Goal: Navigation & Orientation: Find specific page/section

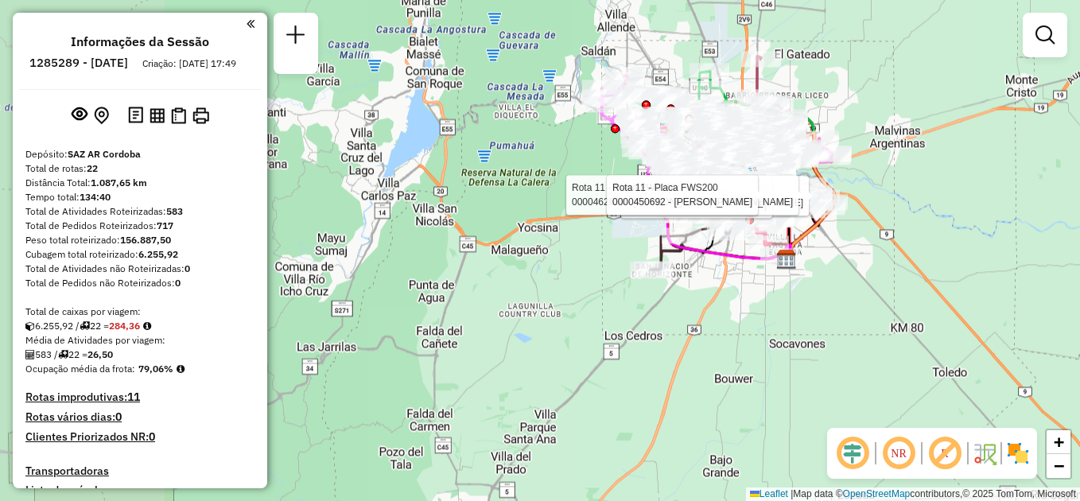
scroll to position [2020, 0]
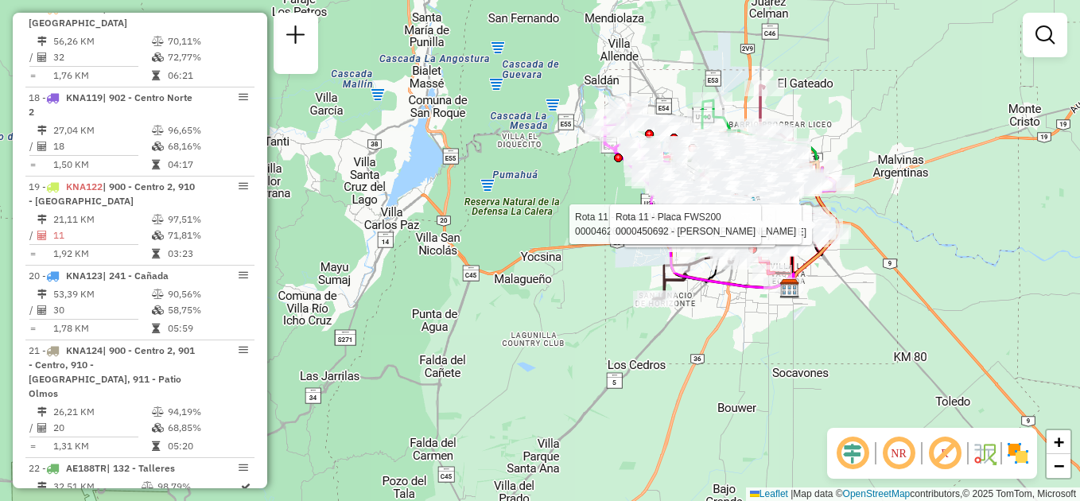
drag, startPoint x: 424, startPoint y: 146, endPoint x: 417, endPoint y: 274, distance: 127.5
click at [418, 273] on div "Rota 11 - Placa FWS200 0000550684 - Chen Kexin Rota 11 - Placa FWS200 000045174…" at bounding box center [540, 250] width 1080 height 501
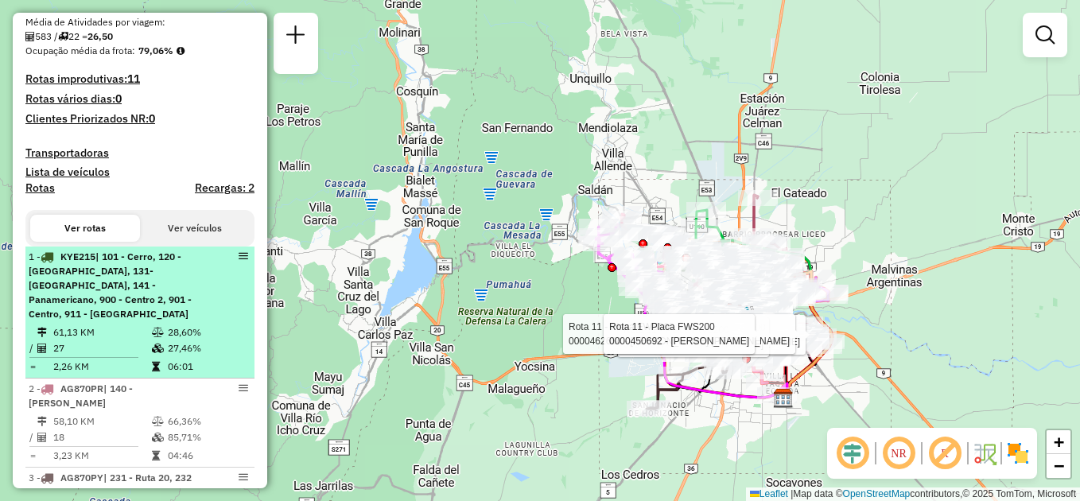
scroll to position [350, 0]
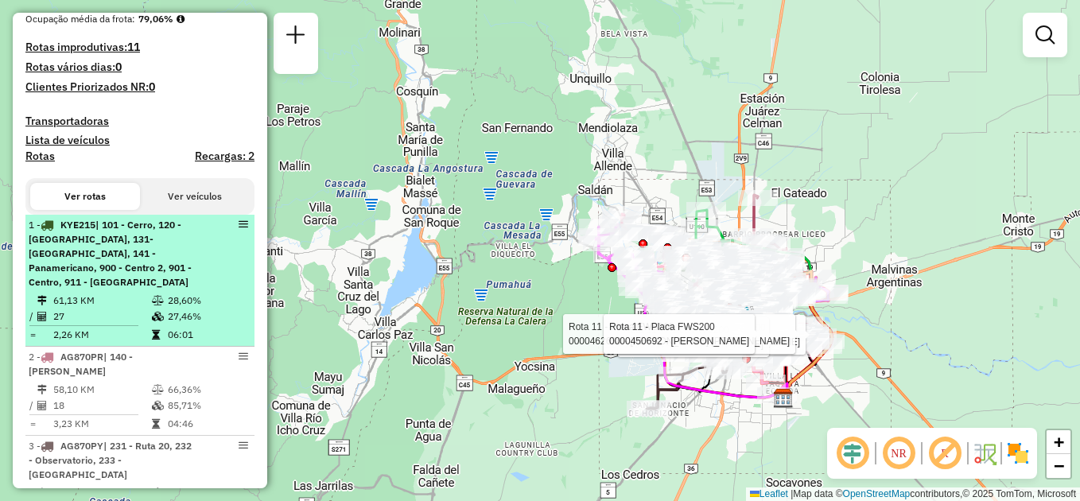
click at [130, 294] on td "61,13 KM" at bounding box center [101, 301] width 99 height 16
select select "**********"
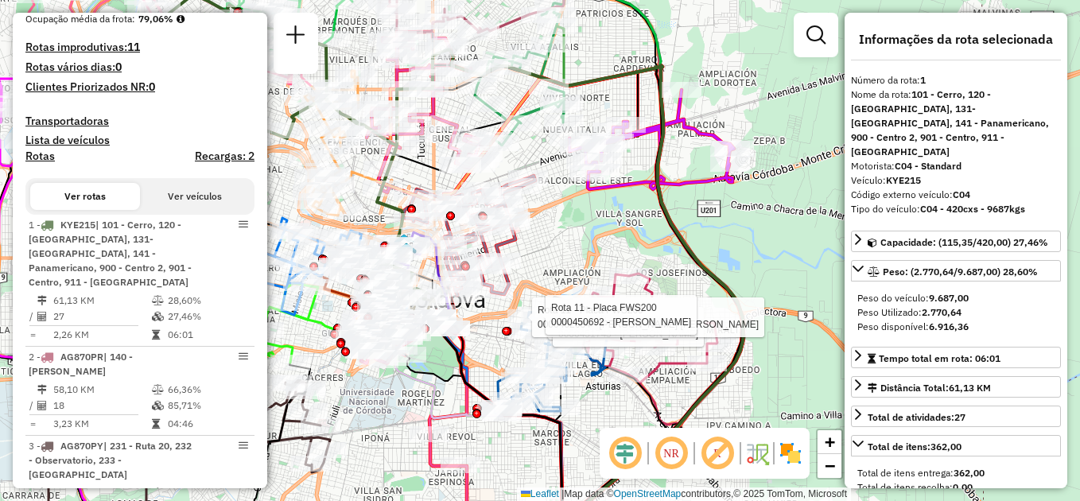
drag, startPoint x: 678, startPoint y: 231, endPoint x: 737, endPoint y: 246, distance: 61.5
click at [748, 258] on div "Rota 11 - Placa FWS200 0000550684 - Chen Kexin Rota 11 - Placa FWS200 000045174…" at bounding box center [540, 250] width 1080 height 501
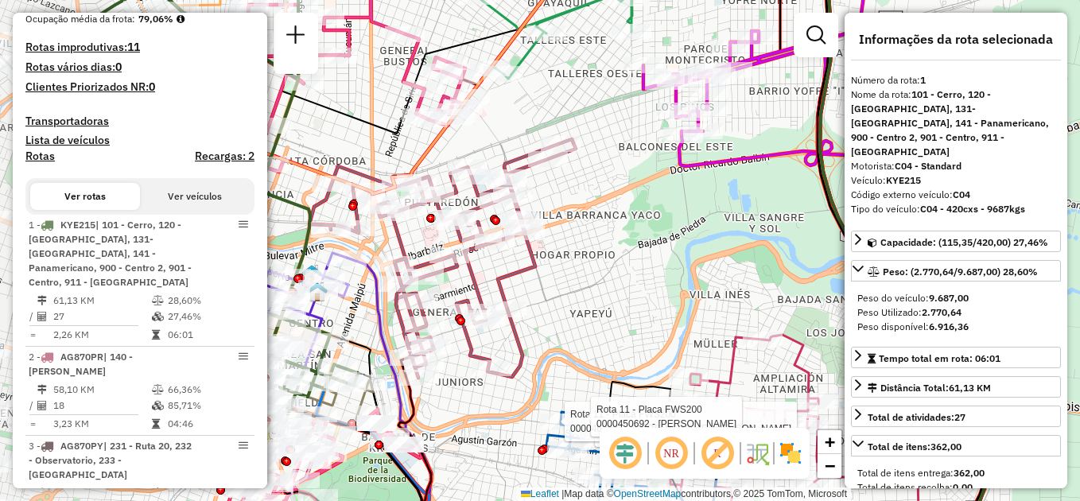
drag, startPoint x: 557, startPoint y: 225, endPoint x: 726, endPoint y: 231, distance: 169.5
click at [752, 235] on div "Rota 11 - Placa FWS200 0000550684 - Chen Kexin Rota 11 - Placa FWS200 000045174…" at bounding box center [540, 250] width 1080 height 501
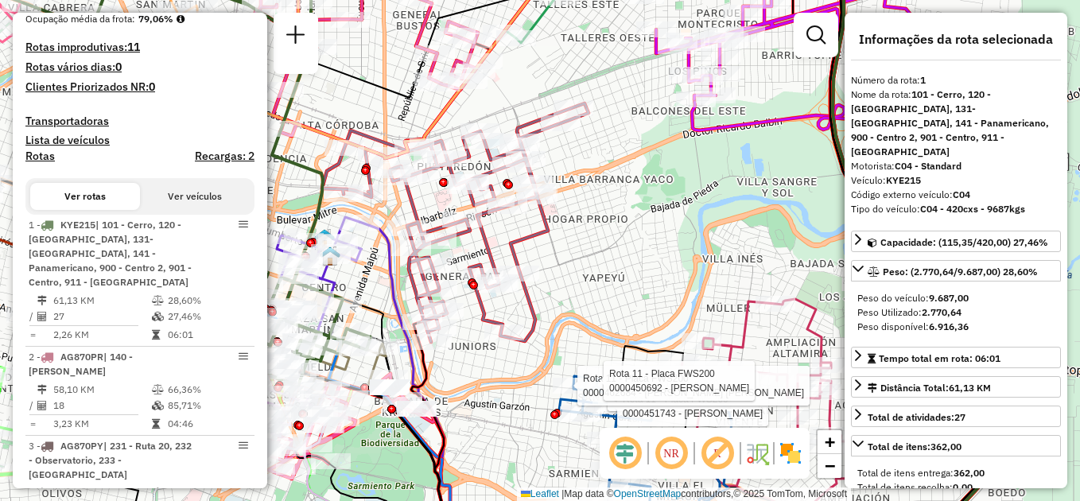
drag, startPoint x: 528, startPoint y: 278, endPoint x: 547, endPoint y: 248, distance: 35.7
click at [547, 248] on div "Rota 11 - Placa FWS200 0000550684 - Chen Kexin Rota 11 - Placa FWS200 000045174…" at bounding box center [540, 250] width 1080 height 501
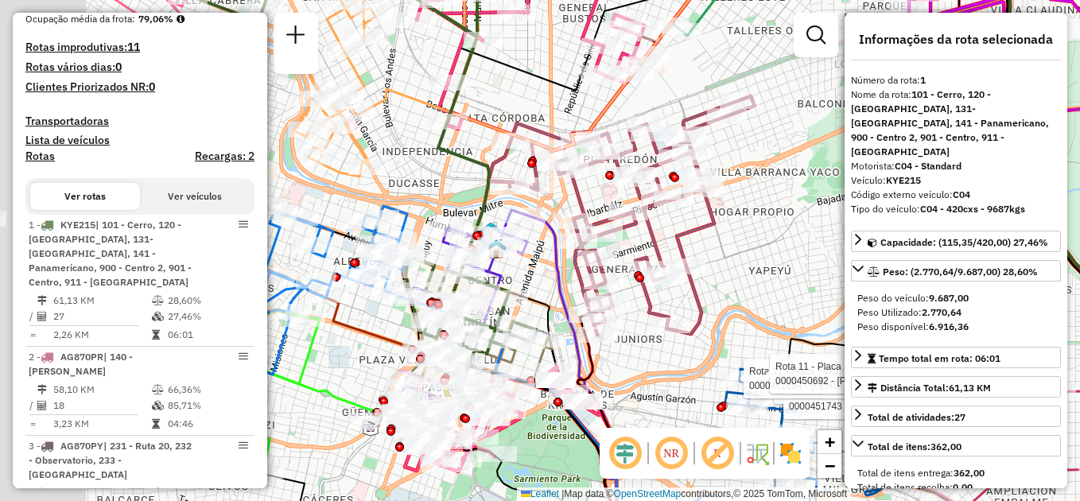
drag, startPoint x: 621, startPoint y: 261, endPoint x: 896, endPoint y: 156, distance: 294.6
click at [896, 157] on hb-router-mapa "Informações da Sessão 1285289 - [DATE] Criação: [DATE] 17:49 Depósito: SAZ AR C…" at bounding box center [540, 250] width 1080 height 501
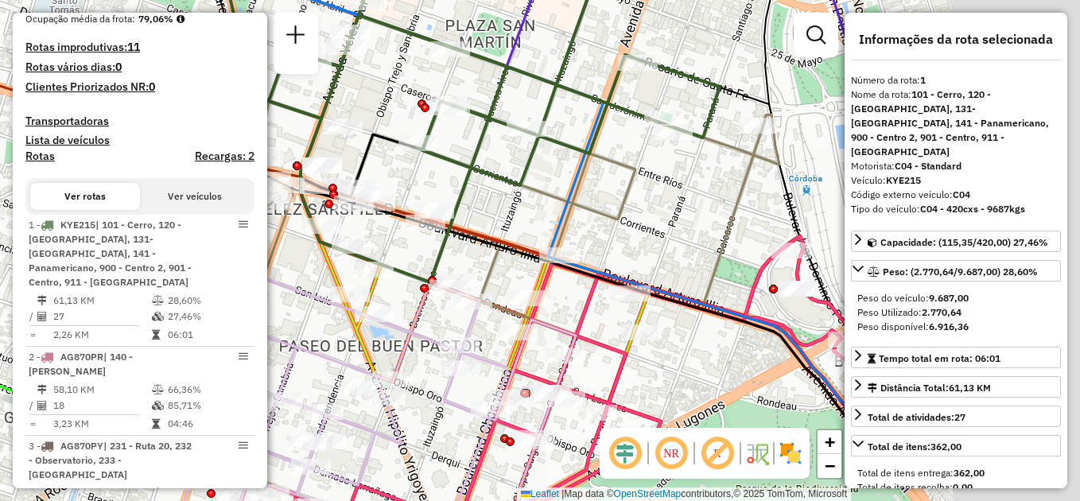
drag, startPoint x: 772, startPoint y: 238, endPoint x: 435, endPoint y: 224, distance: 337.5
click at [438, 232] on div "Rota 11 - Placa FWS200 0000550684 - Chen Kexin Rota 11 - Placa FWS200 000045174…" at bounding box center [540, 250] width 1080 height 501
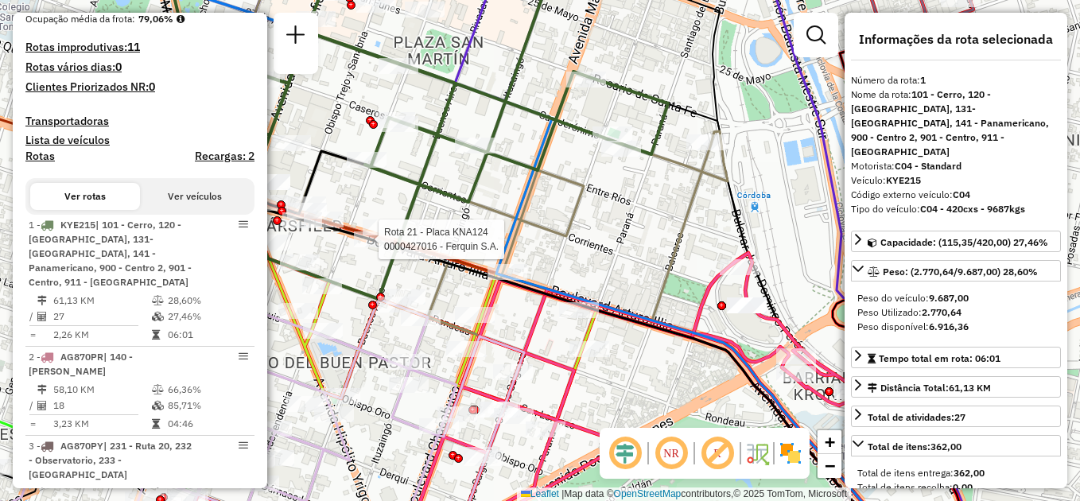
drag, startPoint x: 626, startPoint y: 202, endPoint x: 492, endPoint y: 205, distance: 134.5
click at [548, 229] on div "Rota 11 - Placa FWS200 0000550684 - Chen Kexin Rota 11 - Placa FWS200 000045174…" at bounding box center [540, 250] width 1080 height 501
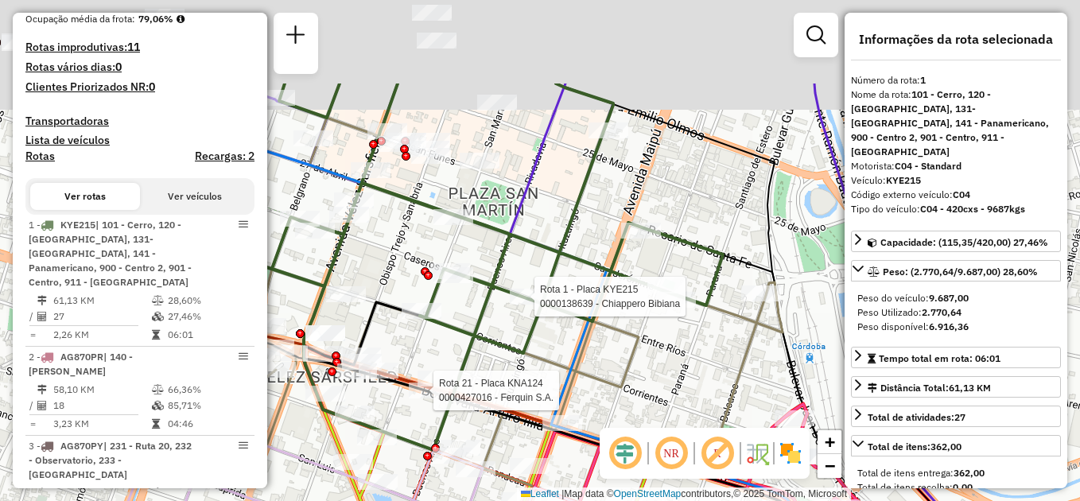
drag, startPoint x: 430, startPoint y: 193, endPoint x: 554, endPoint y: 314, distance: 173.8
click at [550, 305] on div at bounding box center [530, 297] width 40 height 16
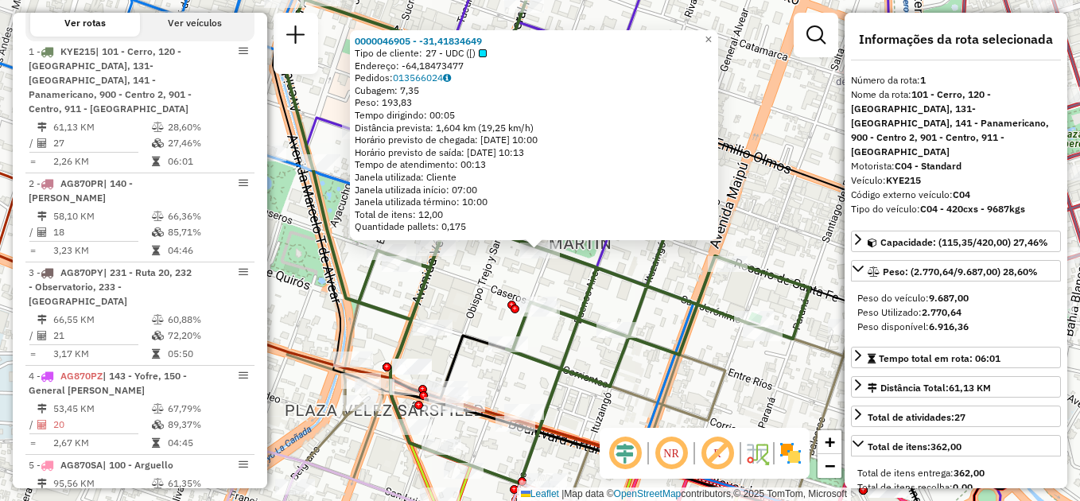
scroll to position [566, 0]
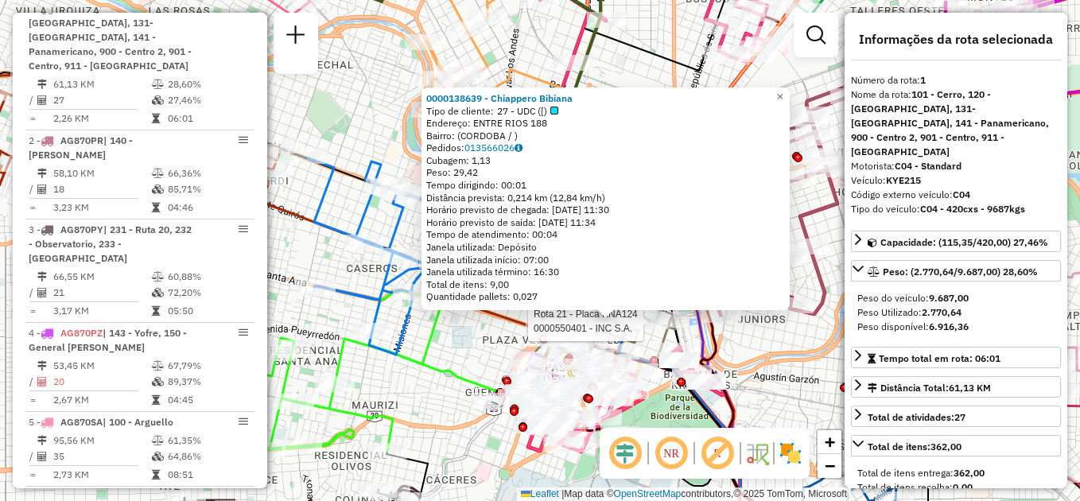
click at [647, 329] on div at bounding box center [648, 321] width 40 height 16
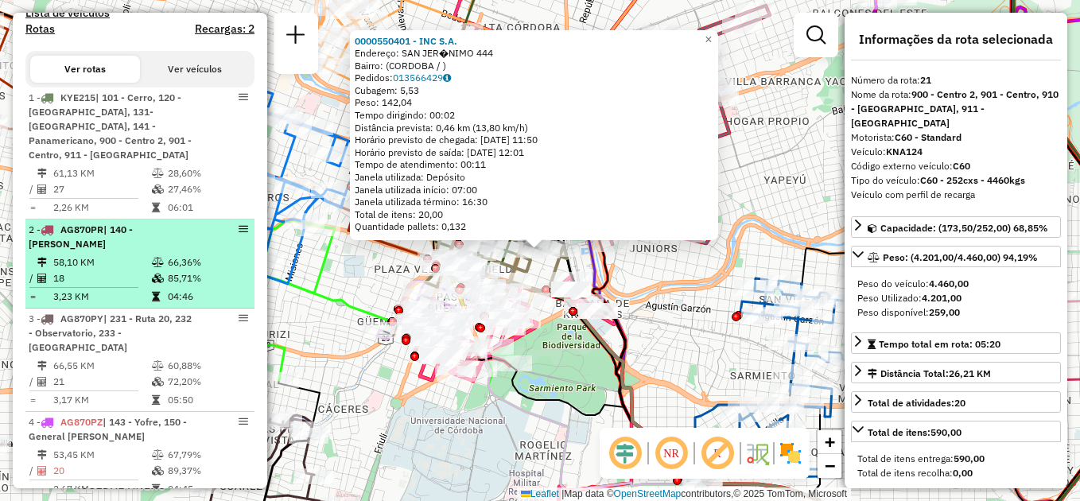
scroll to position [589, 0]
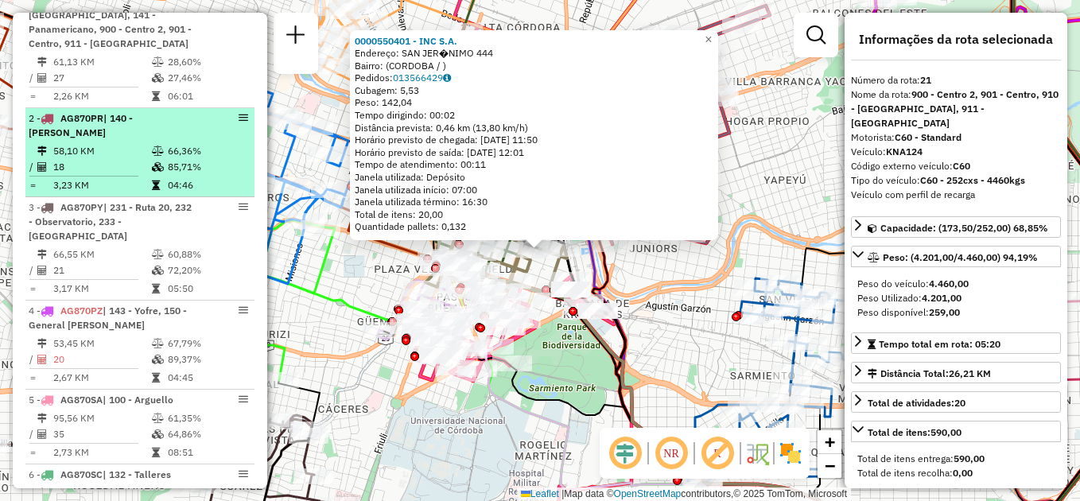
click at [123, 146] on td "58,10 KM" at bounding box center [101, 151] width 99 height 16
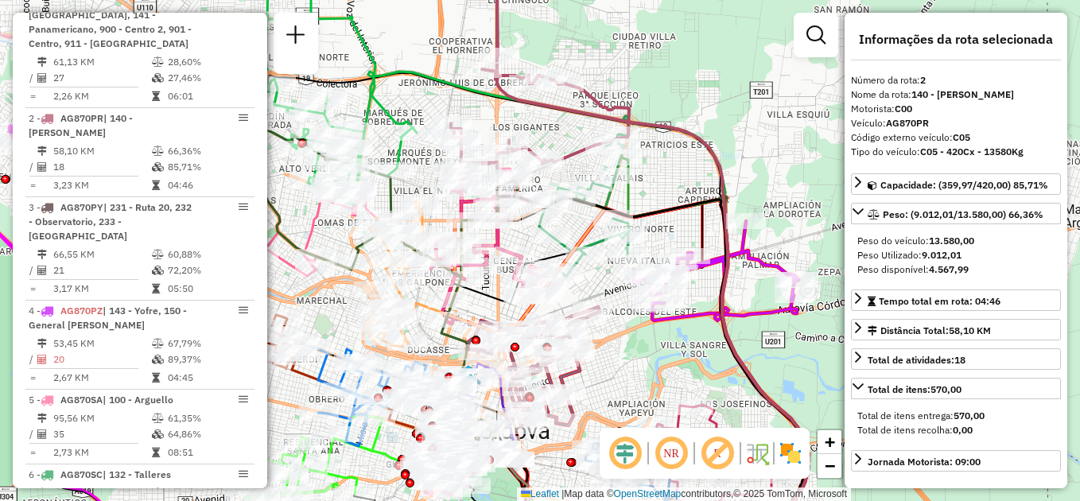
drag, startPoint x: 597, startPoint y: 156, endPoint x: 756, endPoint y: 134, distance: 160.6
click at [763, 133] on div "Janela de atendimento Grade de atendimento Capacidade Transportadoras Veículos …" at bounding box center [540, 250] width 1080 height 501
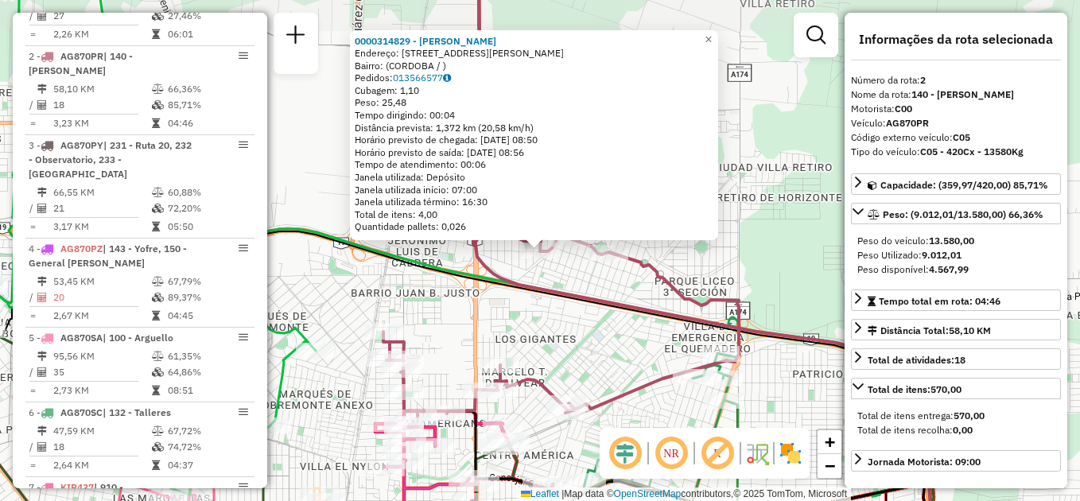
scroll to position [684, 0]
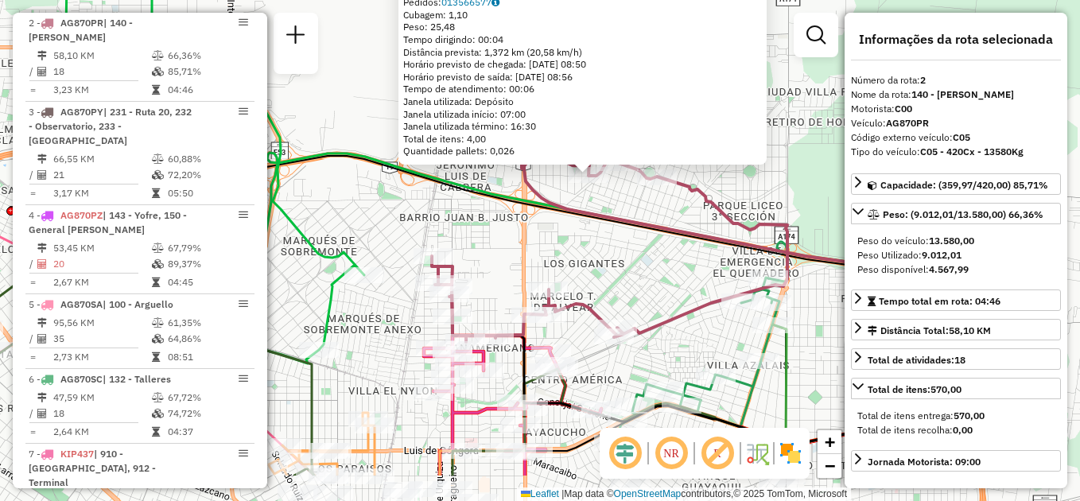
drag, startPoint x: 552, startPoint y: 341, endPoint x: 601, endPoint y: 266, distance: 89.1
click at [601, 266] on div "0000314829 - Piozzi Franco Adrian Endereço: AV ALFONSINA STORNI 492 Bairro: (CO…" at bounding box center [540, 250] width 1080 height 501
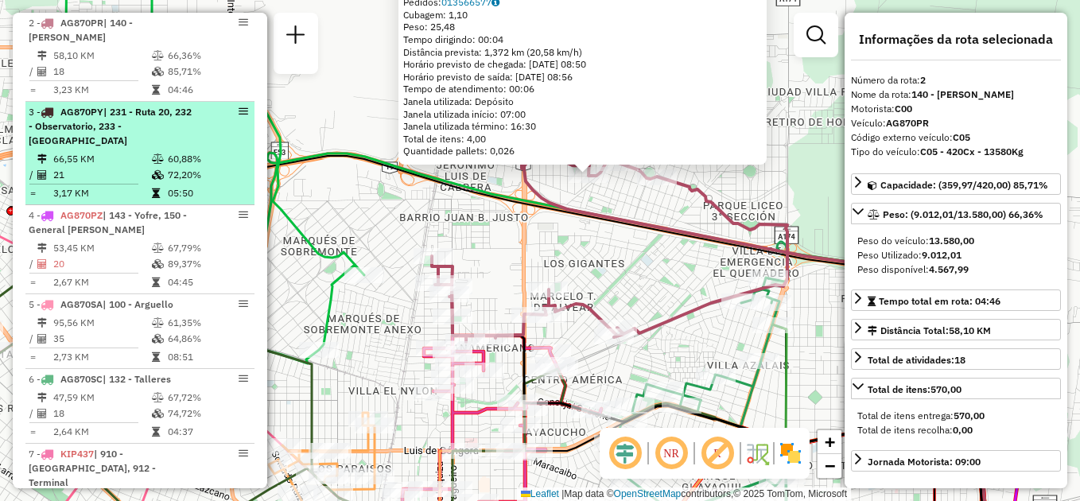
click at [140, 133] on div "3 - AG870PY | 231 - Ruta 20, 232 - Observatorio, 233 - Los Platanos" at bounding box center [113, 126] width 169 height 43
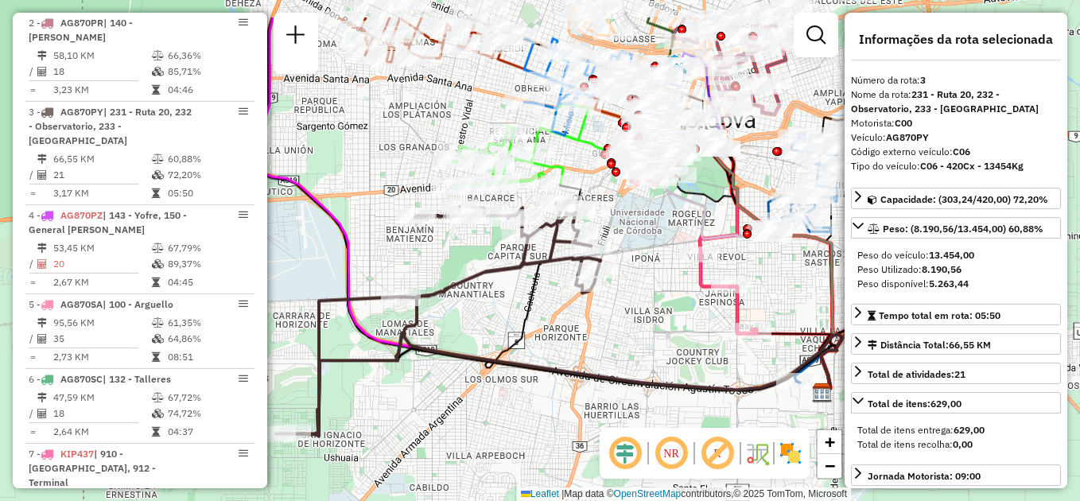
drag, startPoint x: 498, startPoint y: 265, endPoint x: 516, endPoint y: 332, distance: 70.0
click at [516, 332] on icon at bounding box center [660, 288] width 351 height 210
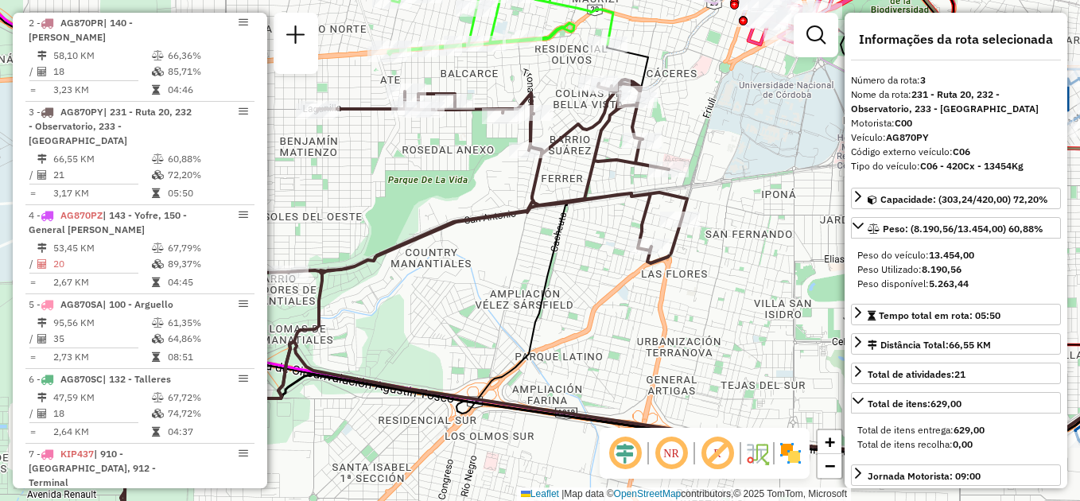
click at [510, 317] on div "Janela de atendimento Grade de atendimento Capacidade Transportadoras Veículos …" at bounding box center [540, 250] width 1080 height 501
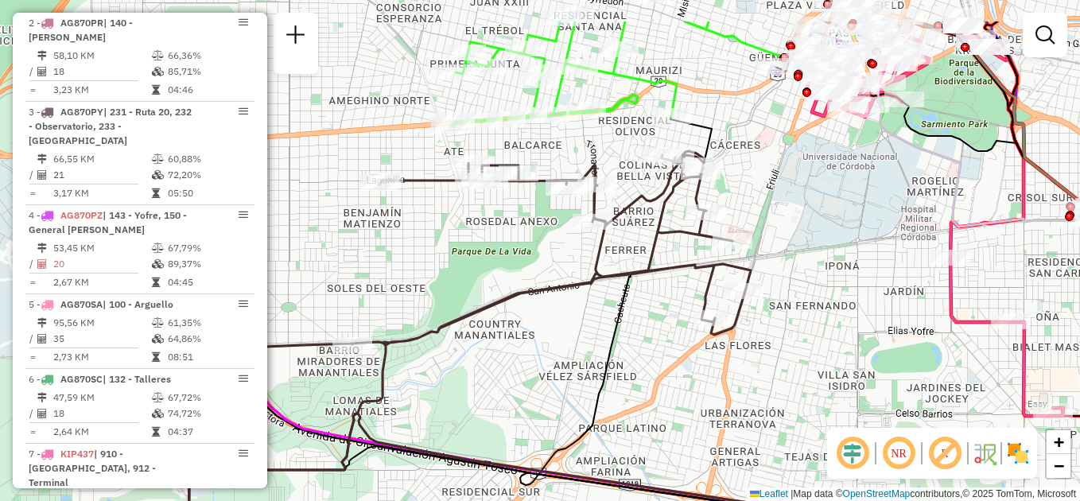
drag, startPoint x: 523, startPoint y: 263, endPoint x: 567, endPoint y: 297, distance: 55.7
click at [584, 329] on div "Janela de atendimento Grade de atendimento Capacidade Transportadoras Veículos …" at bounding box center [540, 250] width 1080 height 501
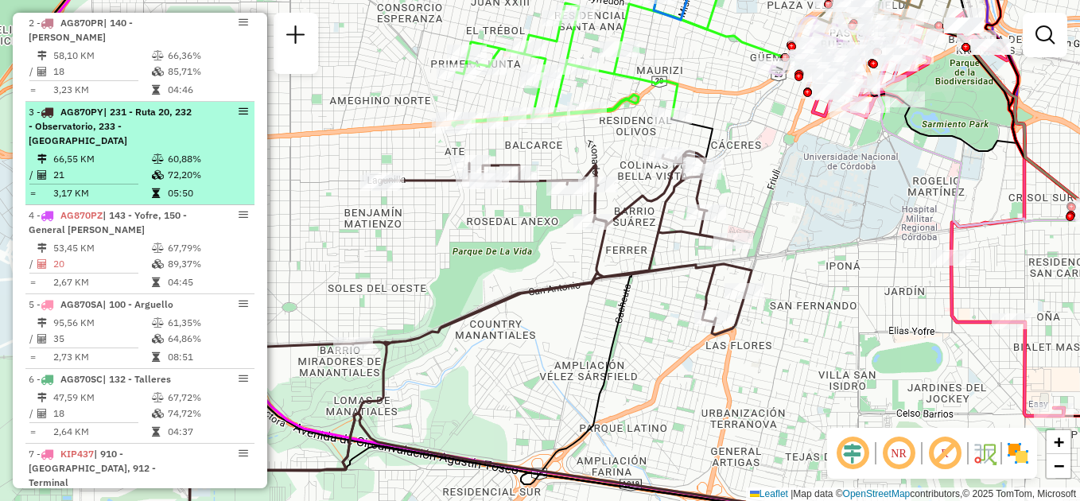
click at [156, 140] on div "3 - AG870PY | 231 - Ruta 20, 232 - Observatorio, 233 - Los Platanos" at bounding box center [113, 126] width 169 height 43
select select "**********"
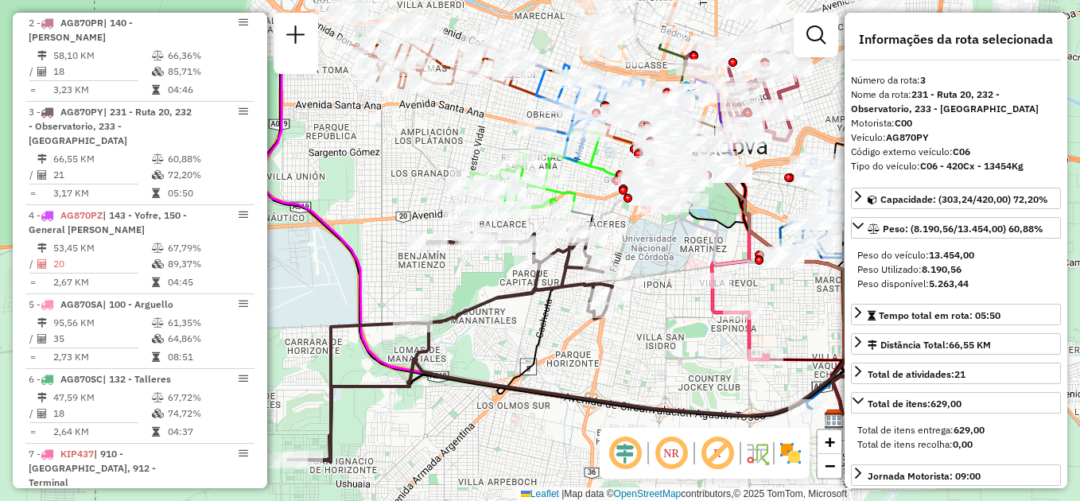
drag, startPoint x: 554, startPoint y: 278, endPoint x: 561, endPoint y: 375, distance: 98.0
click at [566, 378] on div "Janela de atendimento Grade de atendimento Capacidade Transportadoras Veículos …" at bounding box center [540, 250] width 1080 height 501
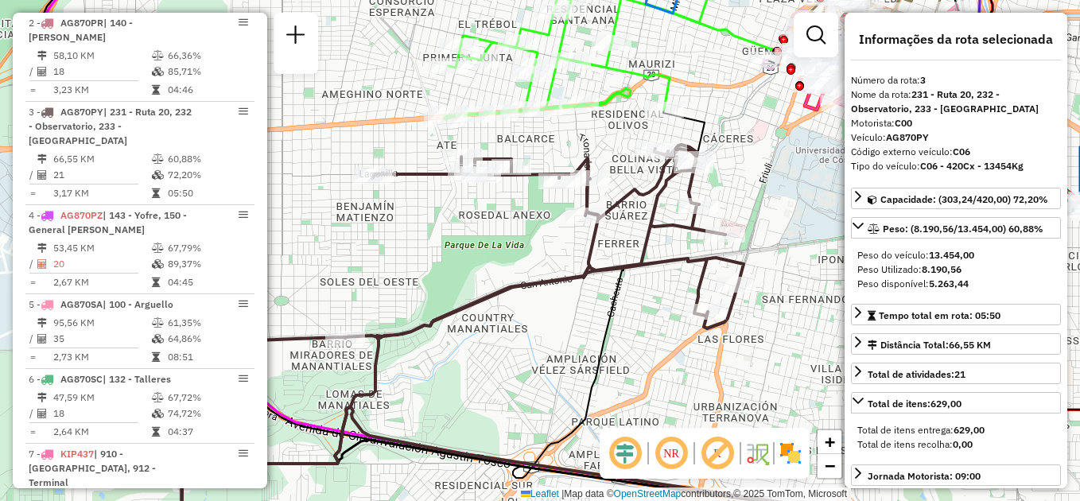
drag, startPoint x: 469, startPoint y: 357, endPoint x: 457, endPoint y: 398, distance: 42.3
click at [457, 398] on div "Janela de atendimento Grade de atendimento Capacidade Transportadoras Veículos …" at bounding box center [540, 250] width 1080 height 501
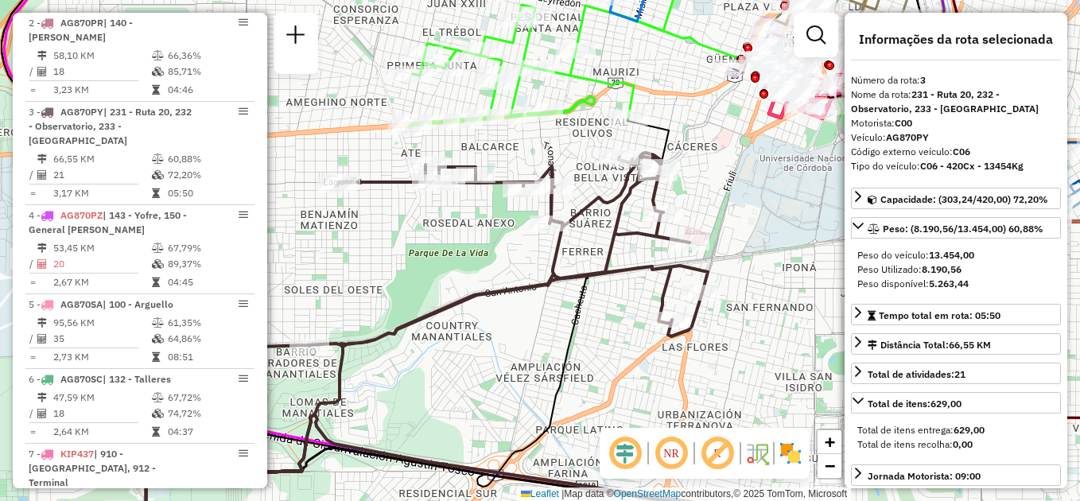
click at [503, 351] on div "Janela de atendimento Grade de atendimento Capacidade Transportadoras Veículos …" at bounding box center [540, 250] width 1080 height 501
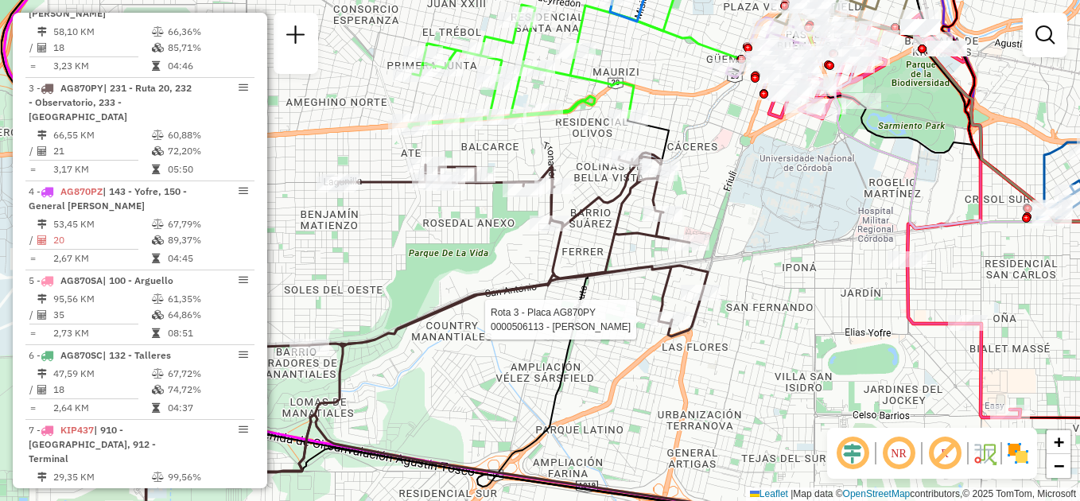
select select "**********"
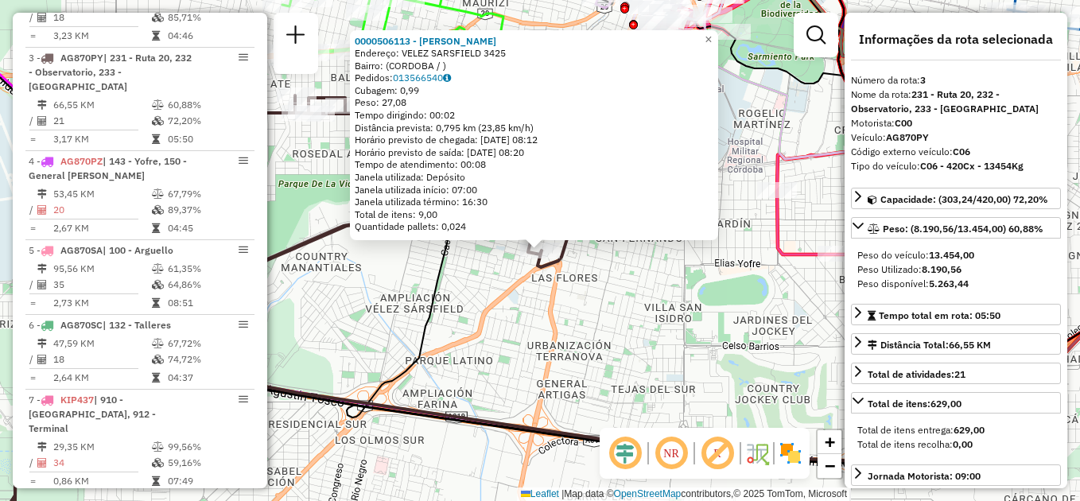
scroll to position [773, 0]
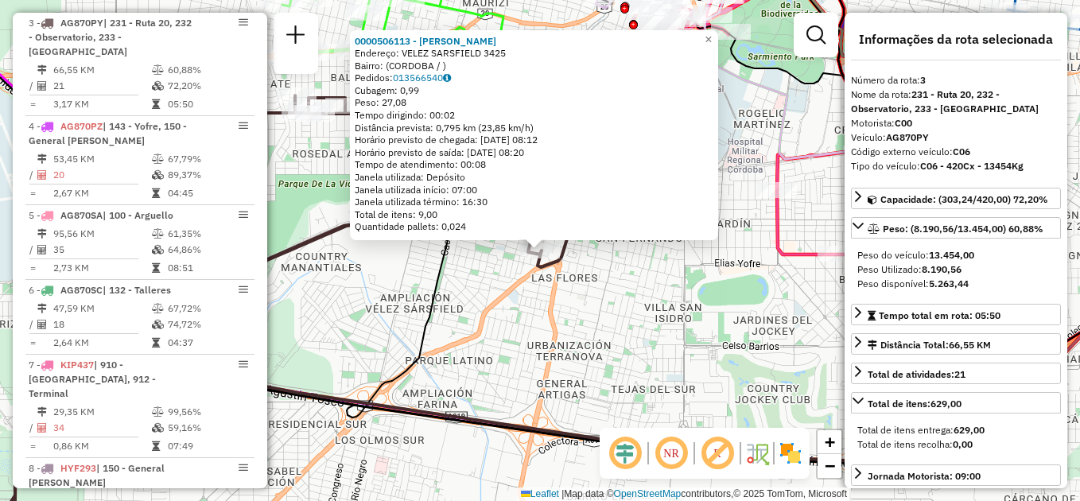
click at [532, 326] on div "0000506113 - Castagno Noelia Soledad Endereço: VELEZ SARSFIELD 3425 Bairro: (CO…" at bounding box center [540, 250] width 1080 height 501
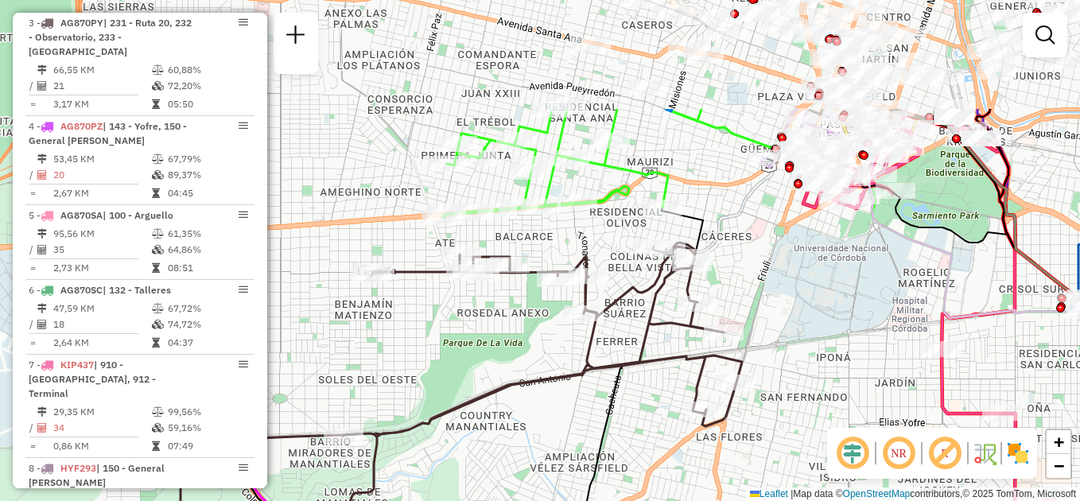
drag, startPoint x: 461, startPoint y: 304, endPoint x: 624, endPoint y: 449, distance: 218.0
click at [626, 457] on div "Janela de atendimento Grade de atendimento Capacidade Transportadoras Veículos …" at bounding box center [540, 250] width 1080 height 501
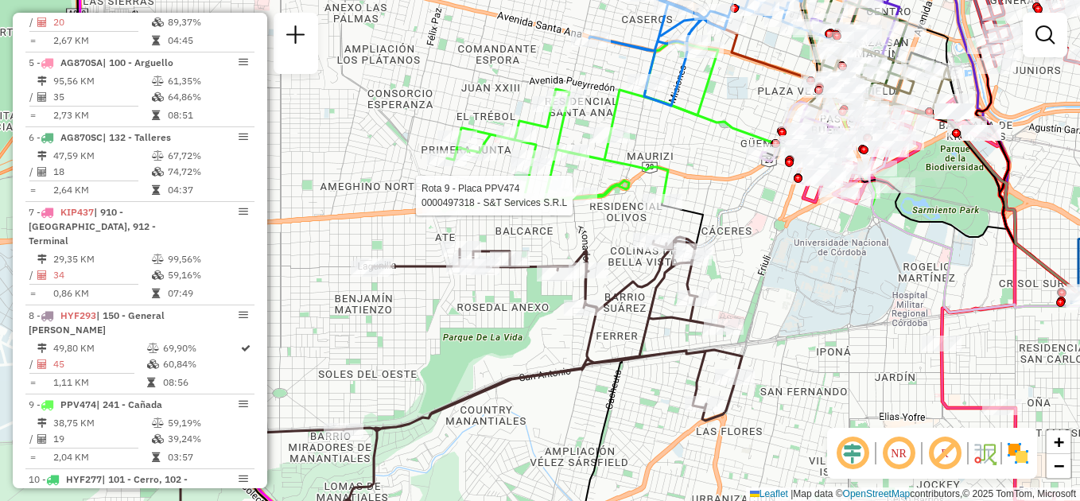
select select "**********"
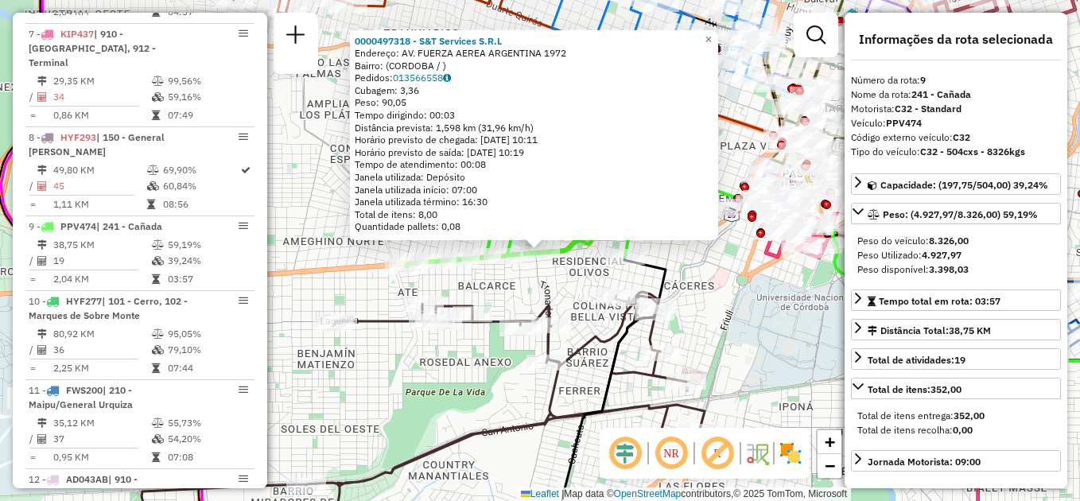
scroll to position [1279, 0]
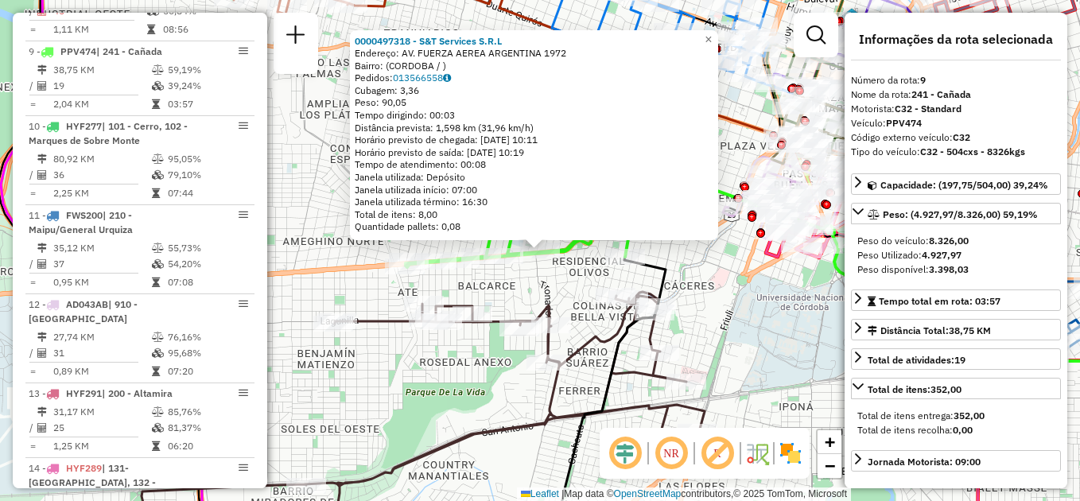
click at [589, 431] on icon at bounding box center [608, 404] width 116 height 294
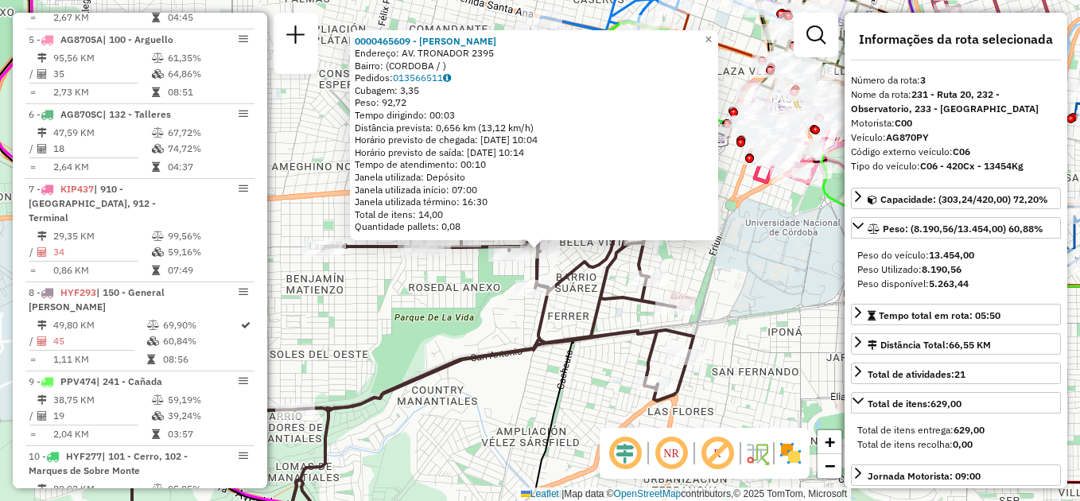
scroll to position [773, 0]
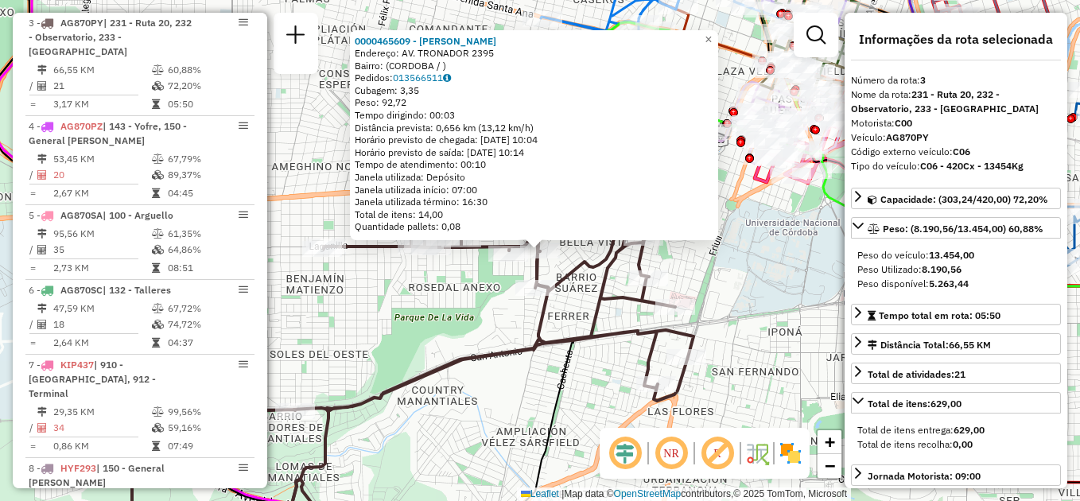
click at [559, 353] on icon at bounding box center [814, 366] width 702 height 369
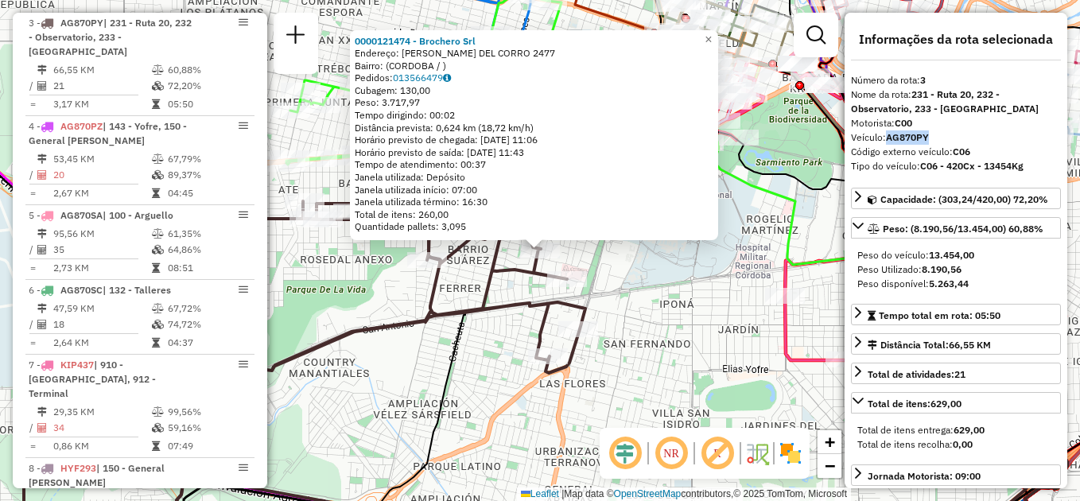
drag, startPoint x: 883, startPoint y: 135, endPoint x: 944, endPoint y: 138, distance: 61.3
click at [944, 138] on div "Veículo: AG870PY" at bounding box center [956, 137] width 210 height 14
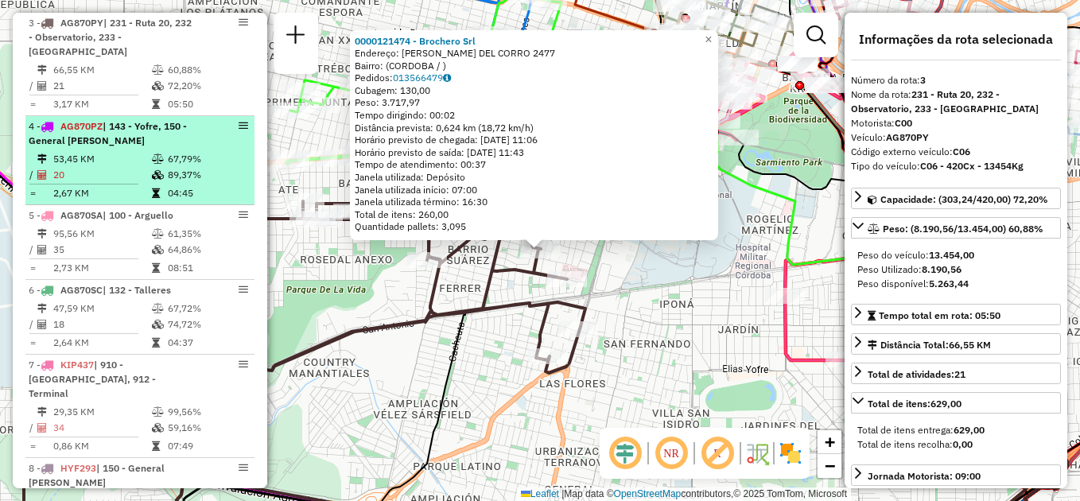
click at [133, 165] on td "53,45 KM" at bounding box center [101, 159] width 99 height 16
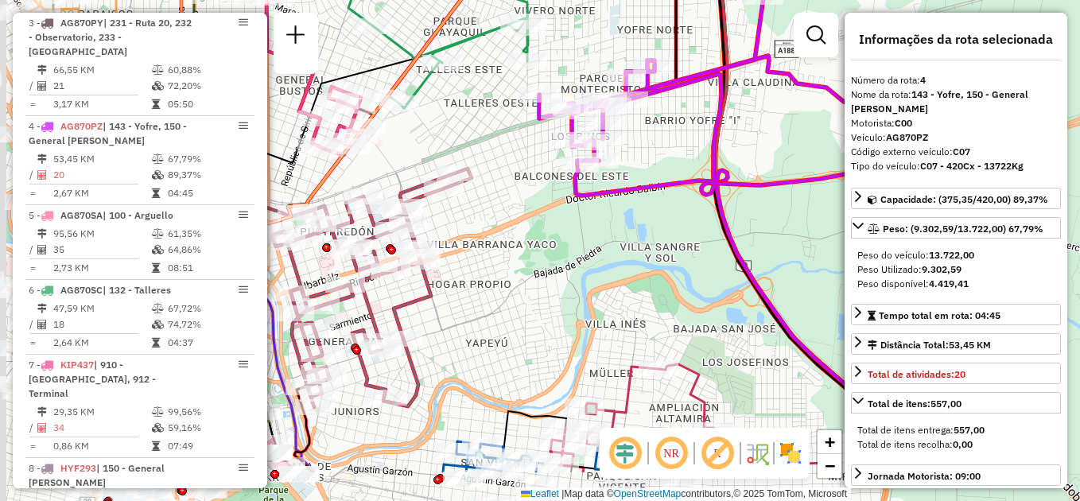
drag, startPoint x: 451, startPoint y: 382, endPoint x: 548, endPoint y: 300, distance: 127.0
click at [550, 301] on div "Janela de atendimento Grade de atendimento Capacidade Transportadoras Veículos …" at bounding box center [540, 250] width 1080 height 501
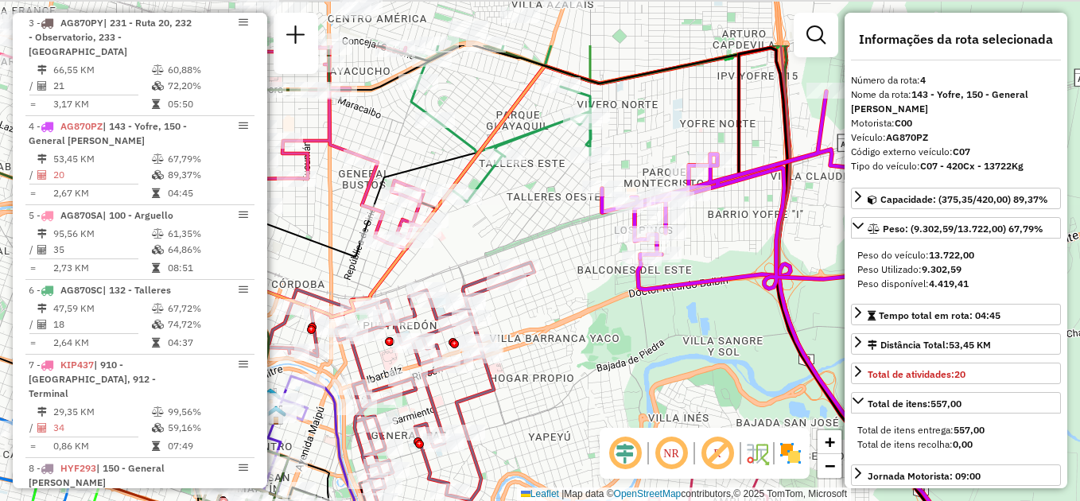
drag, startPoint x: 517, startPoint y: 296, endPoint x: 586, endPoint y: 382, distance: 110.3
click at [589, 384] on div "Janela de atendimento Grade de atendimento Capacidade Transportadoras Veículos …" at bounding box center [540, 250] width 1080 height 501
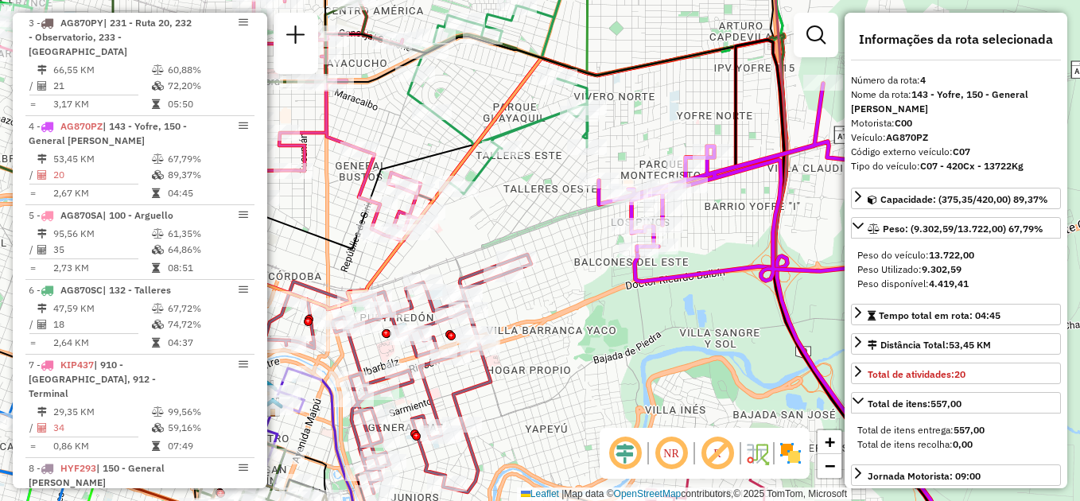
drag, startPoint x: 586, startPoint y: 382, endPoint x: 572, endPoint y: 369, distance: 19.2
click at [585, 380] on div "Janela de atendimento Grade de atendimento Capacidade Transportadoras Veículos …" at bounding box center [540, 250] width 1080 height 501
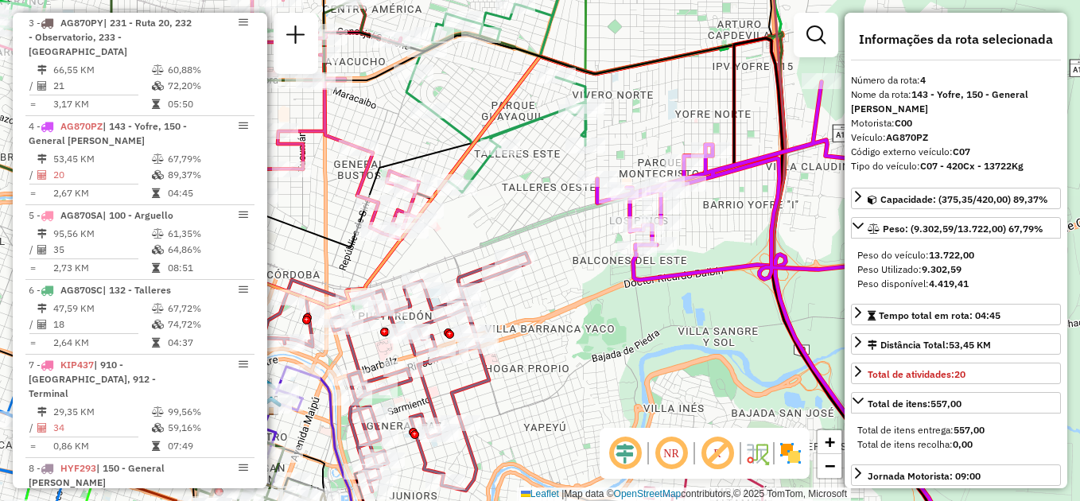
drag, startPoint x: 556, startPoint y: 340, endPoint x: 413, endPoint y: 297, distance: 149.5
click at [413, 297] on div "Janela de atendimento Grade de atendimento Capacidade Transportadoras Veículos …" at bounding box center [540, 250] width 1080 height 501
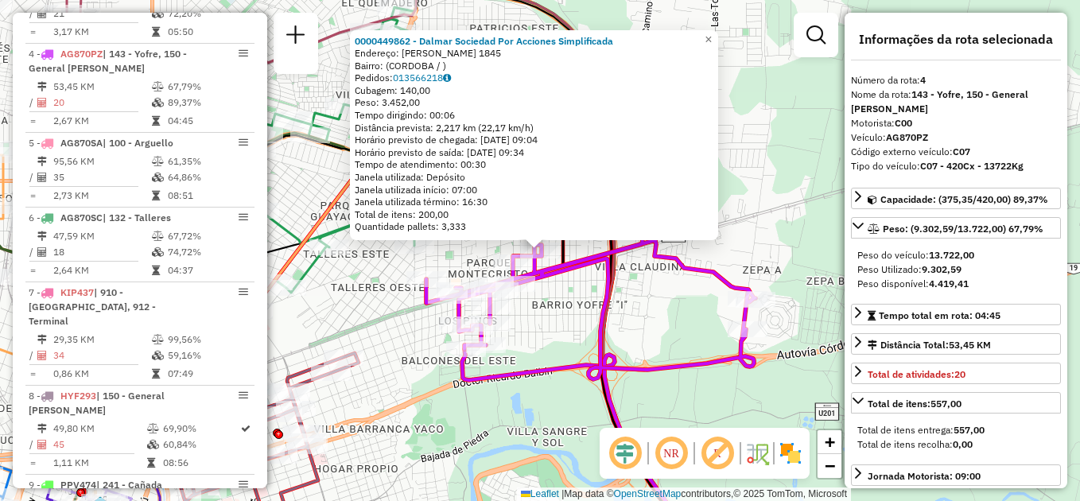
scroll to position [877, 0]
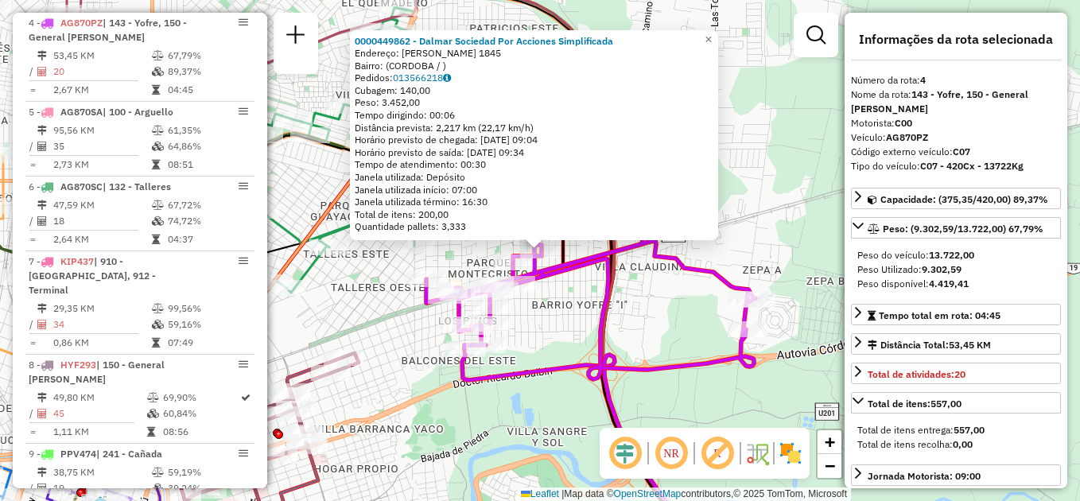
click at [640, 321] on div "0000449862 - Dalmar Sociedad Por Acciones Simplificada Endereço: JACINTO ALTOLA…" at bounding box center [540, 250] width 1080 height 501
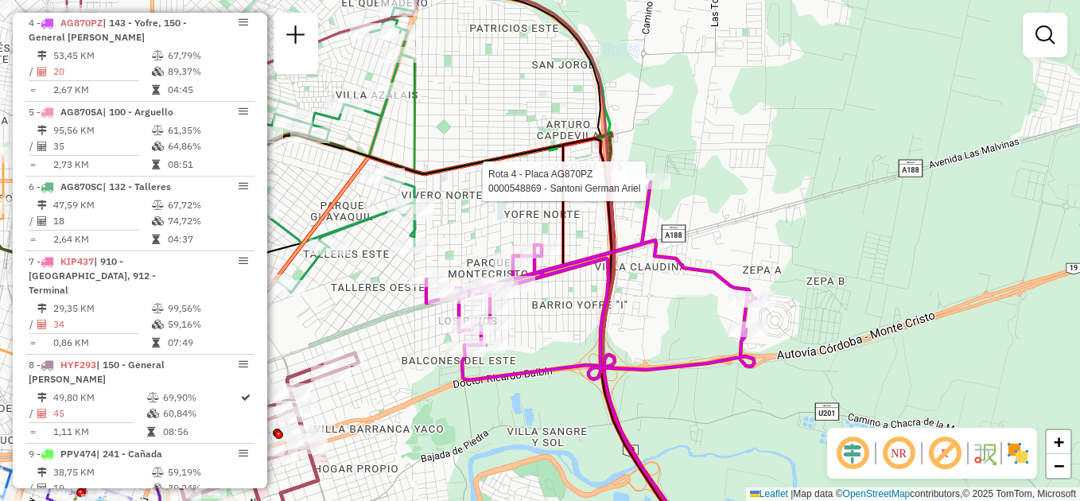
select select "**********"
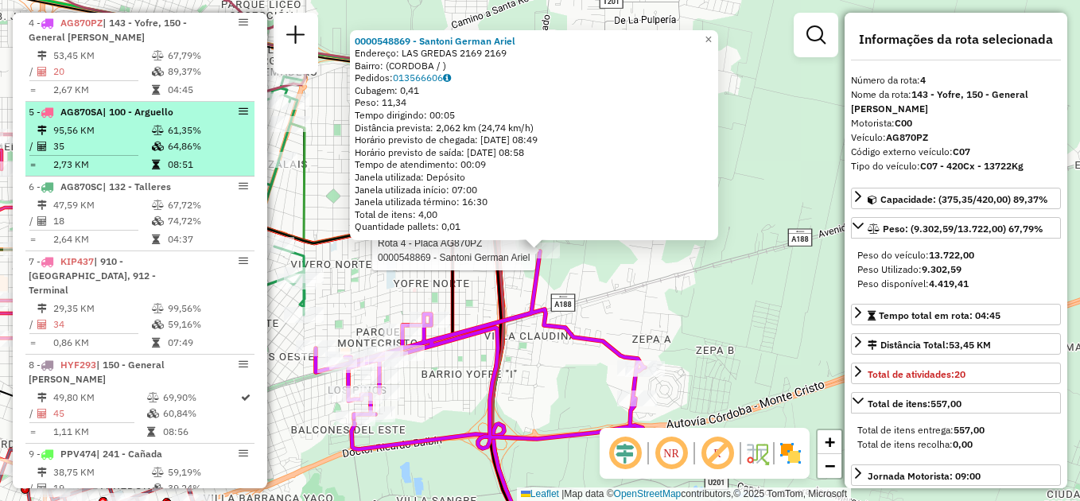
click at [63, 133] on td "95,56 KM" at bounding box center [101, 130] width 99 height 16
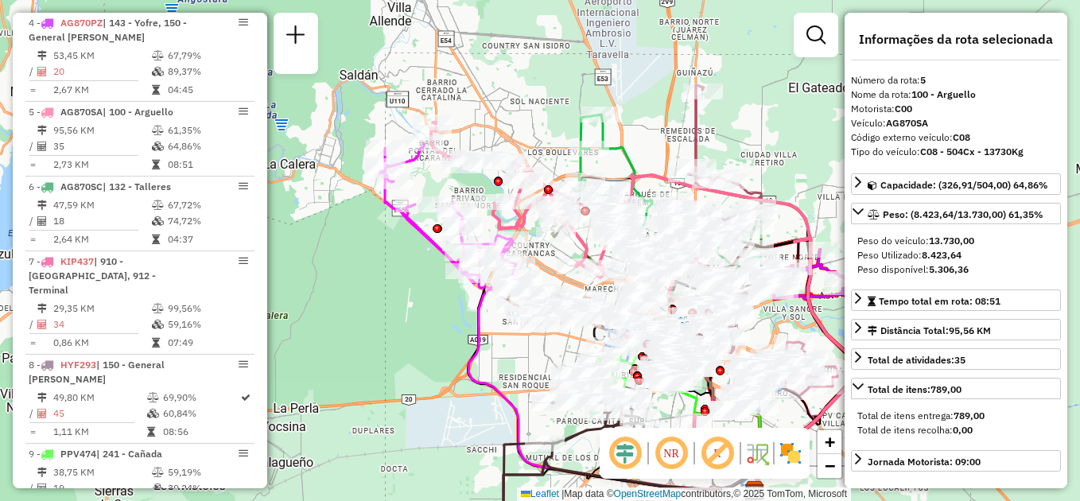
drag, startPoint x: 306, startPoint y: 237, endPoint x: 398, endPoint y: 282, distance: 102.1
click at [408, 292] on div "Janela de atendimento Grade de atendimento Capacidade Transportadoras Veículos …" at bounding box center [540, 250] width 1080 height 501
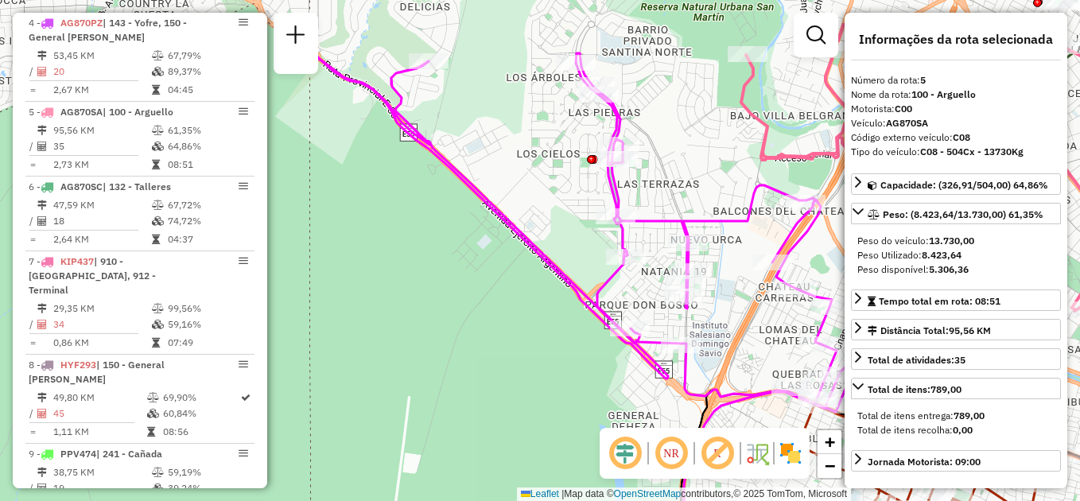
drag, startPoint x: 398, startPoint y: 246, endPoint x: 290, endPoint y: 378, distance: 170.2
click at [294, 380] on div "Janela de atendimento Grade de atendimento Capacidade Transportadoras Veículos …" at bounding box center [540, 250] width 1080 height 501
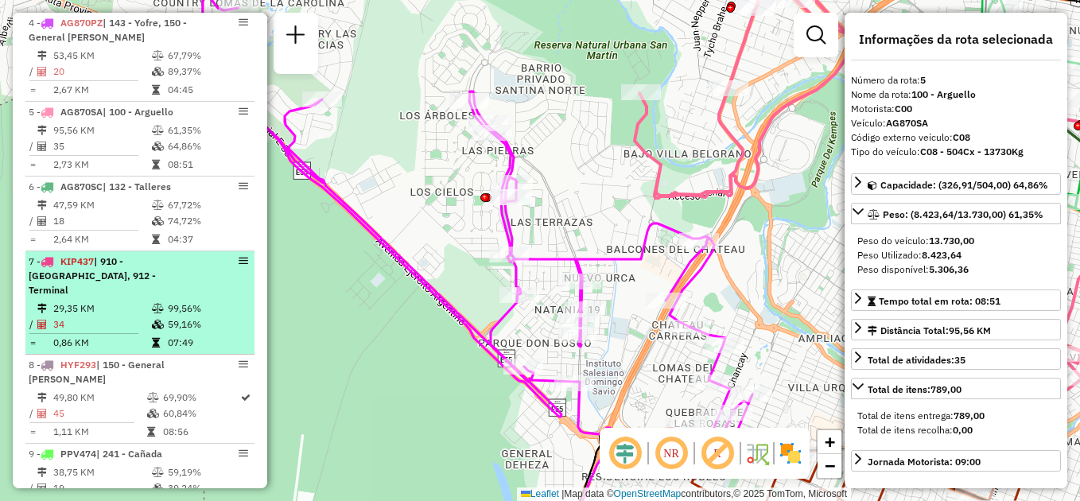
drag, startPoint x: 387, startPoint y: 352, endPoint x: 199, endPoint y: 257, distance: 210.9
click at [199, 257] on hb-router-mapa "Informações da Sessão 1285289 - [DATE] Criação: [DATE] 17:49 Depósito: SAZ AR C…" at bounding box center [540, 250] width 1080 height 501
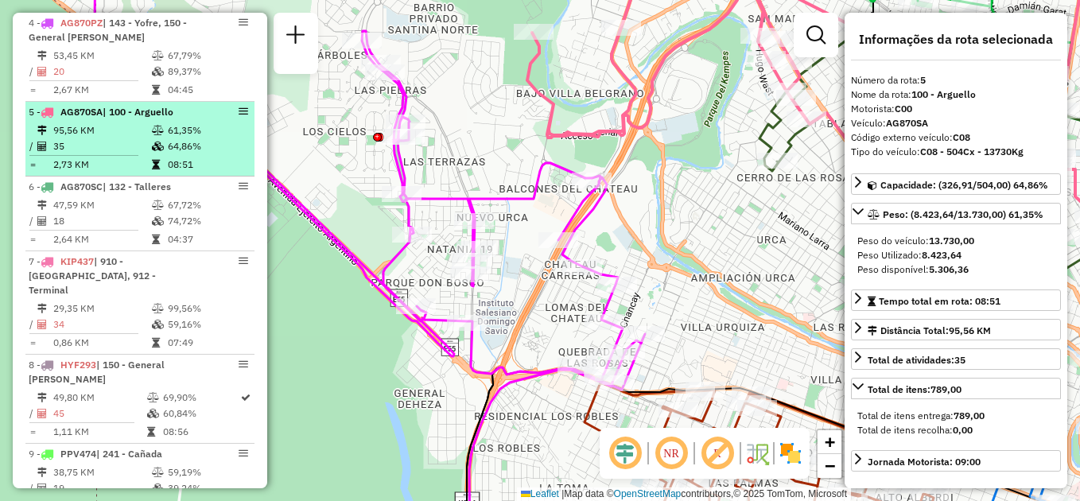
click at [124, 139] on td "35" at bounding box center [101, 146] width 99 height 16
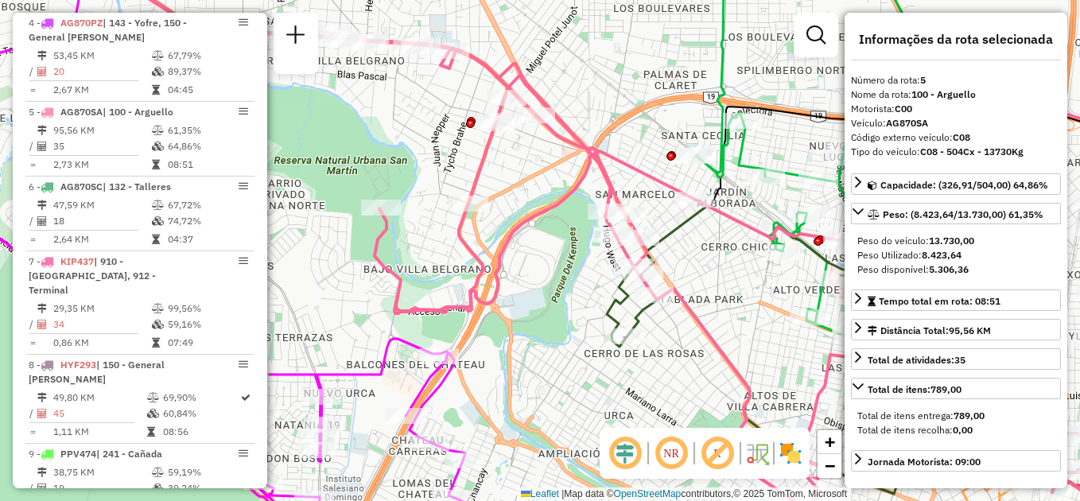
drag, startPoint x: 378, startPoint y: 157, endPoint x: 417, endPoint y: 129, distance: 48.4
click at [416, 126] on div "Janela de atendimento Grade de atendimento Capacidade Transportadoras Veículos …" at bounding box center [540, 250] width 1080 height 501
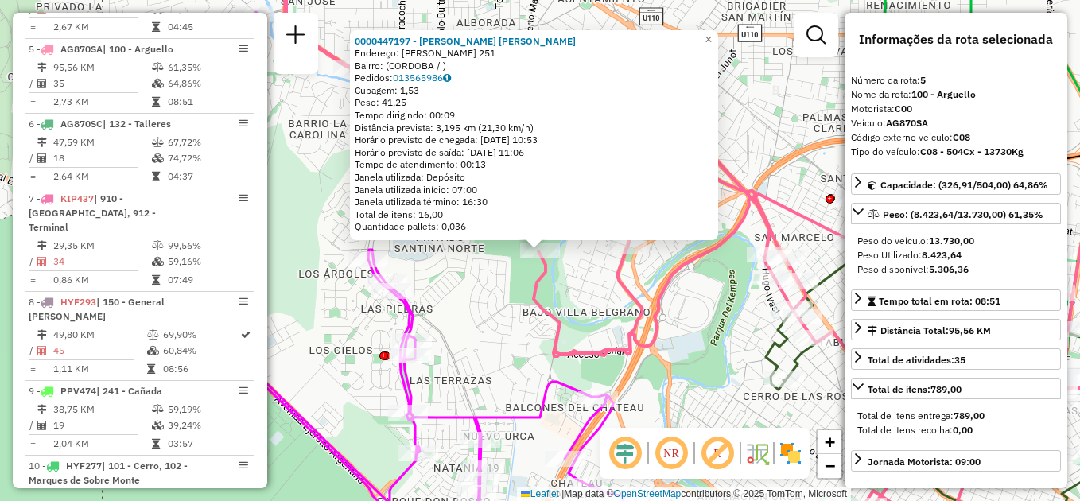
scroll to position [966, 0]
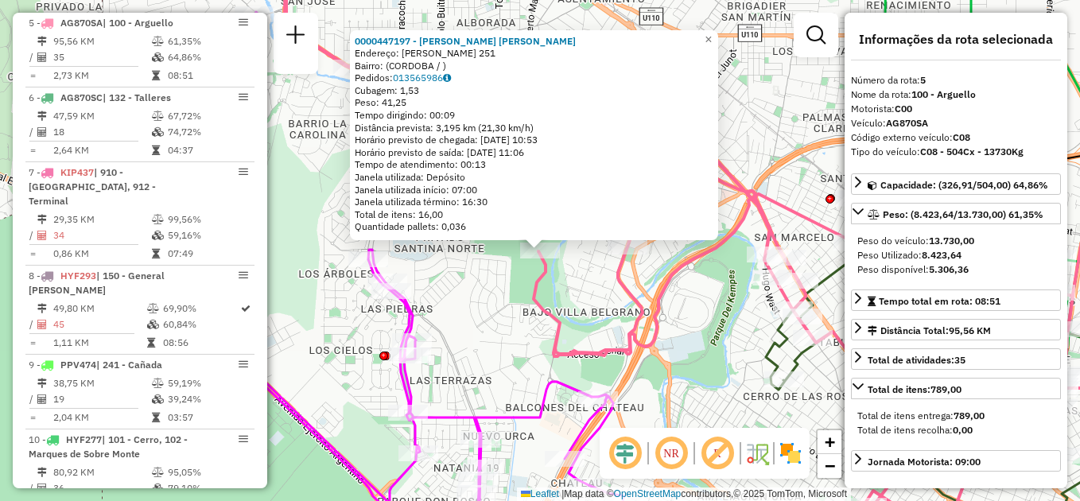
click at [515, 297] on div "0000447197 - Mandelman Marcelo Alejandro Endereço: MIGUEL LILLIO 251 Bairro: (C…" at bounding box center [540, 250] width 1080 height 501
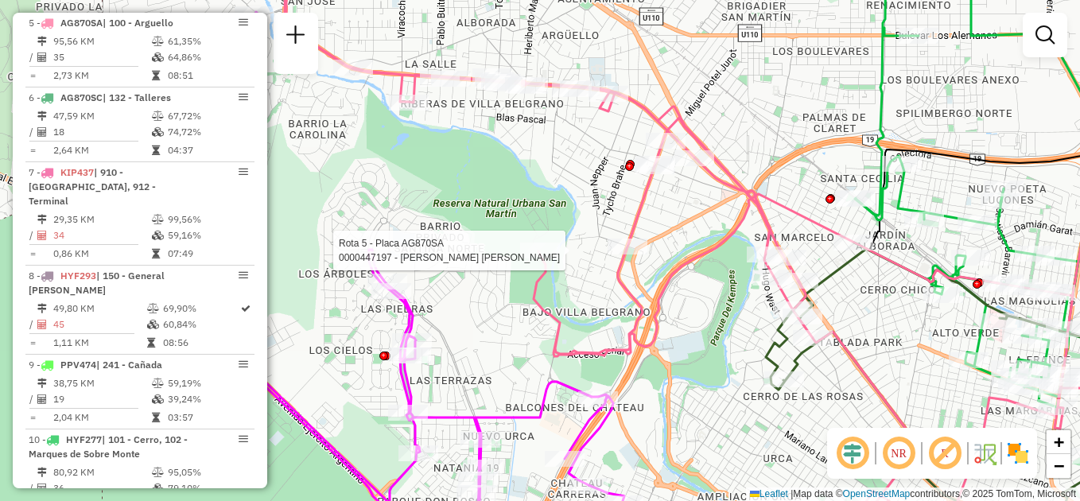
select select "**********"
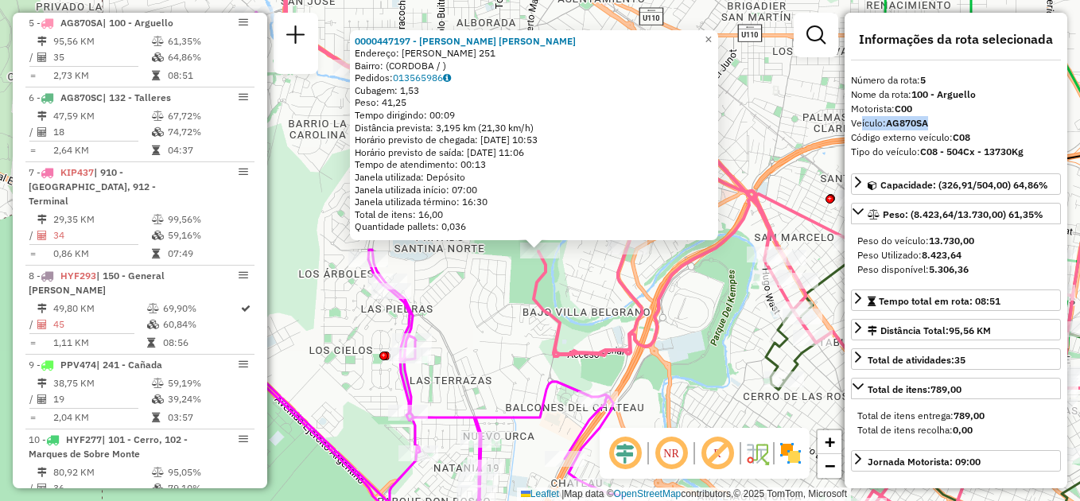
drag, startPoint x: 854, startPoint y: 125, endPoint x: 938, endPoint y: 124, distance: 83.5
click at [938, 124] on div "Veículo: AG870SA" at bounding box center [956, 123] width 210 height 14
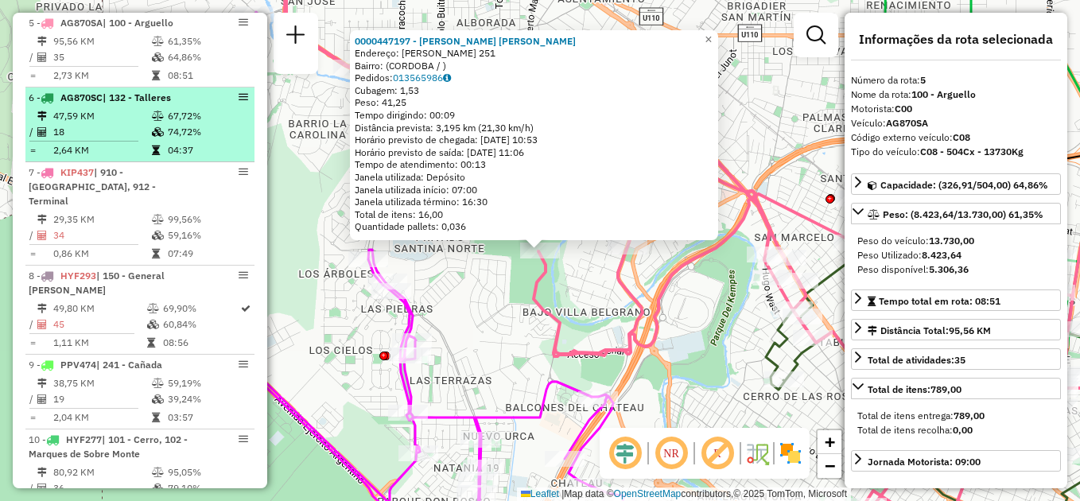
click at [119, 128] on td "18" at bounding box center [101, 132] width 99 height 16
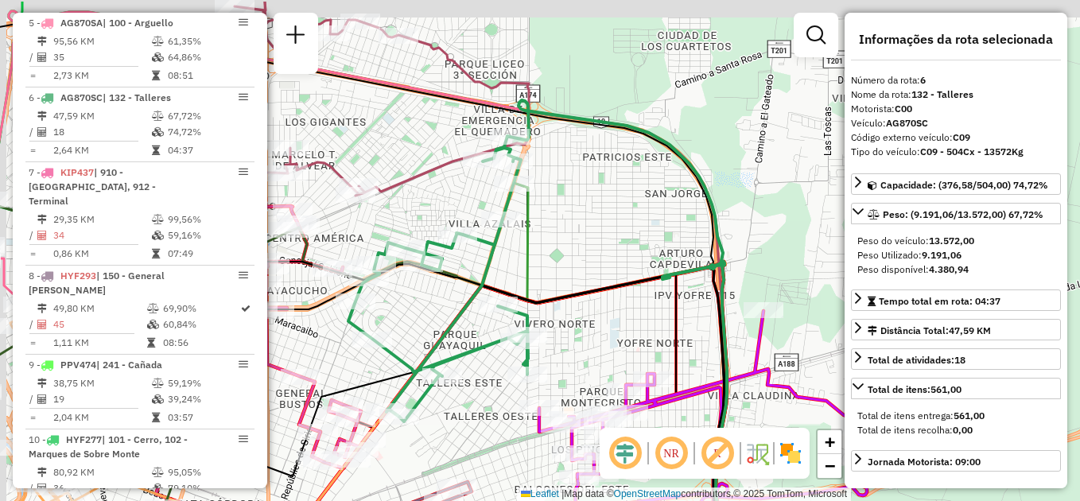
drag, startPoint x: 547, startPoint y: 189, endPoint x: 558, endPoint y: 216, distance: 29.0
click at [579, 242] on div "Janela de atendimento Grade de atendimento Capacidade Transportadoras Veículos …" at bounding box center [540, 250] width 1080 height 501
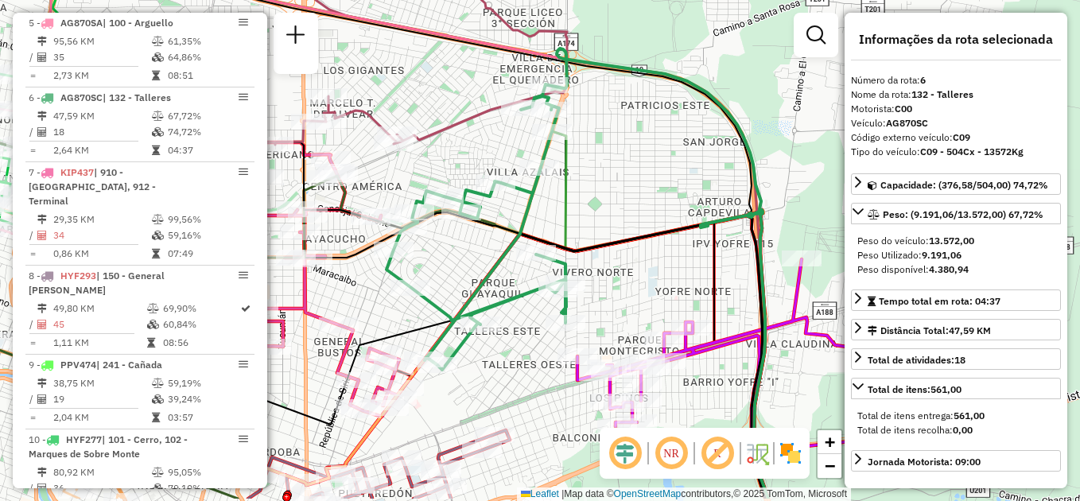
drag, startPoint x: 549, startPoint y: 227, endPoint x: 587, endPoint y: 173, distance: 66.2
click at [587, 173] on div "Janela de atendimento Grade de atendimento Capacidade Transportadoras Veículos …" at bounding box center [540, 250] width 1080 height 501
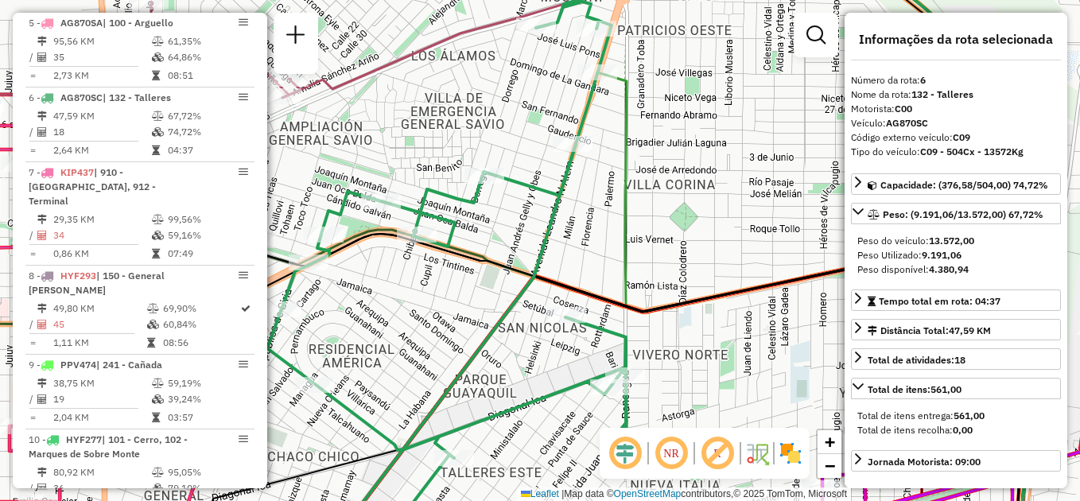
drag, startPoint x: 554, startPoint y: 212, endPoint x: 576, endPoint y: 194, distance: 28.3
click at [592, 221] on div "Janela de atendimento Grade de atendimento Capacidade Transportadoras Veículos …" at bounding box center [540, 250] width 1080 height 501
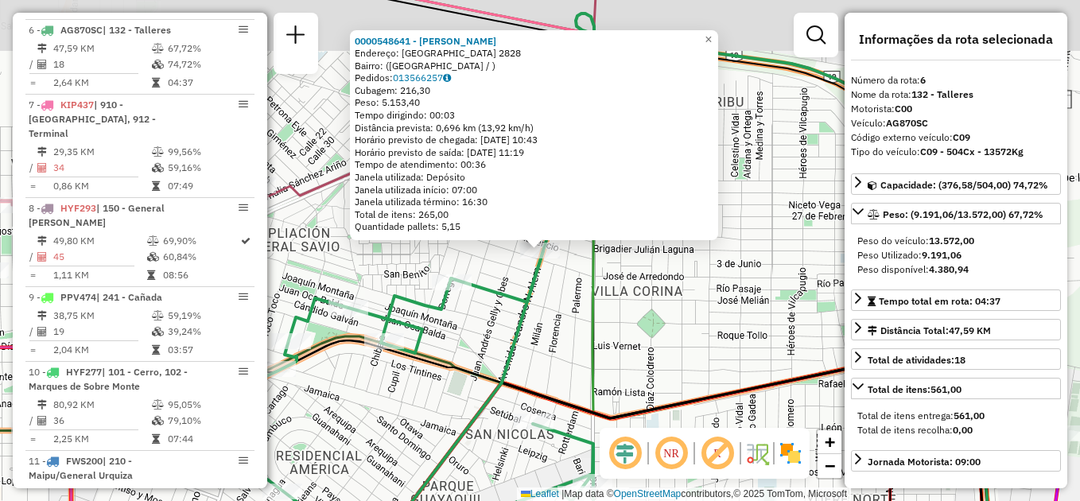
scroll to position [1040, 0]
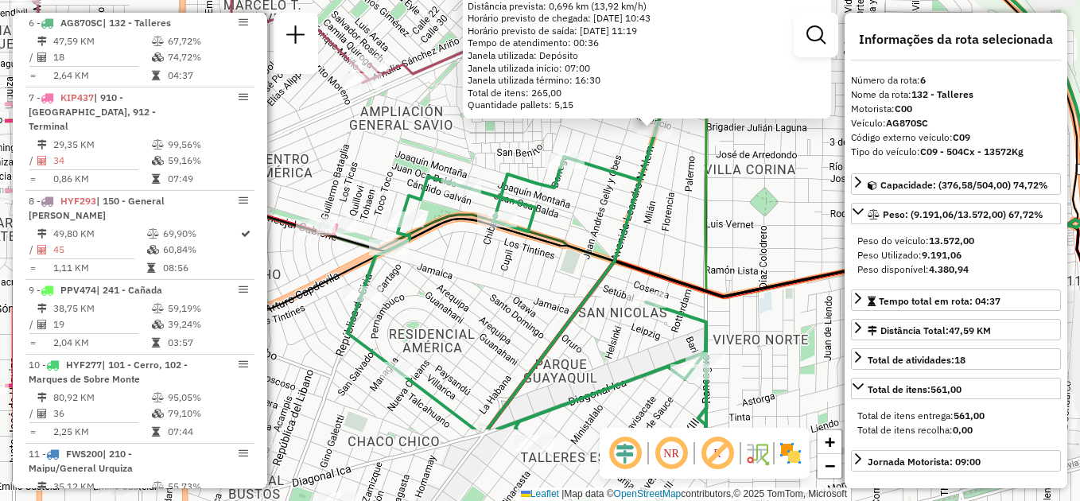
drag, startPoint x: 527, startPoint y: 364, endPoint x: 640, endPoint y: 242, distance: 166.0
click at [640, 242] on div "0000548641 - Nieto Oscar Emilio Endereço: FLORENCIA 2828 Bairro: (VILLA AZALAIS…" at bounding box center [540, 250] width 1080 height 501
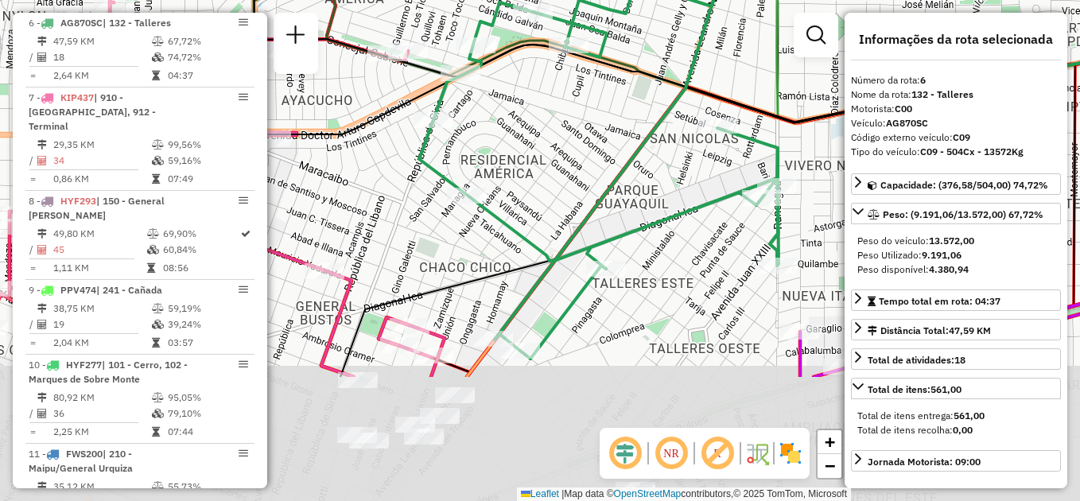
drag, startPoint x: 527, startPoint y: 344, endPoint x: 598, endPoint y: 169, distance: 188.3
click at [598, 169] on div "0000548641 - Nieto Oscar Emilio Endereço: FLORENCIA 2828 Bairro: (VILLA AZALAIS…" at bounding box center [540, 250] width 1080 height 501
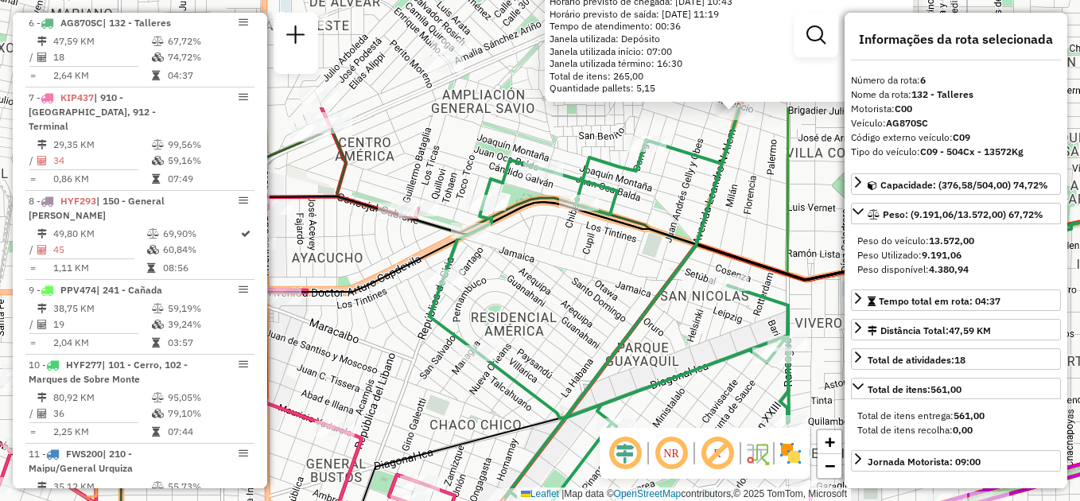
drag, startPoint x: 566, startPoint y: 146, endPoint x: 575, endPoint y: 310, distance: 164.9
click at [575, 310] on div "0000548641 - Nieto Oscar Emilio Endereço: FLORENCIA 2828 Bairro: (VILLA AZALAIS…" at bounding box center [540, 250] width 1080 height 501
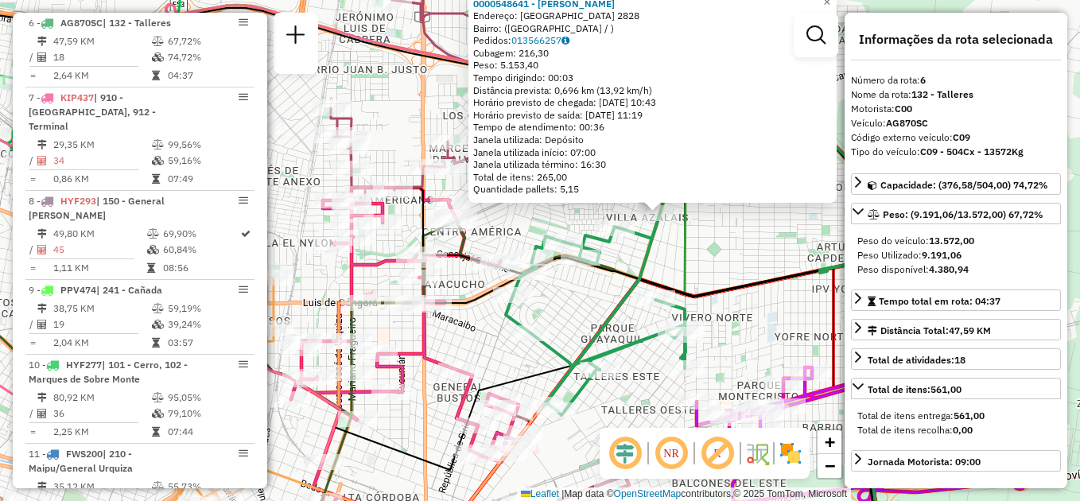
drag, startPoint x: 551, startPoint y: 298, endPoint x: 565, endPoint y: 309, distance: 17.0
click at [565, 309] on div "0000548641 - Nieto Oscar Emilio Endereço: FLORENCIA 2828 Bairro: (VILLA AZALAIS…" at bounding box center [540, 250] width 1080 height 501
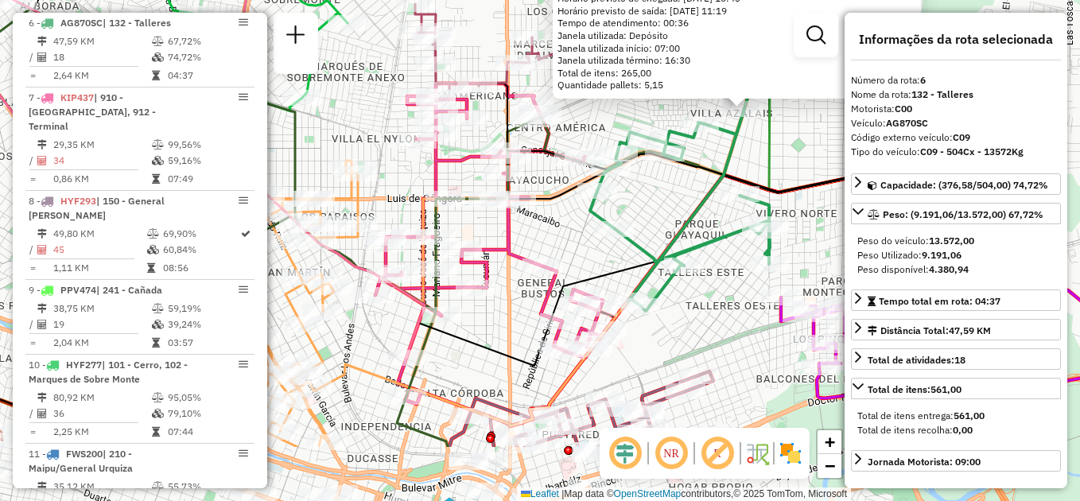
drag, startPoint x: 566, startPoint y: 306, endPoint x: 650, endPoint y: 202, distance: 134.0
click at [650, 202] on div "0000548641 - Nieto Oscar Emilio Endereço: FLORENCIA 2828 Bairro: (VILLA AZALAIS…" at bounding box center [540, 250] width 1080 height 501
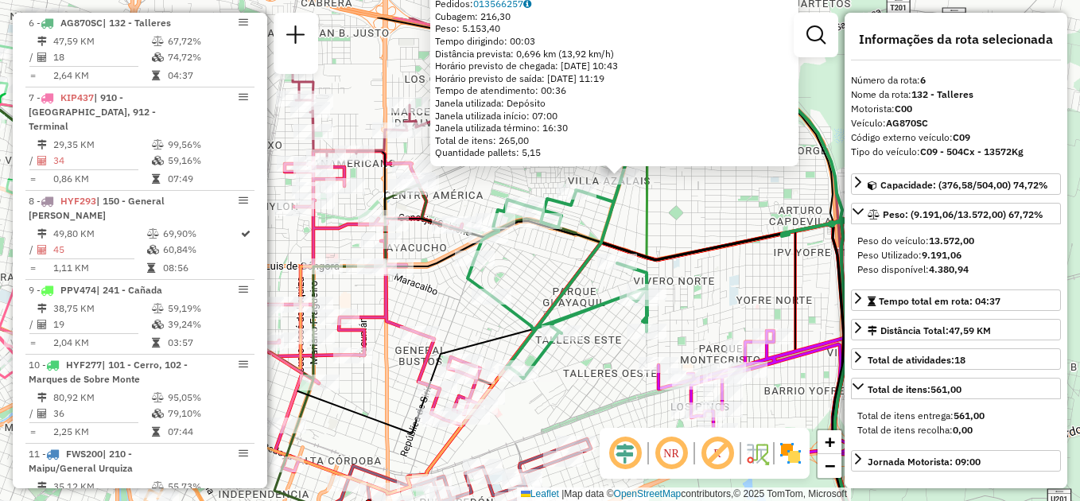
drag, startPoint x: 647, startPoint y: 212, endPoint x: 473, endPoint y: 279, distance: 186.6
click at [473, 279] on div "0000548641 - Nieto Oscar Emilio Endereço: FLORENCIA 2828 Bairro: (VILLA AZALAIS…" at bounding box center [540, 250] width 1080 height 501
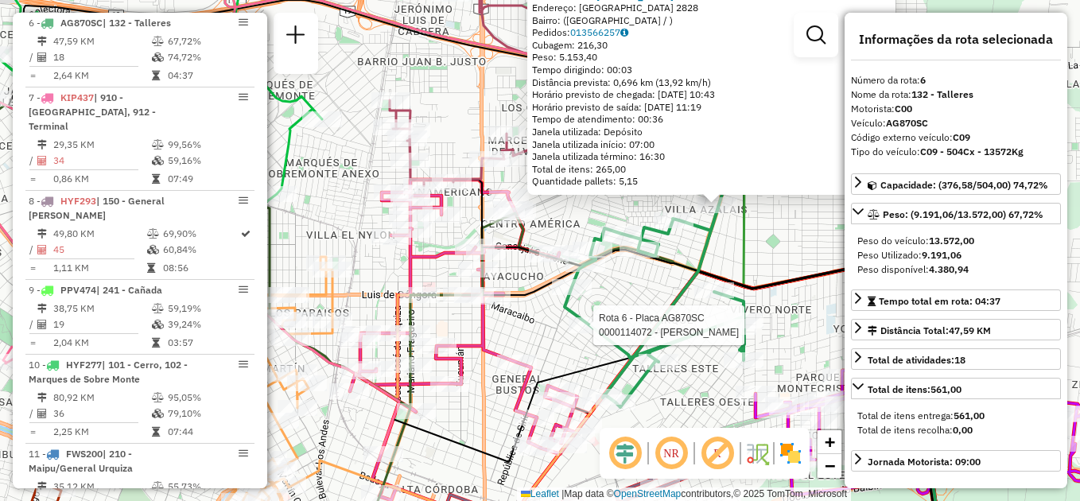
drag, startPoint x: 564, startPoint y: 259, endPoint x: 679, endPoint y: 321, distance: 130.6
click at [679, 321] on div "Rota 6 - Placa AG870SC 0000114072 - Maccaglia Marcelo 0000548641 - Nieto Oscar …" at bounding box center [540, 250] width 1080 height 501
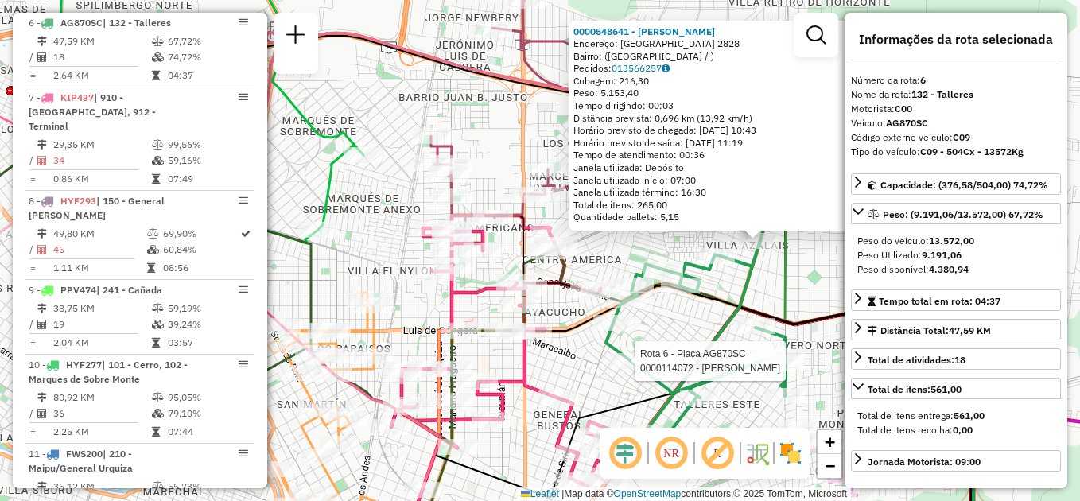
click at [367, 220] on div "Rota 6 - Placa AG870SC 0000114072 - Maccaglia Marcelo 0000548641 - Nieto Oscar …" at bounding box center [540, 250] width 1080 height 501
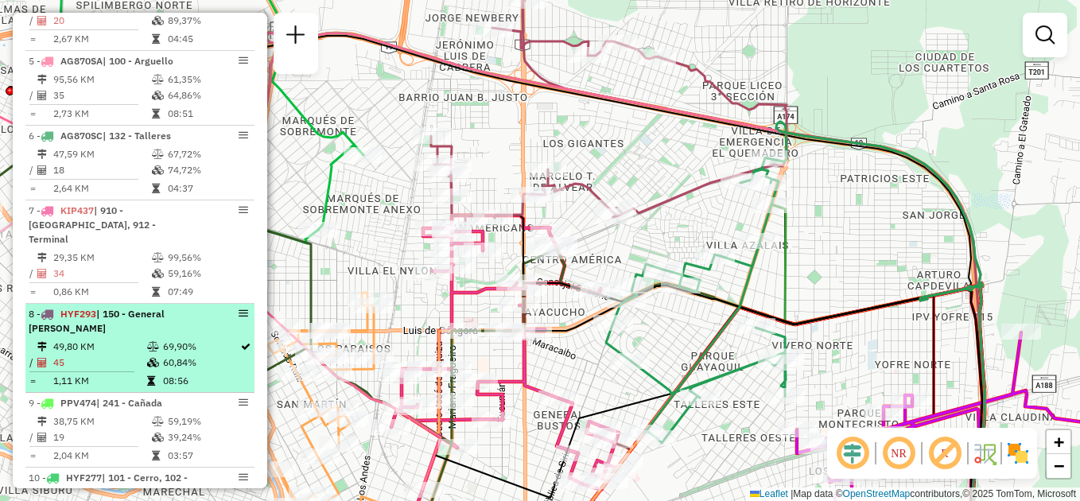
scroll to position [881, 0]
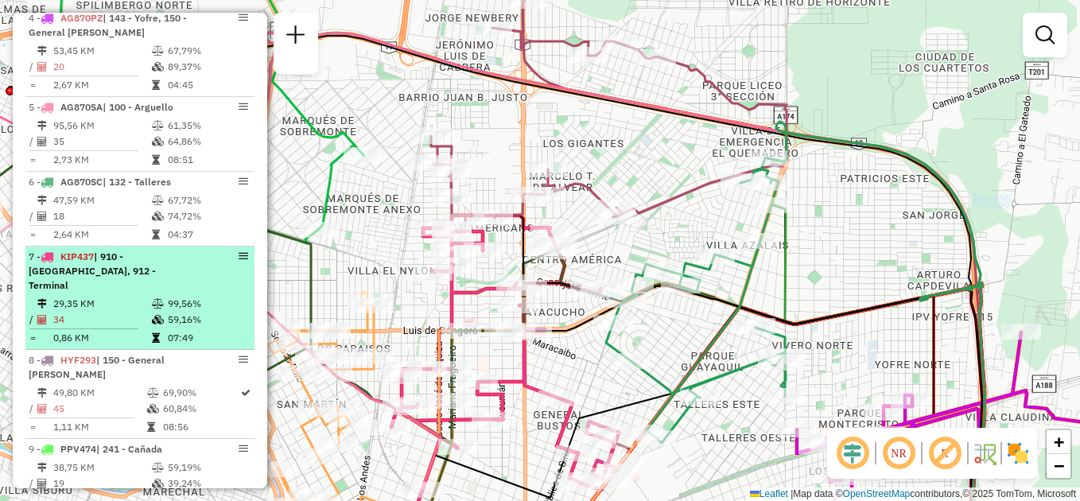
click at [126, 296] on td "29,35 KM" at bounding box center [101, 304] width 99 height 16
select select "**********"
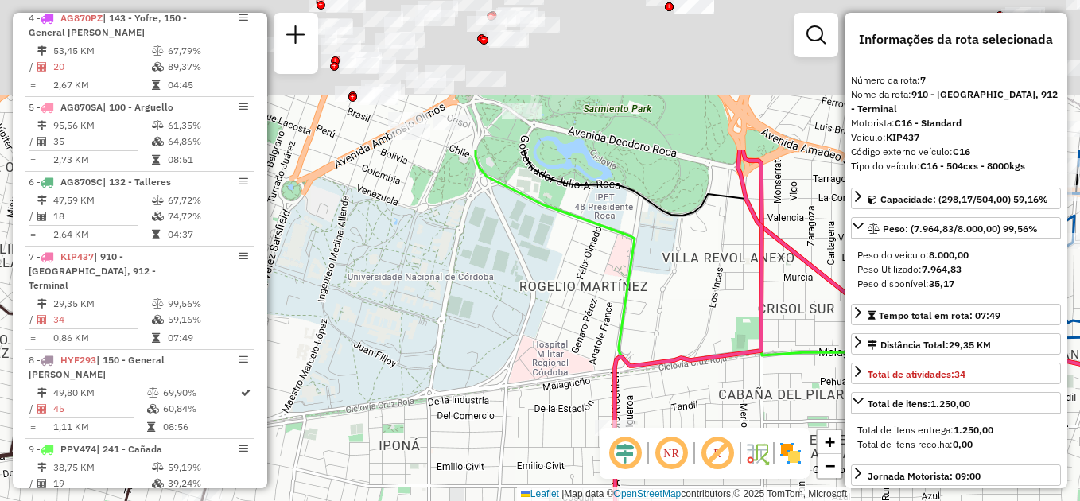
drag, startPoint x: 500, startPoint y: 214, endPoint x: 418, endPoint y: 445, distance: 244.8
click at [415, 480] on div "Janela de atendimento Grade de atendimento Capacidade Transportadoras Veículos …" at bounding box center [540, 250] width 1080 height 501
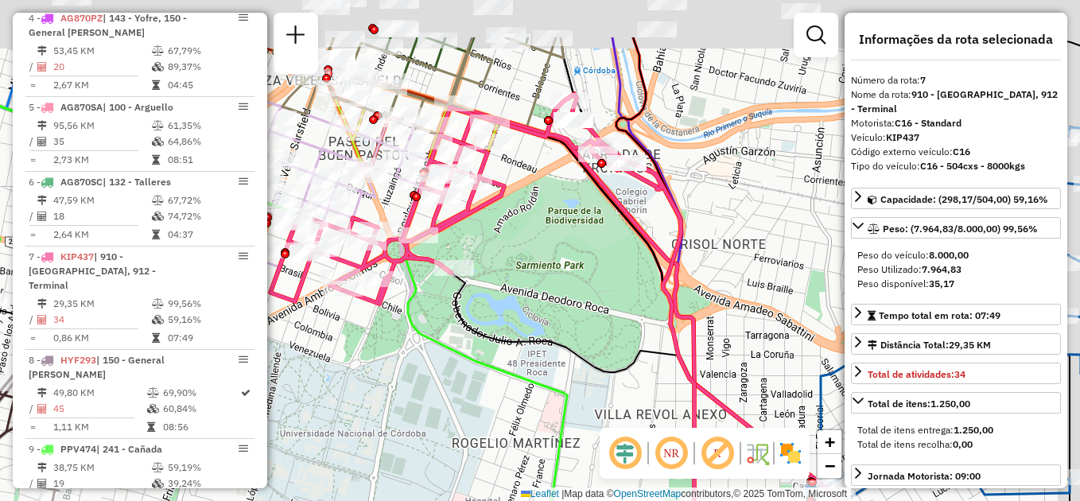
drag, startPoint x: 460, startPoint y: 353, endPoint x: 357, endPoint y: 405, distance: 114.9
click at [417, 418] on div "Janela de atendimento Grade de atendimento Capacidade Transportadoras Veículos …" at bounding box center [540, 250] width 1080 height 501
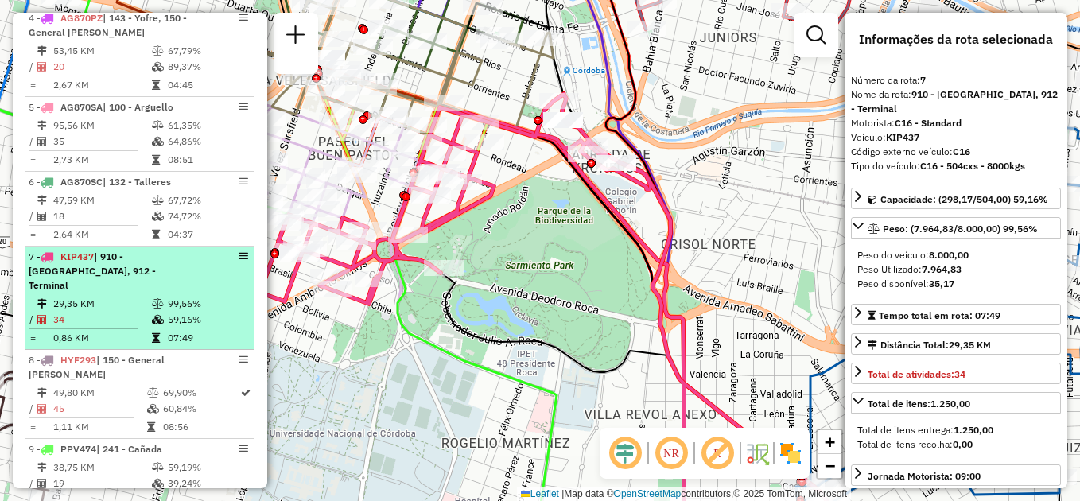
click at [145, 296] on td "29,35 KM" at bounding box center [101, 304] width 99 height 16
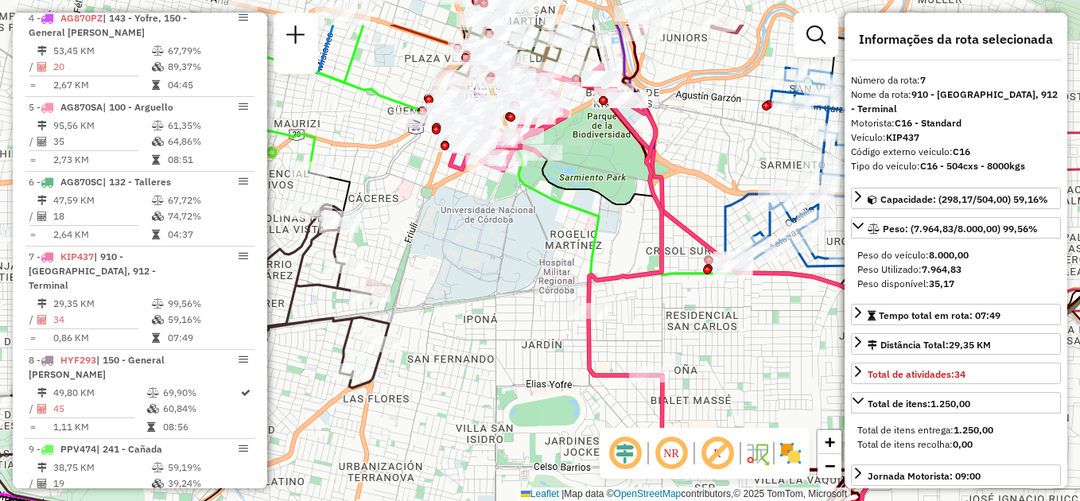
drag, startPoint x: 507, startPoint y: 216, endPoint x: 458, endPoint y: 330, distance: 123.7
click at [458, 330] on div "Janela de atendimento Grade de atendimento Capacidade Transportadoras Veículos …" at bounding box center [540, 250] width 1080 height 501
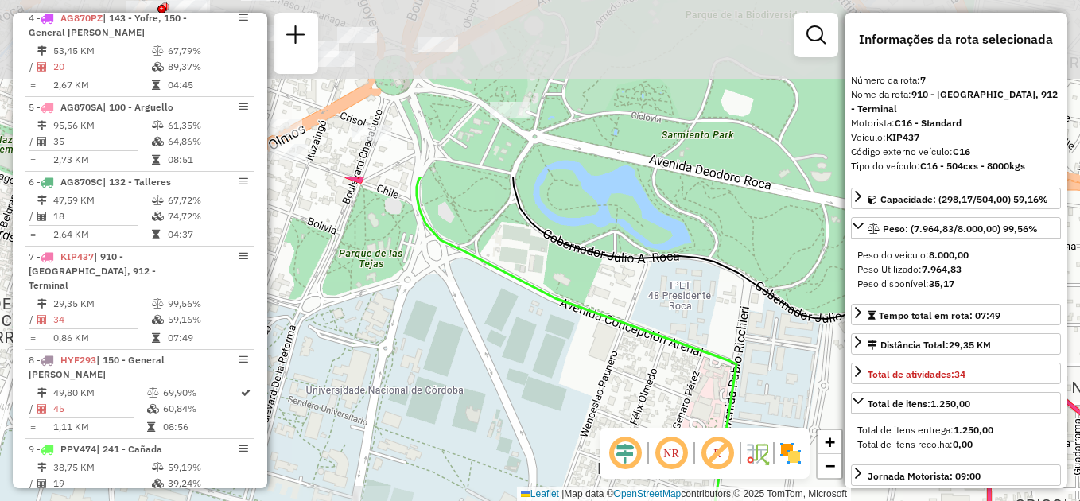
drag, startPoint x: 601, startPoint y: 243, endPoint x: 517, endPoint y: 469, distance: 241.6
click at [517, 469] on div "Janela de atendimento Grade de atendimento Capacidade Transportadoras Veículos …" at bounding box center [540, 250] width 1080 height 501
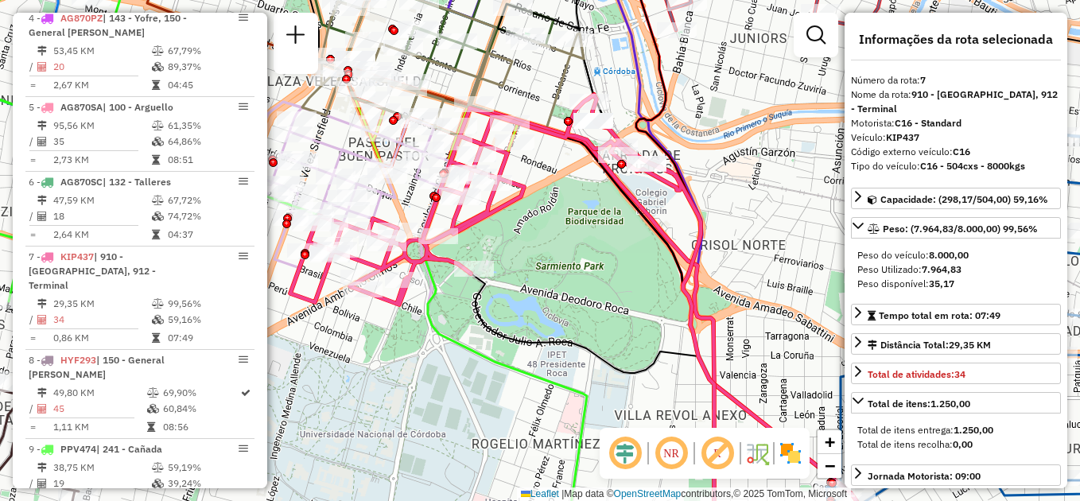
drag, startPoint x: 552, startPoint y: 347, endPoint x: 534, endPoint y: 309, distance: 41.6
click at [534, 309] on div "Janela de atendimento Grade de atendimento Capacidade Transportadoras Veículos …" at bounding box center [540, 250] width 1080 height 501
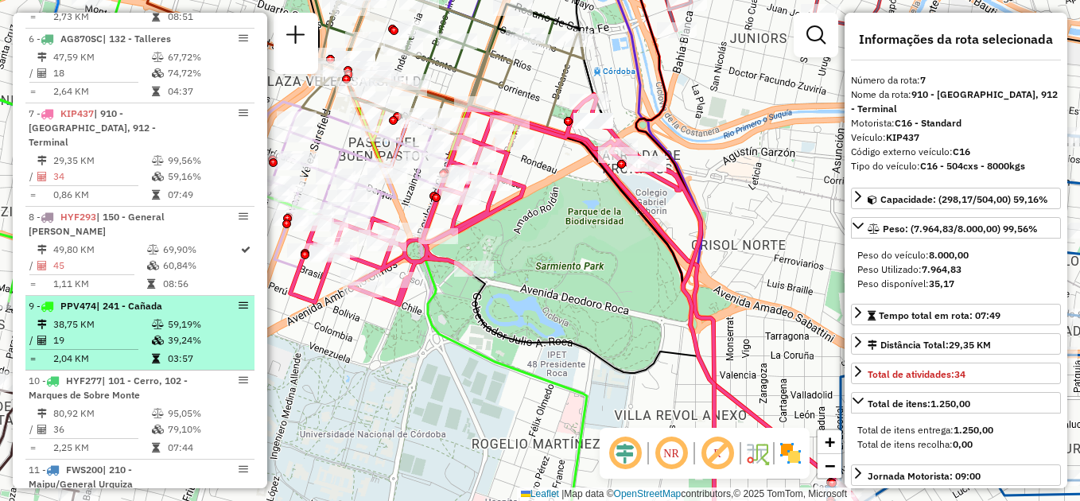
scroll to position [1040, 0]
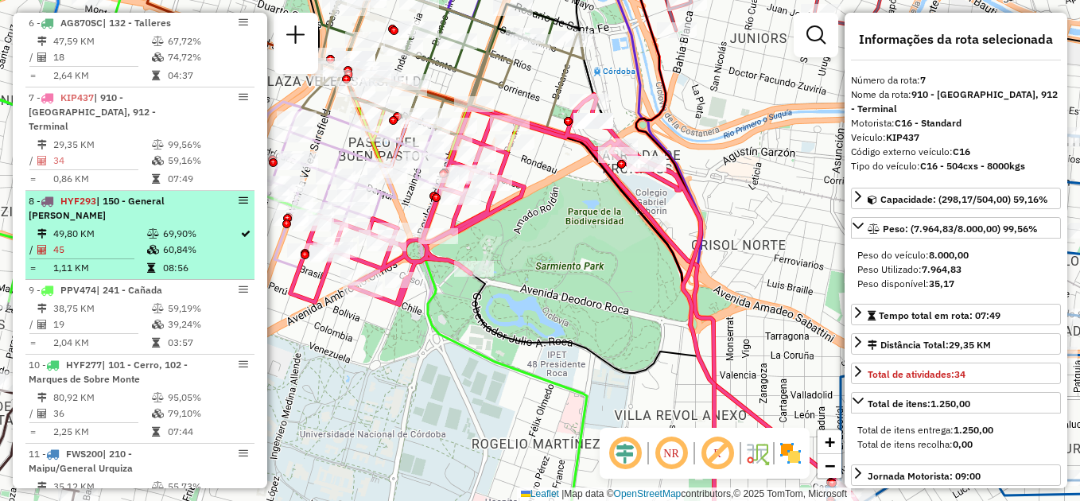
click at [114, 242] on td "45" at bounding box center [99, 250] width 94 height 16
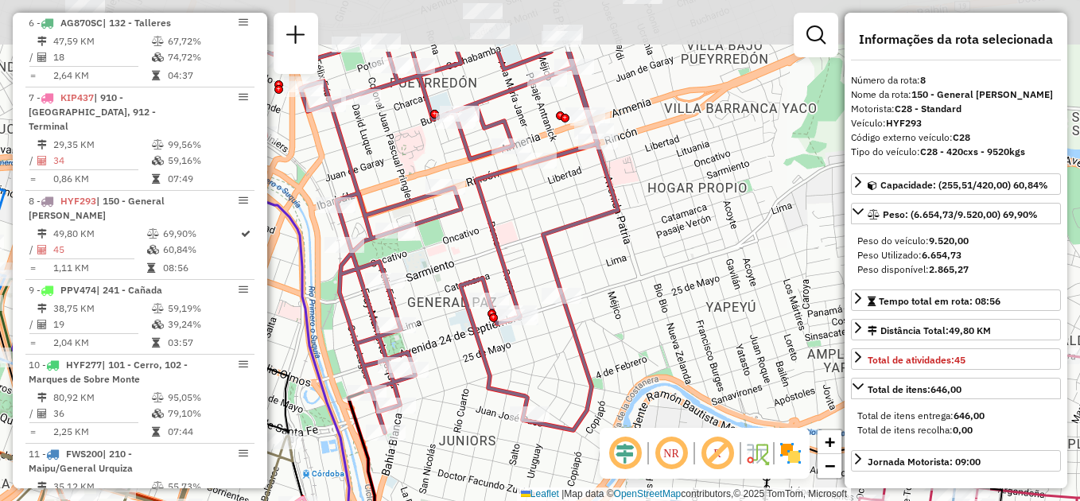
drag, startPoint x: 657, startPoint y: 213, endPoint x: 679, endPoint y: 315, distance: 104.2
click at [679, 315] on div "Janela de atendimento Grade de atendimento Capacidade Transportadoras Veículos …" at bounding box center [540, 250] width 1080 height 501
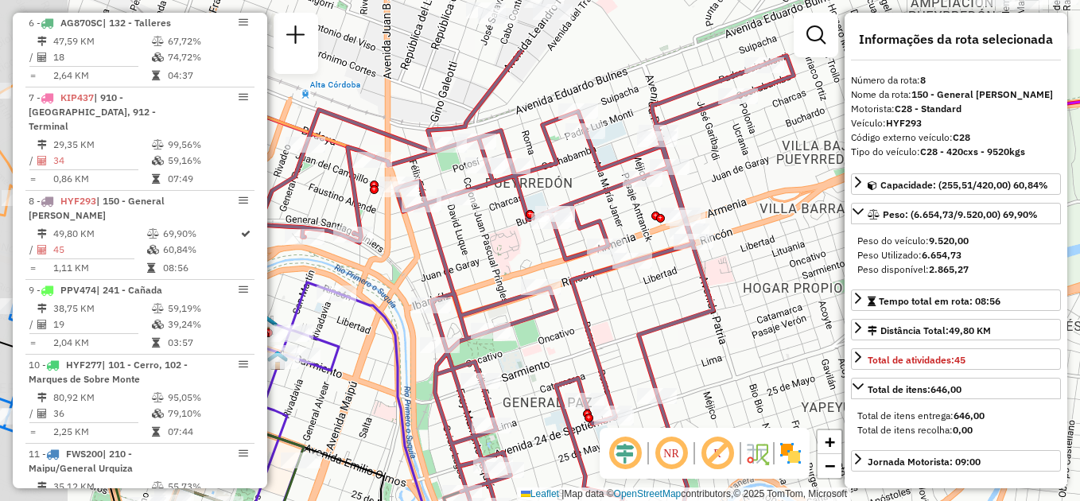
drag, startPoint x: 775, startPoint y: 311, endPoint x: 769, endPoint y: 332, distance: 22.2
click at [782, 337] on div "Janela de atendimento Grade de atendimento Capacidade Transportadoras Veículos …" at bounding box center [540, 250] width 1080 height 501
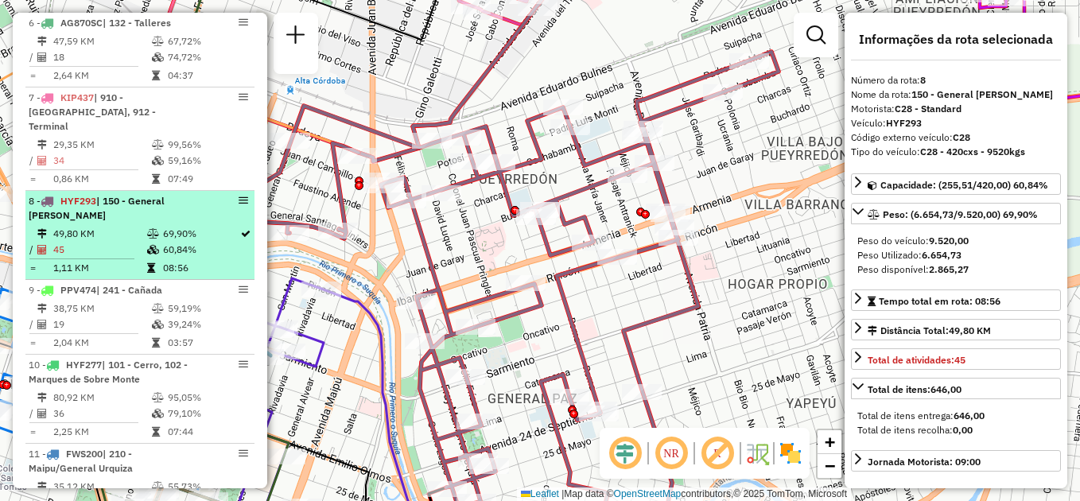
click at [101, 226] on td "49,80 KM" at bounding box center [99, 234] width 94 height 16
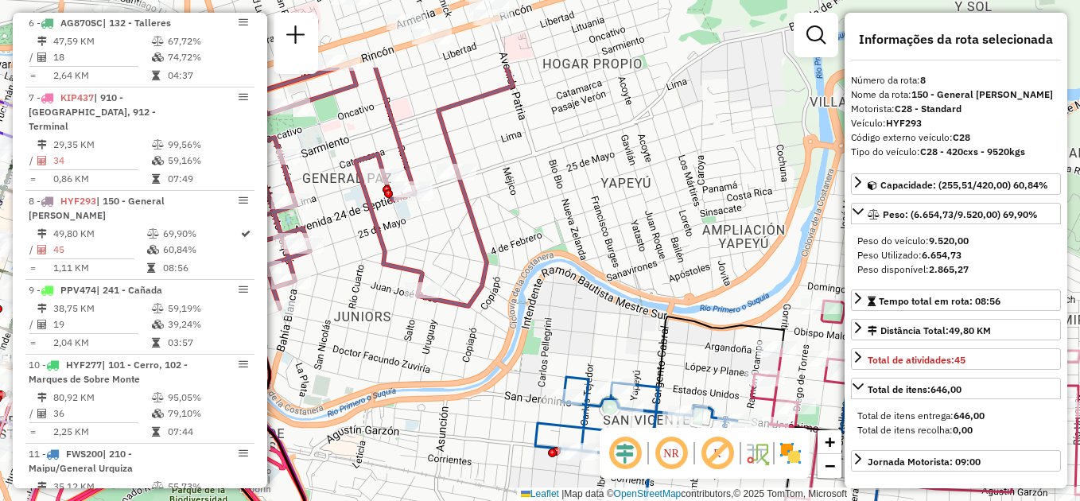
drag, startPoint x: 537, startPoint y: 157, endPoint x: 554, endPoint y: 310, distance: 153.6
click at [554, 311] on div "Janela de atendimento Grade de atendimento Capacidade Transportadoras Veículos …" at bounding box center [540, 250] width 1080 height 501
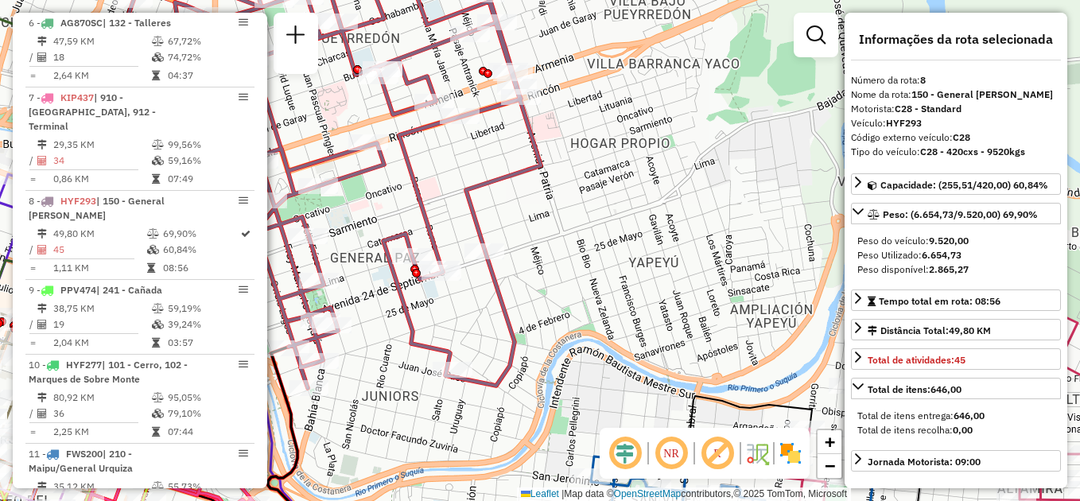
drag, startPoint x: 577, startPoint y: 228, endPoint x: 611, endPoint y: 302, distance: 81.2
click at [613, 303] on div "Janela de atendimento Grade de atendimento Capacidade Transportadoras Veículos …" at bounding box center [540, 250] width 1080 height 501
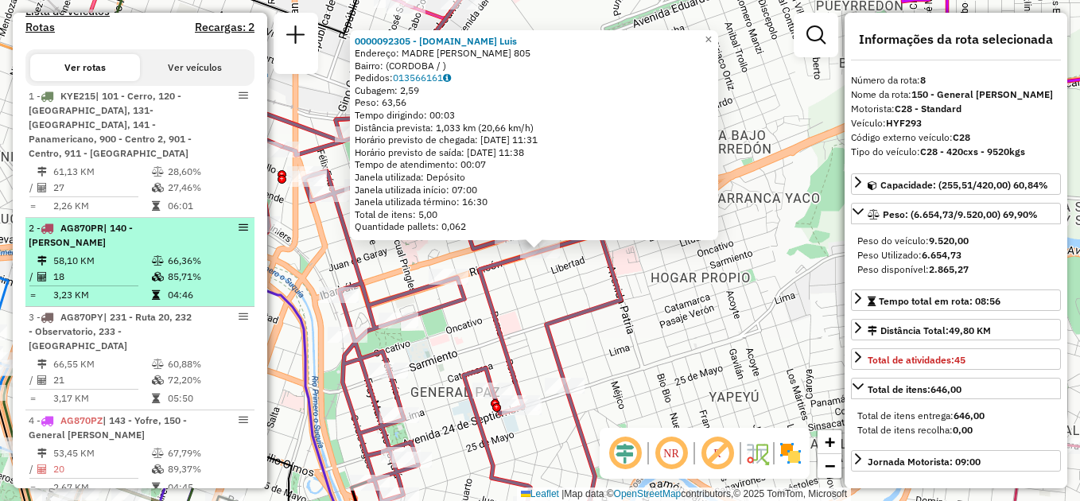
scroll to position [509, 0]
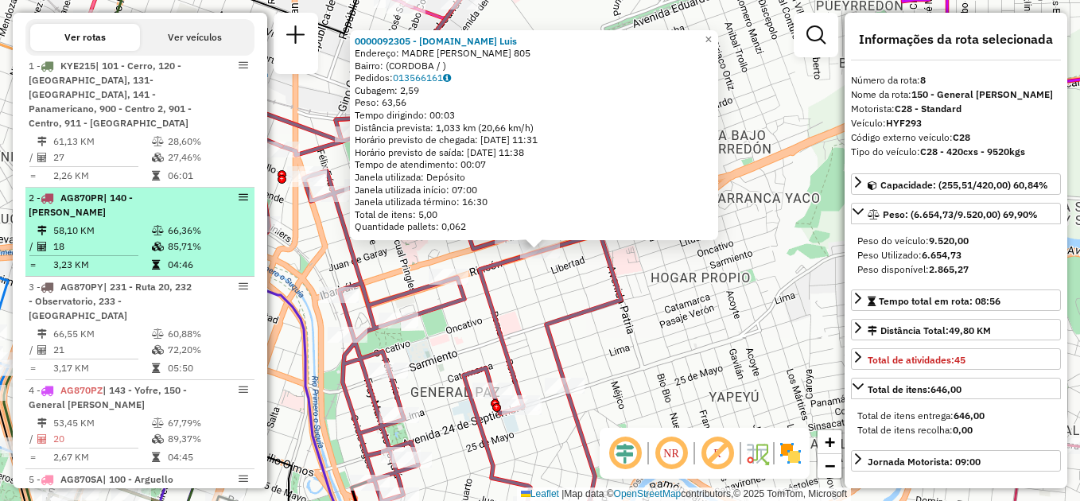
click at [153, 216] on div "2 - AG870PR | 140 - Mariano Fragueiro" at bounding box center [113, 205] width 169 height 29
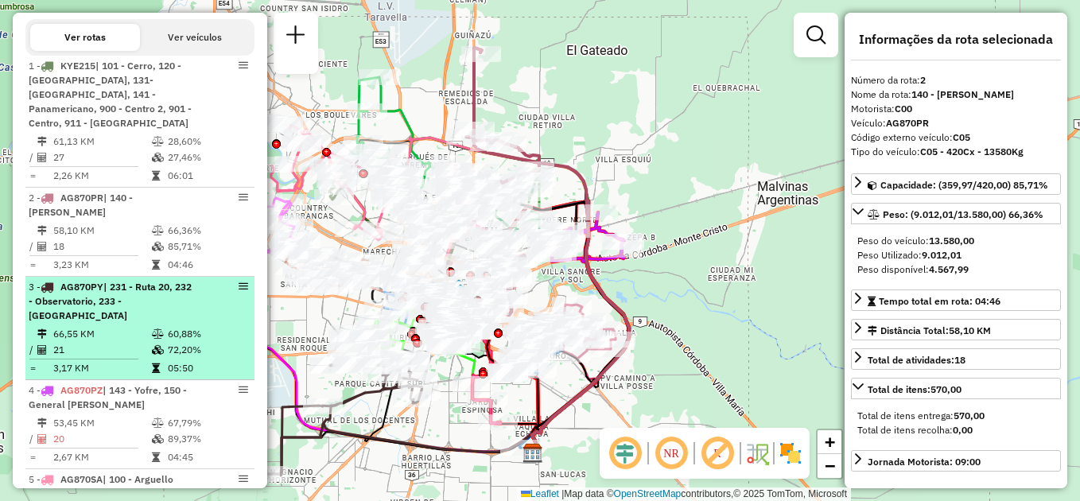
click at [109, 309] on div "3 - AG870PY | 231 - Ruta 20, 232 - Observatorio, 233 - Los Platanos" at bounding box center [113, 301] width 169 height 43
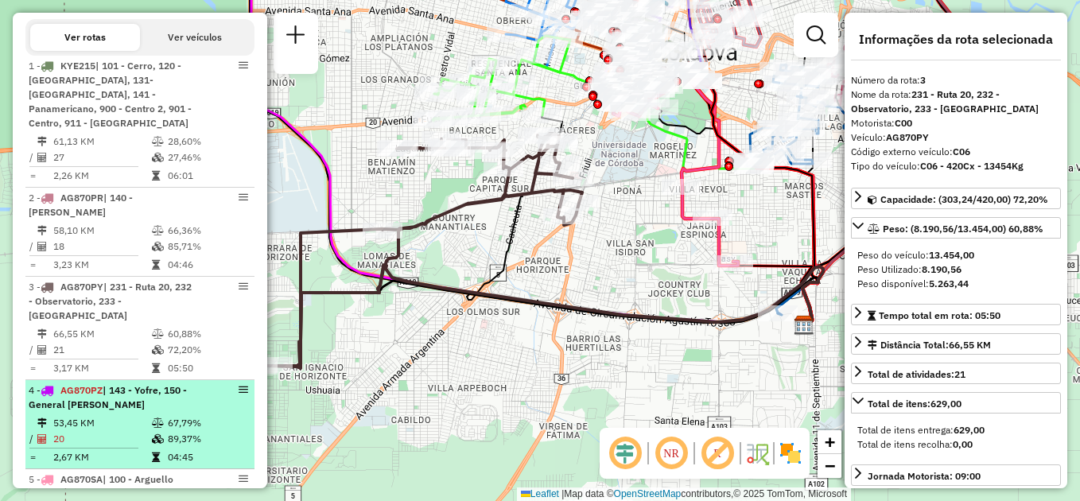
click at [131, 432] on td "20" at bounding box center [101, 439] width 99 height 16
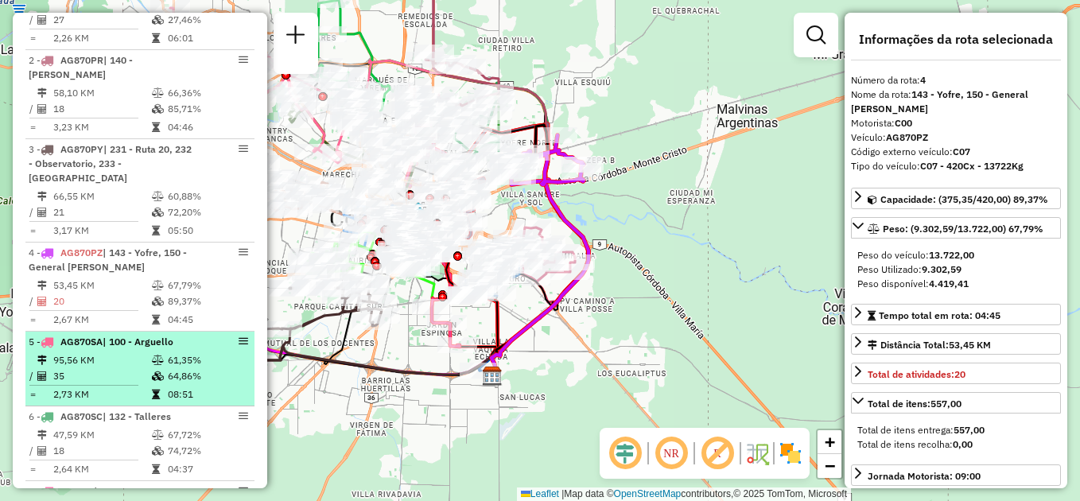
scroll to position [668, 0]
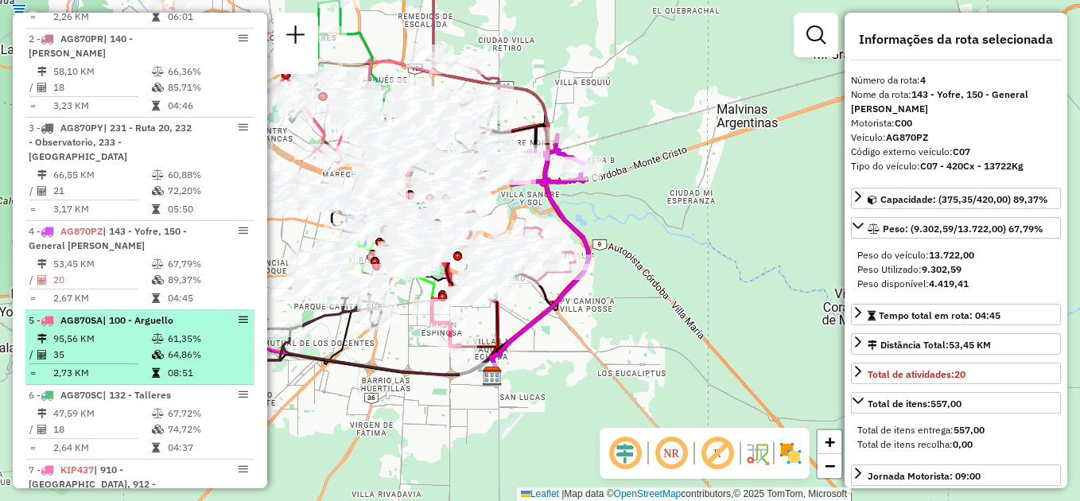
click at [116, 340] on td "95,56 KM" at bounding box center [101, 339] width 99 height 16
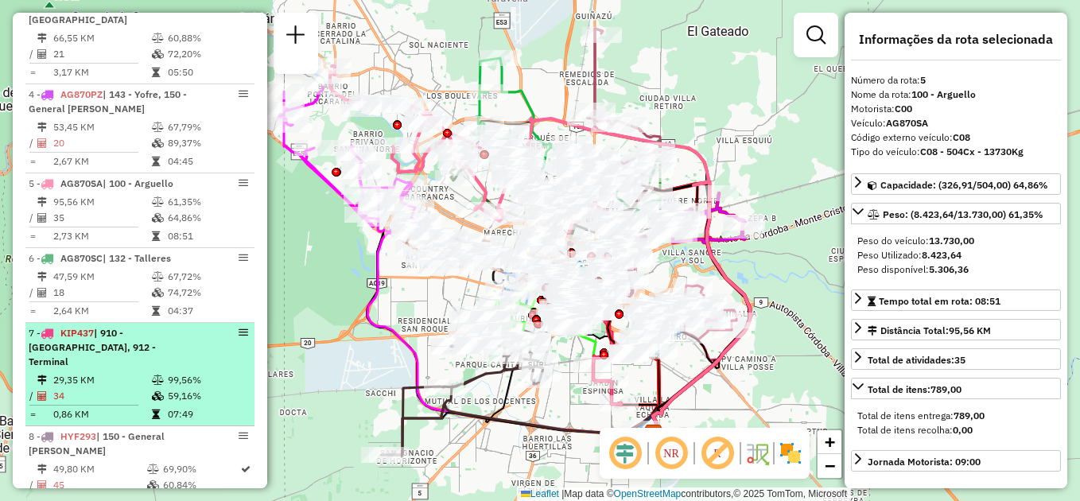
scroll to position [827, 0]
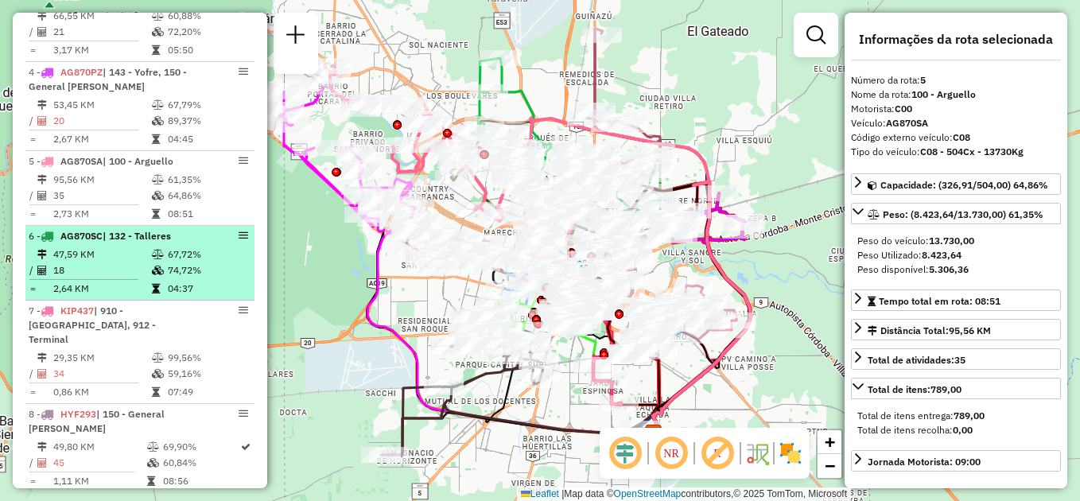
click at [114, 257] on td "47,59 KM" at bounding box center [101, 255] width 99 height 16
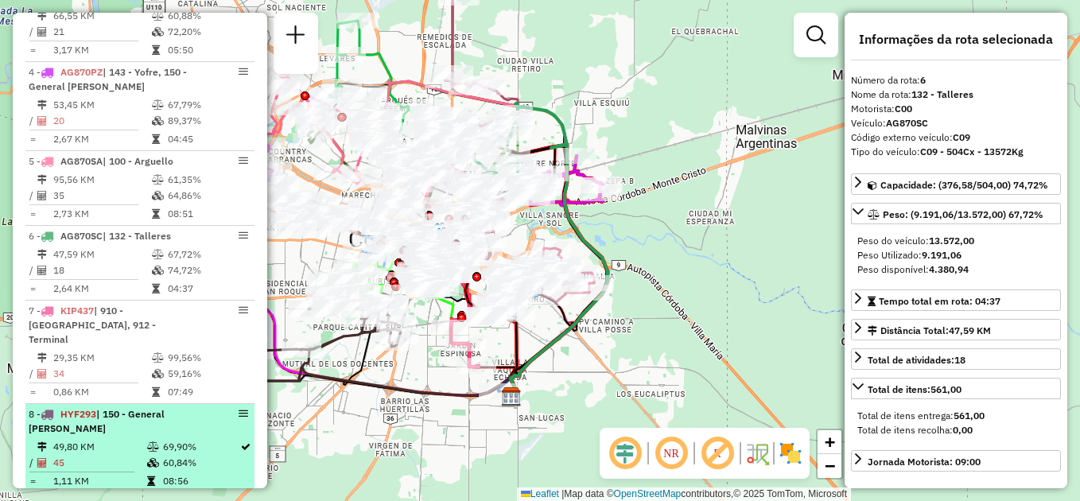
click at [142, 439] on td "49,80 KM" at bounding box center [99, 447] width 94 height 16
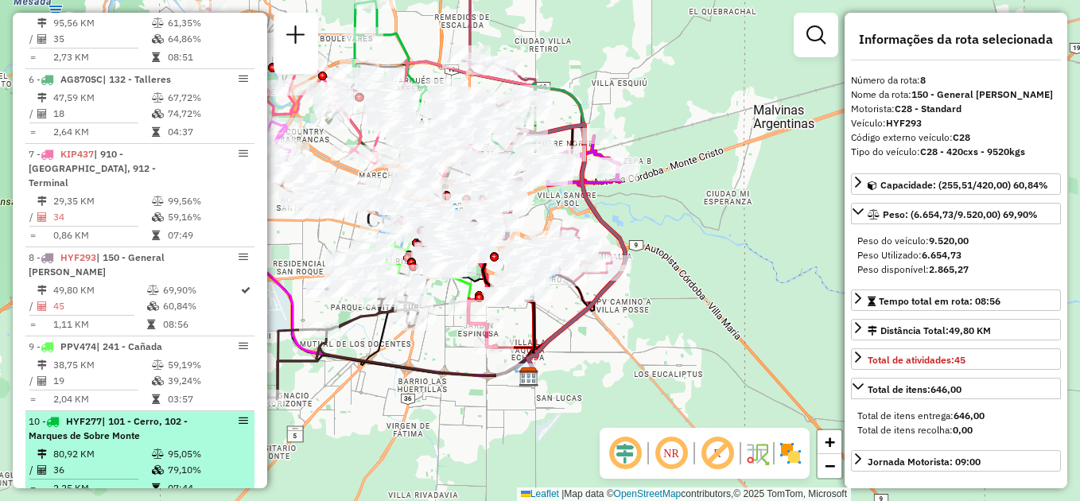
scroll to position [986, 0]
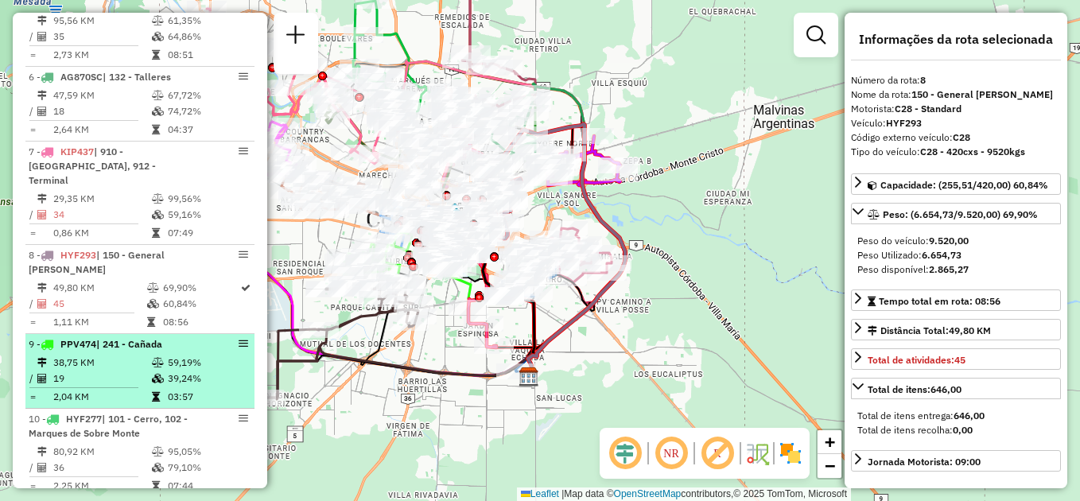
click at [115, 371] on td "19" at bounding box center [101, 379] width 99 height 16
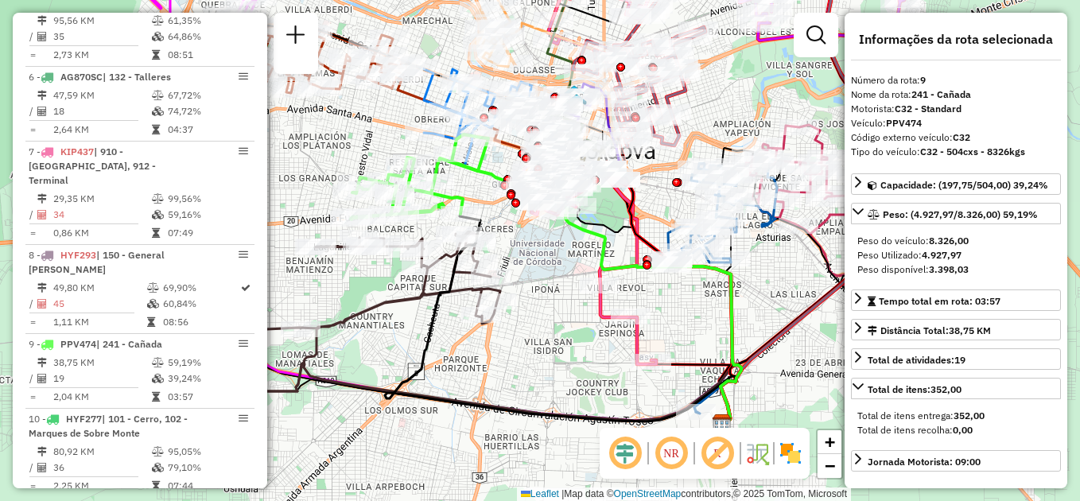
drag, startPoint x: 547, startPoint y: 263, endPoint x: 554, endPoint y: 359, distance: 95.7
click at [569, 366] on div "Janela de atendimento Grade de atendimento Capacidade Transportadoras Veículos …" at bounding box center [540, 250] width 1080 height 501
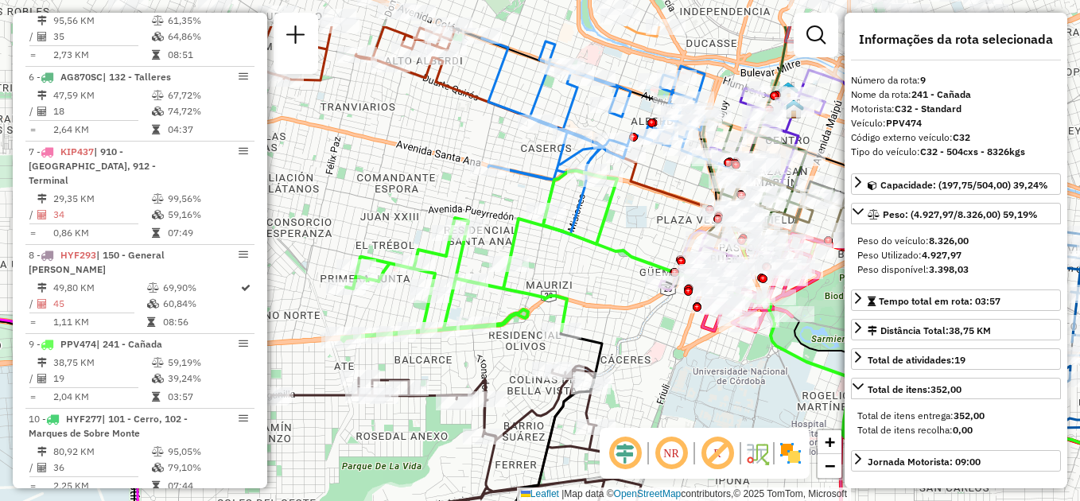
drag, startPoint x: 434, startPoint y: 266, endPoint x: 481, endPoint y: 329, distance: 78.9
click at [482, 336] on div "Janela de atendimento Grade de atendimento Capacidade Transportadoras Veículos …" at bounding box center [540, 250] width 1080 height 501
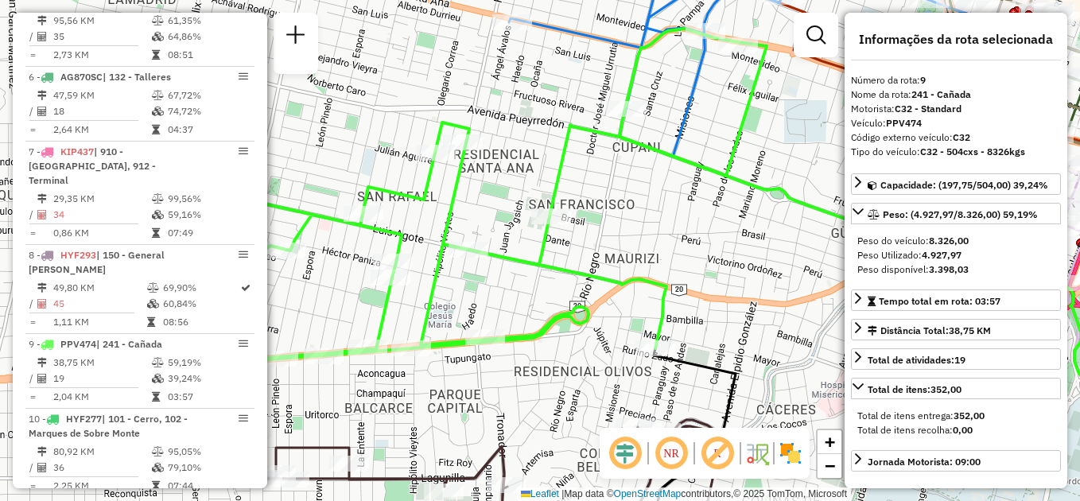
drag, startPoint x: 453, startPoint y: 251, endPoint x: 480, endPoint y: 282, distance: 41.1
click at [480, 282] on div "Janela de atendimento Grade de atendimento Capacidade Transportadoras Veículos …" at bounding box center [540, 250] width 1080 height 501
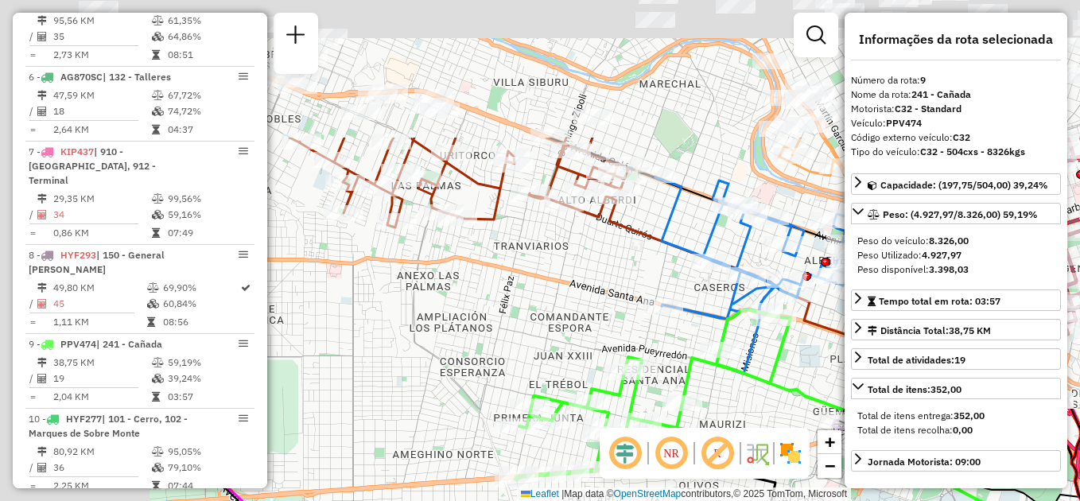
drag, startPoint x: 391, startPoint y: 133, endPoint x: 597, endPoint y: 323, distance: 280.3
click at [597, 323] on div "Janela de atendimento Grade de atendimento Capacidade Transportadoras Veículos …" at bounding box center [540, 250] width 1080 height 501
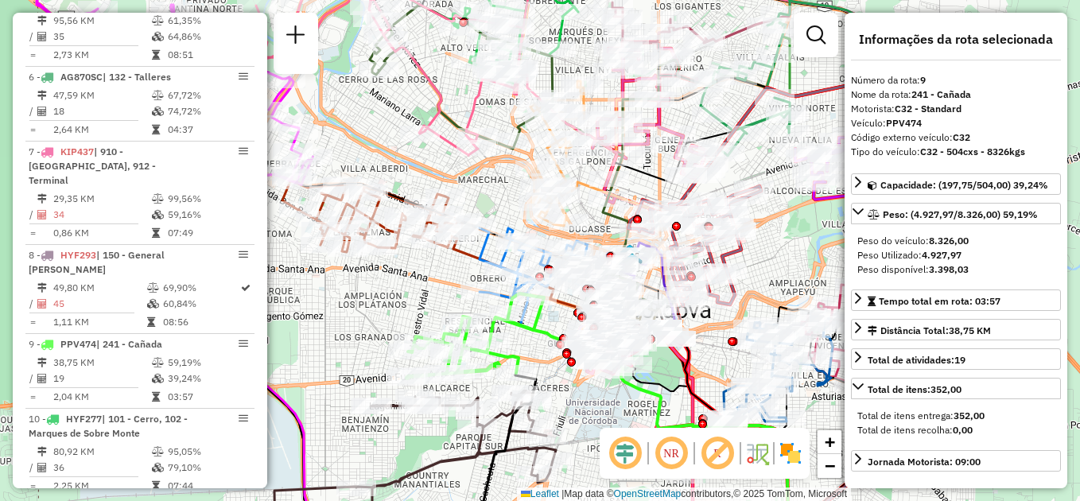
drag, startPoint x: 525, startPoint y: 305, endPoint x: 437, endPoint y: 247, distance: 105.2
click at [387, 286] on div "Janela de atendimento Grade de atendimento Capacidade Transportadoras Veículos …" at bounding box center [540, 250] width 1080 height 501
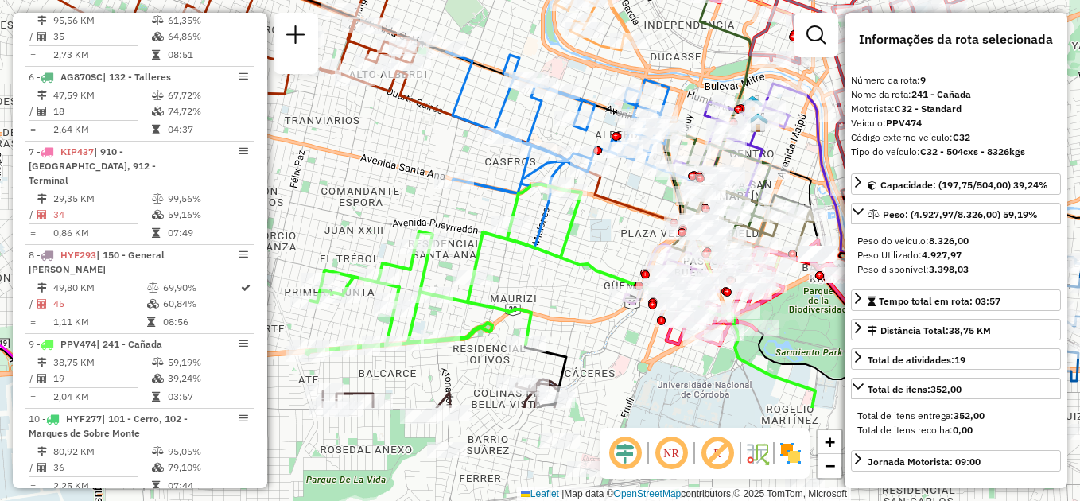
drag, startPoint x: 304, startPoint y: 348, endPoint x: 391, endPoint y: 204, distance: 169.2
click at [391, 204] on div "Janela de atendimento Grade de atendimento Capacidade Transportadoras Veículos …" at bounding box center [540, 250] width 1080 height 501
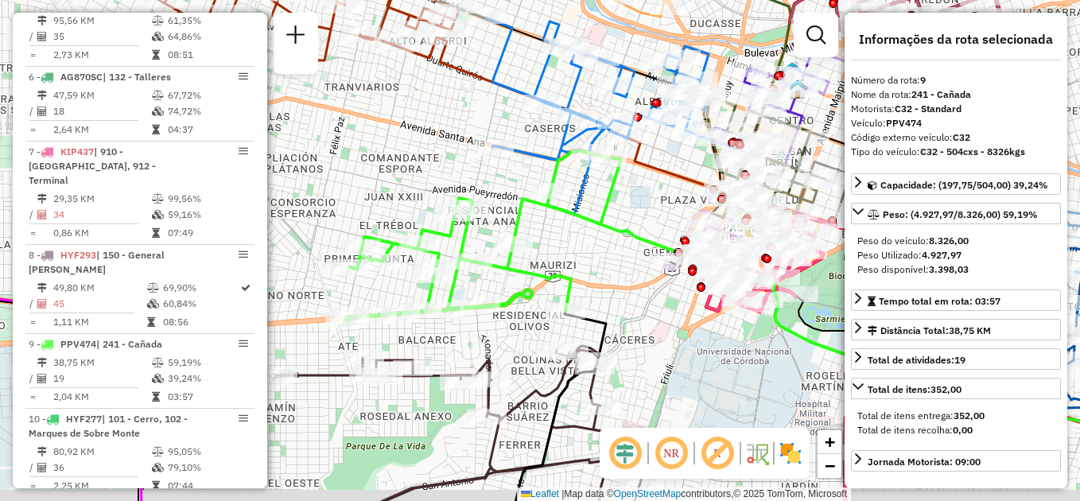
drag, startPoint x: 524, startPoint y: 291, endPoint x: 563, endPoint y: 255, distance: 53.5
click at [563, 255] on div "Janela de atendimento Grade de atendimento Capacidade Transportadoras Veículos …" at bounding box center [540, 250] width 1080 height 501
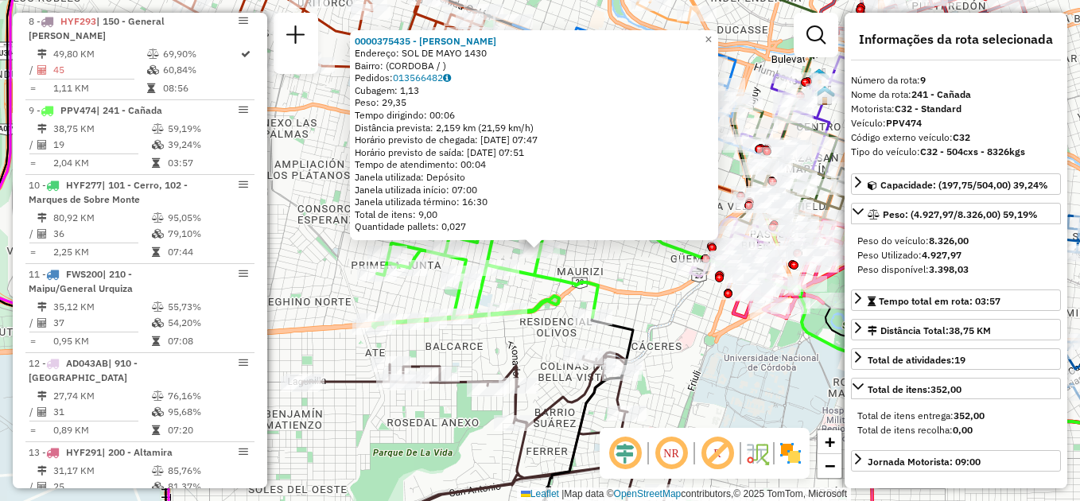
scroll to position [1279, 0]
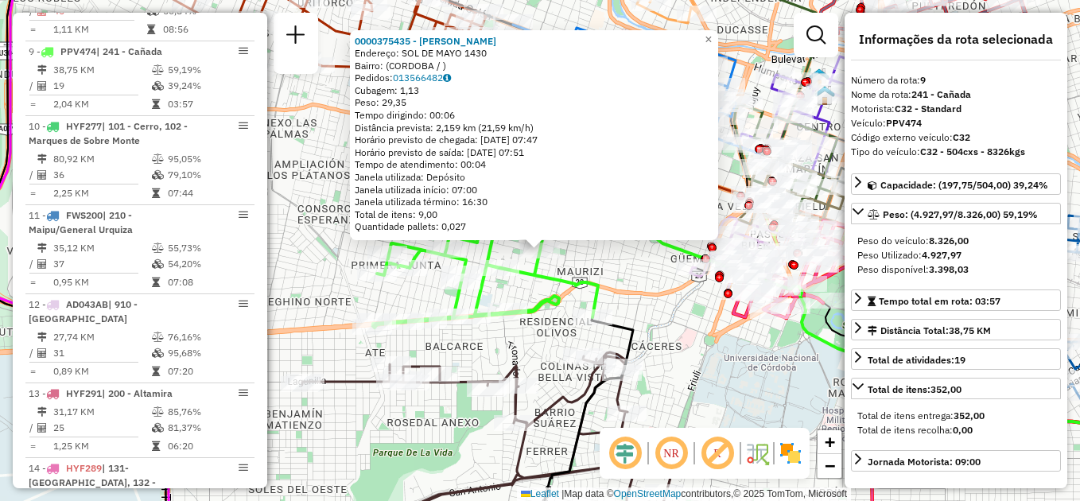
click at [608, 263] on div "0000375435 - Peralta Lorena Andrea Endereço: SOL DE MAYO 1430 Bairro: (CORDOBA …" at bounding box center [540, 250] width 1080 height 501
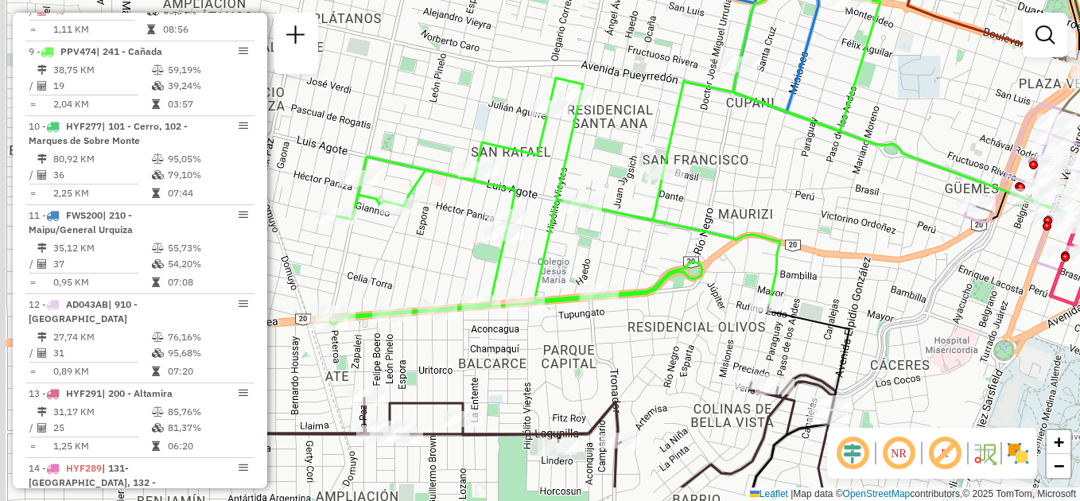
drag, startPoint x: 523, startPoint y: 296, endPoint x: 630, endPoint y: 232, distance: 124.1
click at [630, 232] on div "Janela de atendimento Grade de atendimento Capacidade Transportadoras Veículos …" at bounding box center [540, 250] width 1080 height 501
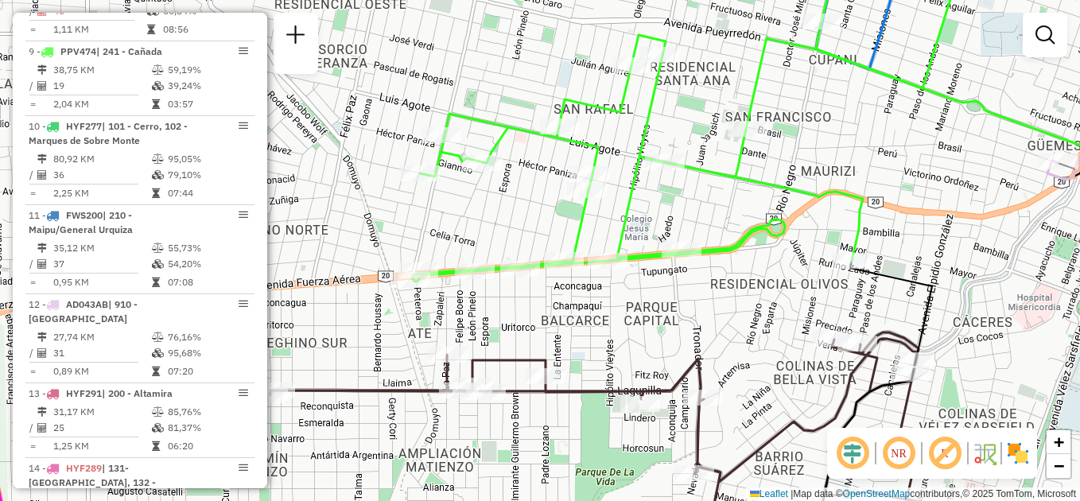
drag, startPoint x: 585, startPoint y: 245, endPoint x: 659, endPoint y: 198, distance: 86.9
click at [664, 197] on div "Janela de atendimento Grade de atendimento Capacidade Transportadoras Veículos …" at bounding box center [540, 250] width 1080 height 501
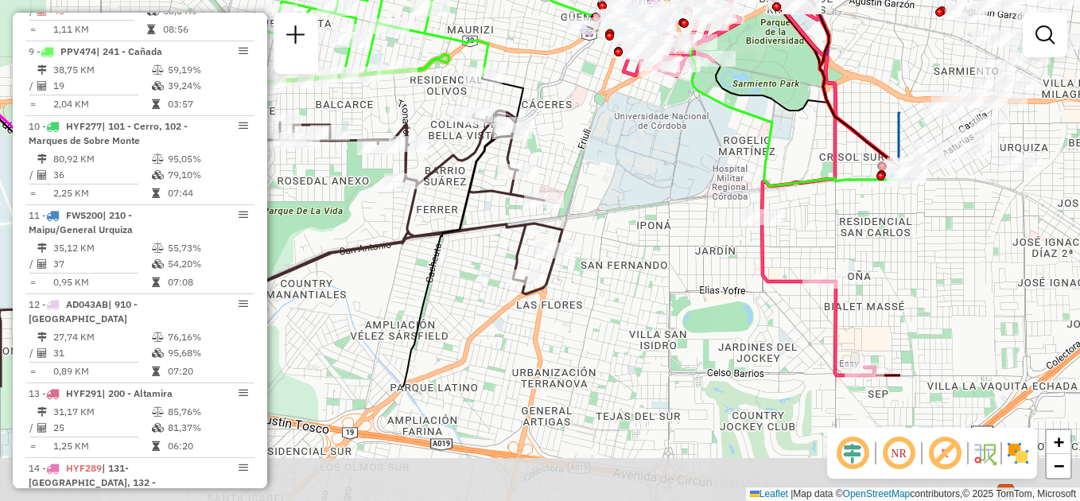
drag, startPoint x: 839, startPoint y: 242, endPoint x: 551, endPoint y: 78, distance: 331.3
click at [551, 78] on div "Janela de atendimento Grade de atendimento Capacidade Transportadoras Veículos …" at bounding box center [540, 250] width 1080 height 501
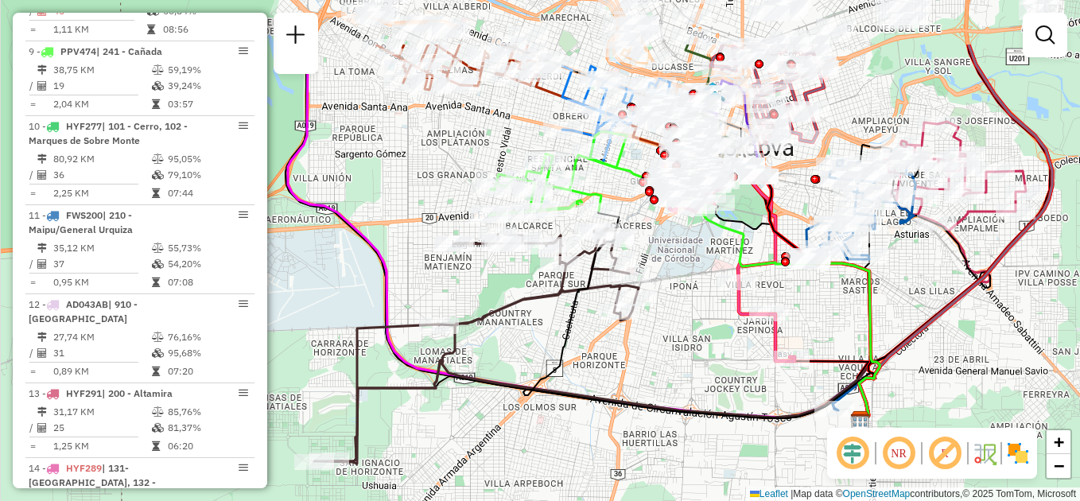
drag, startPoint x: 595, startPoint y: 160, endPoint x: 649, endPoint y: 255, distance: 109.0
click at [649, 255] on div "Janela de atendimento Grade de atendimento Capacidade Transportadoras Veículos …" at bounding box center [540, 250] width 1080 height 501
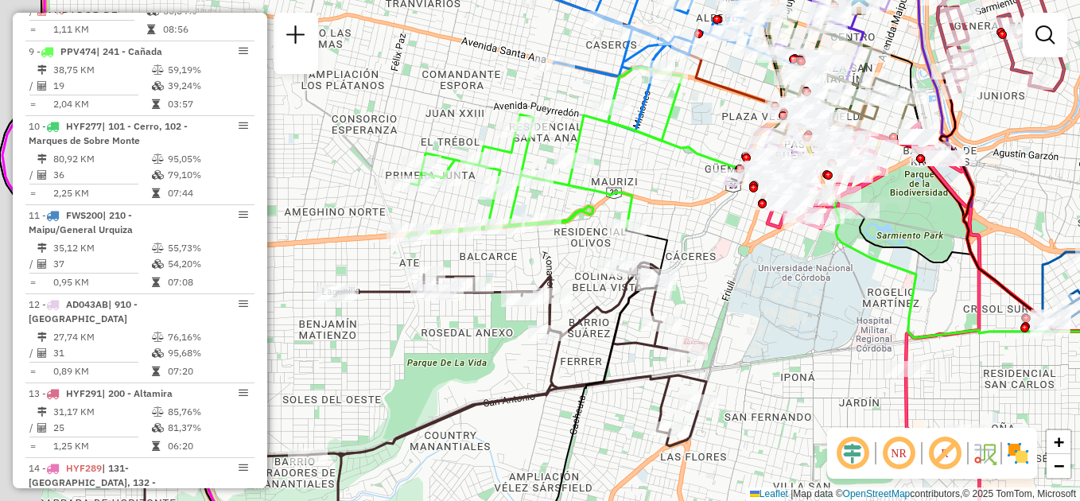
drag, startPoint x: 559, startPoint y: 157, endPoint x: 654, endPoint y: 229, distance: 119.2
click at [654, 229] on icon at bounding box center [544, 156] width 275 height 164
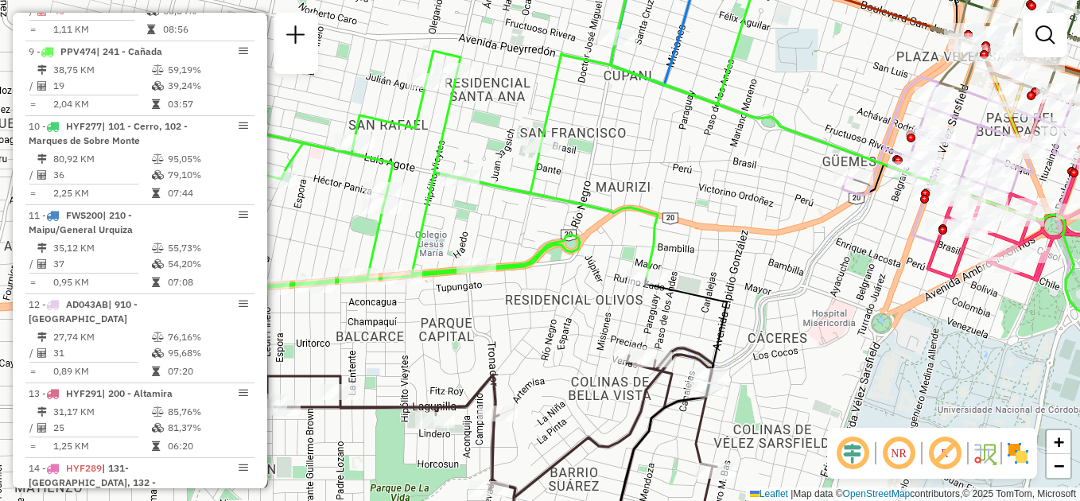
drag, startPoint x: 608, startPoint y: 151, endPoint x: 649, endPoint y: 197, distance: 62.0
click at [649, 197] on div "Janela de atendimento Grade de atendimento Capacidade Transportadoras Veículos …" at bounding box center [540, 250] width 1080 height 501
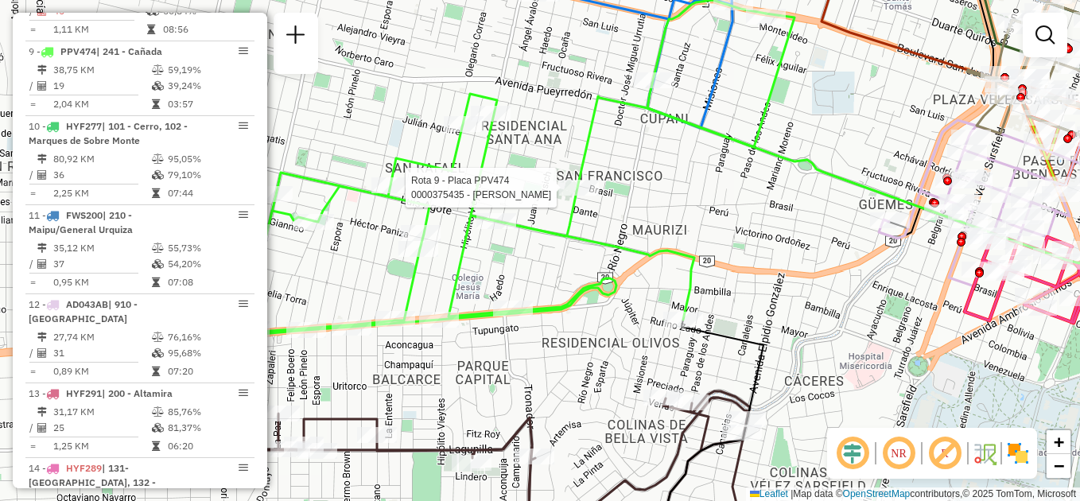
select select "**********"
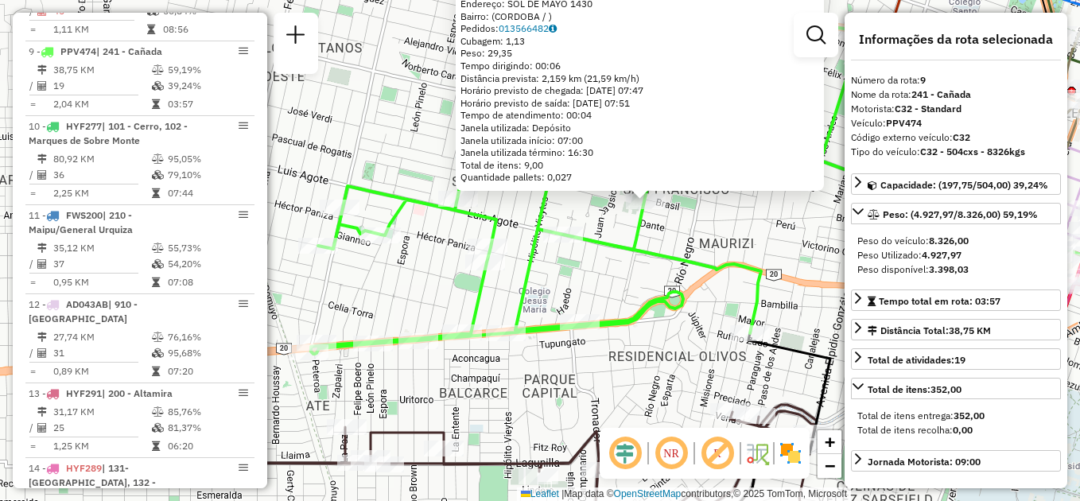
drag, startPoint x: 501, startPoint y: 336, endPoint x: 608, endPoint y: 285, distance: 118.5
click at [608, 285] on div "0000375435 - Peralta Lorena Andrea Endereço: SOL DE MAYO 1430 Bairro: (CORDOBA …" at bounding box center [540, 250] width 1080 height 501
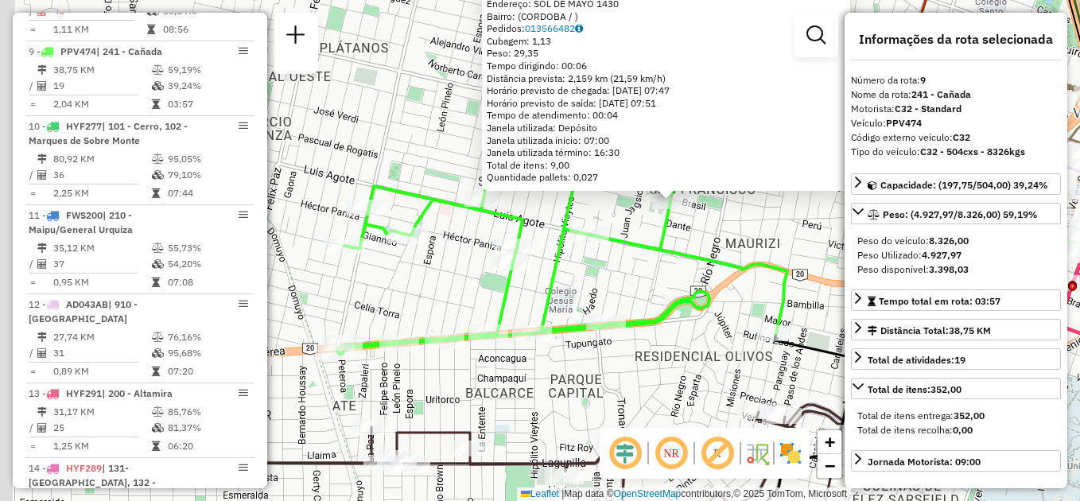
drag, startPoint x: 605, startPoint y: 273, endPoint x: 653, endPoint y: 262, distance: 49.8
click at [654, 262] on div "0000375435 - Peralta Lorena Andrea Endereço: SOL DE MAYO 1430 Bairro: (CORDOBA …" at bounding box center [540, 250] width 1080 height 501
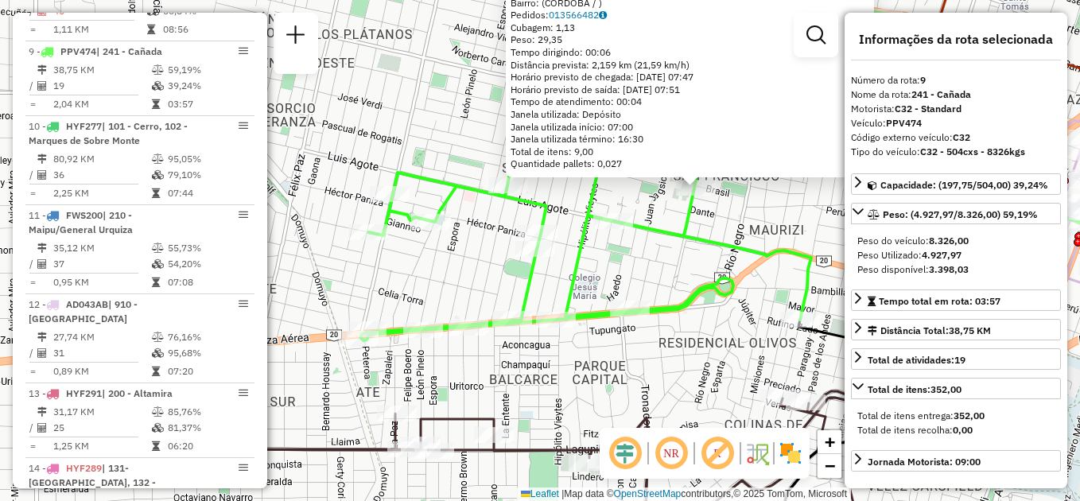
click at [629, 357] on div "Rota 9 - Placa PPV474 0000497318 - S&T Services S.R.L 0000375435 - Peralta Lore…" at bounding box center [540, 250] width 1080 height 501
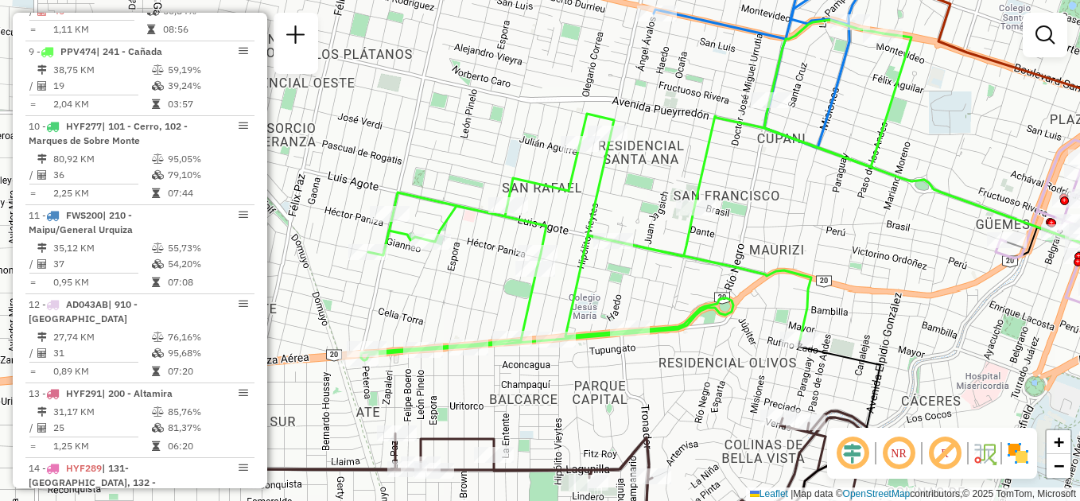
drag, startPoint x: 647, startPoint y: 255, endPoint x: 636, endPoint y: 329, distance: 74.7
click at [636, 329] on div "Janela de atendimento Grade de atendimento Capacidade Transportadoras Veículos …" at bounding box center [540, 250] width 1080 height 501
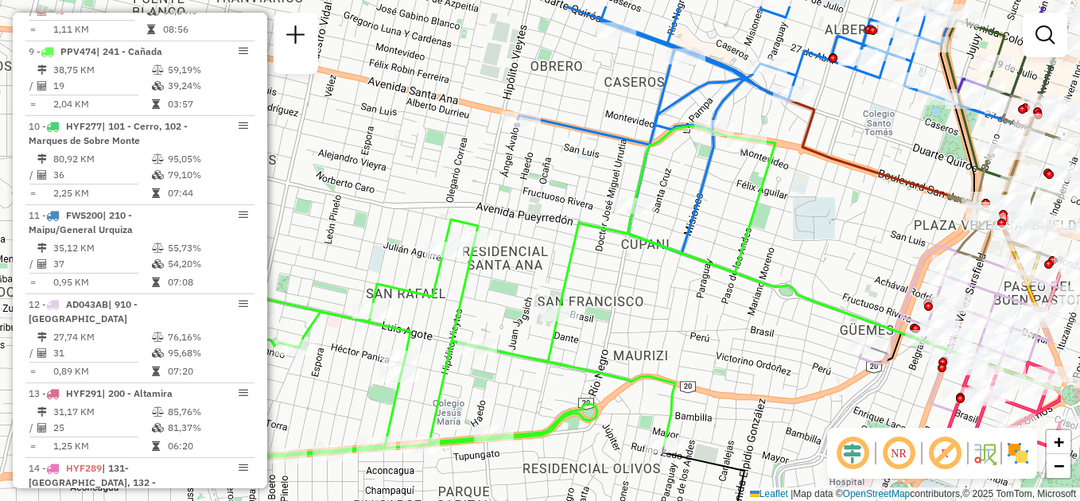
drag, startPoint x: 747, startPoint y: 283, endPoint x: 610, endPoint y: 355, distance: 154.4
click at [610, 355] on div "Janela de atendimento Grade de atendimento Capacidade Transportadoras Veículos …" at bounding box center [540, 250] width 1080 height 501
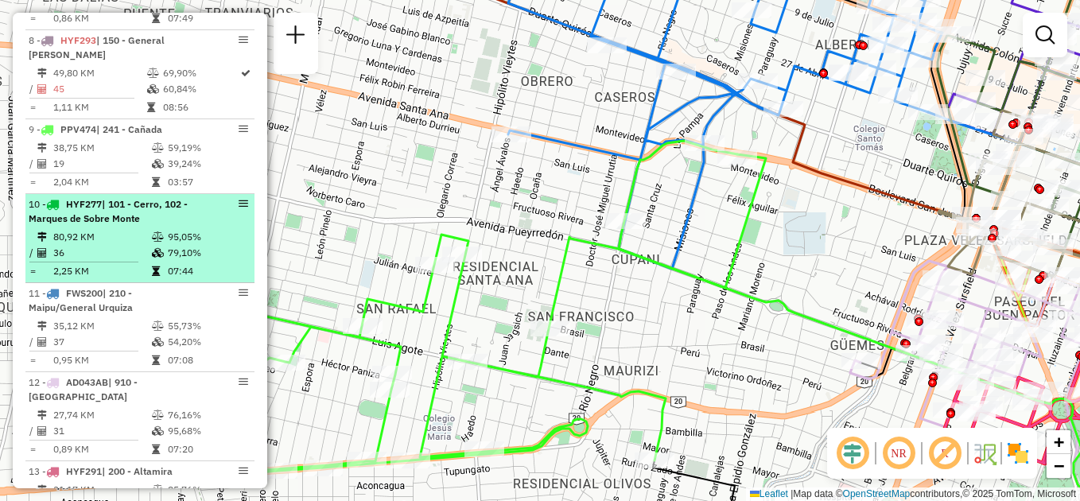
scroll to position [1120, 0]
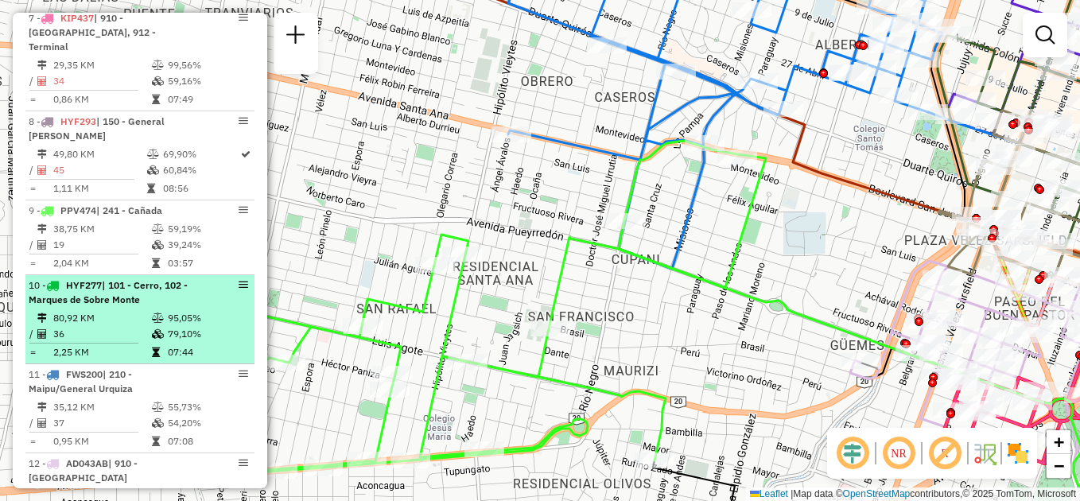
drag, startPoint x: 118, startPoint y: 274, endPoint x: 143, endPoint y: 274, distance: 25.5
click at [118, 279] on span "| 101 - Cerro, 102 - Marques de Sobre Monte" at bounding box center [108, 292] width 159 height 26
select select "**********"
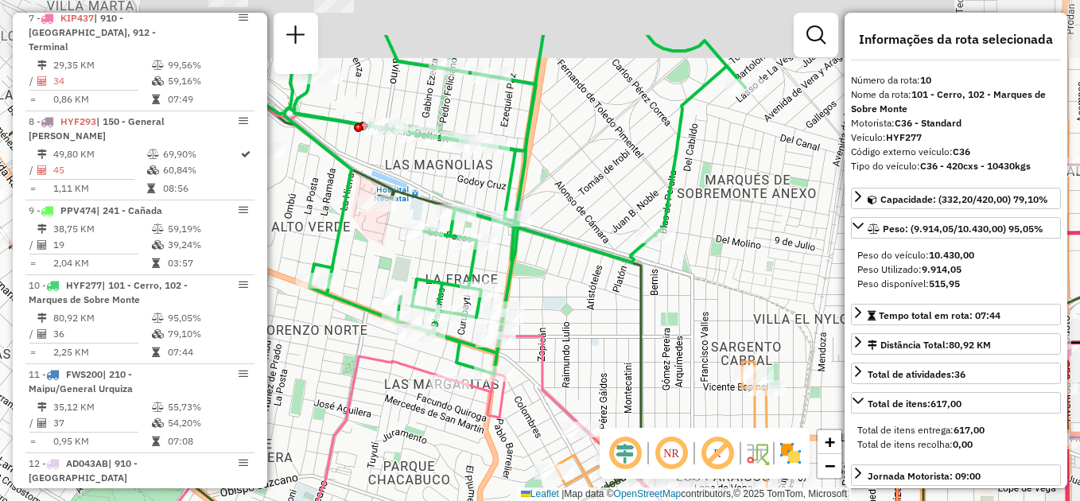
drag, startPoint x: 477, startPoint y: 231, endPoint x: 593, endPoint y: 315, distance: 143.5
click at [593, 315] on div "Janela de atendimento Grade de atendimento Capacidade Transportadoras Veículos …" at bounding box center [540, 250] width 1080 height 501
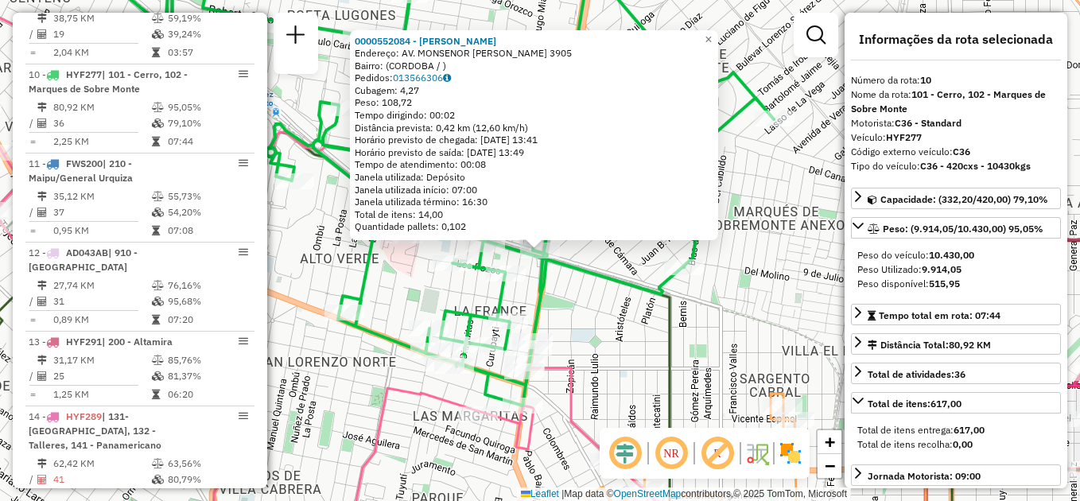
scroll to position [1354, 0]
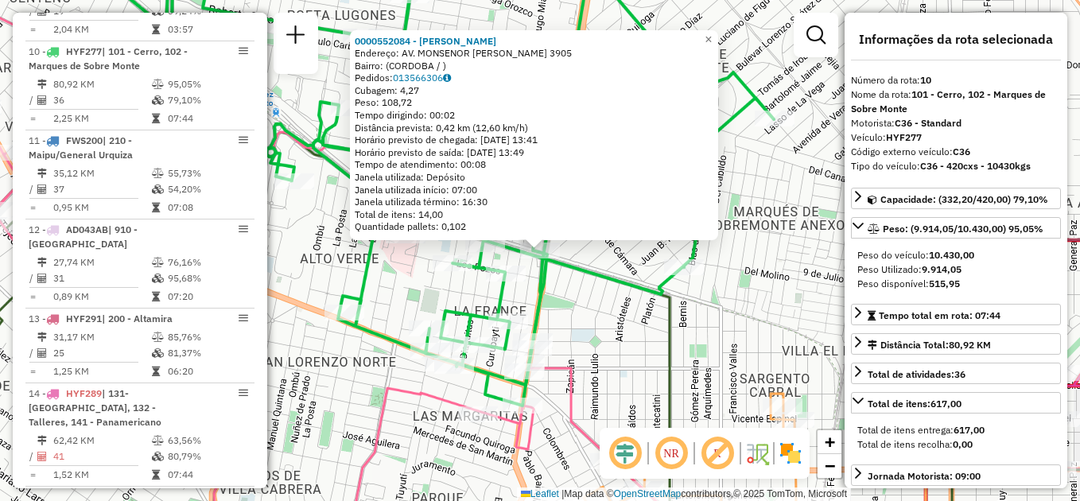
click at [592, 341] on div "0000552084 - [PERSON_NAME]: AV. MONSENOR [PERSON_NAME] 3905 Bairro: (CORDOBA / …" at bounding box center [540, 250] width 1080 height 501
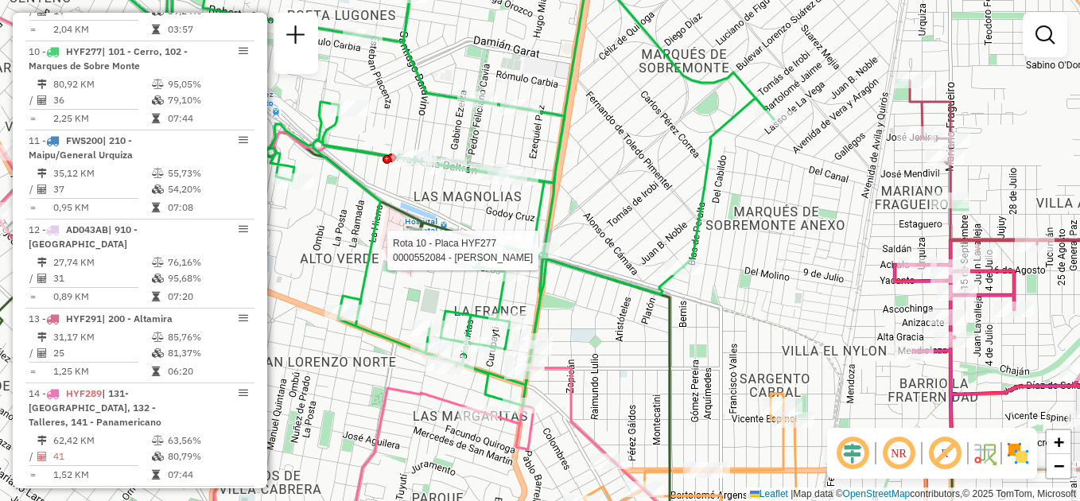
select select "**********"
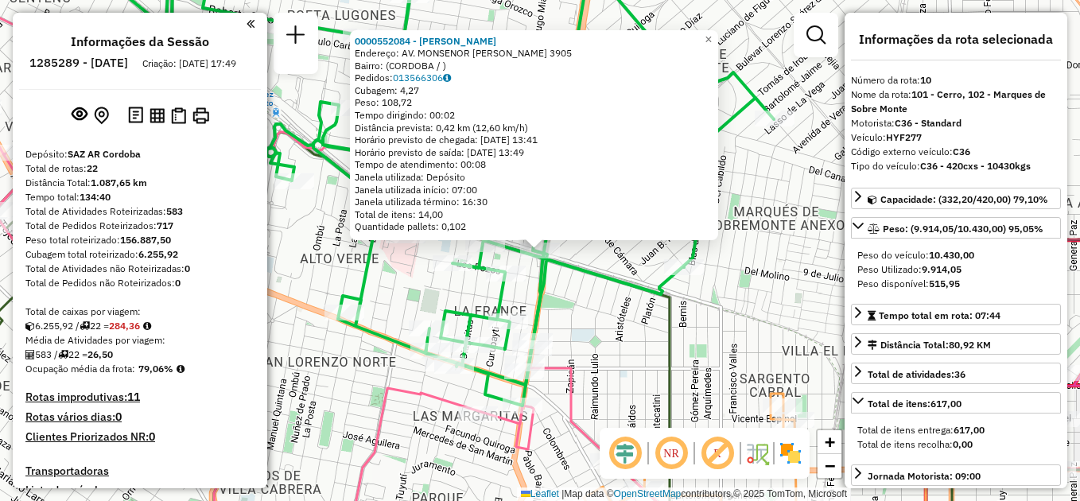
select select "**********"
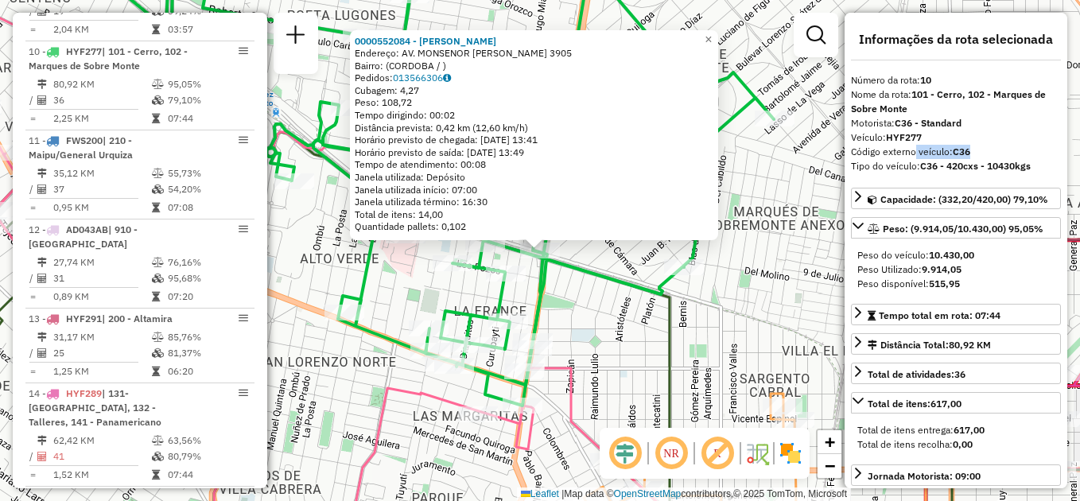
drag, startPoint x: 912, startPoint y: 150, endPoint x: 982, endPoint y: 150, distance: 69.2
click at [982, 150] on div "Código externo veículo: C36" at bounding box center [956, 152] width 210 height 14
drag, startPoint x: 982, startPoint y: 150, endPoint x: 932, endPoint y: 134, distance: 51.8
click at [932, 134] on div "Veículo: HYF277" at bounding box center [956, 137] width 210 height 14
drag, startPoint x: 932, startPoint y: 134, endPoint x: 997, endPoint y: 154, distance: 68.0
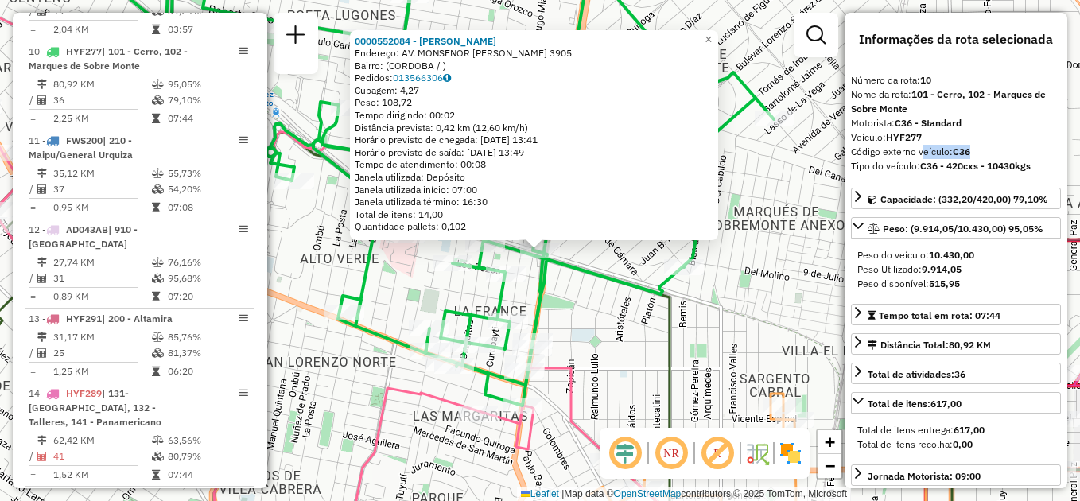
click at [997, 154] on div "Código externo veículo: C36" at bounding box center [956, 152] width 210 height 14
drag, startPoint x: 997, startPoint y: 154, endPoint x: 985, endPoint y: 147, distance: 14.2
click at [985, 147] on div "Código externo veículo: C36" at bounding box center [956, 152] width 210 height 14
click at [618, 331] on div "0000552084 - [PERSON_NAME]: AV. MONSENOR [PERSON_NAME] 3905 Bairro: (CORDOBA / …" at bounding box center [540, 250] width 1080 height 501
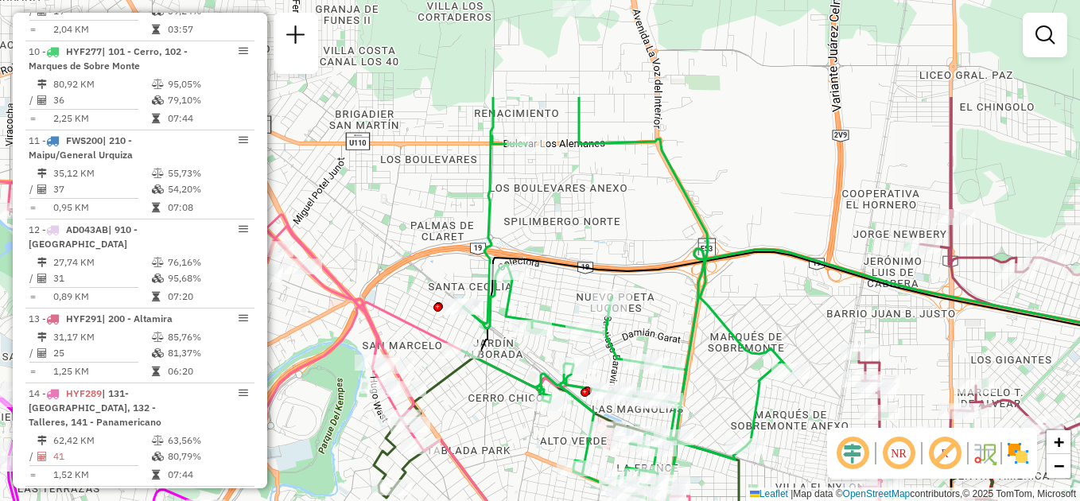
drag, startPoint x: 588, startPoint y: 380, endPoint x: 678, endPoint y: 527, distance: 172.2
click at [678, 500] on html "Aguarde... Pop-up bloqueado! Seu navegador bloqueou automáticamente a abertura …" at bounding box center [540, 250] width 1080 height 501
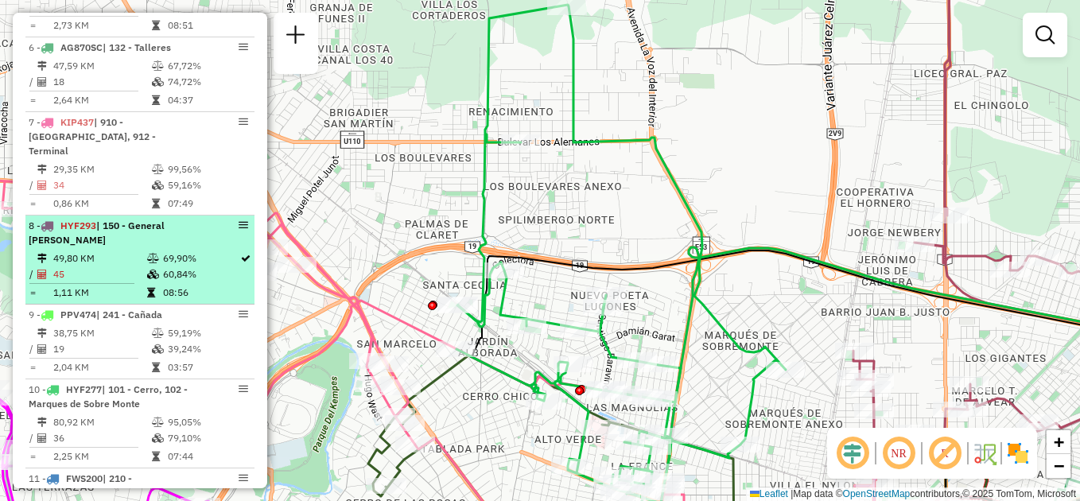
scroll to position [1195, 0]
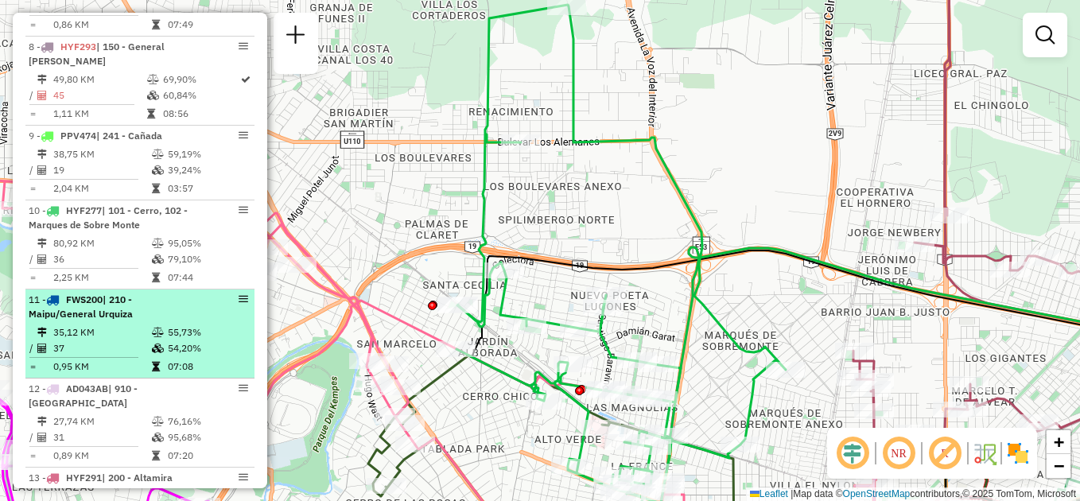
click at [141, 325] on td "35,12 KM" at bounding box center [101, 333] width 99 height 16
select select "**********"
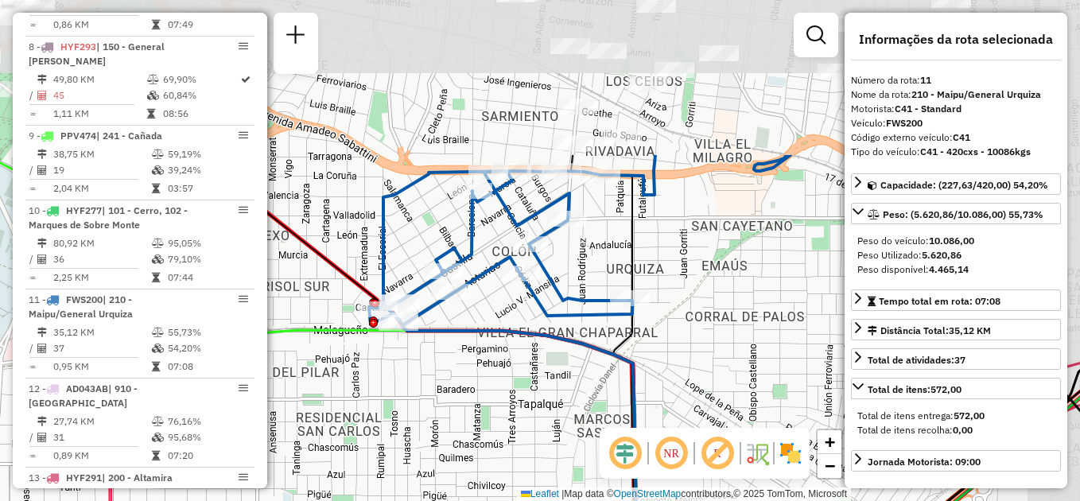
drag, startPoint x: 593, startPoint y: 255, endPoint x: 490, endPoint y: 460, distance: 229.8
click at [490, 460] on div "Janela de atendimento Grade de atendimento Capacidade Transportadoras Veículos …" at bounding box center [540, 250] width 1080 height 501
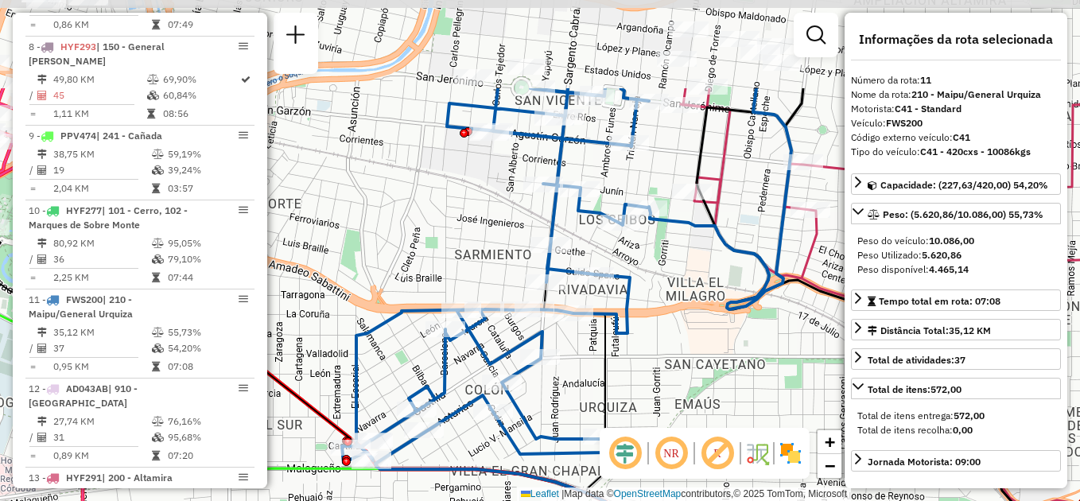
drag, startPoint x: 677, startPoint y: 306, endPoint x: 650, endPoint y: 445, distance: 141.0
click at [650, 445] on hb-router-mapa "Informações da Sessão 1285289 - [DATE] Criação: [DATE] 17:49 Depósito: SAZ AR C…" at bounding box center [540, 250] width 1080 height 501
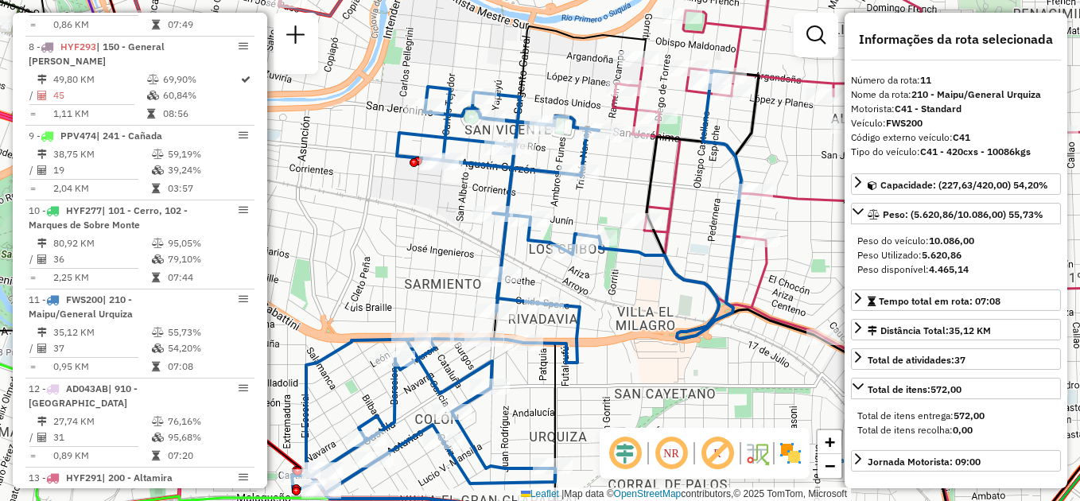
drag, startPoint x: 690, startPoint y: 373, endPoint x: 640, endPoint y: 402, distance: 58.1
click at [640, 402] on div "Janela de atendimento Grade de atendimento Capacidade Transportadoras Veículos …" at bounding box center [540, 250] width 1080 height 501
click at [674, 410] on div "Janela de atendimento Grade de atendimento Capacidade Transportadoras Veículos …" at bounding box center [540, 250] width 1080 height 501
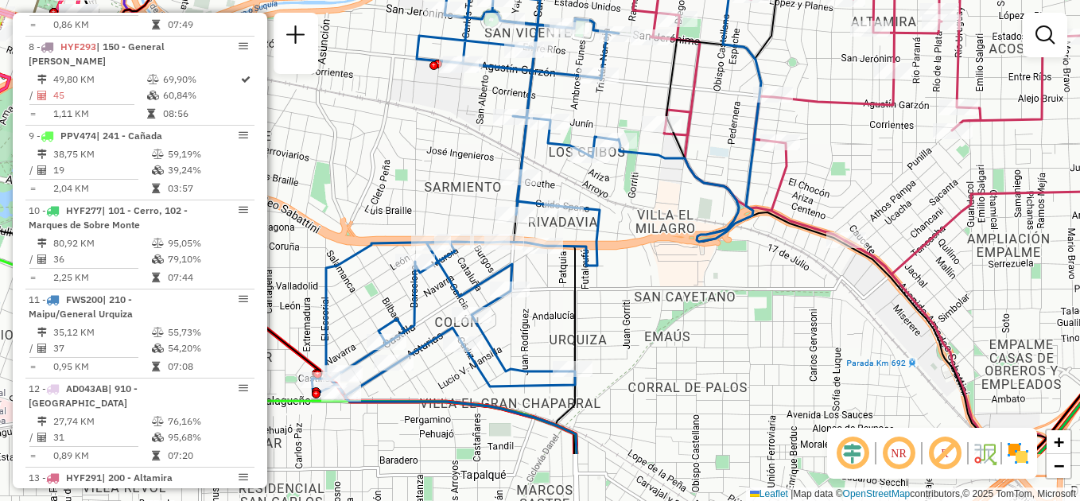
drag, startPoint x: 663, startPoint y: 436, endPoint x: 684, endPoint y: 339, distance: 99.2
click at [684, 339] on div "Janela de atendimento Grade de atendimento Capacidade Transportadoras Veículos …" at bounding box center [540, 250] width 1080 height 501
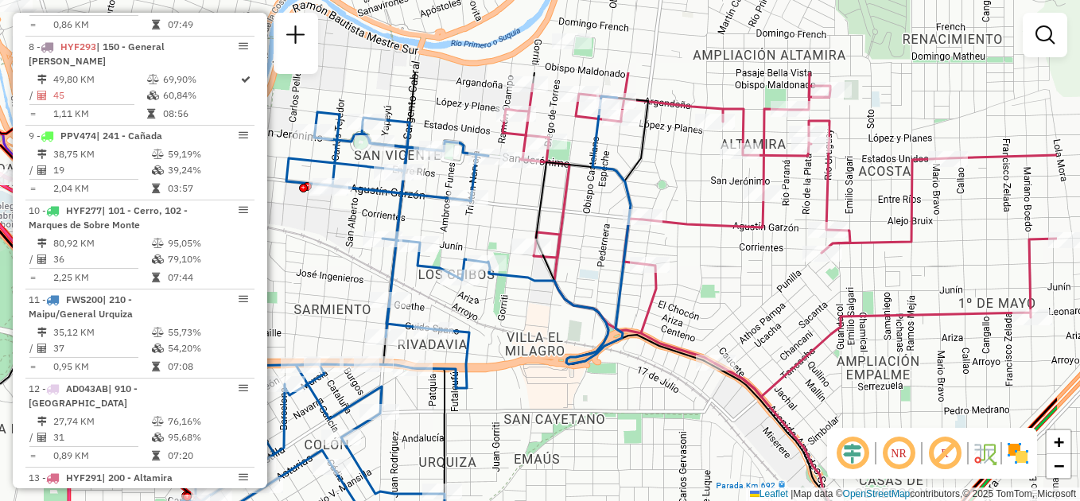
drag, startPoint x: 641, startPoint y: 236, endPoint x: 510, endPoint y: 359, distance: 179.5
click at [510, 359] on div "Janela de atendimento Grade de atendimento Capacidade Transportadoras Veículos …" at bounding box center [540, 250] width 1080 height 501
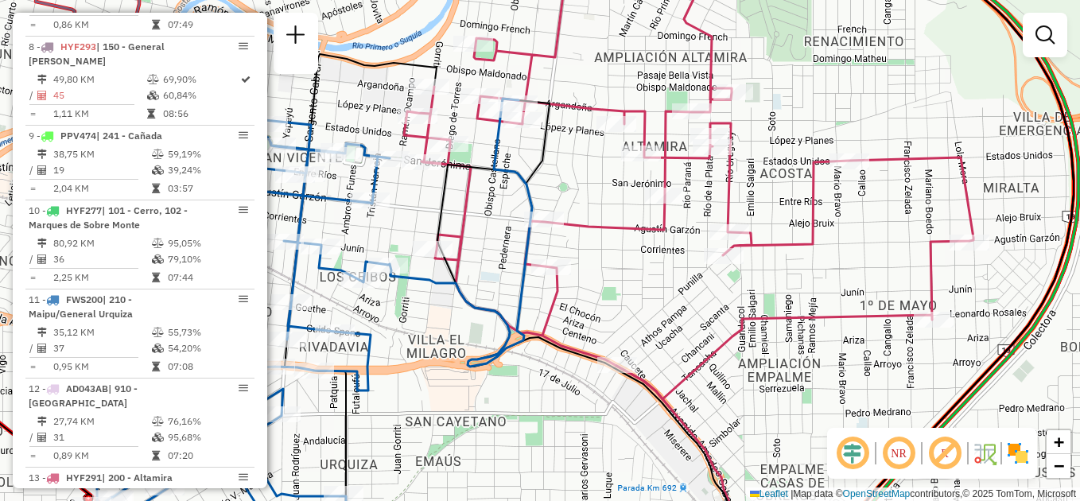
drag, startPoint x: 871, startPoint y: 354, endPoint x: 803, endPoint y: 336, distance: 69.8
click at [804, 345] on div "Janela de atendimento Grade de atendimento Capacidade Transportadoras Veículos …" at bounding box center [540, 250] width 1080 height 501
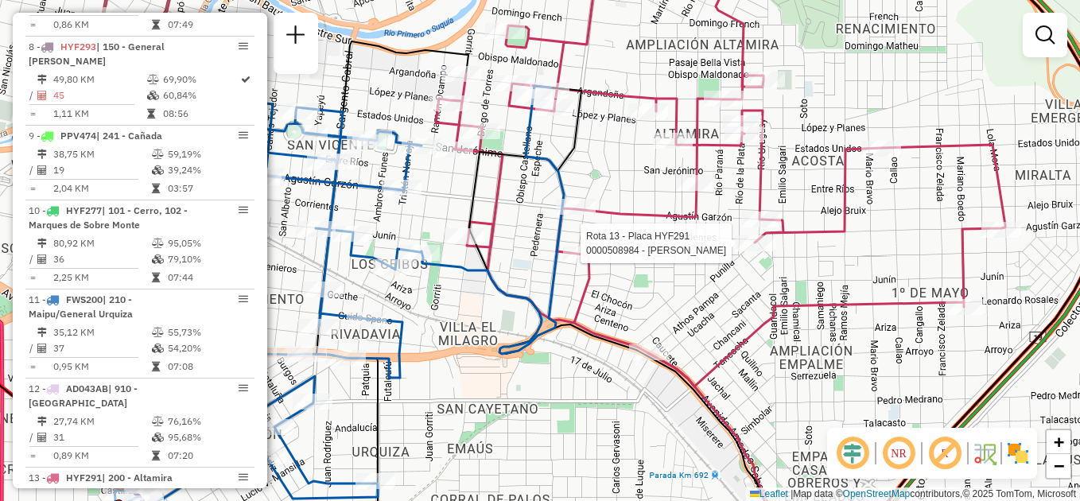
select select "**********"
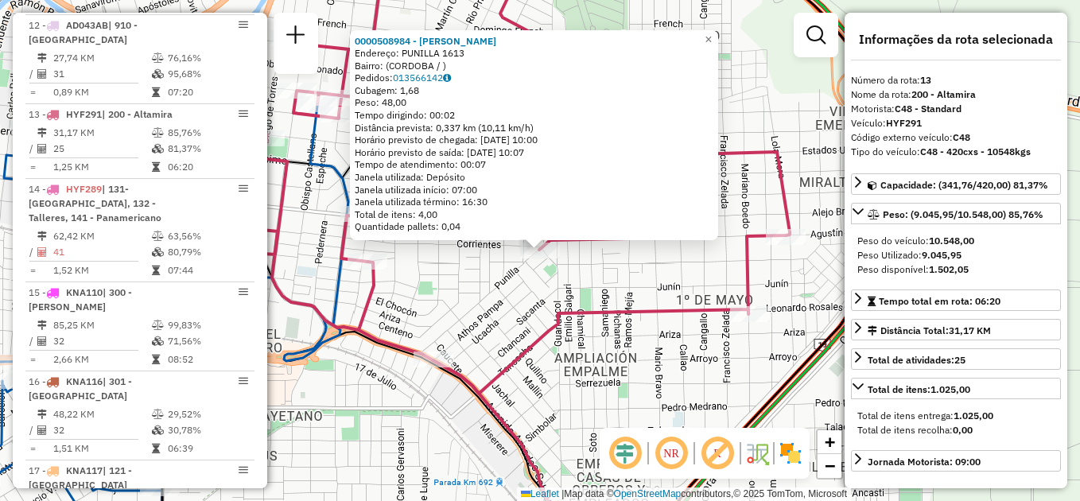
scroll to position [1621, 0]
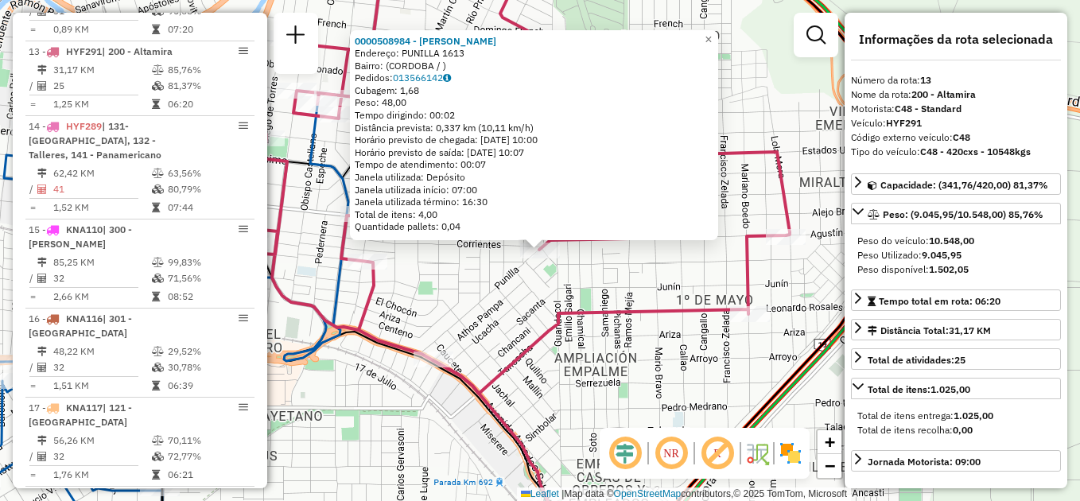
click at [573, 331] on div "0000508984 - Peralta [PERSON_NAME]: PUNILLA 1613 Bairro: ([GEOGRAPHIC_DATA] / )…" at bounding box center [540, 250] width 1080 height 501
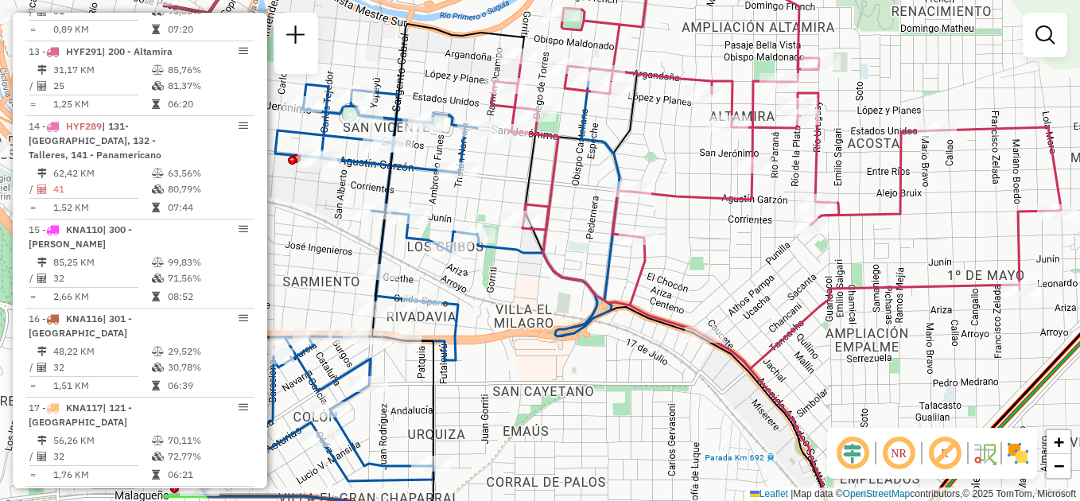
drag, startPoint x: 470, startPoint y: 289, endPoint x: 825, endPoint y: 244, distance: 357.5
click at [824, 247] on div "Janela de atendimento Grade de atendimento Capacidade Transportadoras Veículos …" at bounding box center [540, 250] width 1080 height 501
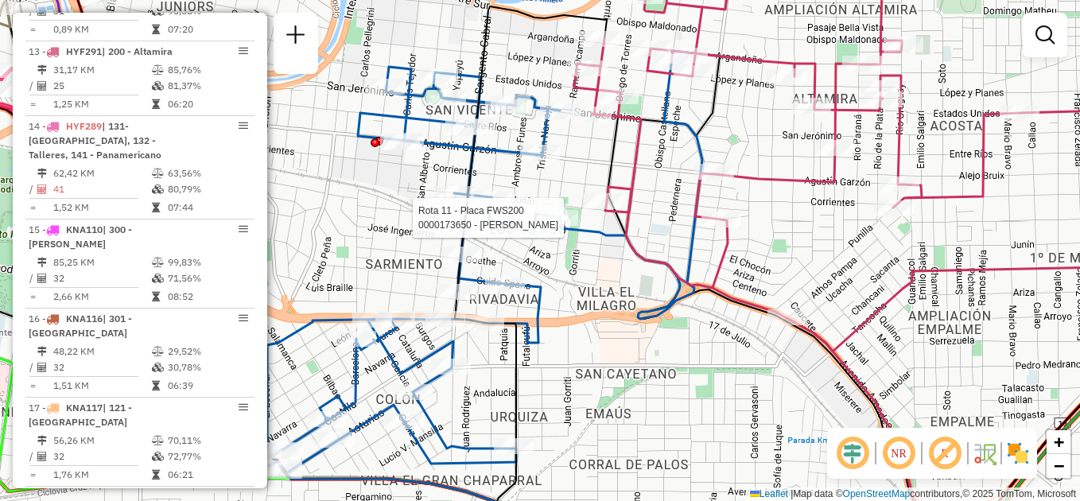
select select "**********"
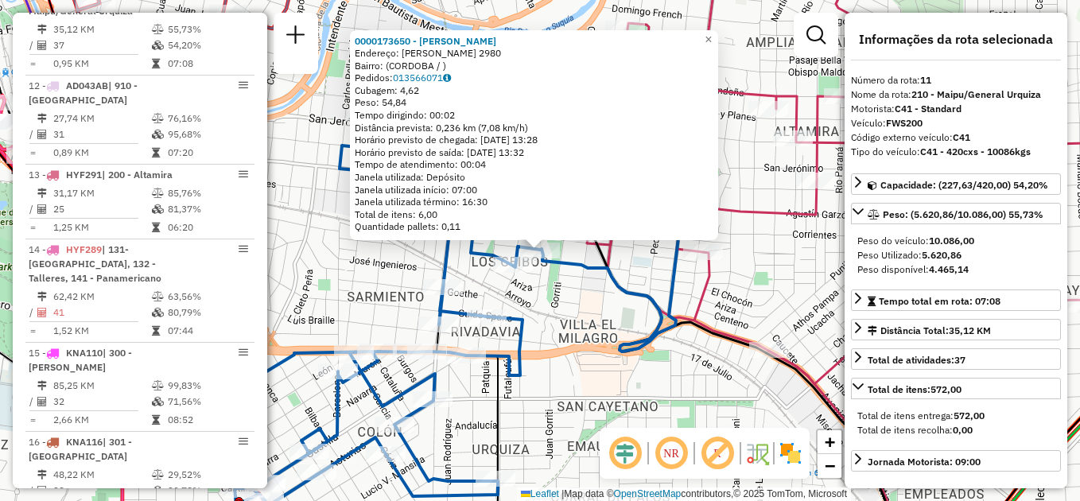
scroll to position [1443, 0]
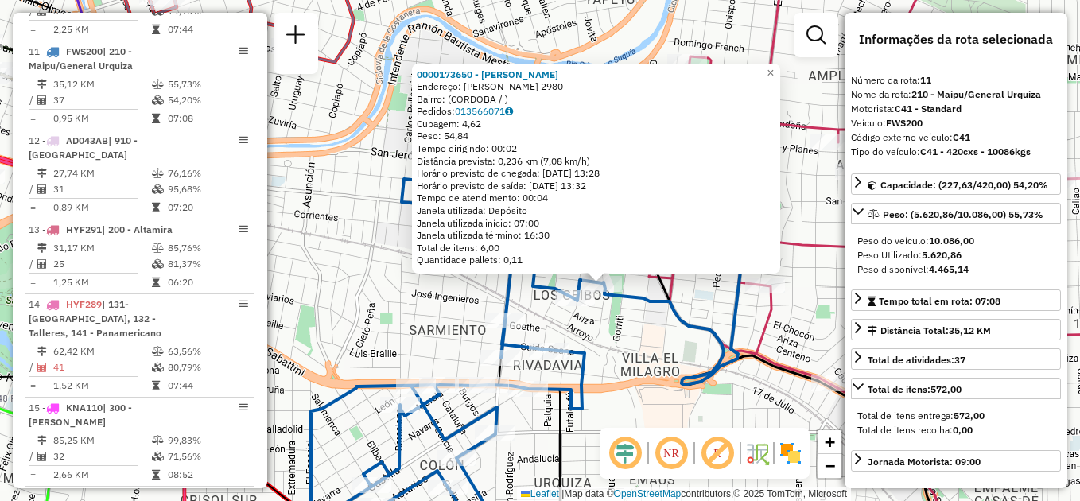
drag, startPoint x: 602, startPoint y: 390, endPoint x: 664, endPoint y: 423, distance: 70.5
click at [664, 423] on div "0000173650 - [PERSON_NAME] Endereço: [PERSON_NAME] 2980 Bairro: (CORDOBA / ) Pe…" at bounding box center [540, 250] width 1080 height 501
click at [620, 336] on div "0000173650 - [PERSON_NAME] Endereço: [PERSON_NAME] 2980 Bairro: (CORDOBA / ) Pe…" at bounding box center [540, 250] width 1080 height 501
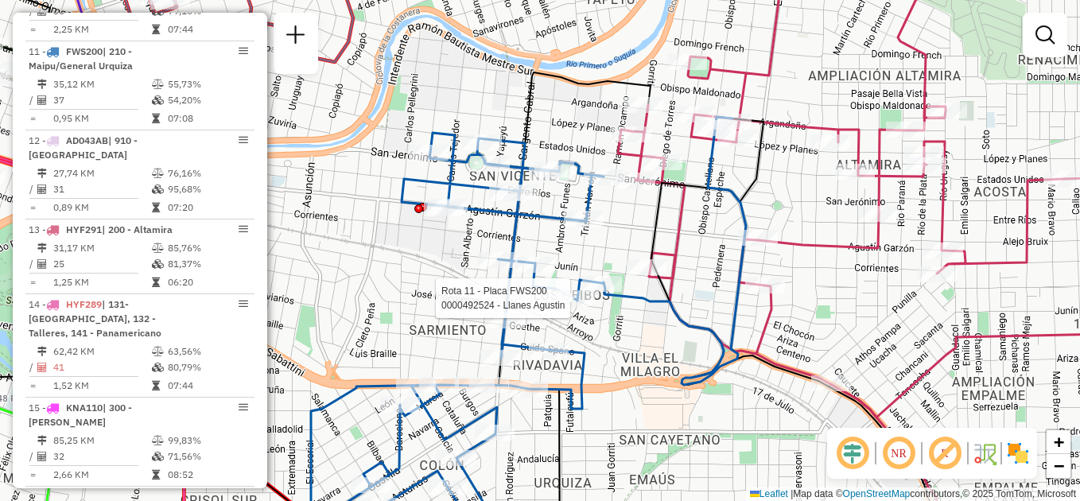
select select "**********"
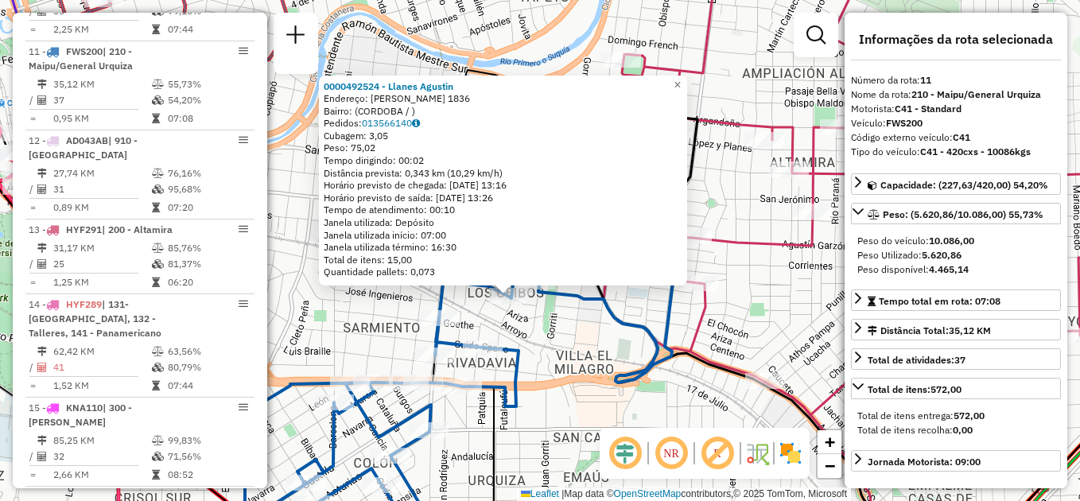
drag, startPoint x: 584, startPoint y: 303, endPoint x: 553, endPoint y: 348, distance: 54.9
click at [553, 348] on div "0000492524 - Llanes [PERSON_NAME]: [PERSON_NAME] 1836 Bairro: ([GEOGRAPHIC_DATA…" at bounding box center [540, 250] width 1080 height 501
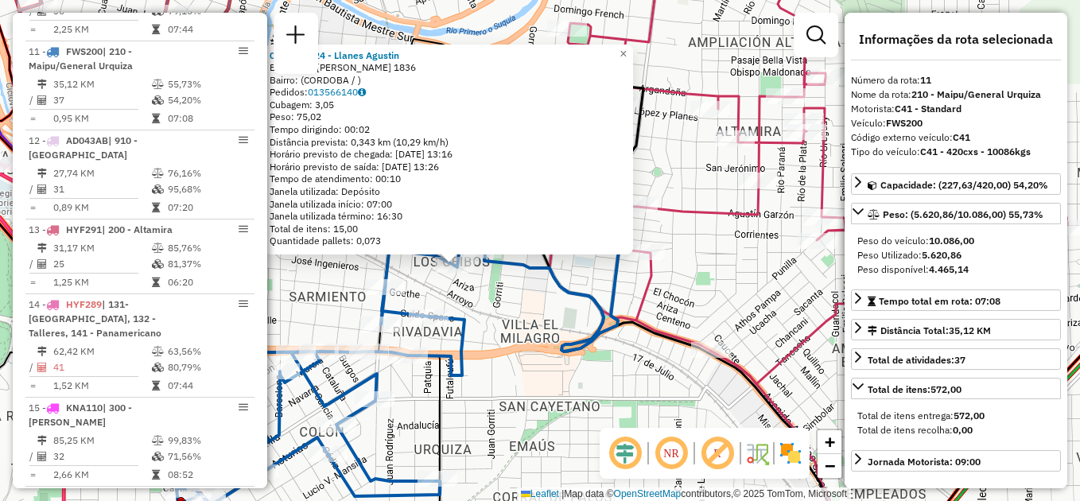
drag, startPoint x: 573, startPoint y: 353, endPoint x: 519, endPoint y: 322, distance: 62.4
click at [519, 322] on div "0000492524 - Llanes [PERSON_NAME]: [PERSON_NAME] 1836 Bairro: ([GEOGRAPHIC_DATA…" at bounding box center [540, 250] width 1080 height 501
click at [740, 313] on div "0000492524 - Llanes [PERSON_NAME]: [PERSON_NAME] 1836 Bairro: ([GEOGRAPHIC_DATA…" at bounding box center [540, 250] width 1080 height 501
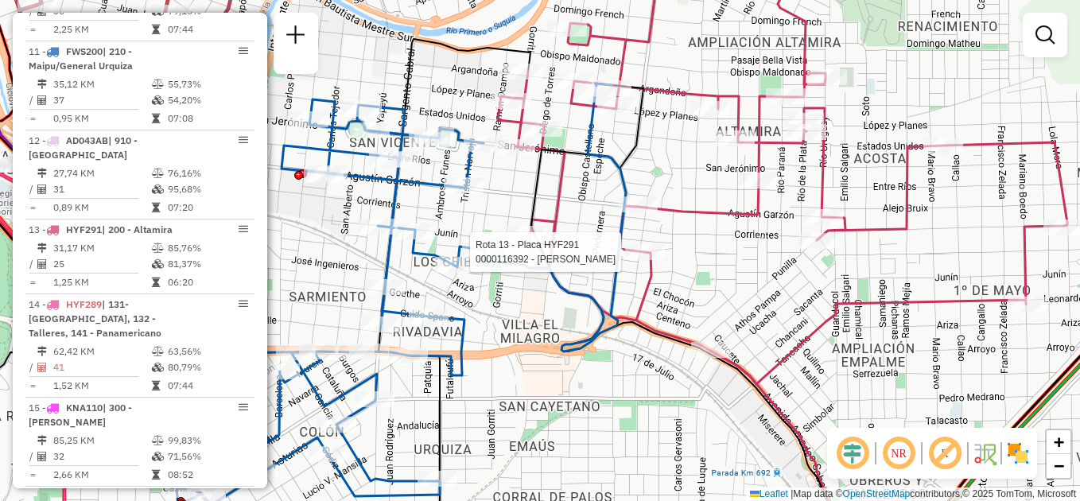
select select "**********"
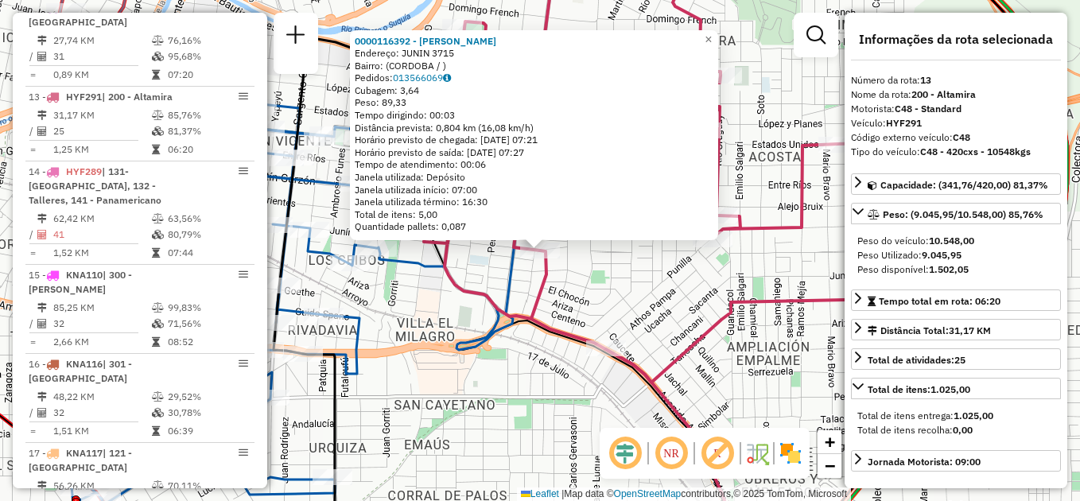
scroll to position [1621, 0]
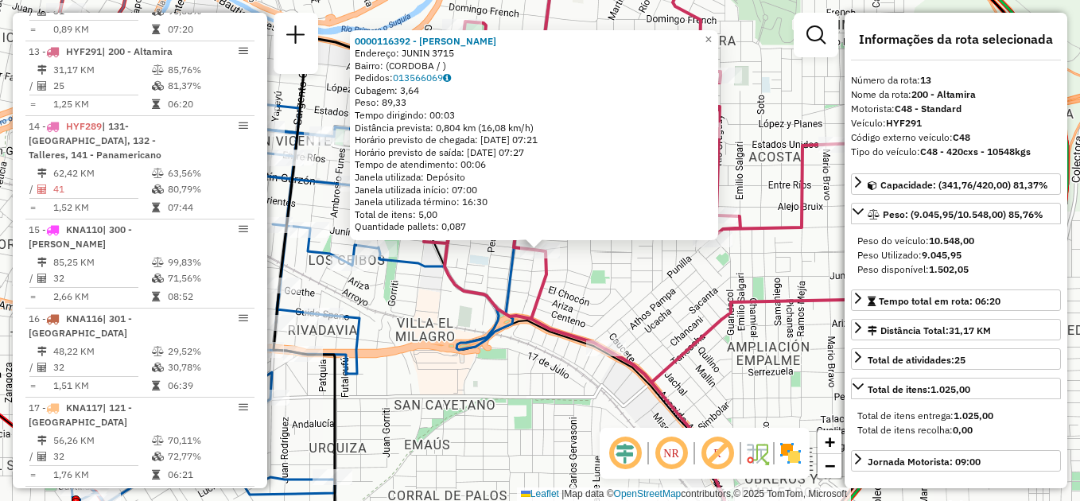
click at [597, 379] on div "0000116392 - [PERSON_NAME] [PERSON_NAME]: JUNIN 3715 Bairro: ([GEOGRAPHIC_DATA]…" at bounding box center [540, 250] width 1080 height 501
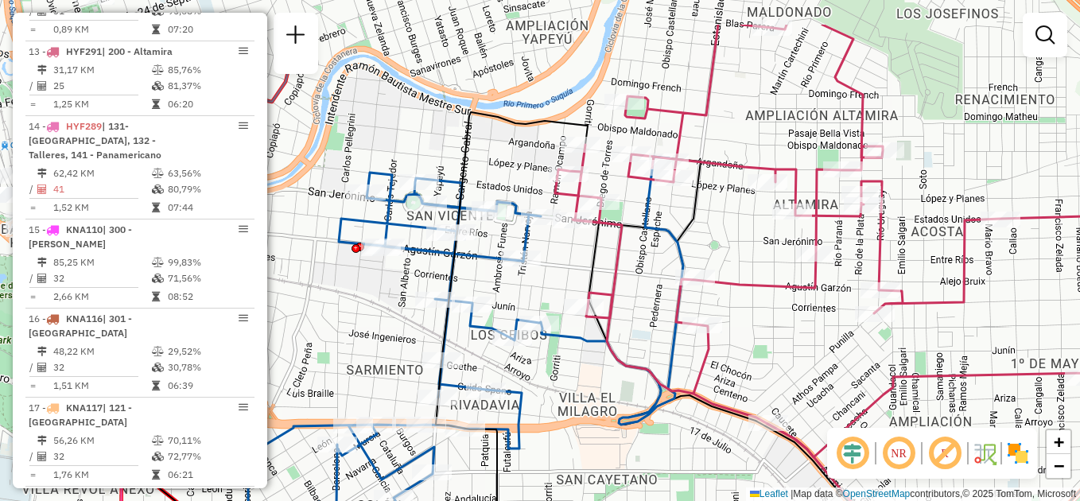
drag, startPoint x: 419, startPoint y: 285, endPoint x: 595, endPoint y: 355, distance: 189.2
click at [594, 360] on div "Janela de atendimento Grade de atendimento Capacidade Transportadoras Veículos …" at bounding box center [540, 250] width 1080 height 501
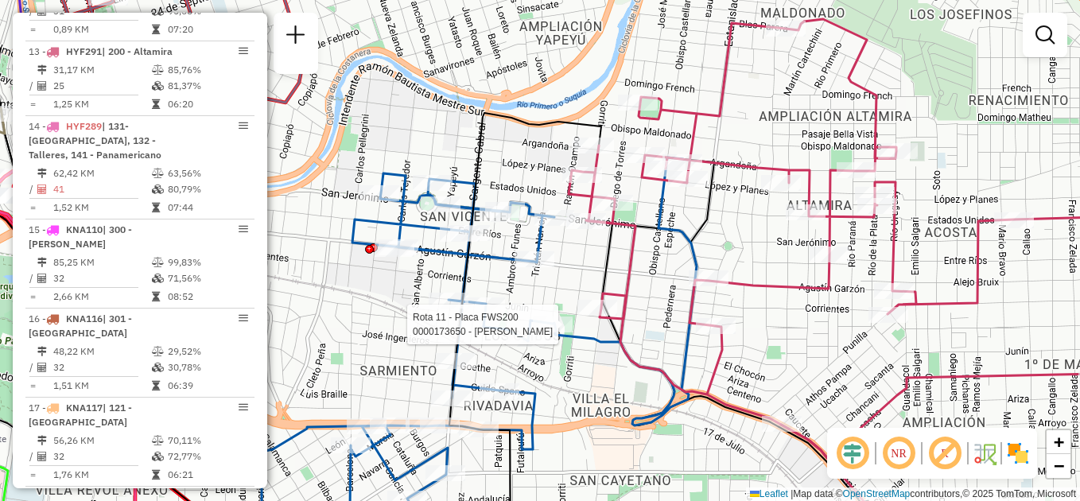
select select "**********"
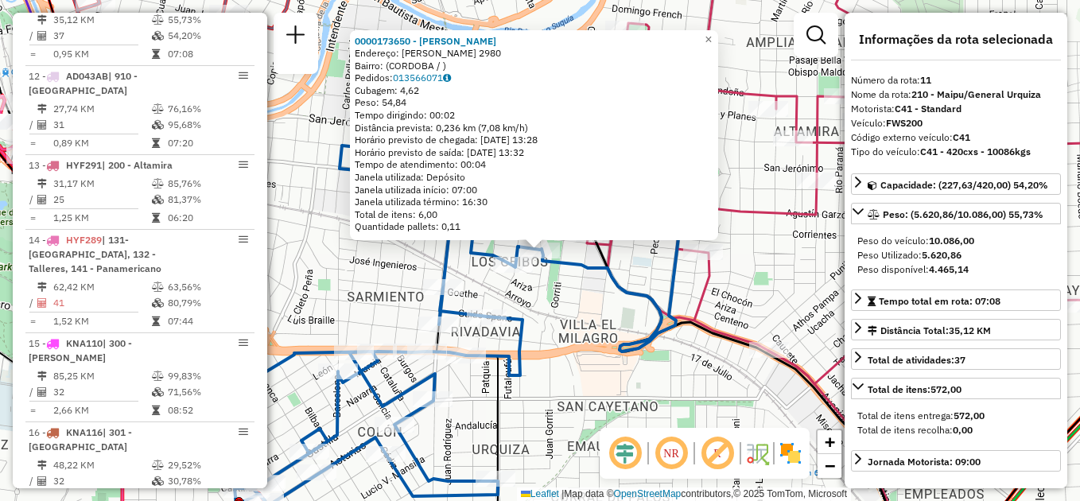
scroll to position [1443, 0]
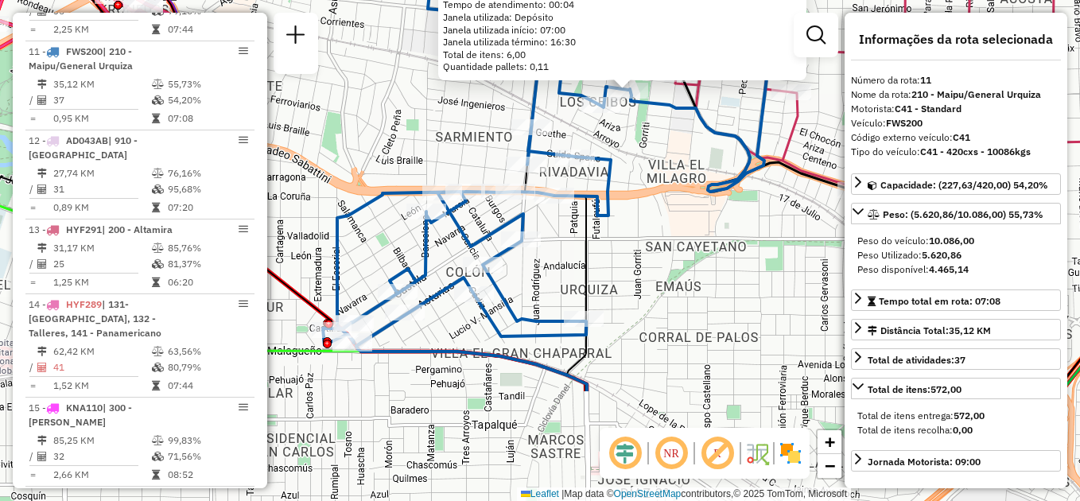
drag, startPoint x: 582, startPoint y: 423, endPoint x: 671, endPoint y: 264, distance: 181.9
click at [671, 264] on div "0000173650 - [PERSON_NAME] Endereço: [PERSON_NAME] 2980 Bairro: (CORDOBA / ) Pe…" at bounding box center [540, 250] width 1080 height 501
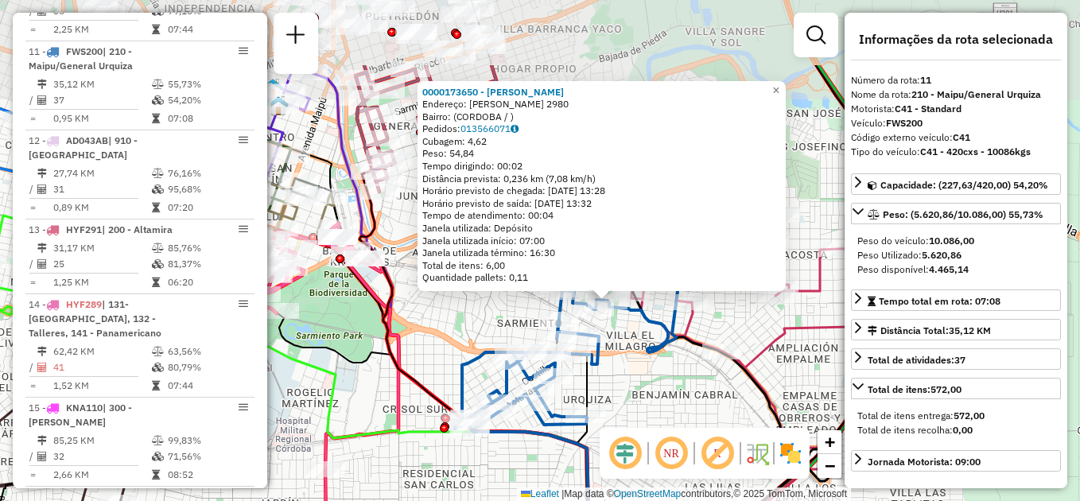
drag, startPoint x: 656, startPoint y: 262, endPoint x: 627, endPoint y: 363, distance: 104.5
click at [616, 379] on div "0000173650 - [PERSON_NAME] Endereço: [PERSON_NAME] 2980 Bairro: (CORDOBA / ) Pe…" at bounding box center [540, 250] width 1080 height 501
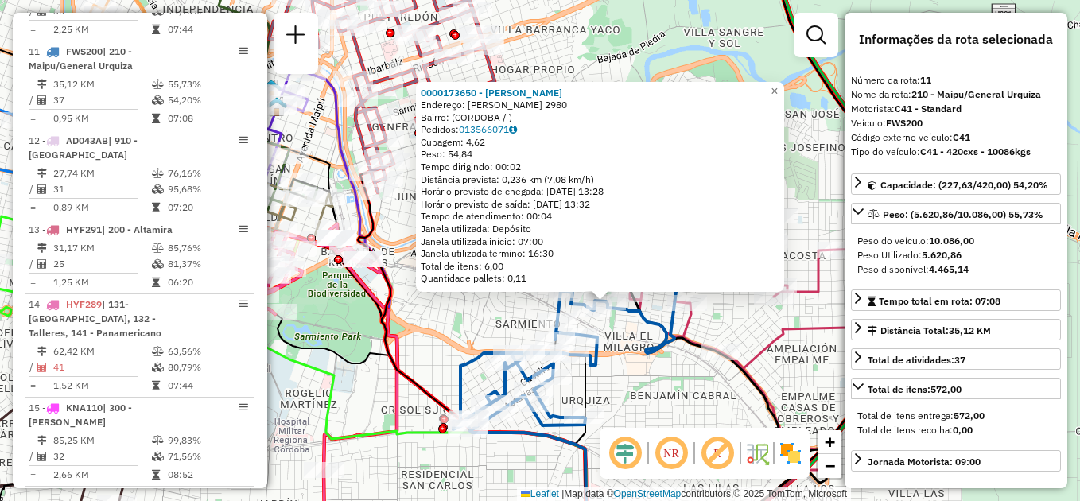
click at [640, 352] on icon at bounding box center [565, 385] width 225 height 332
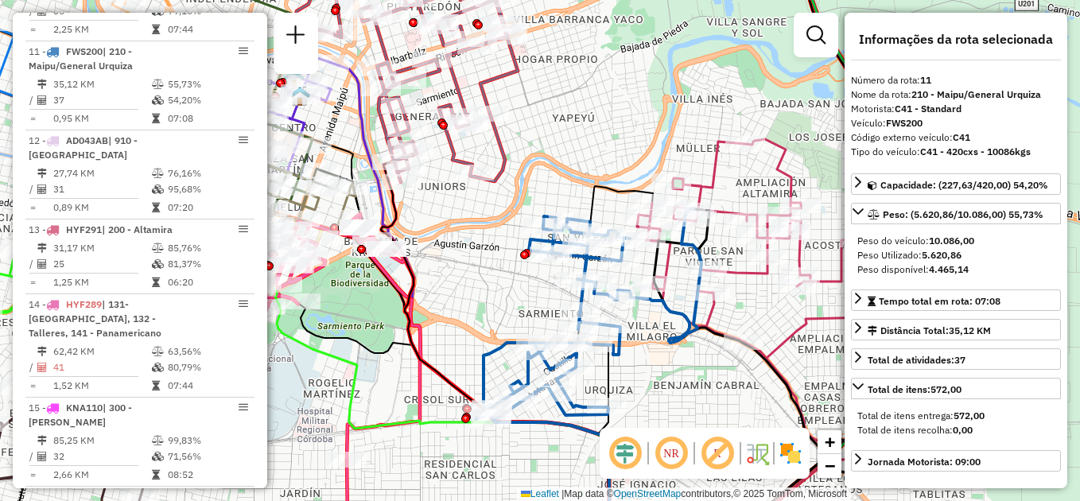
drag, startPoint x: 340, startPoint y: 359, endPoint x: 363, endPoint y: 348, distance: 25.3
click at [363, 348] on icon at bounding box center [390, 401] width 438 height 278
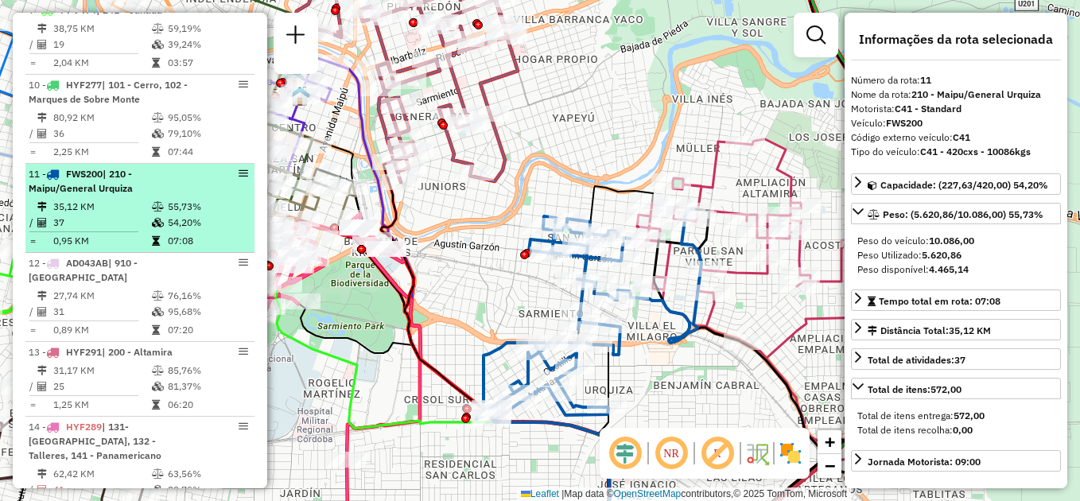
scroll to position [1284, 0]
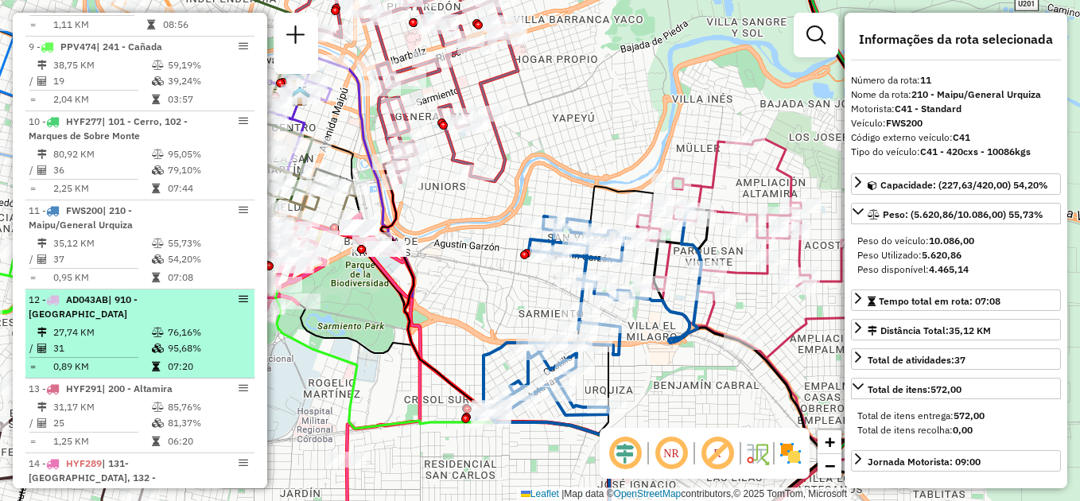
click at [107, 325] on td "27,74 KM" at bounding box center [101, 333] width 99 height 16
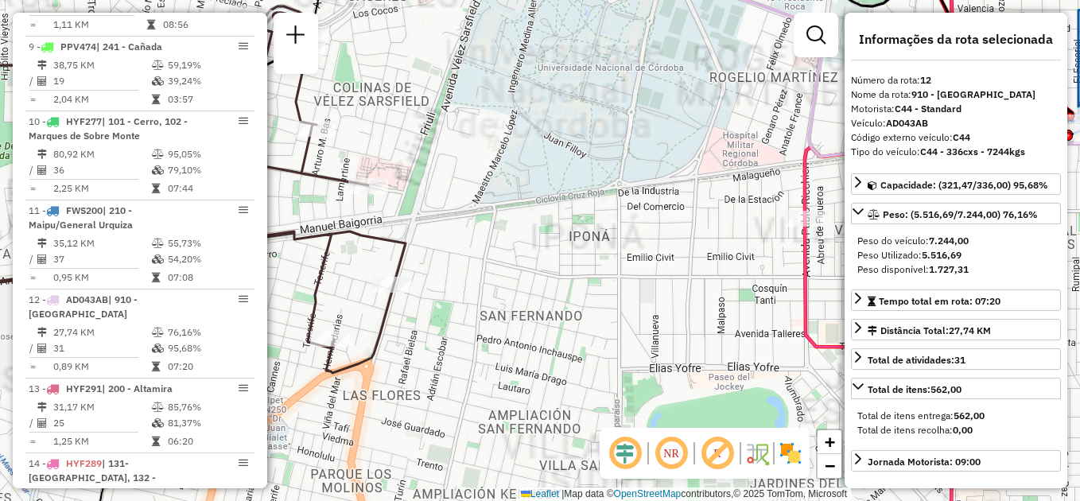
drag, startPoint x: 495, startPoint y: 200, endPoint x: 470, endPoint y: 426, distance: 226.4
click at [472, 425] on div "Janela de atendimento Grade de atendimento Capacidade Transportadoras Veículos …" at bounding box center [540, 250] width 1080 height 501
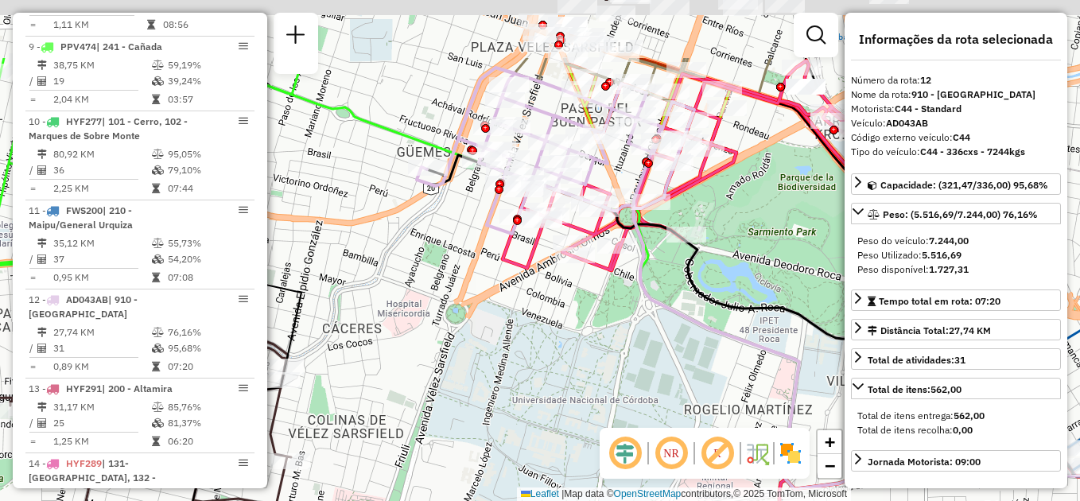
drag, startPoint x: 543, startPoint y: 348, endPoint x: 500, endPoint y: 484, distance: 143.6
click at [504, 490] on div "Janela de atendimento Grade de atendimento Capacidade Transportadoras Veículos …" at bounding box center [540, 250] width 1080 height 501
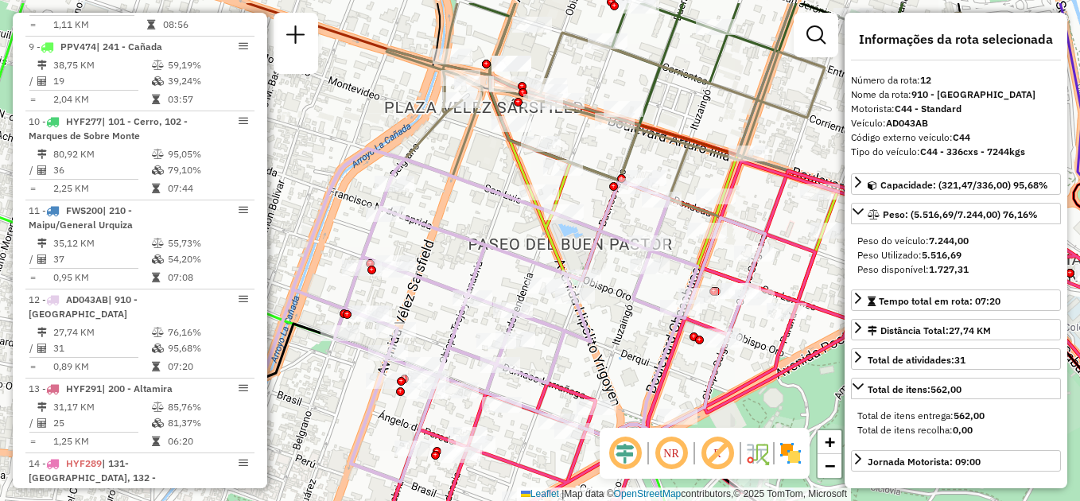
drag, startPoint x: 566, startPoint y: 293, endPoint x: 497, endPoint y: 332, distance: 79.4
click at [500, 339] on div "Janela de atendimento Grade de atendimento Capacidade Transportadoras Veículos …" at bounding box center [540, 250] width 1080 height 501
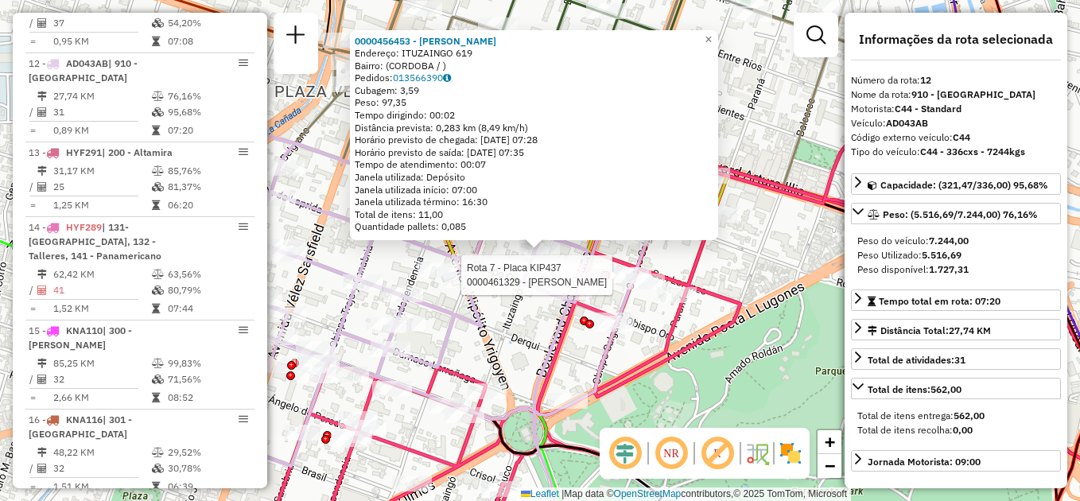
scroll to position [1532, 0]
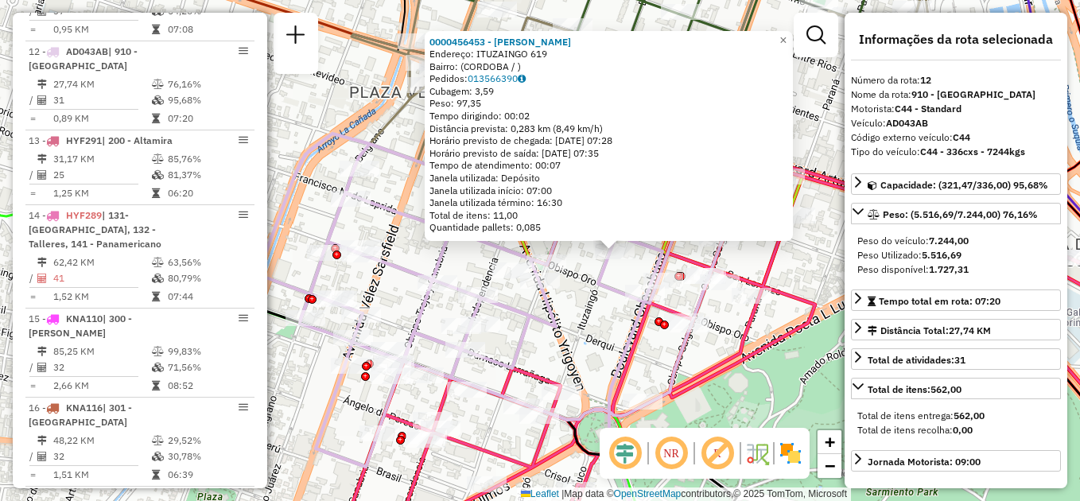
drag, startPoint x: 462, startPoint y: 352, endPoint x: 536, endPoint y: 354, distance: 74.0
click at [536, 354] on div "0000456453 - [PERSON_NAME]: ITUZAINGO 619 Bairro: (CORDOBA / ) Pedidos: 0135663…" at bounding box center [540, 250] width 1080 height 501
click at [546, 333] on icon at bounding box center [453, 300] width 554 height 333
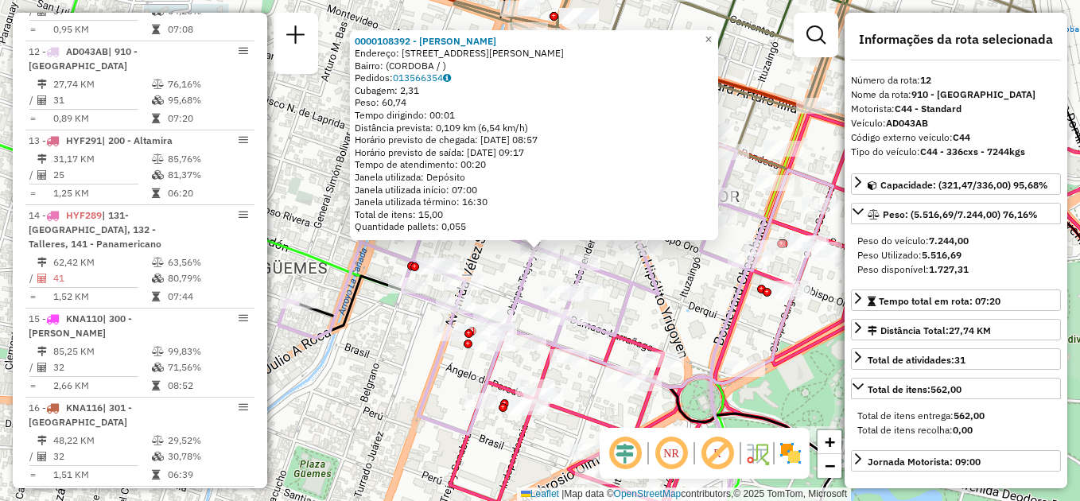
click at [618, 307] on icon at bounding box center [555, 267] width 554 height 333
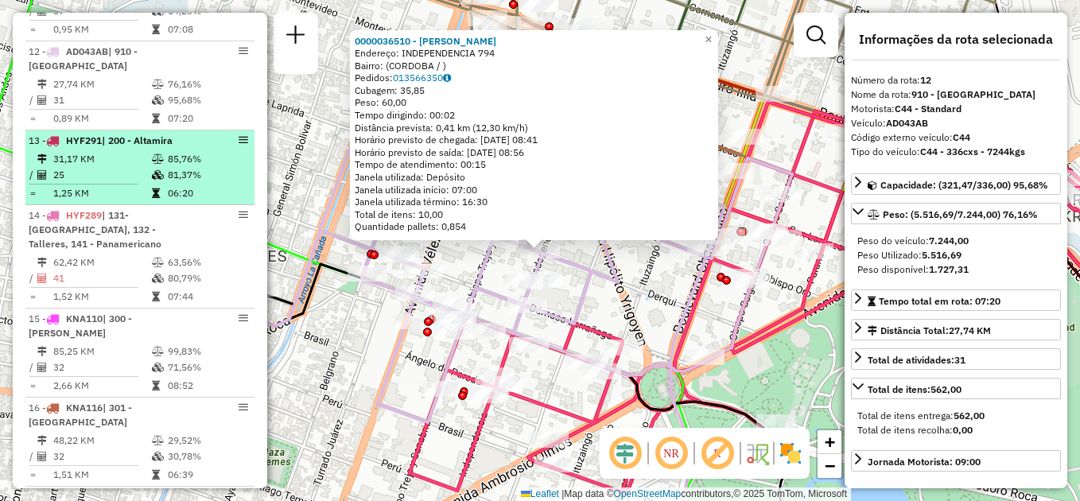
click at [95, 151] on td "31,17 KM" at bounding box center [101, 159] width 99 height 16
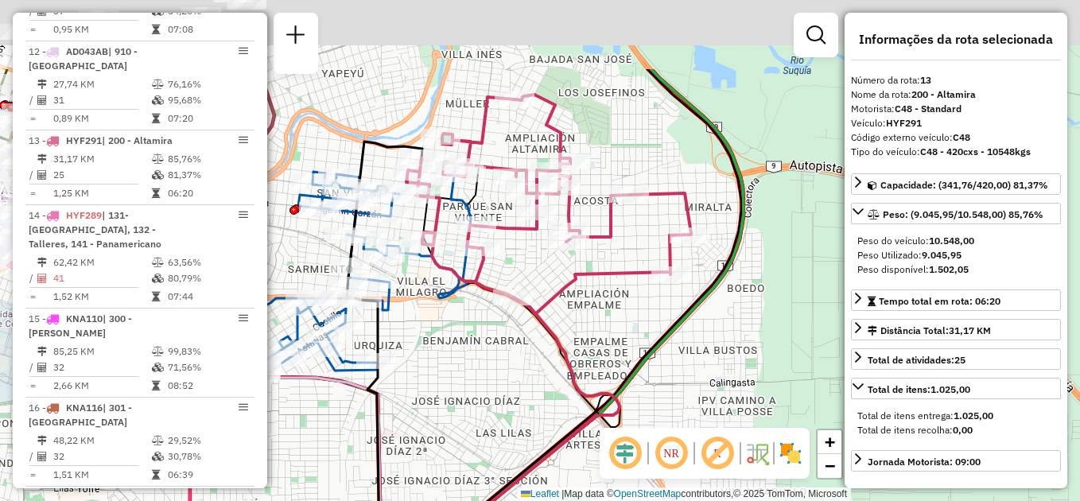
drag, startPoint x: 539, startPoint y: 214, endPoint x: 519, endPoint y: 348, distance: 135.1
click at [523, 352] on div "Janela de atendimento Grade de atendimento Capacidade Transportadoras Veículos …" at bounding box center [540, 250] width 1080 height 501
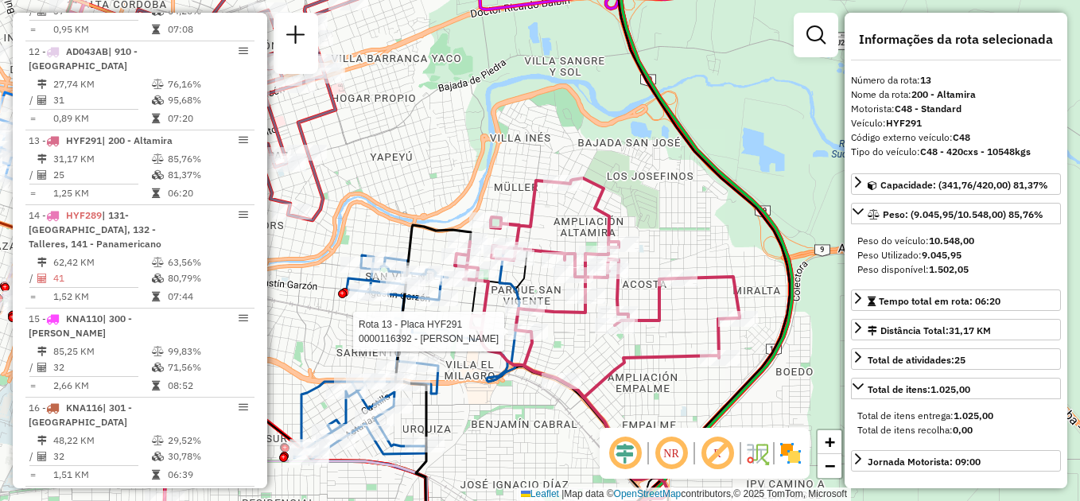
drag, startPoint x: 469, startPoint y: 367, endPoint x: 419, endPoint y: 309, distance: 76.1
click at [419, 309] on div "Rota 13 - Placa HYF291 0000116392 - Salmeron [PERSON_NAME] 13 - Placa HYF291 00…" at bounding box center [540, 250] width 1080 height 501
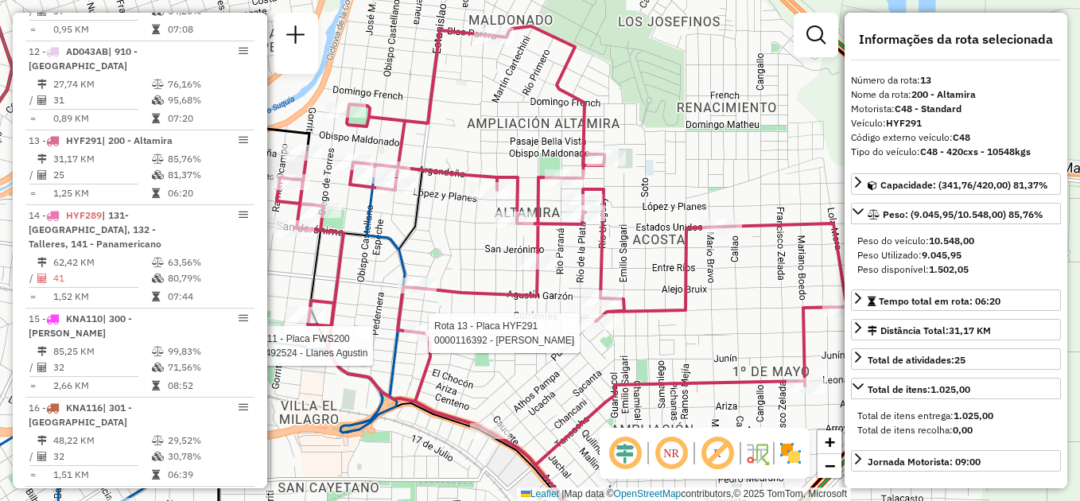
drag, startPoint x: 584, startPoint y: 292, endPoint x: 547, endPoint y: 295, distance: 36.7
click at [546, 366] on div "Rota 13 - Placa HYF291 0000116392 - Salmeron [PERSON_NAME] 11 - Placa FWS200 00…" at bounding box center [540, 250] width 1080 height 501
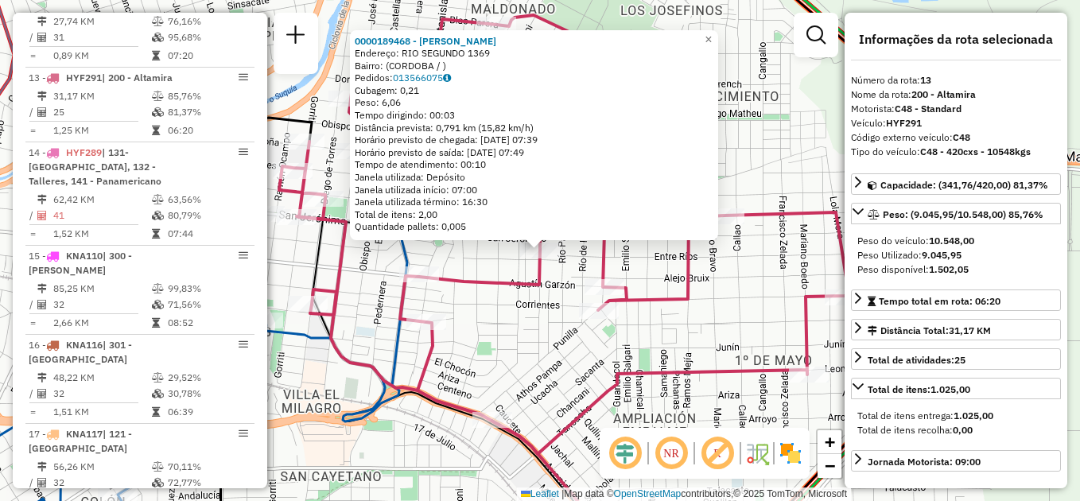
scroll to position [1621, 0]
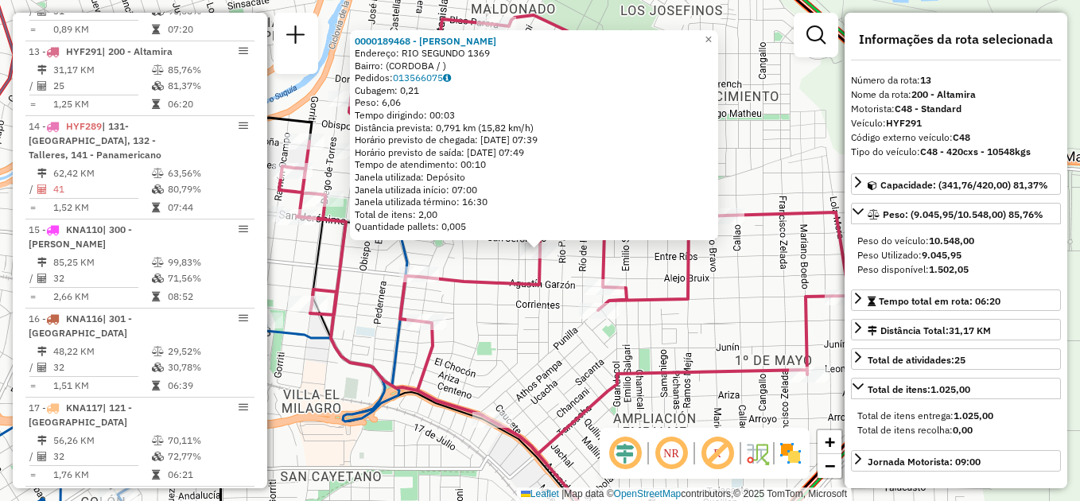
click at [476, 319] on div "0000189468 - Chianetta [PERSON_NAME]: RIO SEGUNDO 1369 Bairro: ([GEOGRAPHIC_DAT…" at bounding box center [540, 250] width 1080 height 501
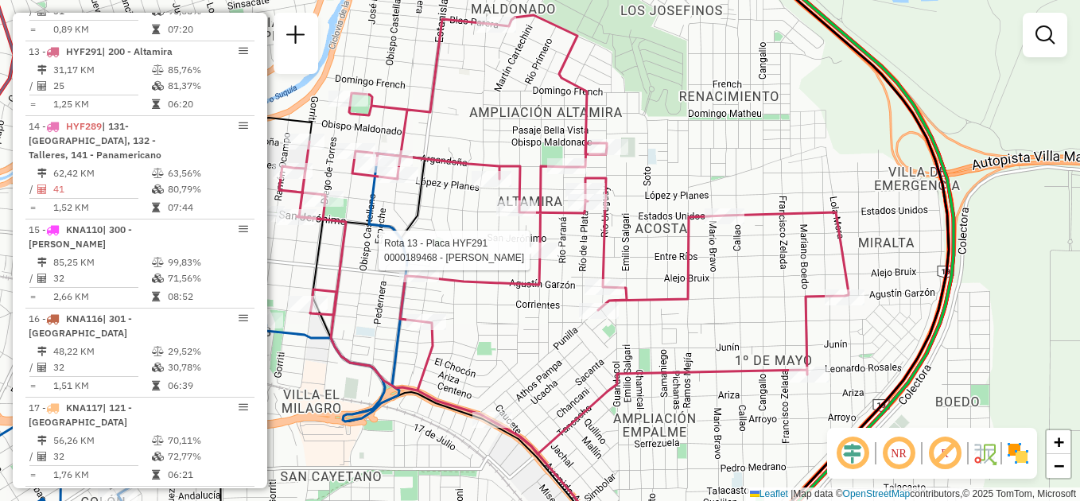
select select "**********"
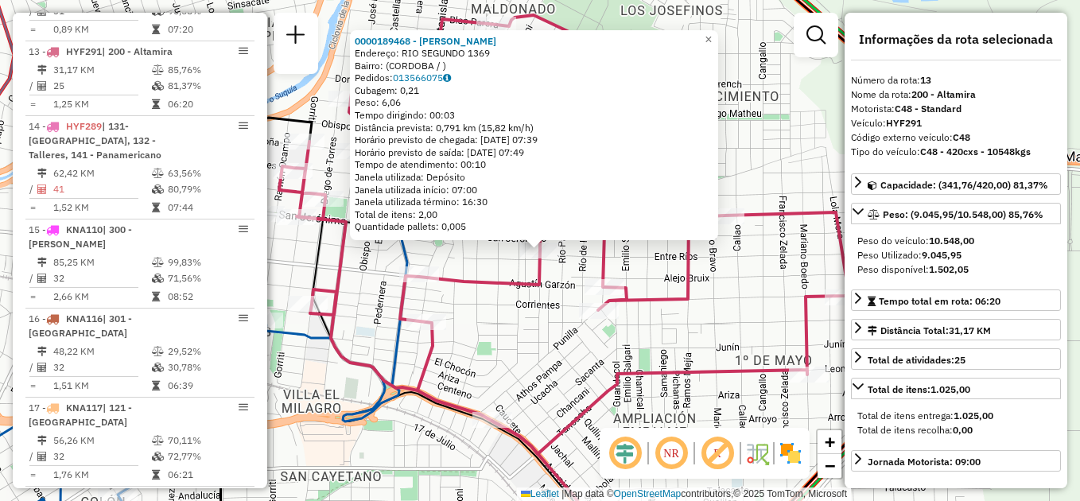
drag, startPoint x: 496, startPoint y: 360, endPoint x: 511, endPoint y: 353, distance: 16.4
click at [497, 359] on div "0000189468 - Chianetta [PERSON_NAME]: RIO SEGUNDO 1369 Bairro: ([GEOGRAPHIC_DAT…" at bounding box center [540, 250] width 1080 height 501
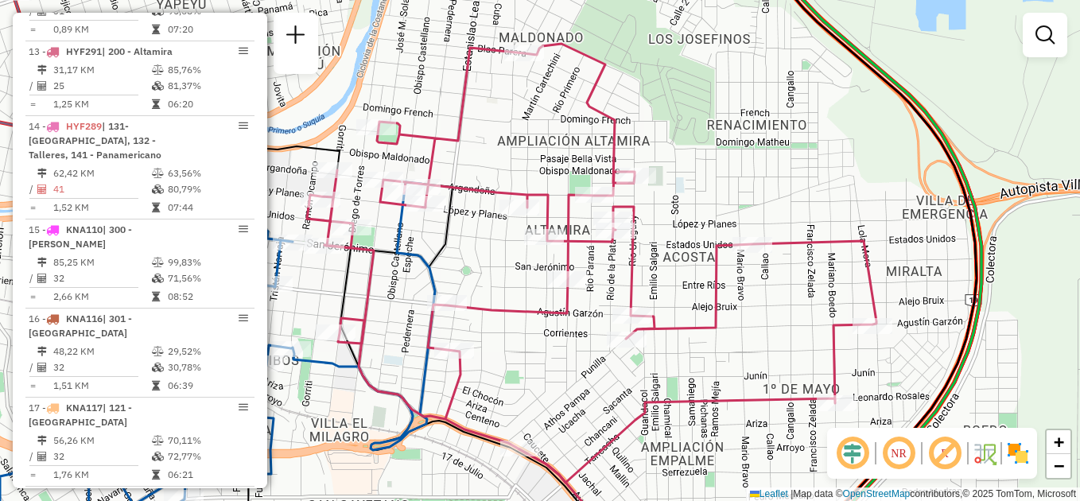
drag, startPoint x: 541, startPoint y: 325, endPoint x: 569, endPoint y: 354, distance: 39.9
click at [569, 354] on div "Janela de atendimento Grade de atendimento Capacidade Transportadoras Veículos …" at bounding box center [540, 250] width 1080 height 501
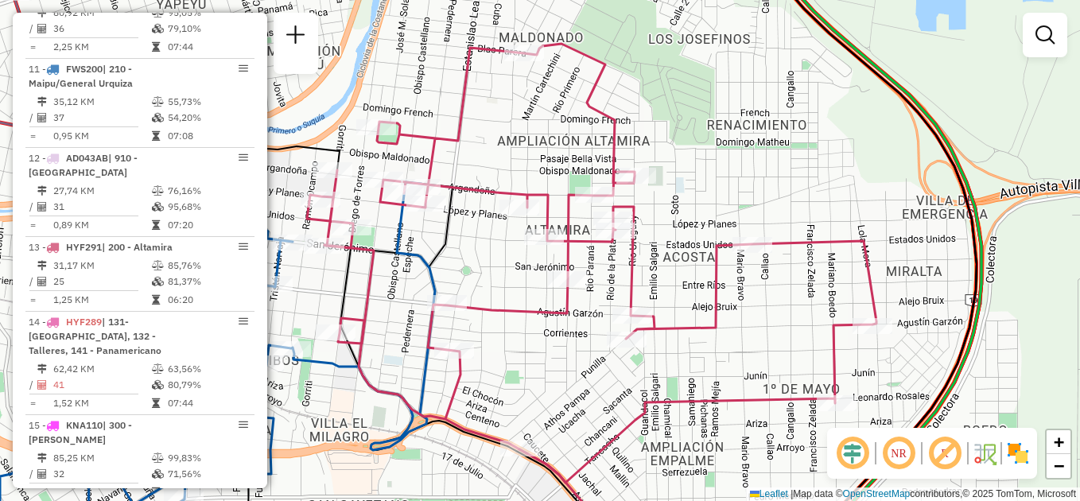
scroll to position [1382, 0]
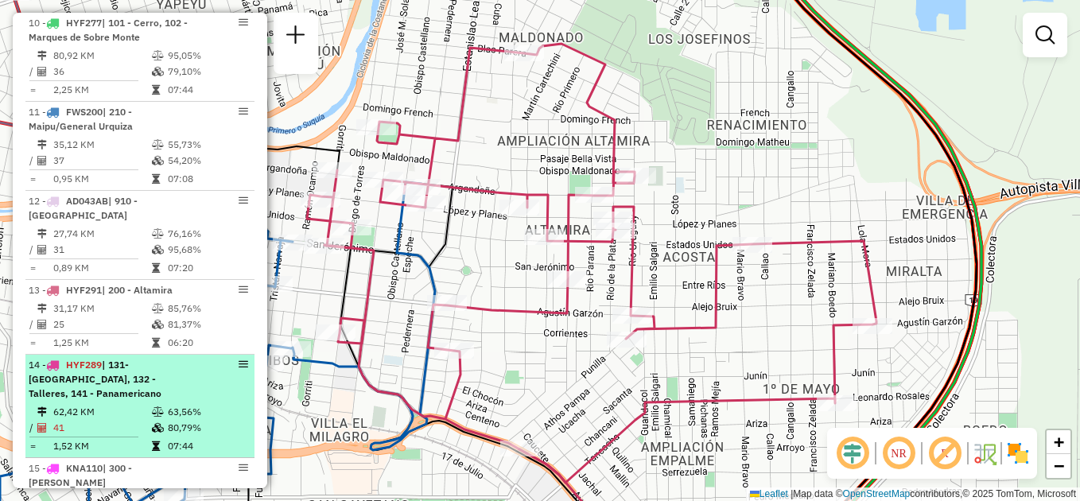
click at [133, 367] on div "14 - HYF289 | 131- [GEOGRAPHIC_DATA], 132 - Talleres, 141 - Panamericano" at bounding box center [113, 379] width 169 height 43
select select "**********"
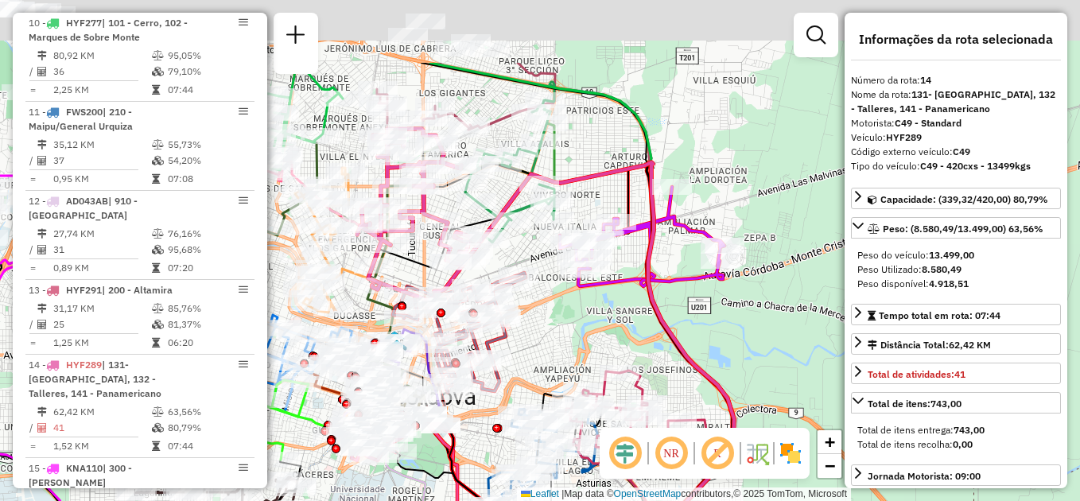
drag, startPoint x: 538, startPoint y: 195, endPoint x: 622, endPoint y: 328, distance: 157.3
click at [640, 349] on div "Janela de atendimento Grade de atendimento Capacidade Transportadoras Veículos …" at bounding box center [540, 250] width 1080 height 501
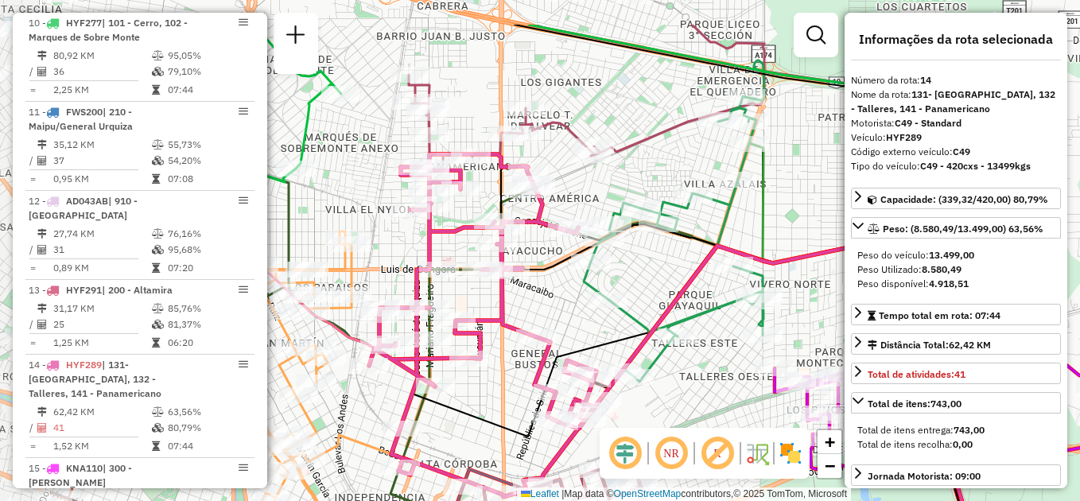
drag, startPoint x: 509, startPoint y: 253, endPoint x: 667, endPoint y: 327, distance: 174.0
click at [667, 328] on icon at bounding box center [722, 424] width 644 height 404
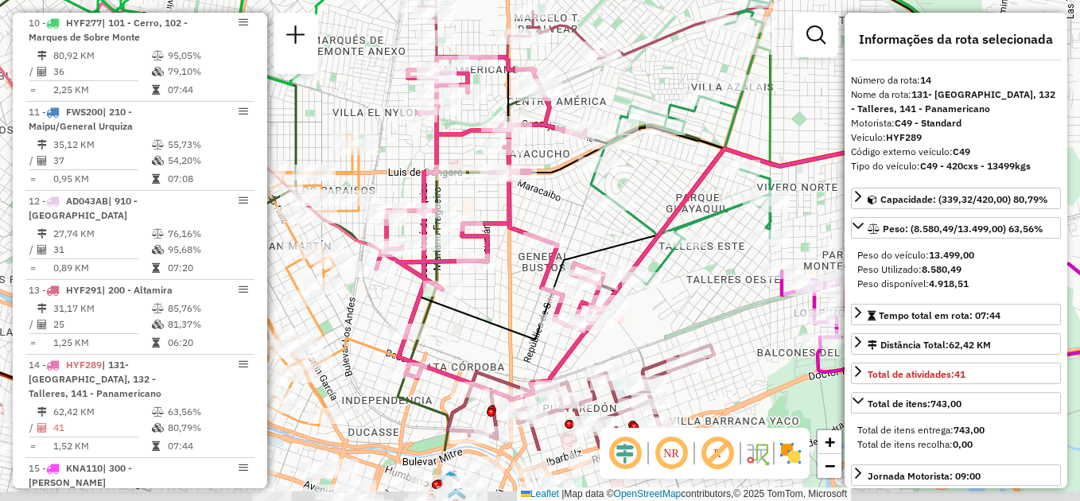
drag, startPoint x: 529, startPoint y: 310, endPoint x: 557, endPoint y: 210, distance: 104.0
click at [557, 210] on div "Janela de atendimento Grade de atendimento Capacidade Transportadoras Veículos …" at bounding box center [540, 250] width 1080 height 501
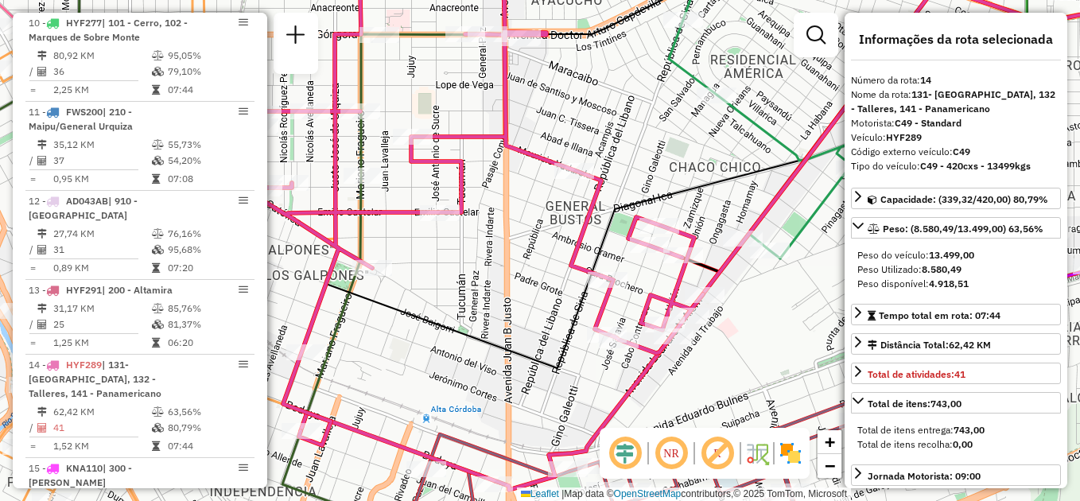
drag, startPoint x: 488, startPoint y: 298, endPoint x: 522, endPoint y: 339, distance: 52.6
click at [522, 339] on div "Janela de atendimento Grade de atendimento Capacidade Transportadoras Veículos …" at bounding box center [540, 250] width 1080 height 501
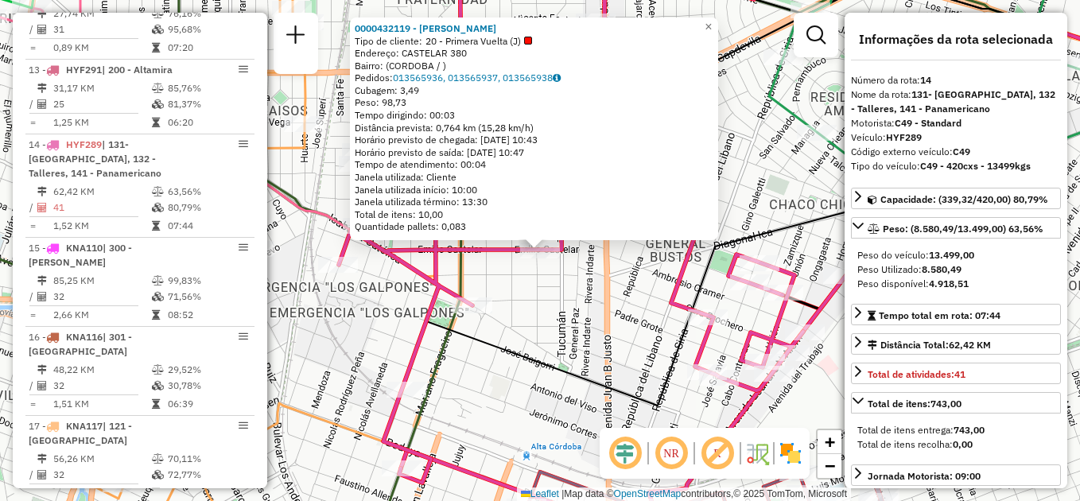
scroll to position [1696, 0]
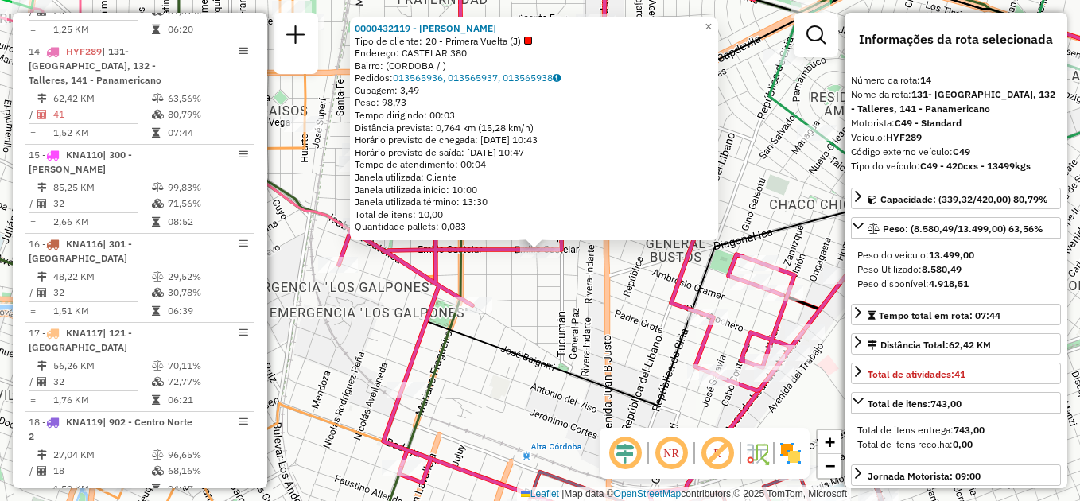
click at [542, 313] on div "0000432119 - [PERSON_NAME] Tipo de cliente: 20 - Primera Vuelta (J) Endereço: C…" at bounding box center [540, 250] width 1080 height 501
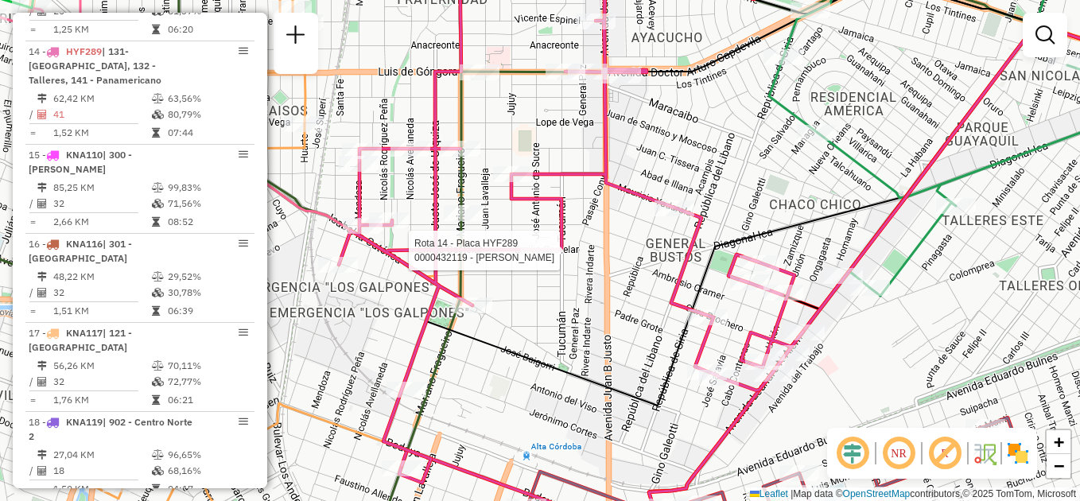
select select "**********"
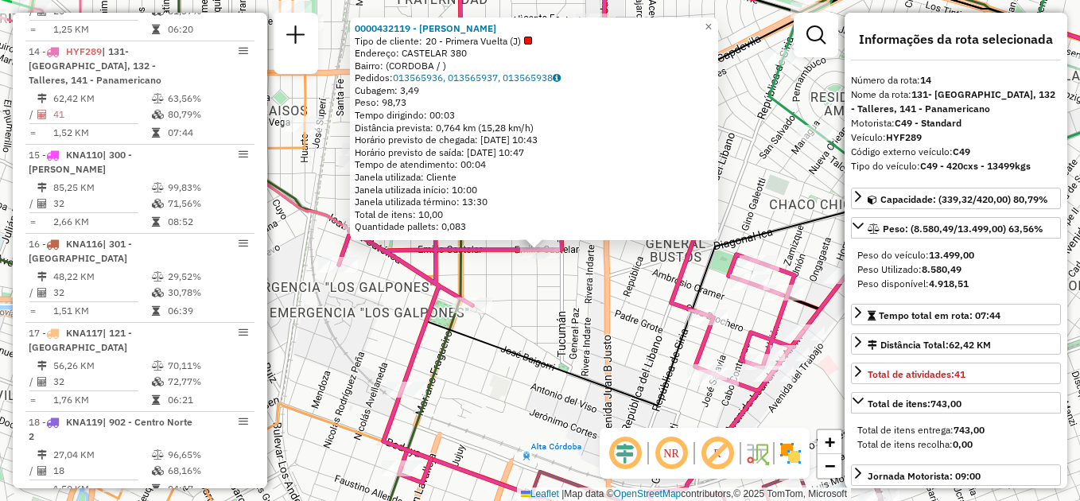
click at [556, 332] on div "Rota 14 - Placa HYF289 0000432119 - [PERSON_NAME] 0000432119 - [PERSON_NAME] Ti…" at bounding box center [540, 250] width 1080 height 501
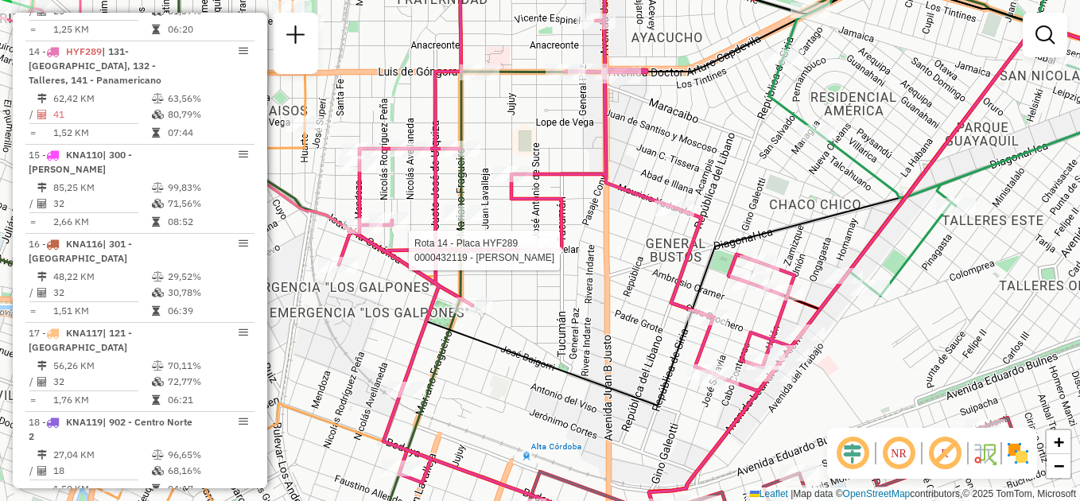
select select "**********"
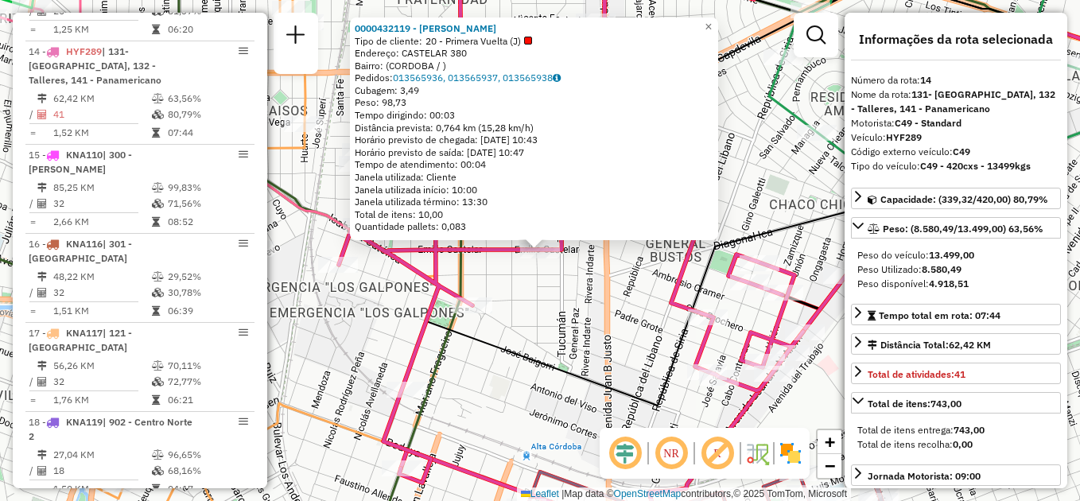
click at [547, 324] on div "Rota 14 - Placa HYF289 0000432119 - [PERSON_NAME] 0000432119 - [PERSON_NAME] Ti…" at bounding box center [540, 250] width 1080 height 501
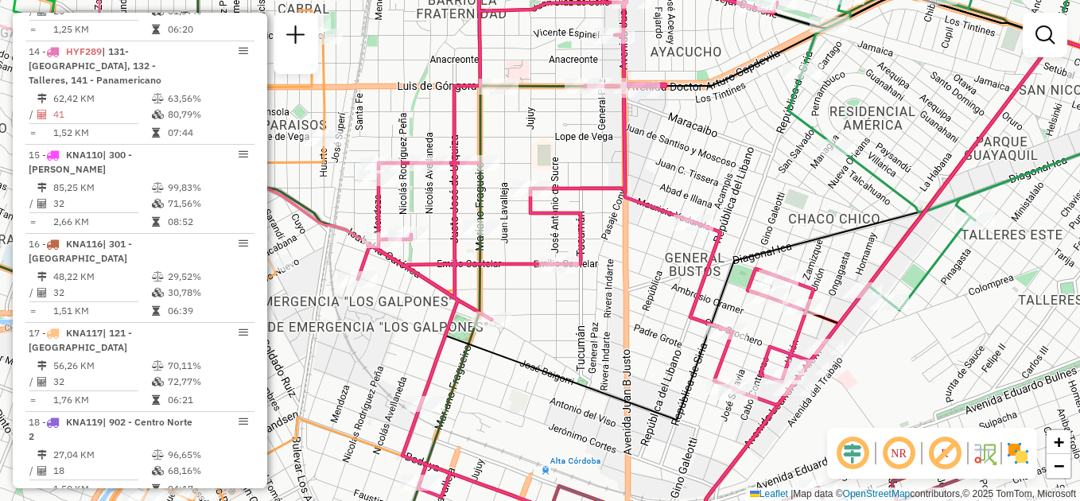
drag, startPoint x: 570, startPoint y: 387, endPoint x: 585, endPoint y: 422, distance: 37.8
click at [585, 422] on div "Janela de atendimento Grade de atendimento Capacidade Transportadoras Veículos …" at bounding box center [540, 250] width 1080 height 501
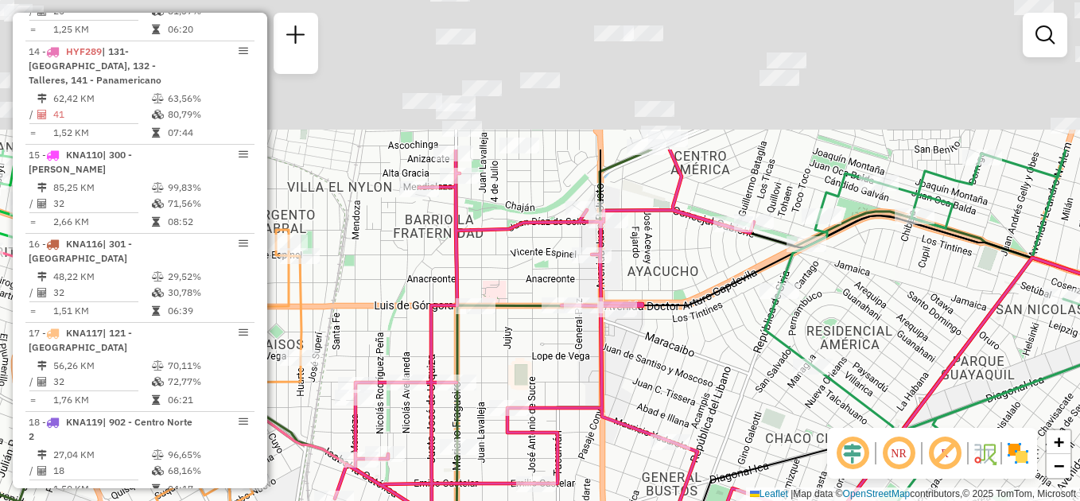
drag, startPoint x: 586, startPoint y: 232, endPoint x: 567, endPoint y: 434, distance: 202.9
click at [567, 434] on icon at bounding box center [567, 433] width 465 height 567
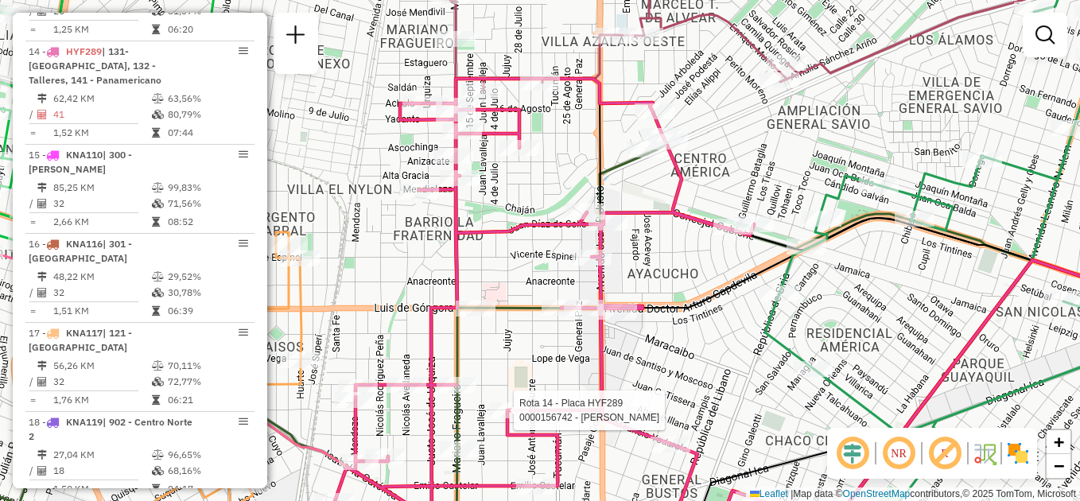
select select "**********"
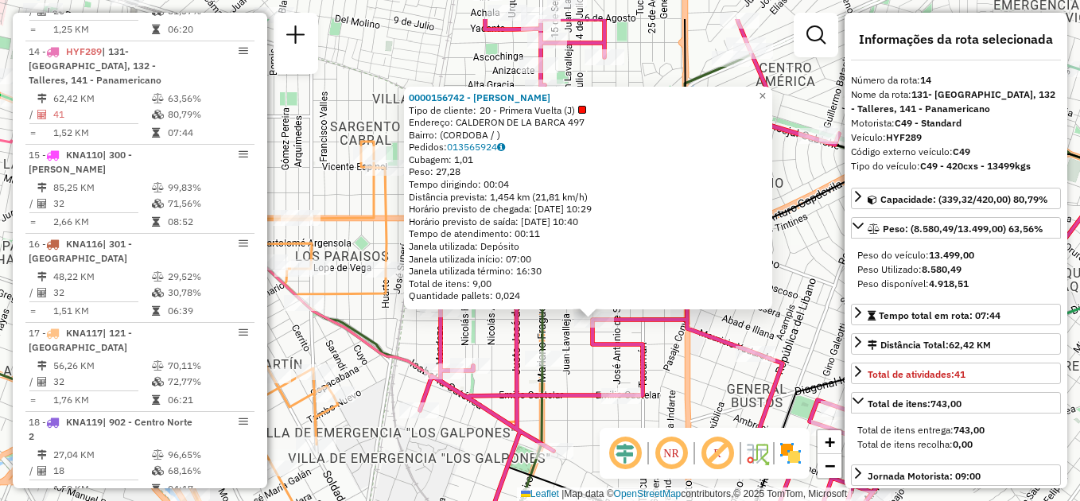
drag, startPoint x: 504, startPoint y: 302, endPoint x: 560, endPoint y: 374, distance: 90.7
click at [560, 374] on div "0000156742 - [PERSON_NAME] Tipo de cliente: 20 - Primera Vuelta (J) Endereço: C…" at bounding box center [540, 250] width 1080 height 501
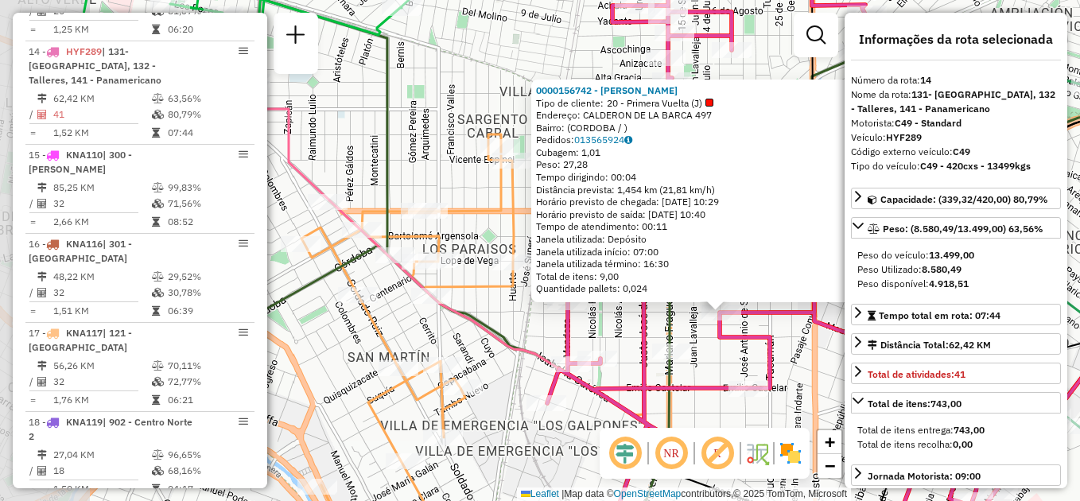
drag, startPoint x: 488, startPoint y: 332, endPoint x: 582, endPoint y: 310, distance: 96.3
click at [614, 319] on div "0000156742 - [PERSON_NAME] Tipo de cliente: 20 - Primera Vuelta (J) Endereço: C…" at bounding box center [540, 250] width 1080 height 501
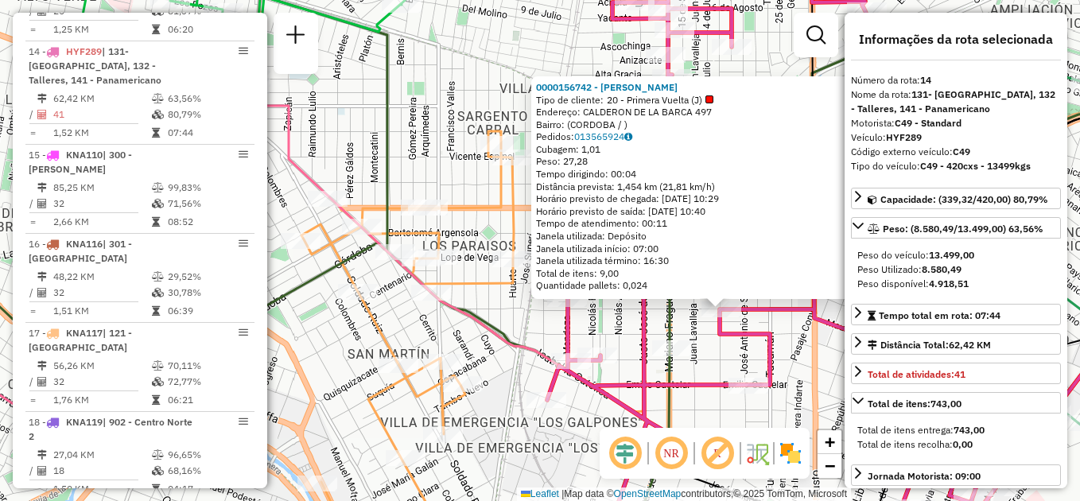
drag, startPoint x: 525, startPoint y: 317, endPoint x: 512, endPoint y: 301, distance: 21.0
click at [522, 315] on div "0000156742 - [PERSON_NAME] Tipo de cliente: 20 - Primera Vuelta (J) Endereço: C…" at bounding box center [540, 250] width 1080 height 501
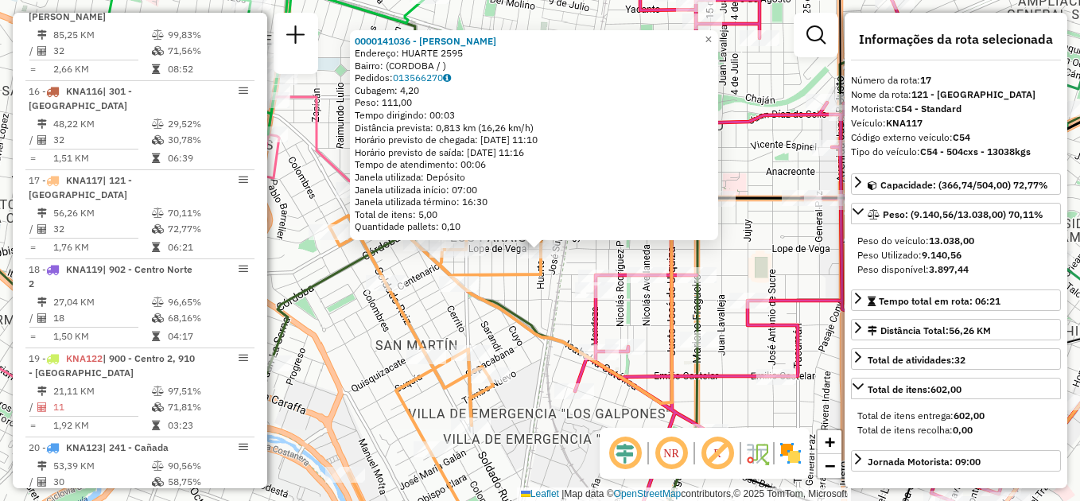
scroll to position [1949, 0]
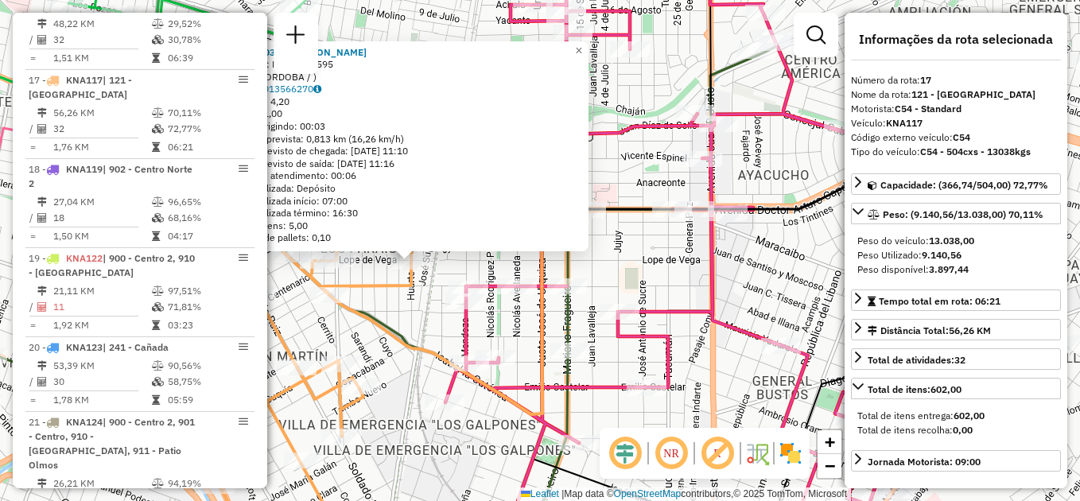
drag, startPoint x: 646, startPoint y: 323, endPoint x: 516, endPoint y: 334, distance: 130.1
click at [516, 334] on div "0000141036 - [PERSON_NAME]: HUARTE 2595 Bairro: ([GEOGRAPHIC_DATA] / ) Pedidos:…" at bounding box center [540, 250] width 1080 height 501
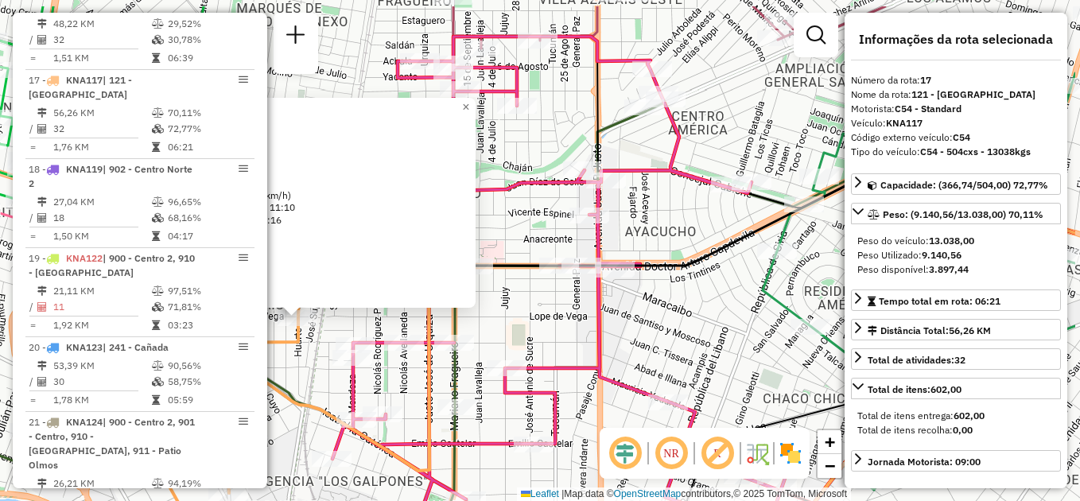
drag, startPoint x: 620, startPoint y: 284, endPoint x: 506, endPoint y: 351, distance: 132.6
click at [506, 350] on div "0000141036 - [PERSON_NAME]: HUARTE 2595 Bairro: ([GEOGRAPHIC_DATA] / ) Pedidos:…" at bounding box center [540, 250] width 1080 height 501
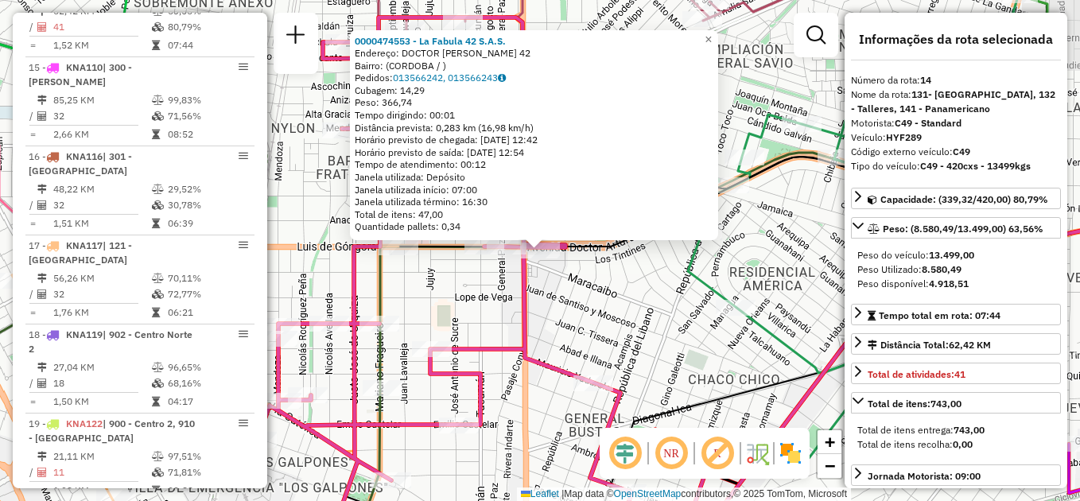
scroll to position [1696, 0]
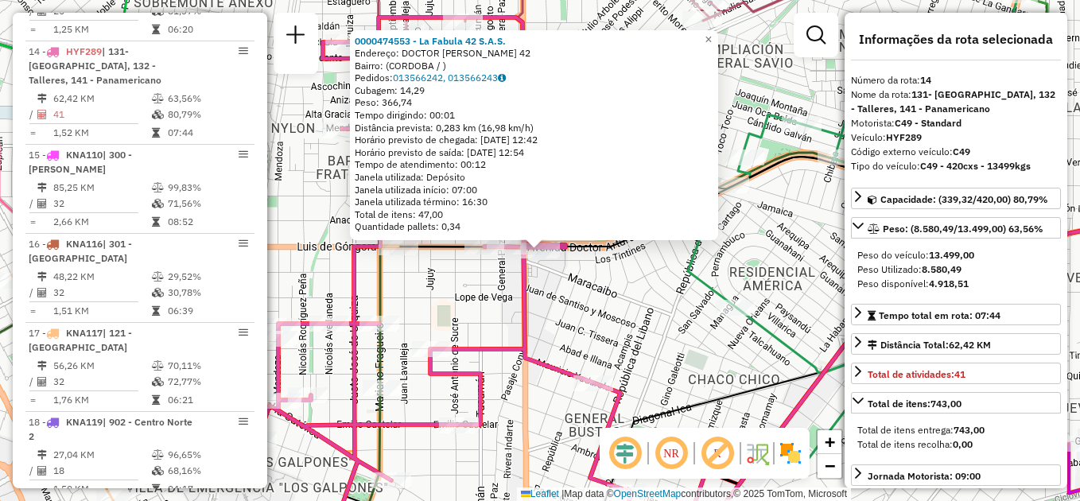
click at [594, 308] on div "0000474553 - La Fabula 42 S.A.S. Endereço: DOCTOR [PERSON_NAME] 42 Bairro: ([GE…" at bounding box center [540, 250] width 1080 height 501
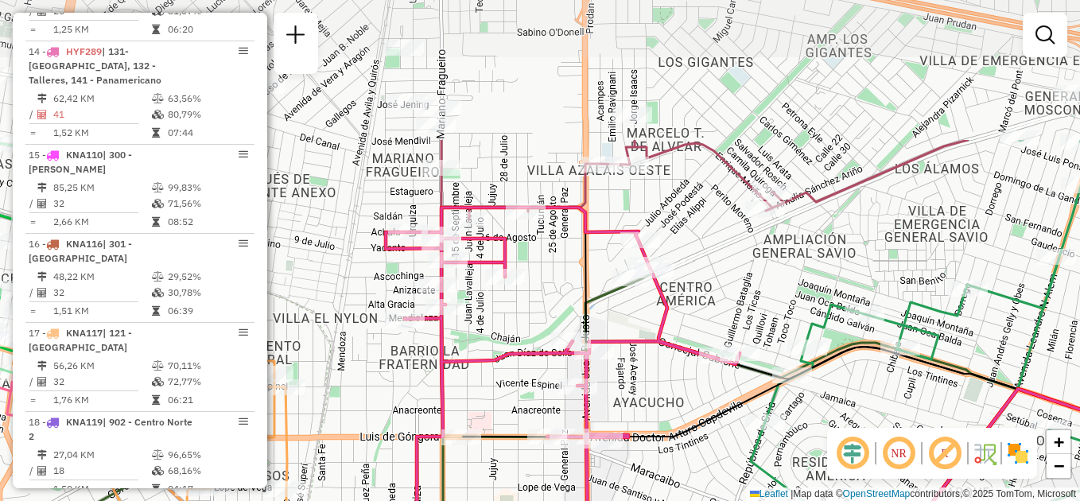
drag, startPoint x: 598, startPoint y: 292, endPoint x: 651, endPoint y: 406, distance: 126.3
click at [660, 483] on div "Janela de atendimento Grade de atendimento Capacidade Transportadoras Veículos …" at bounding box center [540, 250] width 1080 height 501
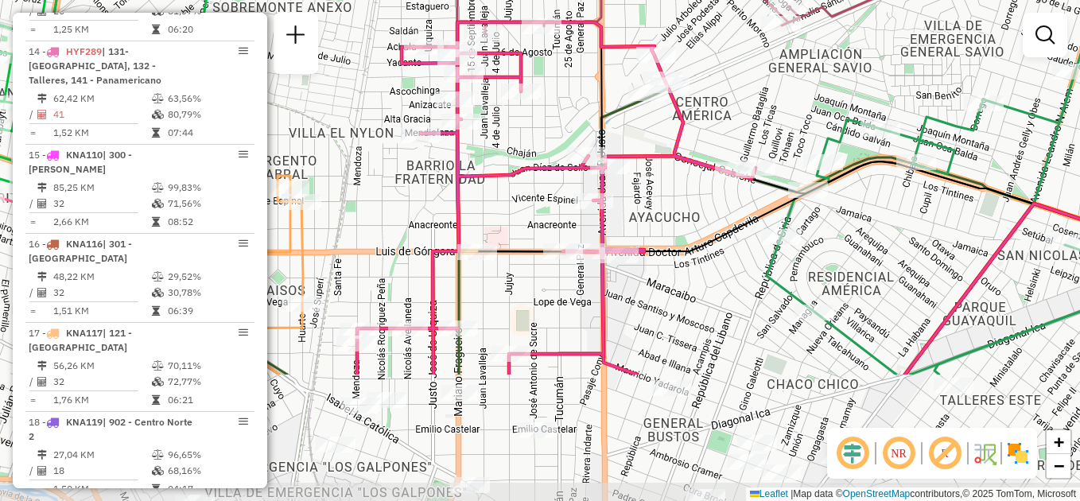
drag, startPoint x: 662, startPoint y: 427, endPoint x: 671, endPoint y: 251, distance: 176.8
click at [671, 251] on icon at bounding box center [837, 206] width 721 height 90
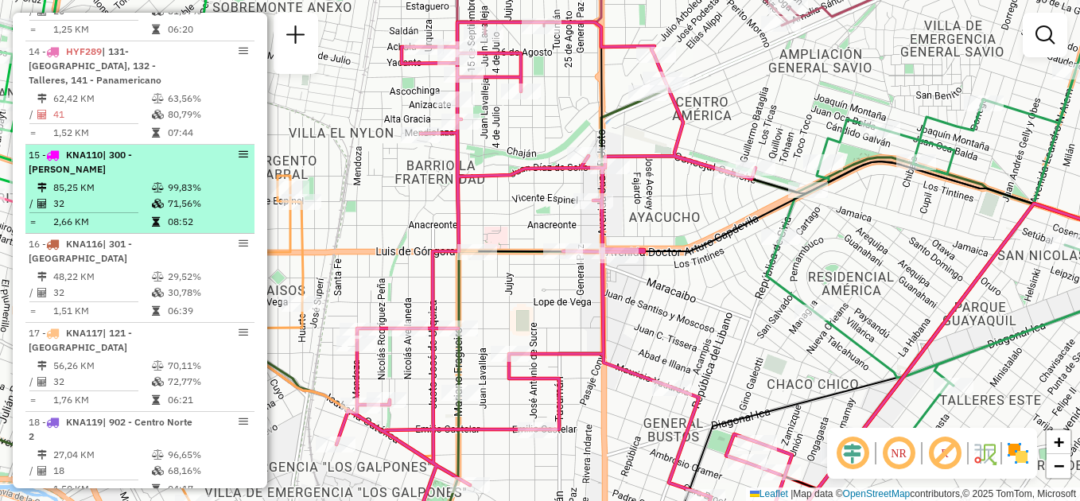
click at [140, 180] on td "85,25 KM" at bounding box center [101, 188] width 99 height 16
select select "**********"
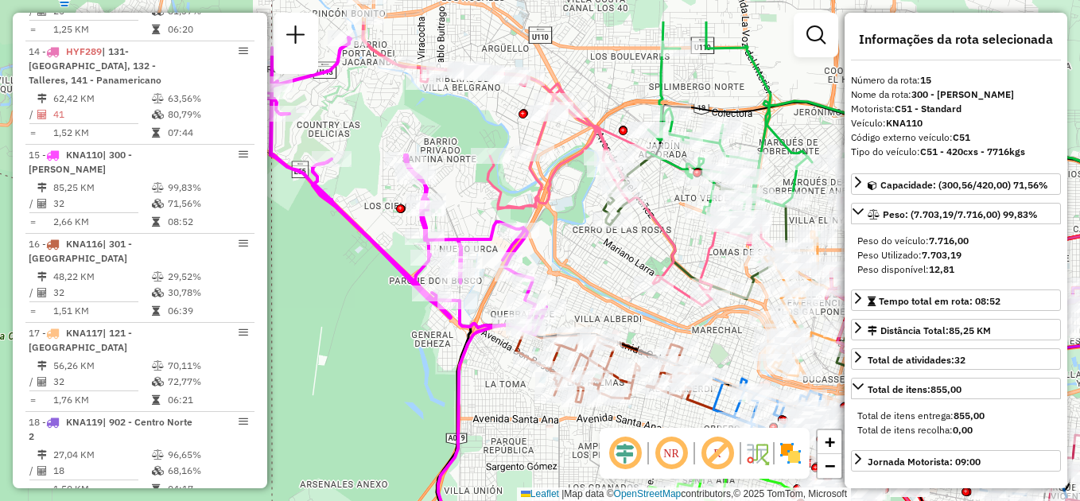
drag, startPoint x: 519, startPoint y: 208, endPoint x: 624, endPoint y: 280, distance: 126.4
click at [624, 280] on div "Rota 5 - Placa AG870SA 0000538899 - INC S.A. Janela de atendimento Grade de ate…" at bounding box center [540, 250] width 1080 height 501
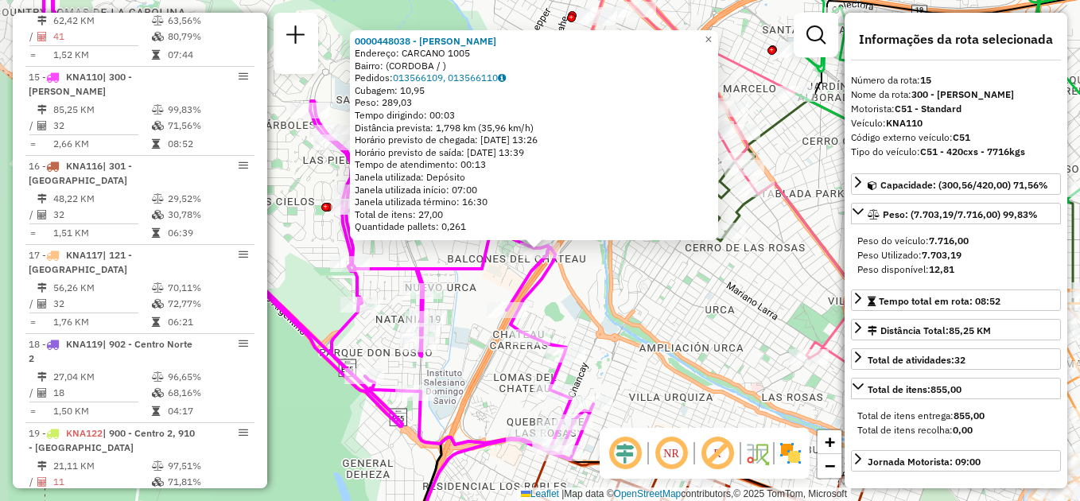
scroll to position [1799, 0]
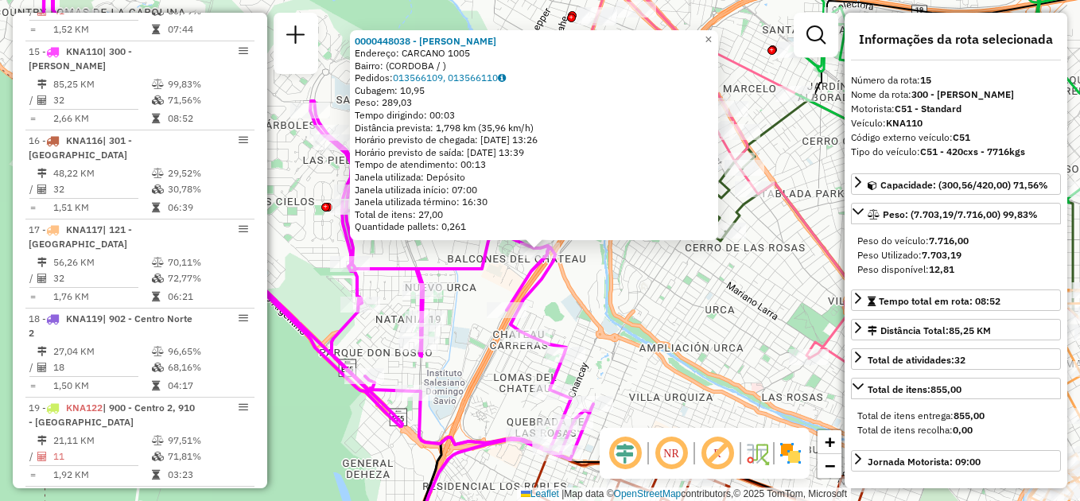
click at [601, 311] on div "0000448038 - [PERSON_NAME]: CARCANO 1005 Bairro: (CORDOBA / ) Pedidos: 01356610…" at bounding box center [540, 250] width 1080 height 501
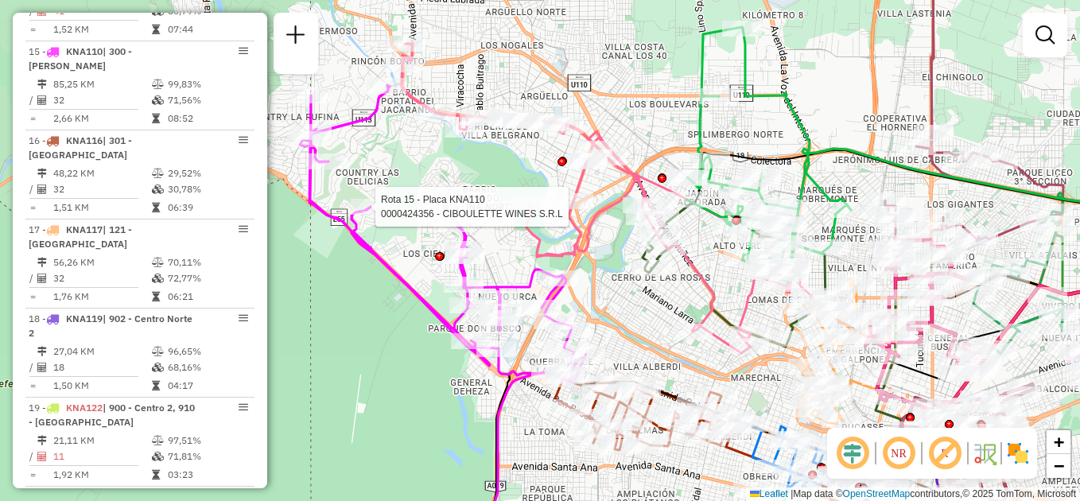
select select "**********"
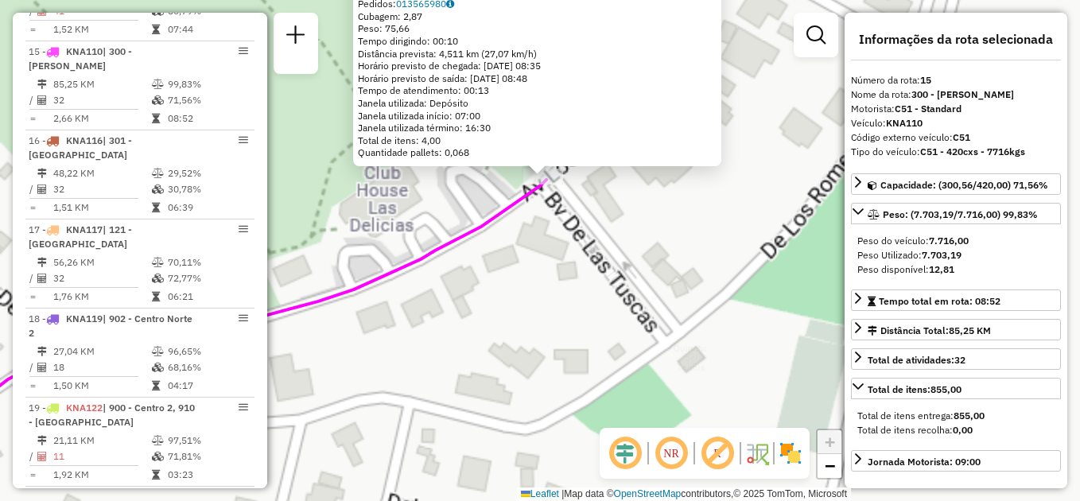
click at [534, 332] on div "0000424356 - CIBOULETTE WINES S.R.L Tipo de cliente: 80 - Chopp/VIP (C) Endereç…" at bounding box center [540, 250] width 1080 height 501
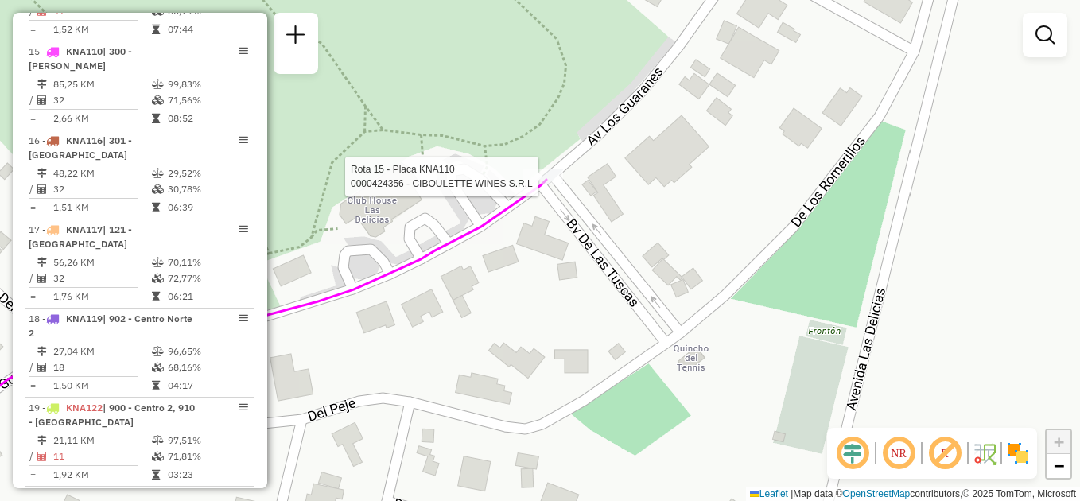
select select "**********"
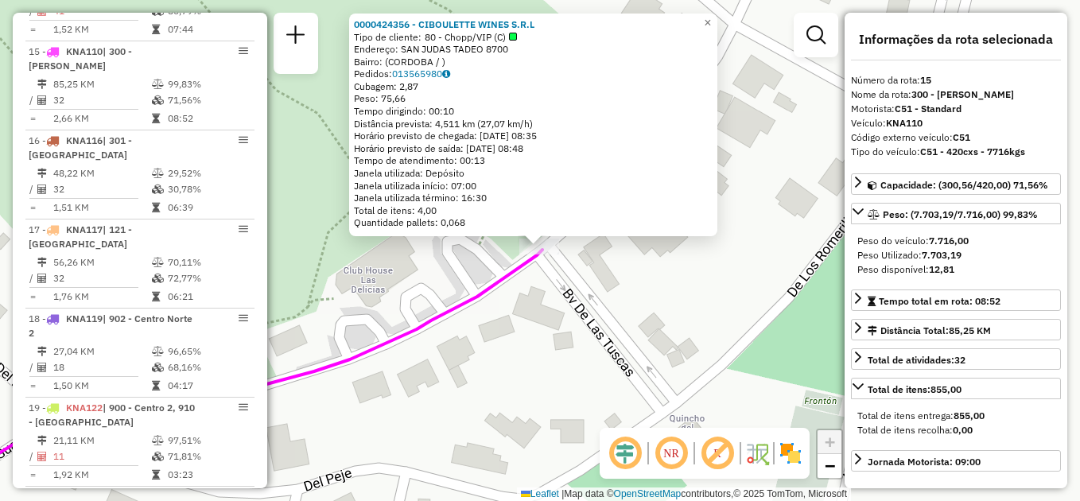
drag, startPoint x: 504, startPoint y: 387, endPoint x: 537, endPoint y: 262, distance: 129.8
click at [537, 262] on div "0000424356 - CIBOULETTE WINES S.R.L Tipo de cliente: 80 - Chopp/VIP (C) Endereç…" at bounding box center [540, 250] width 1080 height 501
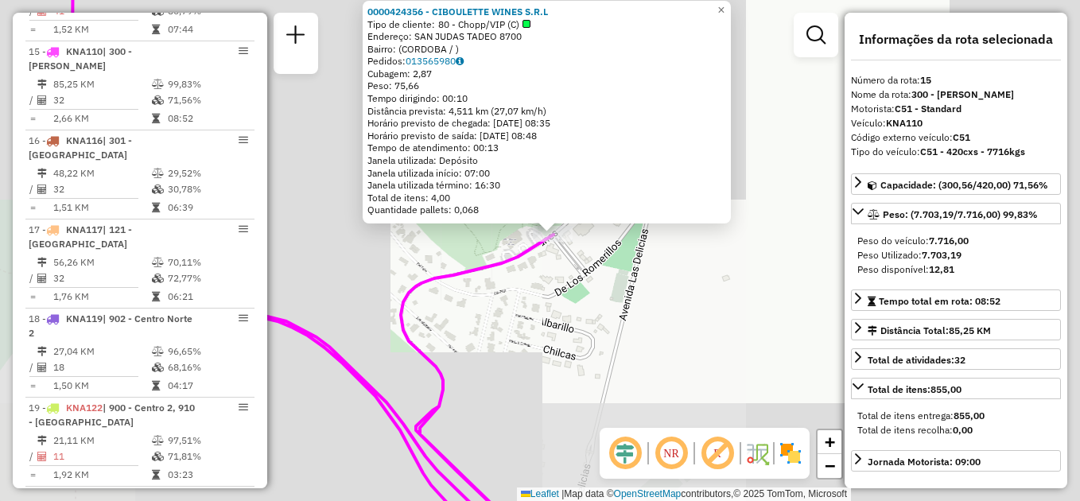
drag, startPoint x: 551, startPoint y: 323, endPoint x: 582, endPoint y: 182, distance: 144.2
click at [582, 181] on div "0000424356 - CIBOULETTE WINES S.R.L Tipo de cliente: 80 - Chopp/VIP (C) Endereç…" at bounding box center [540, 250] width 1080 height 501
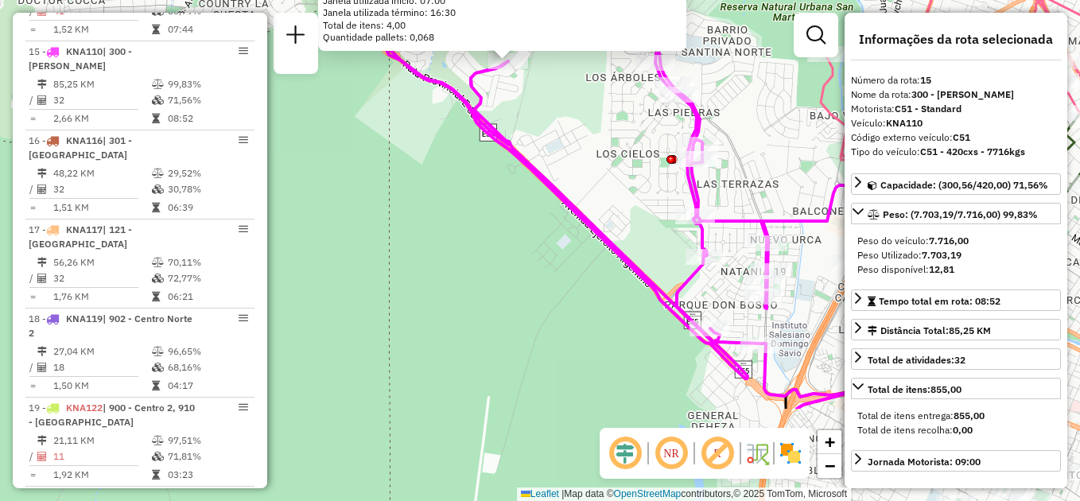
drag, startPoint x: 638, startPoint y: 306, endPoint x: 516, endPoint y: 145, distance: 202.2
click at [517, 145] on div "0000424356 - CIBOULETTE WINES S.R.L Tipo de cliente: 80 - Chopp/VIP (C) Endereç…" at bounding box center [540, 250] width 1080 height 501
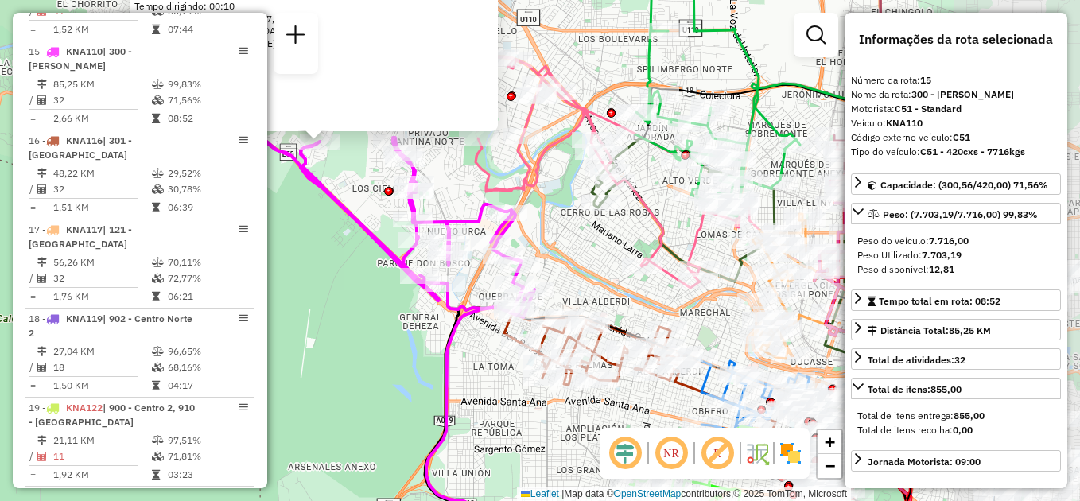
drag, startPoint x: 735, startPoint y: 279, endPoint x: 548, endPoint y: 302, distance: 188.3
click at [548, 302] on div "Rota 15 - Placa KNA110 0000436254 - [PERSON_NAME] 15 - Placa KNA110 0000472128 …" at bounding box center [540, 250] width 1080 height 501
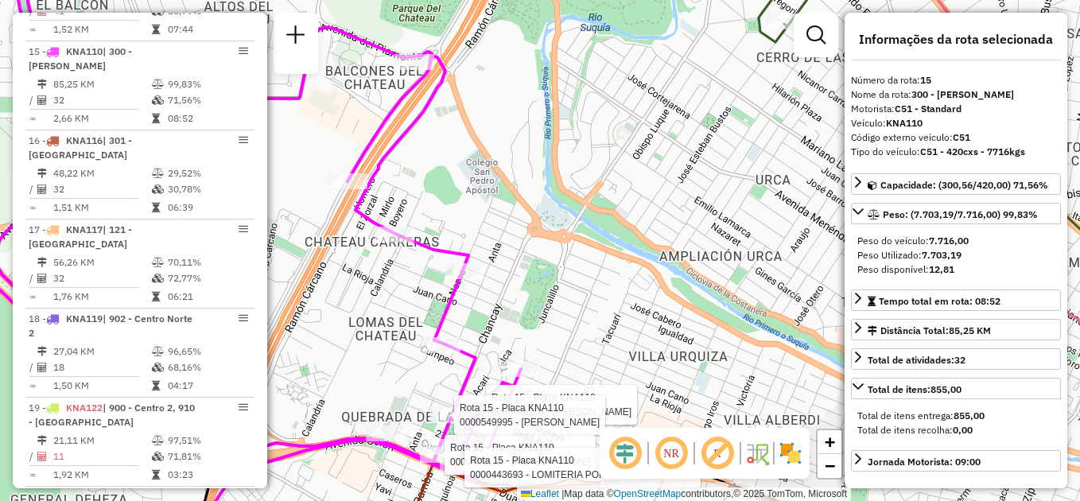
drag, startPoint x: 307, startPoint y: 275, endPoint x: 451, endPoint y: 299, distance: 145.9
click at [451, 317] on div "Rota 15 - Placa KNA110 0000436254 - [PERSON_NAME] 15 - Placa KNA110 0000549995 …" at bounding box center [540, 250] width 1080 height 501
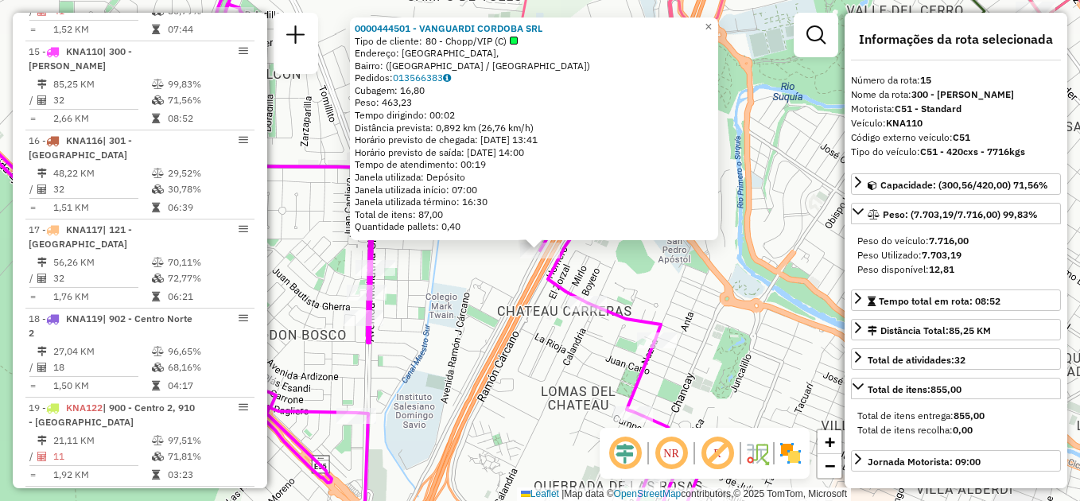
click at [493, 332] on div "0000444501 - VANGUARDI CORDOBA SRL Tipo de cliente: 80 - Chopp/VIP (C) Endereço…" at bounding box center [540, 250] width 1080 height 501
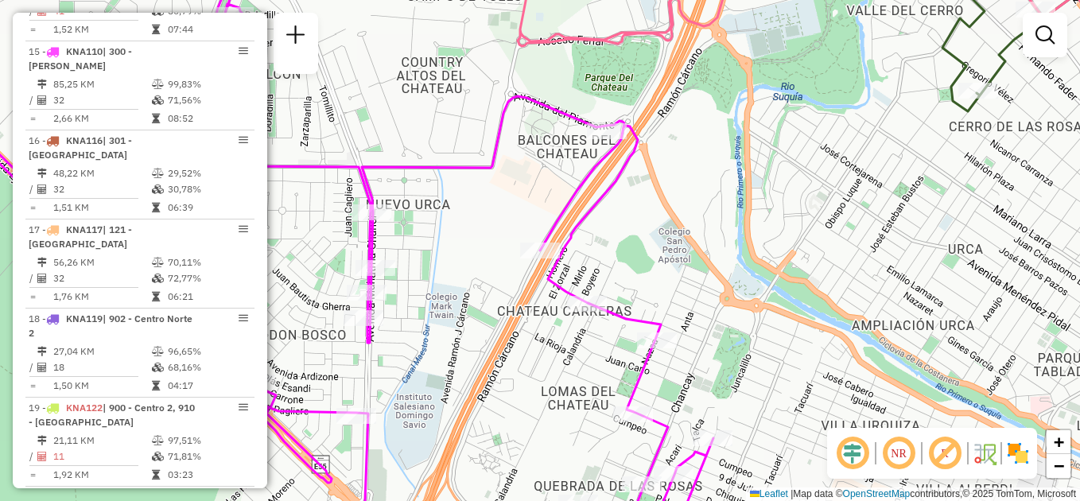
click at [448, 299] on div "Janela de atendimento Grade de atendimento Capacidade Transportadoras Veículos …" at bounding box center [540, 250] width 1080 height 501
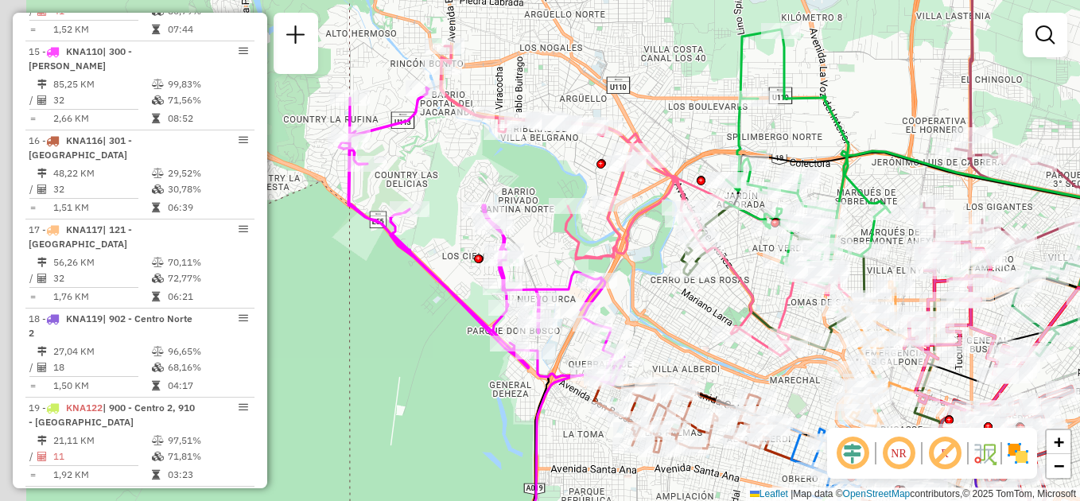
drag, startPoint x: 598, startPoint y: 324, endPoint x: 671, endPoint y: 334, distance: 73.9
click at [671, 334] on div "Janela de atendimento Grade de atendimento Capacidade Transportadoras Veículos …" at bounding box center [540, 250] width 1080 height 501
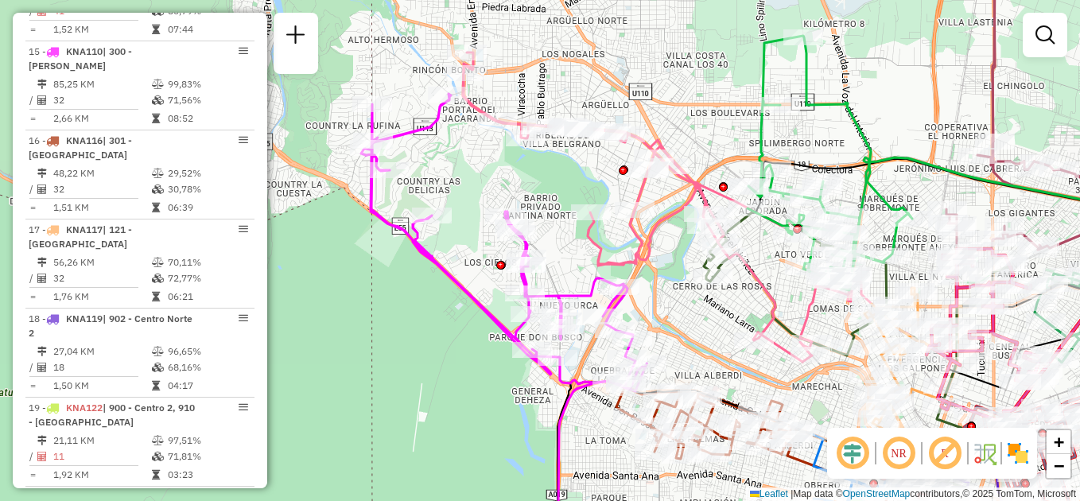
drag, startPoint x: 659, startPoint y: 294, endPoint x: 638, endPoint y: 286, distance: 23.2
click at [657, 292] on div "Janela de atendimento Grade de atendimento Capacidade Transportadoras Veículos …" at bounding box center [540, 250] width 1080 height 501
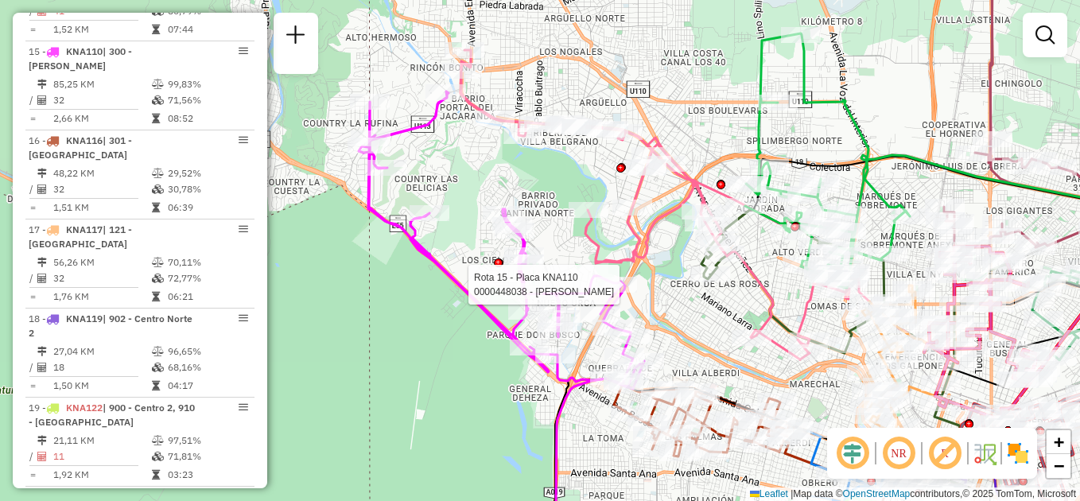
select select "**********"
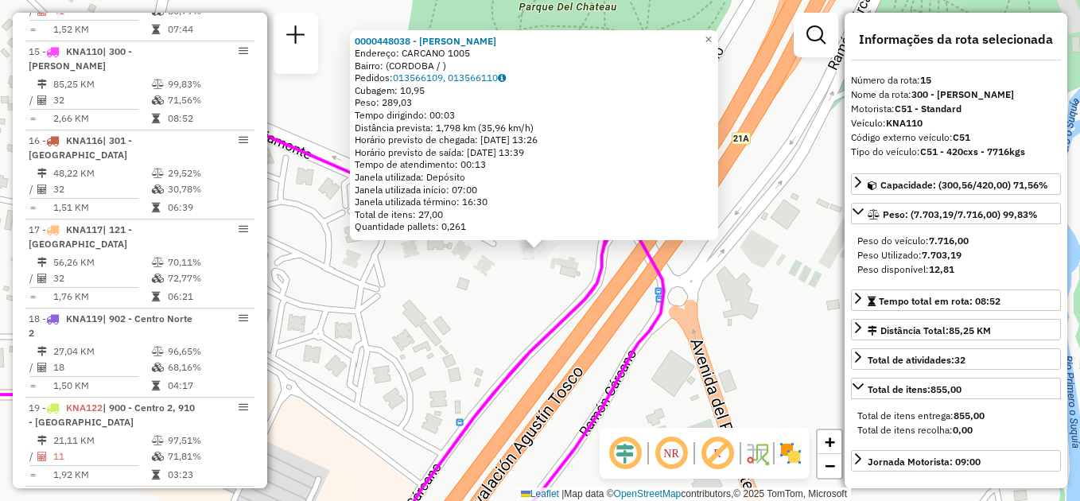
click at [689, 376] on div "0000448038 - [PERSON_NAME]: CARCANO 1005 Bairro: (CORDOBA / ) Pedidos: 01356610…" at bounding box center [540, 250] width 1080 height 501
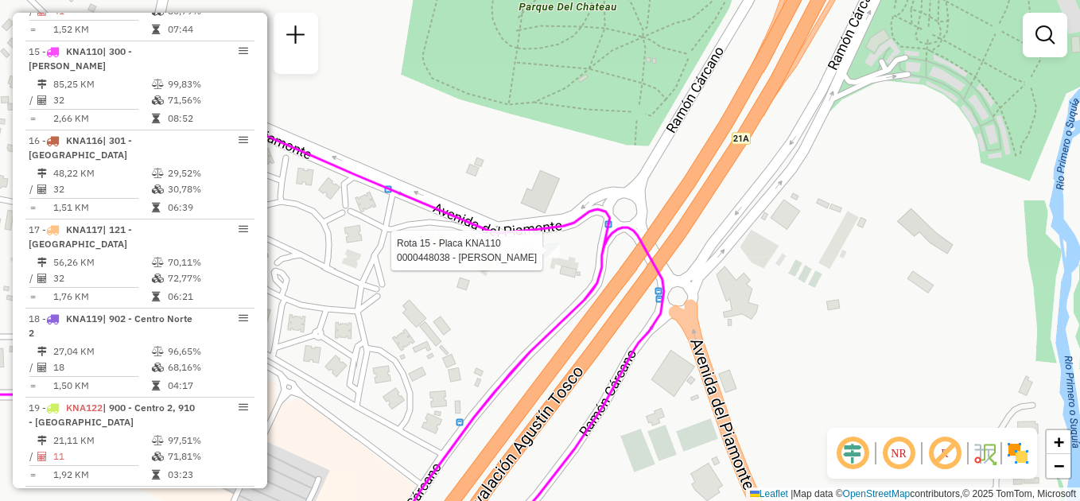
select select "**********"
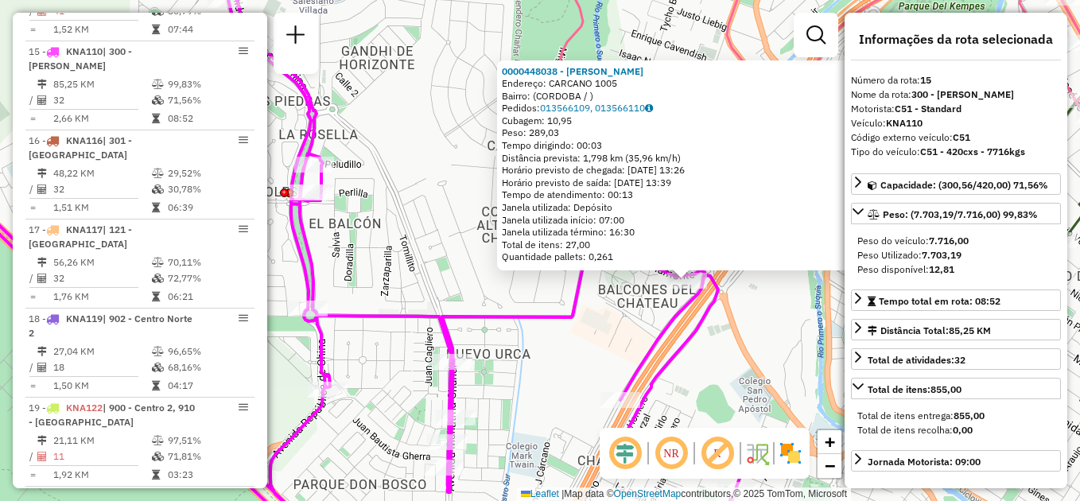
click at [707, 369] on div "0000448038 - [PERSON_NAME]: CARCANO 1005 Bairro: (CORDOBA / ) Pedidos: 01356610…" at bounding box center [540, 250] width 1080 height 501
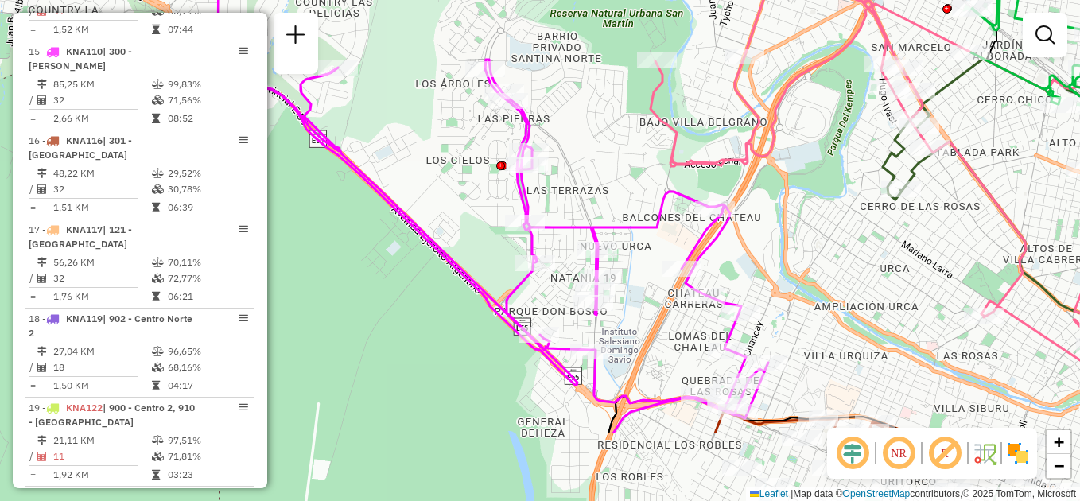
drag, startPoint x: 631, startPoint y: 376, endPoint x: 647, endPoint y: 256, distance: 121.3
click at [647, 256] on div "Janela de atendimento Grade de atendimento Capacidade Transportadoras Veículos …" at bounding box center [540, 250] width 1080 height 501
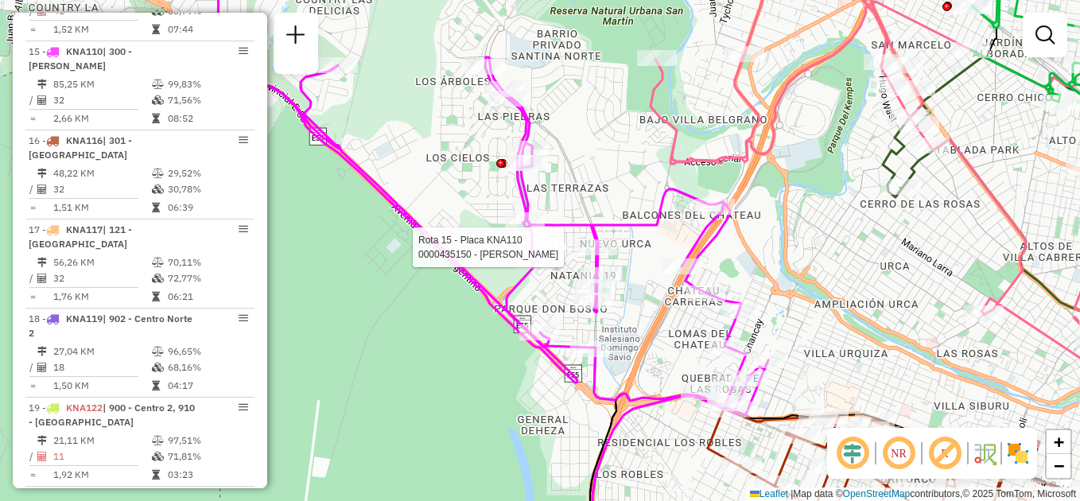
select select "**********"
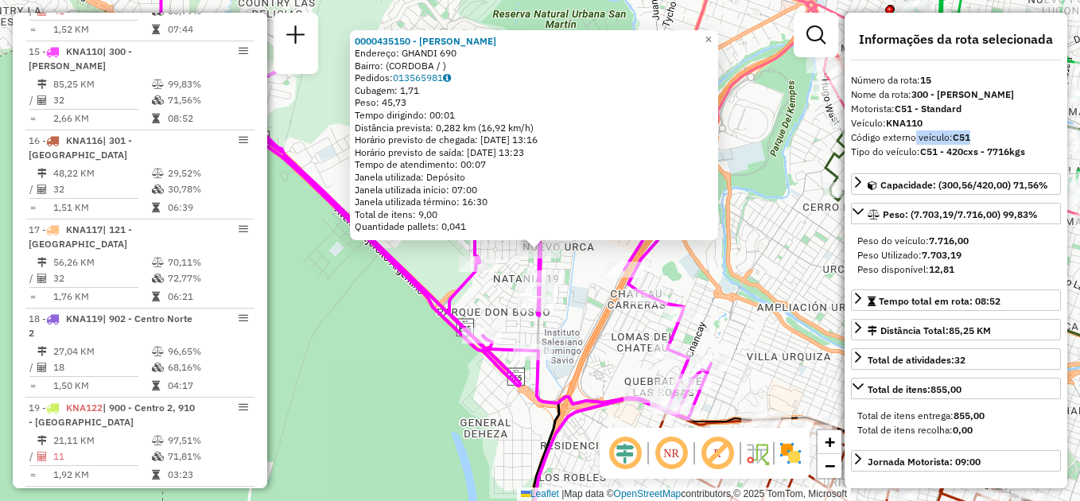
drag, startPoint x: 912, startPoint y: 135, endPoint x: 987, endPoint y: 135, distance: 74.8
click at [987, 135] on div "Código externo veículo: C51" at bounding box center [956, 137] width 210 height 14
click at [376, 353] on div "0000435150 - [PERSON_NAME]: GHANDI 690 Bairro: (CORDOBA / ) Pedidos: 013565981 …" at bounding box center [540, 250] width 1080 height 501
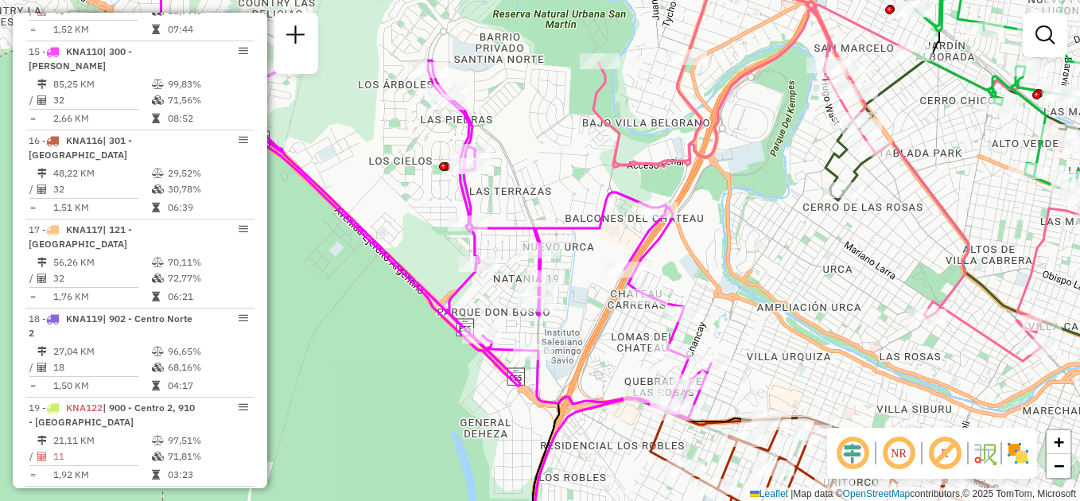
click at [764, 281] on div "Janela de atendimento Grade de atendimento Capacidade Transportadoras Veículos …" at bounding box center [540, 250] width 1080 height 501
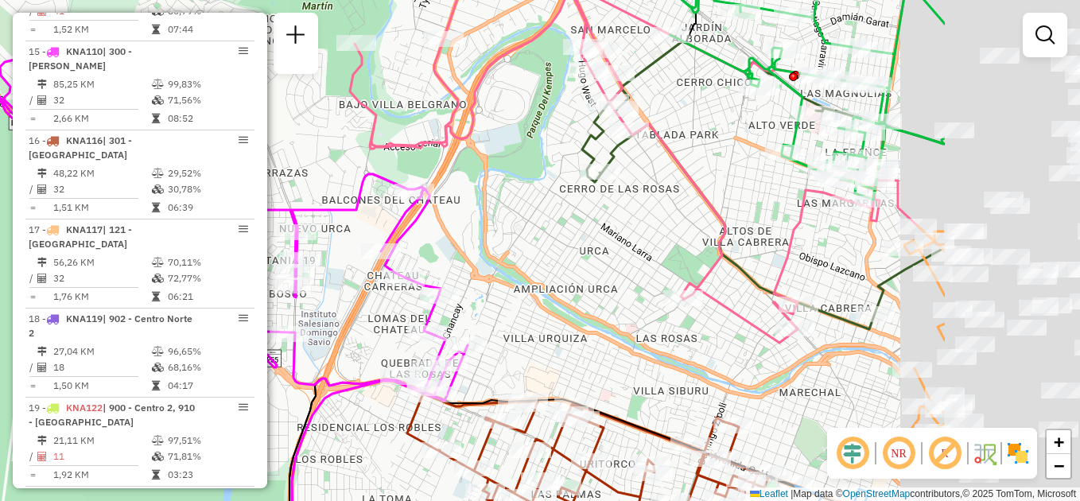
drag, startPoint x: 876, startPoint y: 263, endPoint x: 622, endPoint y: 263, distance: 253.7
click at [605, 254] on div "Janela de atendimento Grade de atendimento Capacidade Transportadoras Veículos …" at bounding box center [540, 250] width 1080 height 501
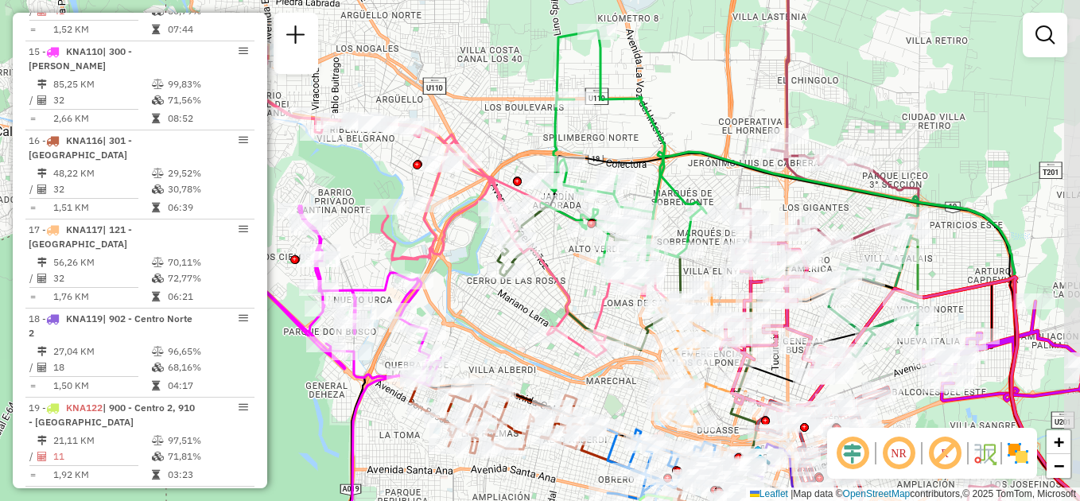
drag, startPoint x: 619, startPoint y: 258, endPoint x: 508, endPoint y: 299, distance: 118.0
click at [511, 300] on div "Janela de atendimento Grade de atendimento Capacidade Transportadoras Veículos …" at bounding box center [540, 250] width 1080 height 501
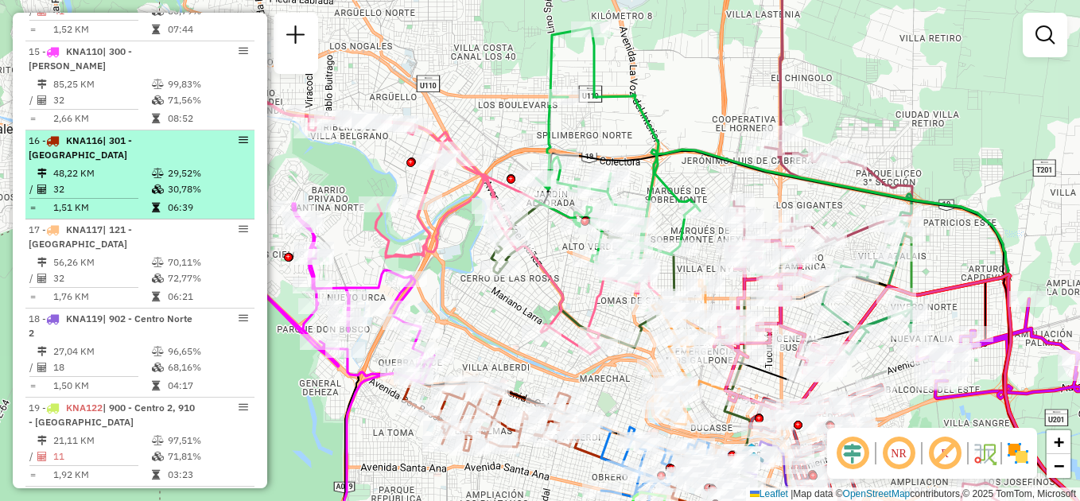
click at [136, 165] on td "48,22 KM" at bounding box center [101, 173] width 99 height 16
select select "**********"
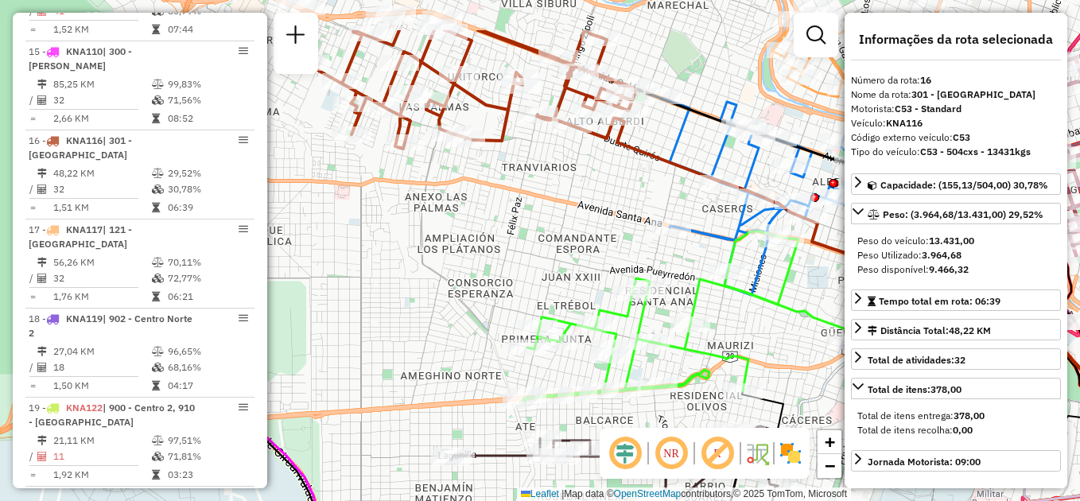
drag, startPoint x: 425, startPoint y: 168, endPoint x: 463, endPoint y: 356, distance: 191.6
click at [463, 356] on div "Janela de atendimento Grade de atendimento Capacidade Transportadoras Veículos …" at bounding box center [540, 250] width 1080 height 501
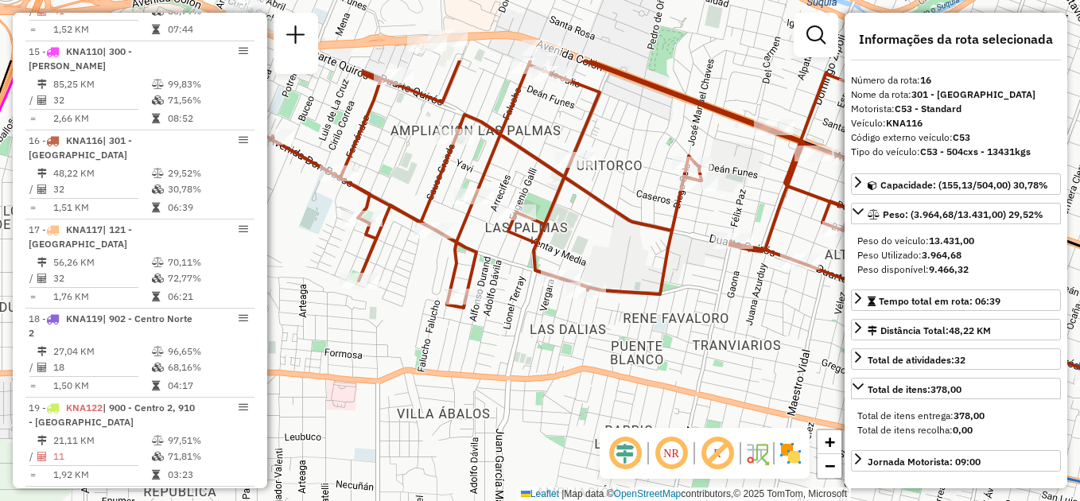
drag, startPoint x: 469, startPoint y: 305, endPoint x: 546, endPoint y: 424, distance: 142.1
click at [546, 424] on div "Janela de atendimento Grade de atendimento Capacidade Transportadoras Veículos …" at bounding box center [540, 250] width 1080 height 501
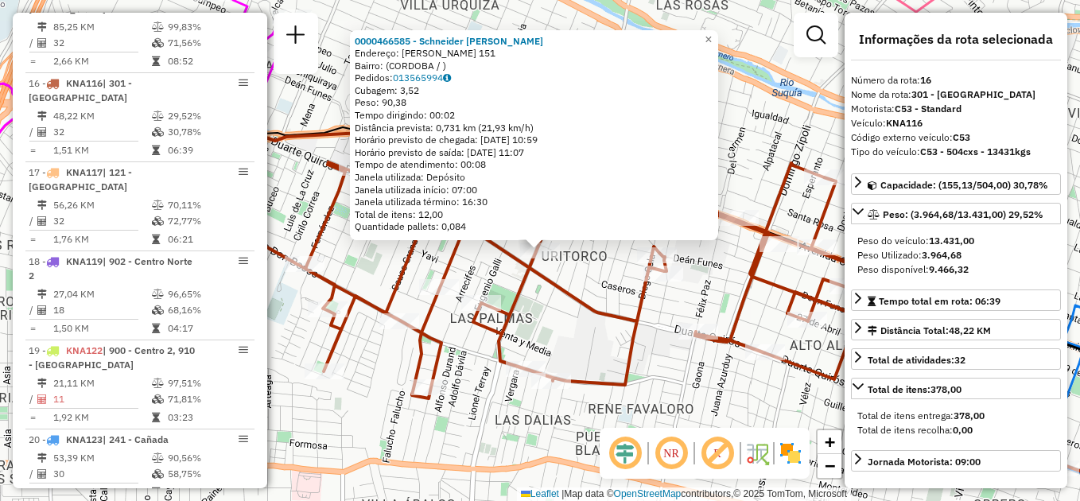
scroll to position [1874, 0]
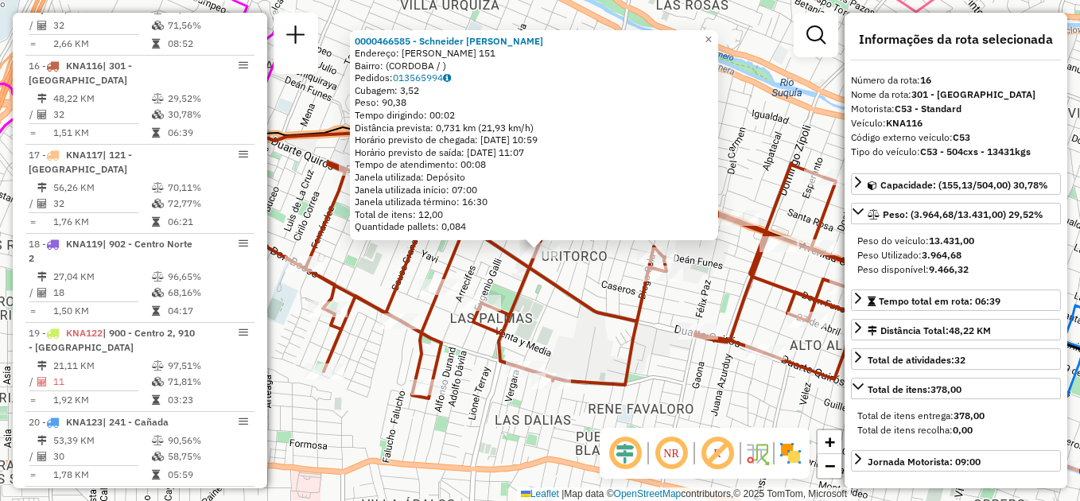
click at [682, 391] on div "0000466585 - [PERSON_NAME] [PERSON_NAME]: [PERSON_NAME] 151 Bairro: (CORDOBA / …" at bounding box center [540, 250] width 1080 height 501
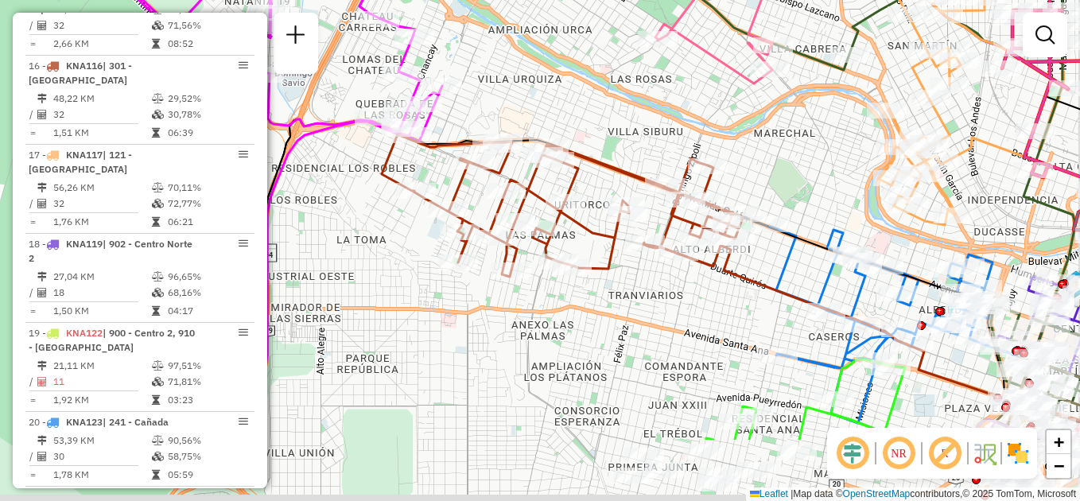
drag, startPoint x: 675, startPoint y: 421, endPoint x: 634, endPoint y: 310, distance: 117.8
click at [634, 310] on div "Janela de atendimento Grade de atendimento Capacidade Transportadoras Veículos …" at bounding box center [540, 250] width 1080 height 501
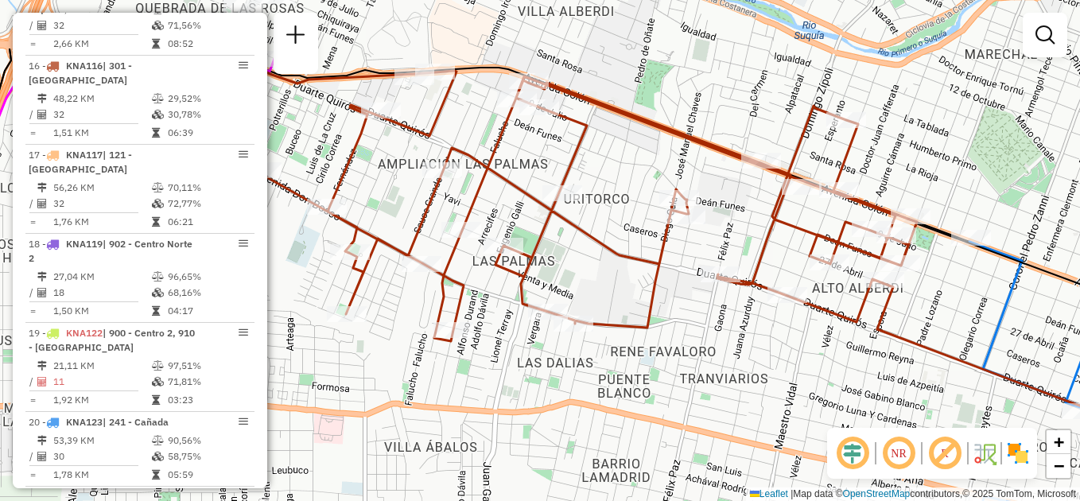
drag, startPoint x: 618, startPoint y: 288, endPoint x: 691, endPoint y: 387, distance: 122.8
click at [691, 387] on div "Janela de atendimento Grade de atendimento Capacidade Transportadoras Veículos …" at bounding box center [540, 250] width 1080 height 501
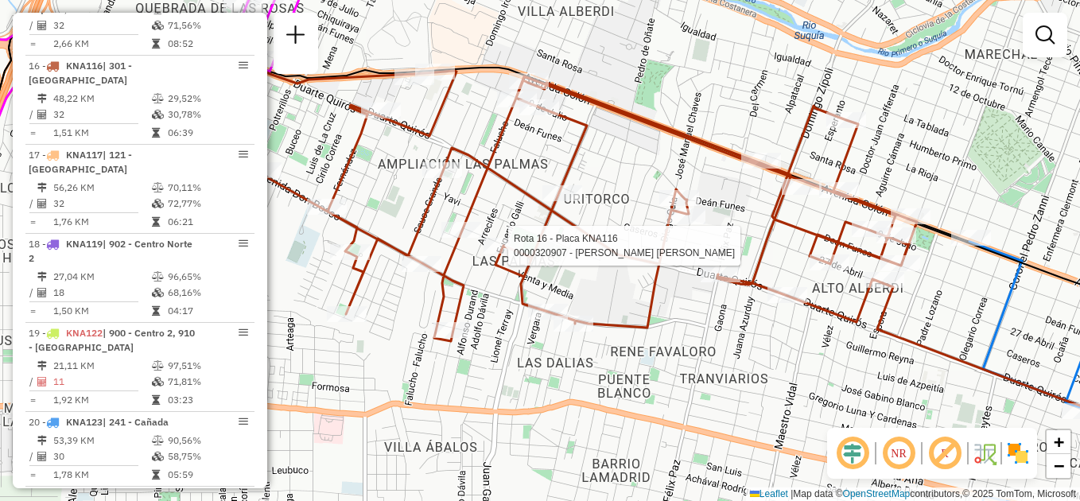
select select "**********"
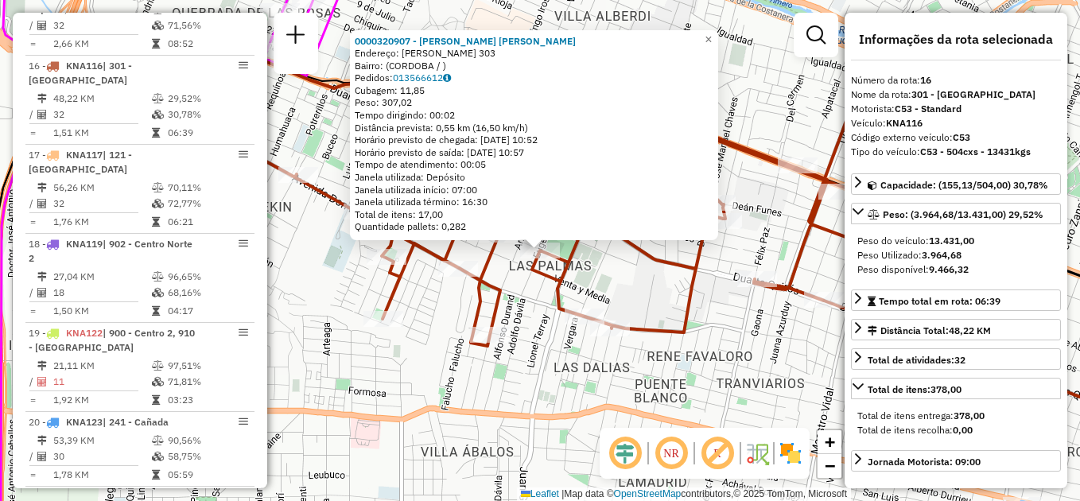
click at [682, 353] on div "0000320907 - [PERSON_NAME] [PERSON_NAME]: [PERSON_NAME] 303 Bairro: ([GEOGRAPHI…" at bounding box center [540, 250] width 1080 height 501
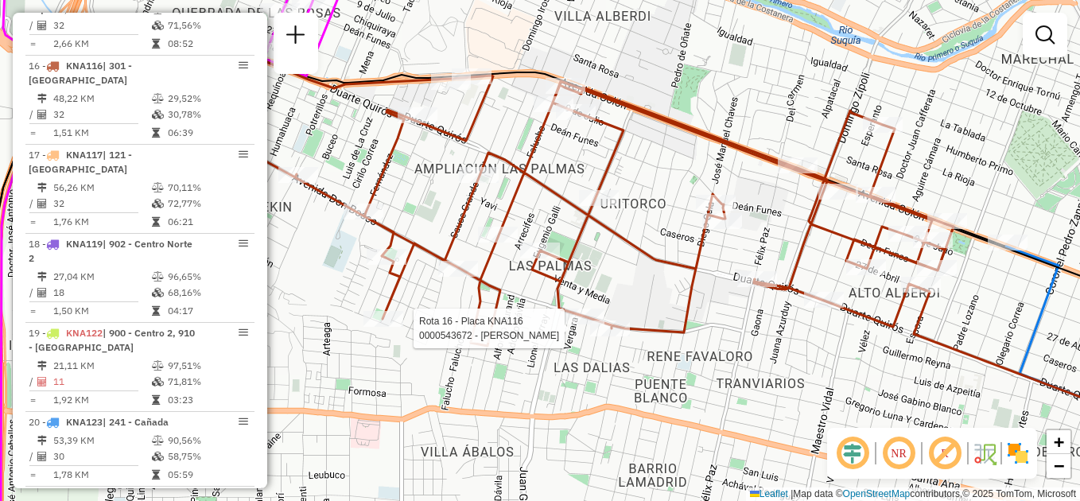
select select "**********"
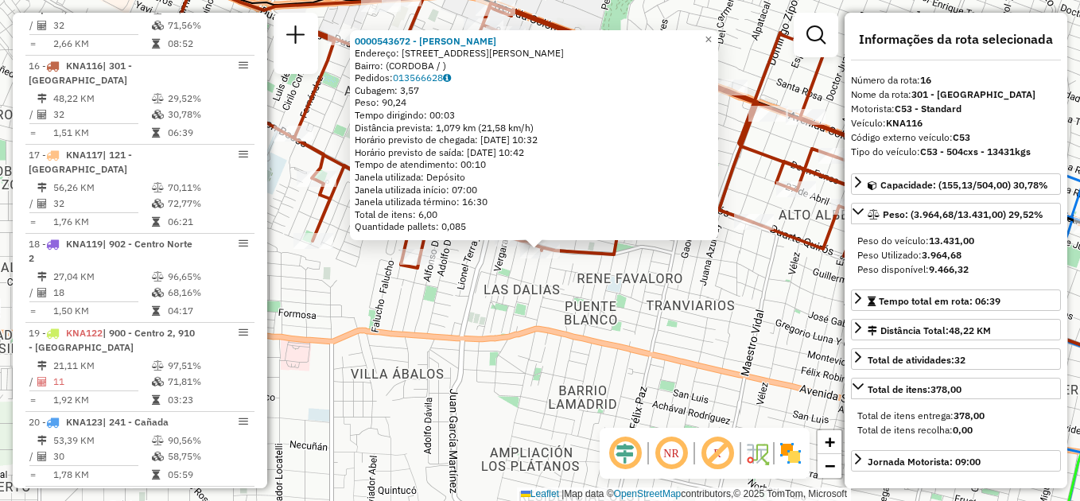
click at [671, 290] on div "0000543672 - [PERSON_NAME]: [STREET_ADDRESS] Pedidos: 013566628 Cubagem: 3,57 P…" at bounding box center [540, 250] width 1080 height 501
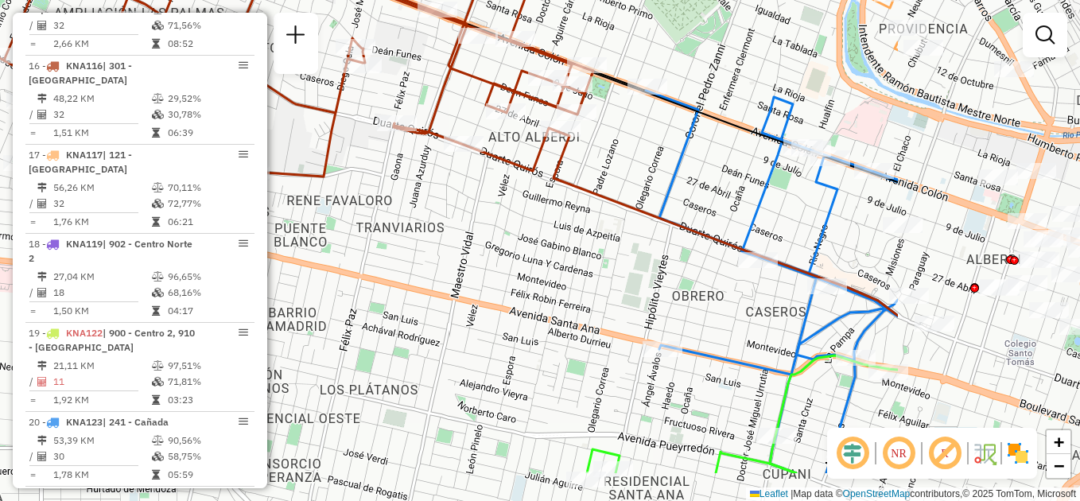
drag, startPoint x: 772, startPoint y: 323, endPoint x: 482, endPoint y: 243, distance: 301.0
click at [482, 243] on div "Janela de atendimento Grade de atendimento Capacidade Transportadoras Veículos …" at bounding box center [540, 250] width 1080 height 501
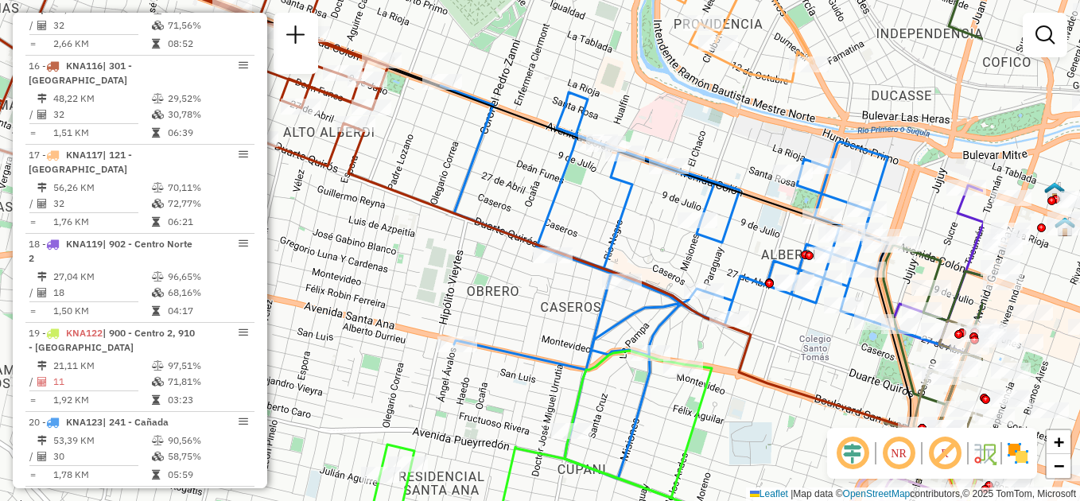
drag, startPoint x: 803, startPoint y: 205, endPoint x: 593, endPoint y: 191, distance: 209.7
click at [593, 191] on div "Janela de atendimento Grade de atendimento Capacidade Transportadoras Veículos …" at bounding box center [540, 250] width 1080 height 501
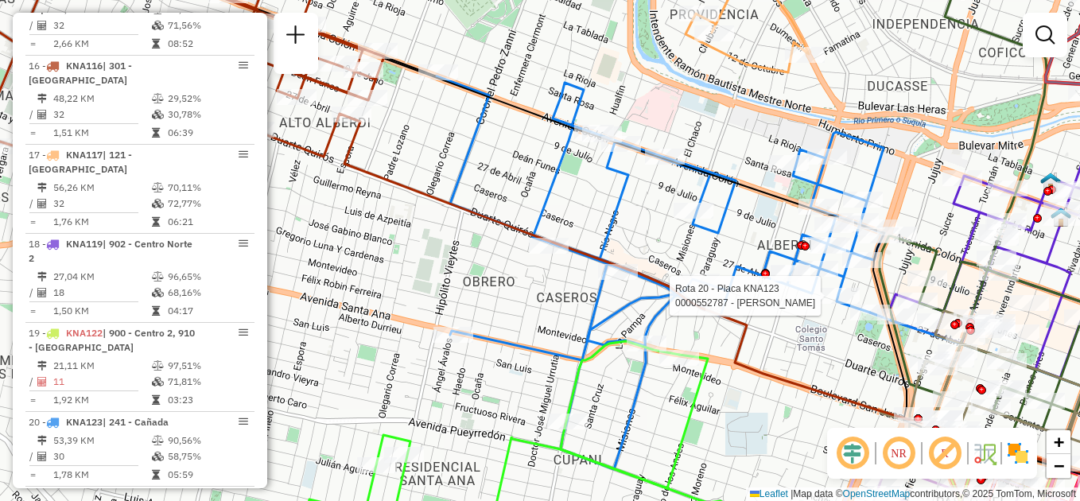
select select "**********"
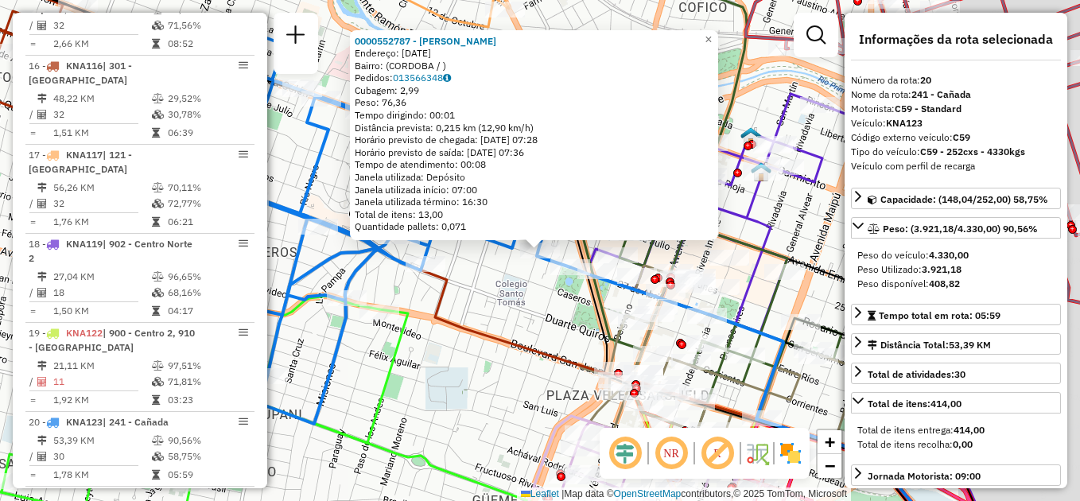
scroll to position [2020, 0]
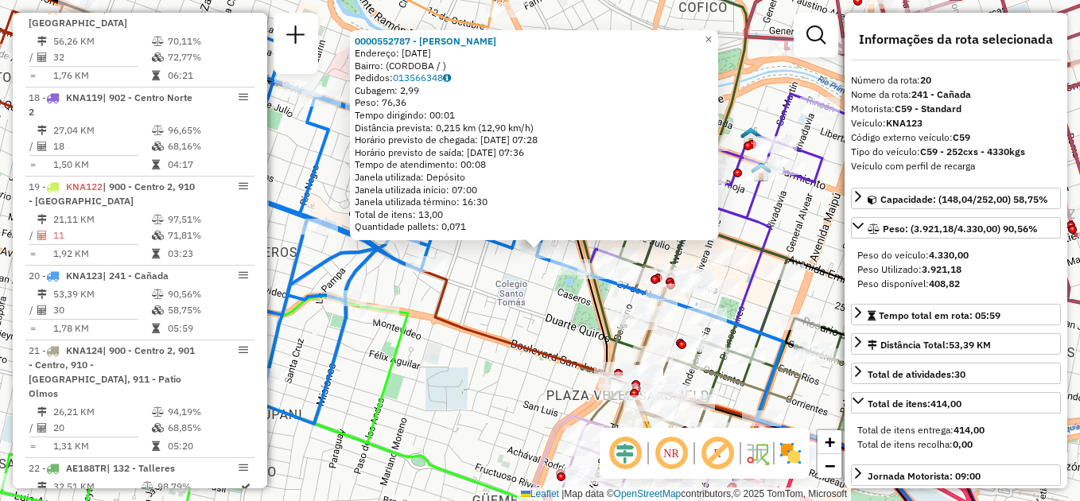
click at [503, 311] on div "0000552787 - [PERSON_NAME]: [DATE] Bairro: ([GEOGRAPHIC_DATA] / ) Pedidos: 0135…" at bounding box center [540, 250] width 1080 height 501
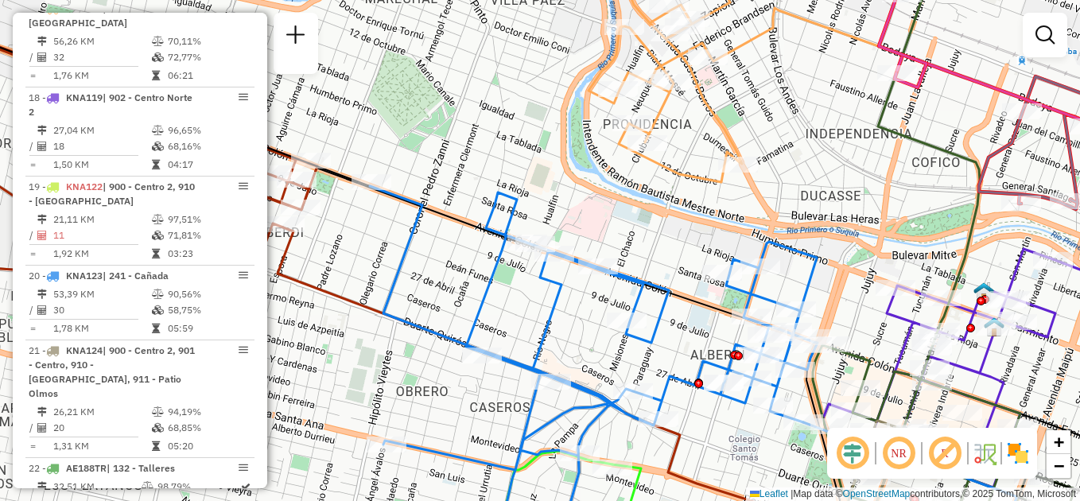
drag, startPoint x: 643, startPoint y: 294, endPoint x: 717, endPoint y: 352, distance: 93.6
click at [717, 352] on div "Rota 20 - Placa KNA123 0000551961 - Quispe [PERSON_NAME] de atendimento Grade d…" at bounding box center [540, 250] width 1080 height 501
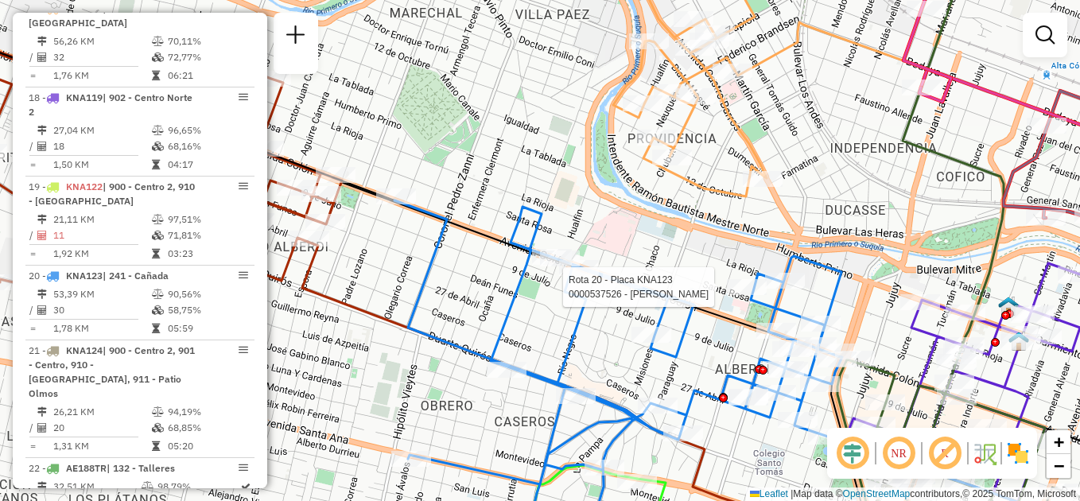
select select "**********"
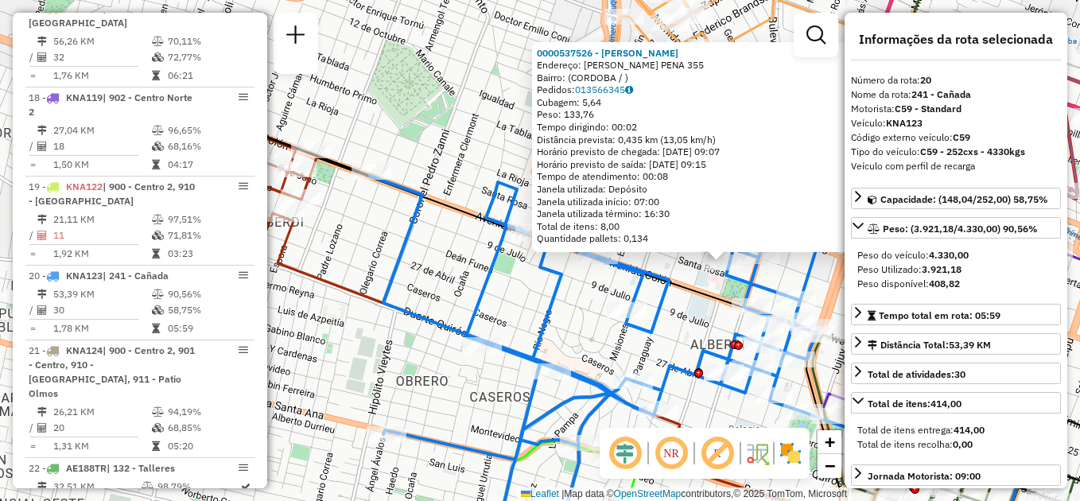
drag, startPoint x: 409, startPoint y: 331, endPoint x: 599, endPoint y: 343, distance: 190.5
click at [599, 343] on div "0000537526 - [PERSON_NAME]: [PERSON_NAME] 355 Bairro: (CORDOBA / ) Pedidos: 013…" at bounding box center [540, 250] width 1080 height 501
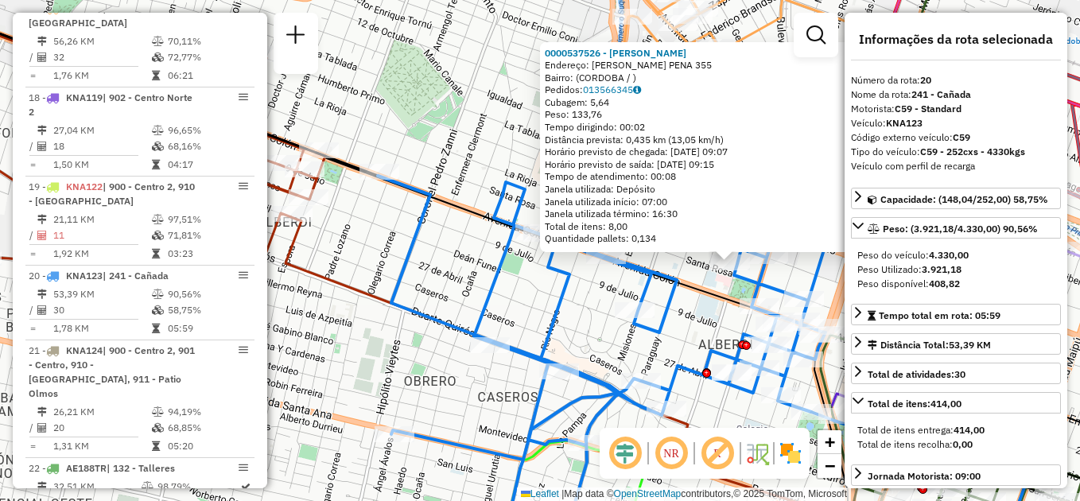
click at [598, 336] on div "0000537526 - [PERSON_NAME]: [PERSON_NAME] 355 Bairro: (CORDOBA / ) Pedidos: 013…" at bounding box center [540, 250] width 1080 height 501
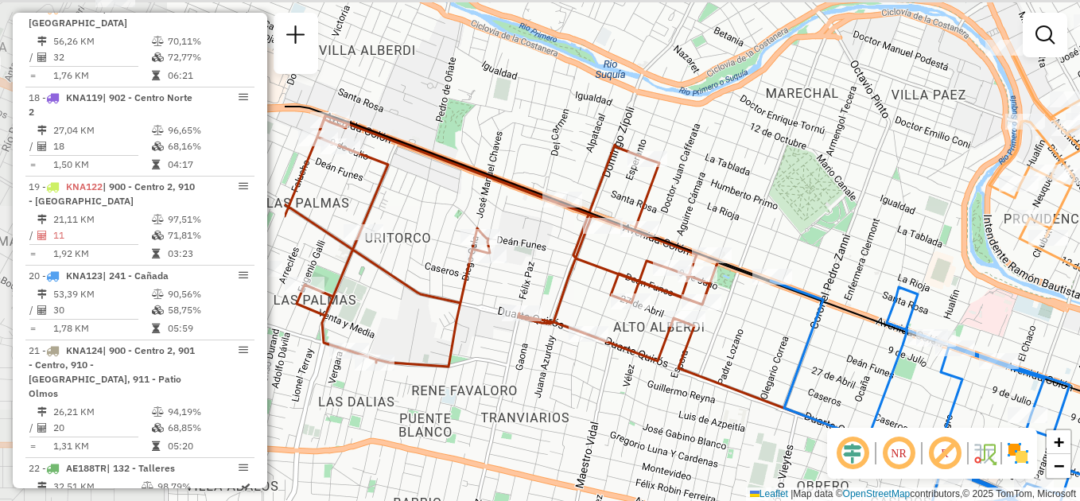
drag, startPoint x: 382, startPoint y: 340, endPoint x: 770, endPoint y: 436, distance: 399.7
click at [776, 445] on div "Janela de atendimento Grade de atendimento Capacidade Transportadoras Veículos …" at bounding box center [540, 250] width 1080 height 501
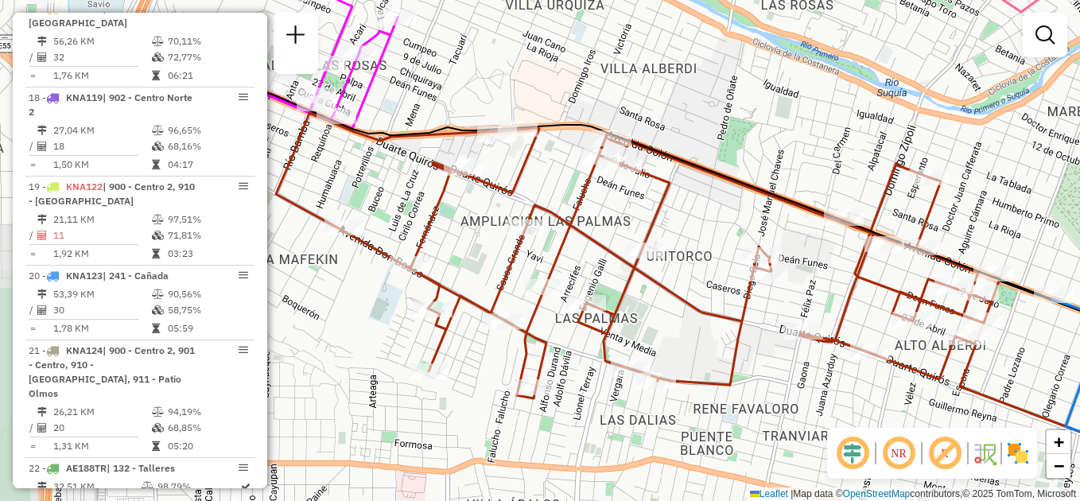
drag, startPoint x: 580, startPoint y: 377, endPoint x: 861, endPoint y: 395, distance: 282.1
click at [861, 395] on div "Janela de atendimento Grade de atendimento Capacidade Transportadoras Veículos …" at bounding box center [540, 250] width 1080 height 501
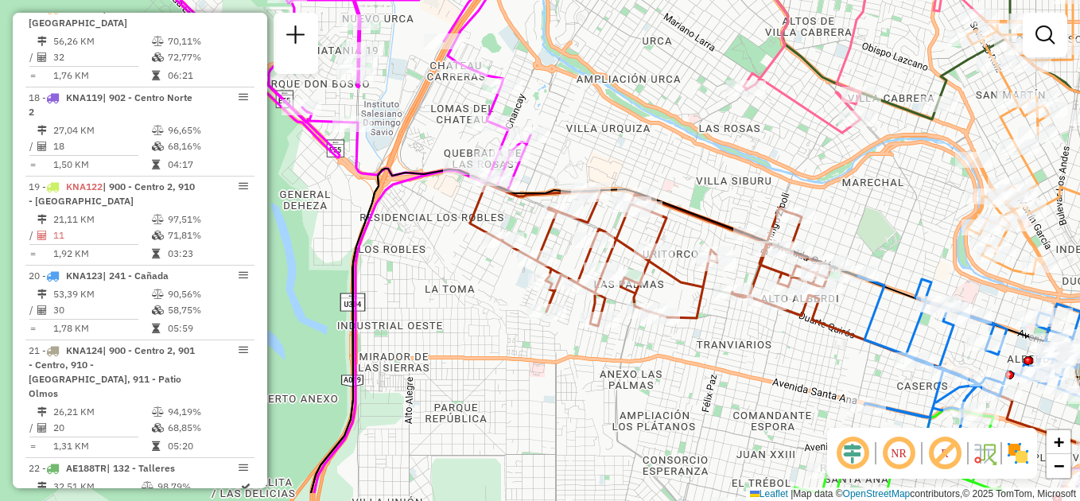
drag, startPoint x: 771, startPoint y: 403, endPoint x: 717, endPoint y: 360, distance: 69.6
click at [717, 360] on div "Janela de atendimento Grade de atendimento Capacidade Transportadoras Veículos …" at bounding box center [540, 250] width 1080 height 501
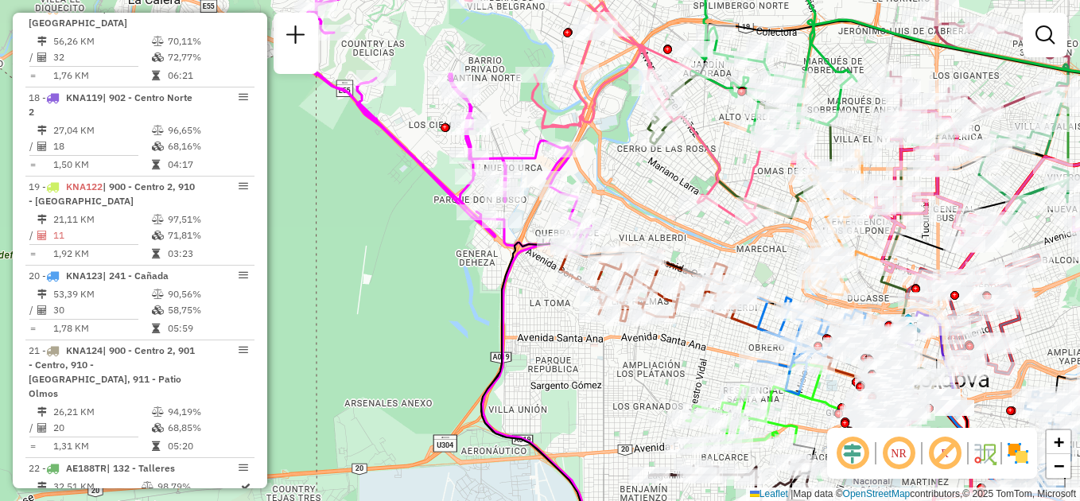
drag, startPoint x: 751, startPoint y: 267, endPoint x: 727, endPoint y: 251, distance: 29.1
click at [727, 251] on div "Janela de atendimento Grade de atendimento Capacidade Transportadoras Veículos …" at bounding box center [540, 250] width 1080 height 501
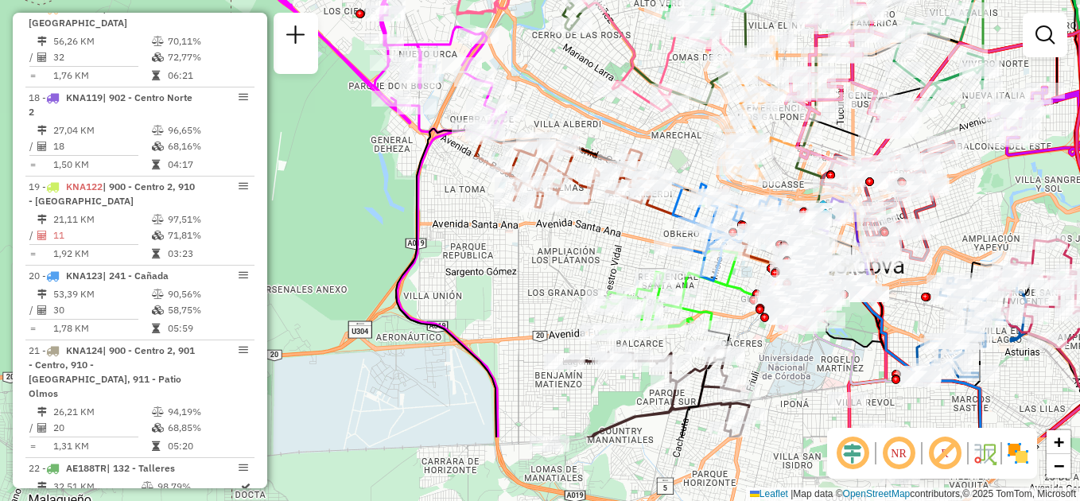
drag, startPoint x: 632, startPoint y: 388, endPoint x: 549, endPoint y: 295, distance: 124.5
click at [554, 296] on div "Janela de atendimento Grade de atendimento Capacidade Transportadoras Veículos …" at bounding box center [540, 250] width 1080 height 501
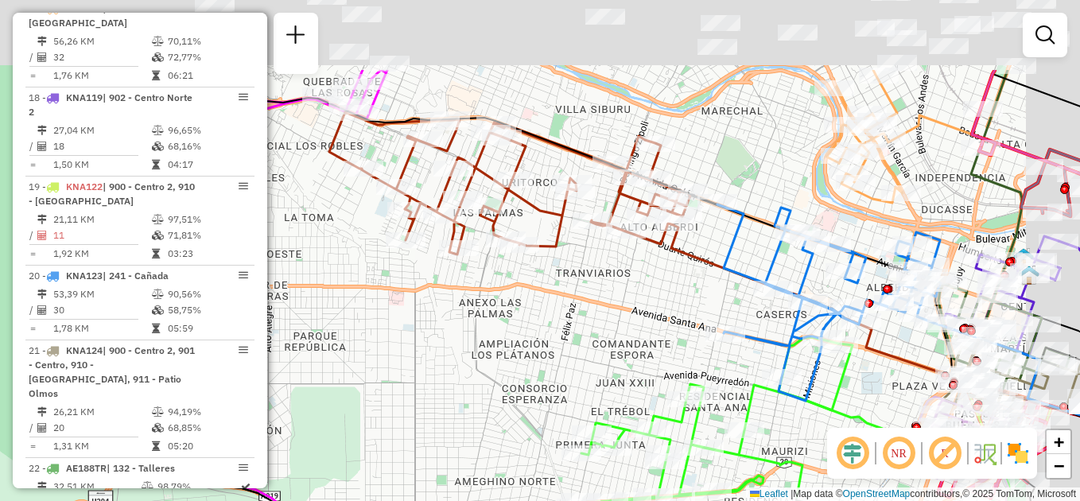
drag, startPoint x: 626, startPoint y: 243, endPoint x: 549, endPoint y: 390, distance: 166.2
click at [549, 390] on div "Janela de atendimento Grade de atendimento Capacidade Transportadoras Veículos …" at bounding box center [540, 250] width 1080 height 501
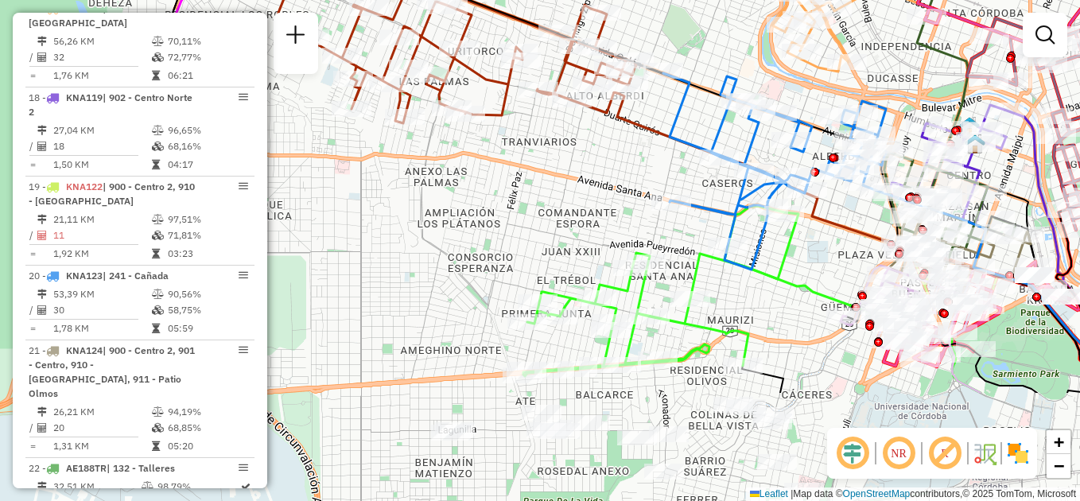
drag, startPoint x: 566, startPoint y: 376, endPoint x: 542, endPoint y: 267, distance: 111.6
click at [542, 267] on div "Janela de atendimento Grade de atendimento Capacidade Transportadoras Veículos …" at bounding box center [540, 250] width 1080 height 501
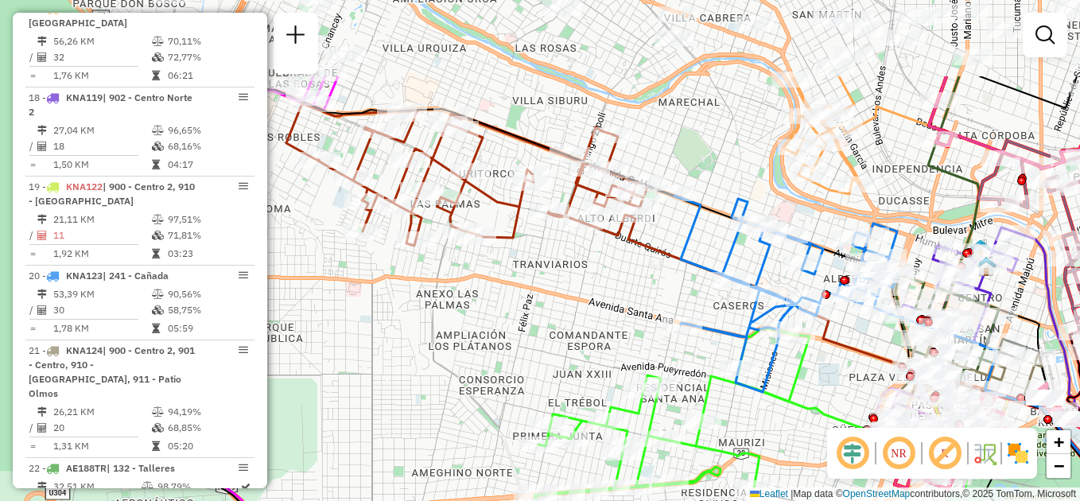
drag, startPoint x: 544, startPoint y: 193, endPoint x: 557, endPoint y: 320, distance: 127.1
click at [557, 320] on div "Janela de atendimento Grade de atendimento Capacidade Transportadoras Veículos …" at bounding box center [540, 250] width 1080 height 501
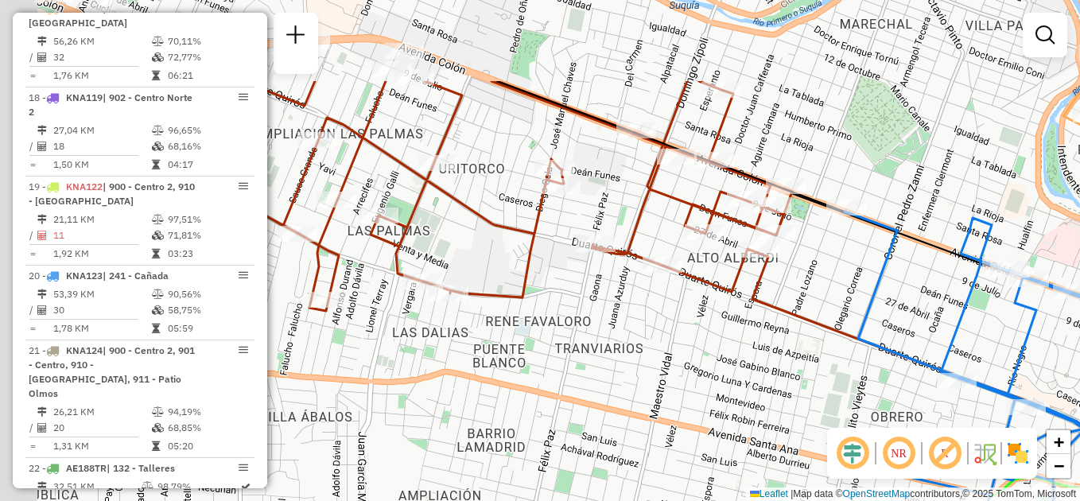
drag, startPoint x: 553, startPoint y: 265, endPoint x: 596, endPoint y: 340, distance: 86.9
click at [609, 399] on div "Janela de atendimento Grade de atendimento Capacidade Transportadoras Veículos …" at bounding box center [540, 250] width 1080 height 501
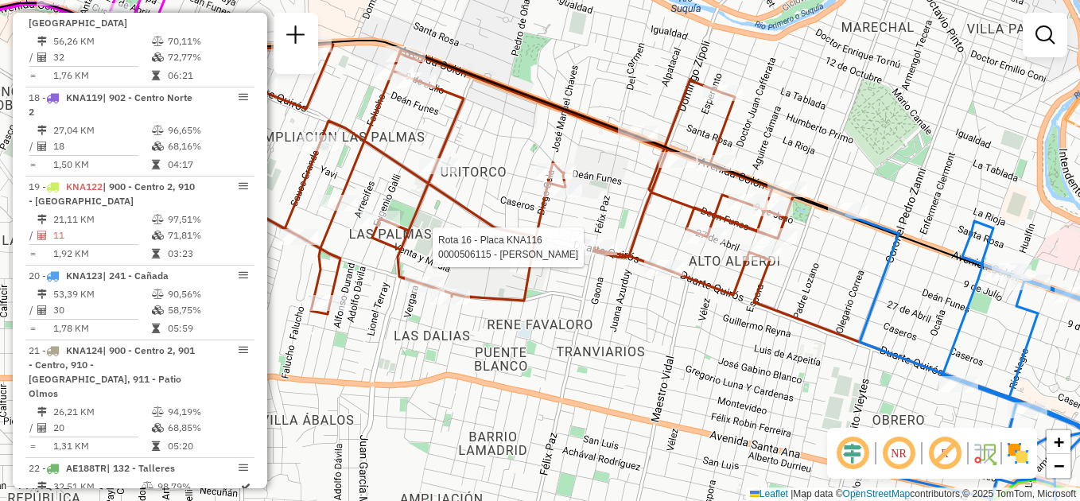
select select "**********"
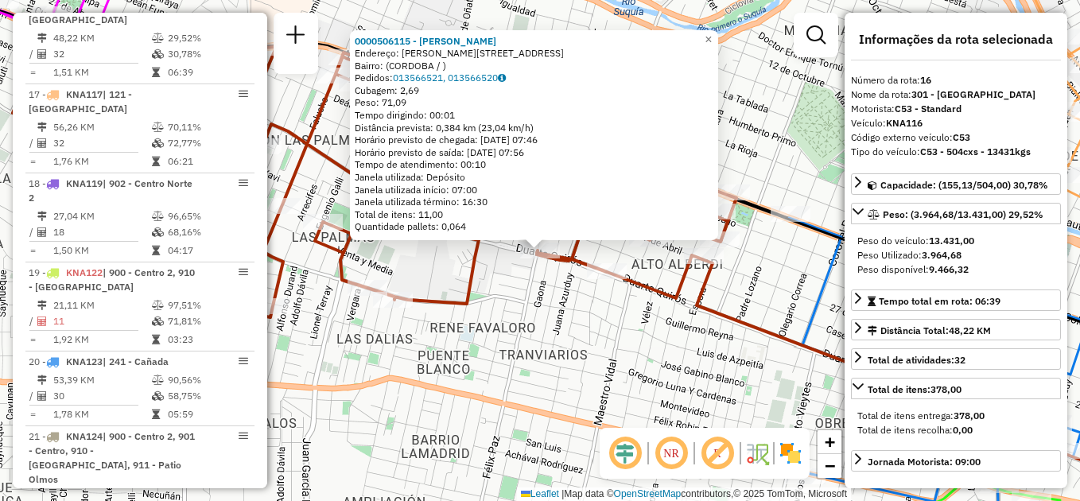
scroll to position [1874, 0]
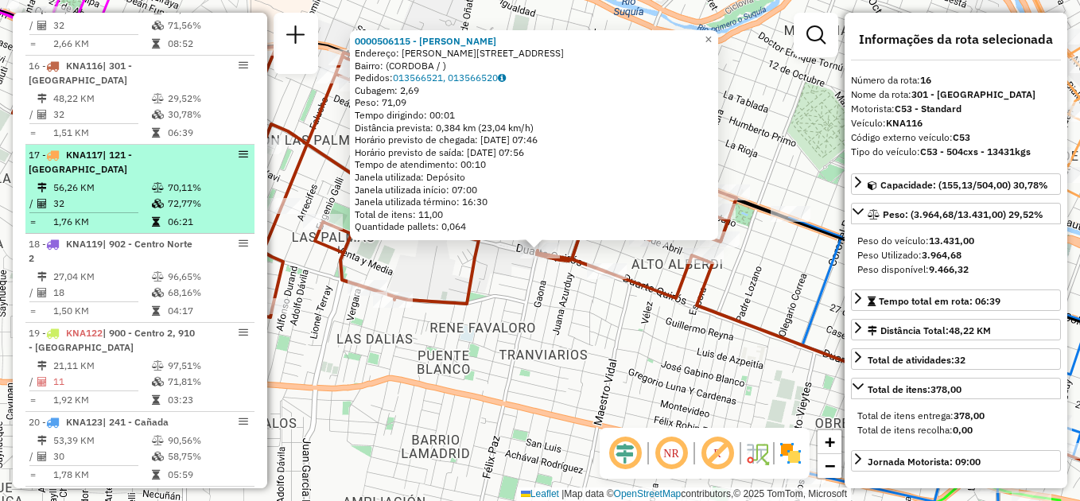
click at [146, 148] on div "17 - KNA117 | 121 - [GEOGRAPHIC_DATA]" at bounding box center [113, 162] width 169 height 29
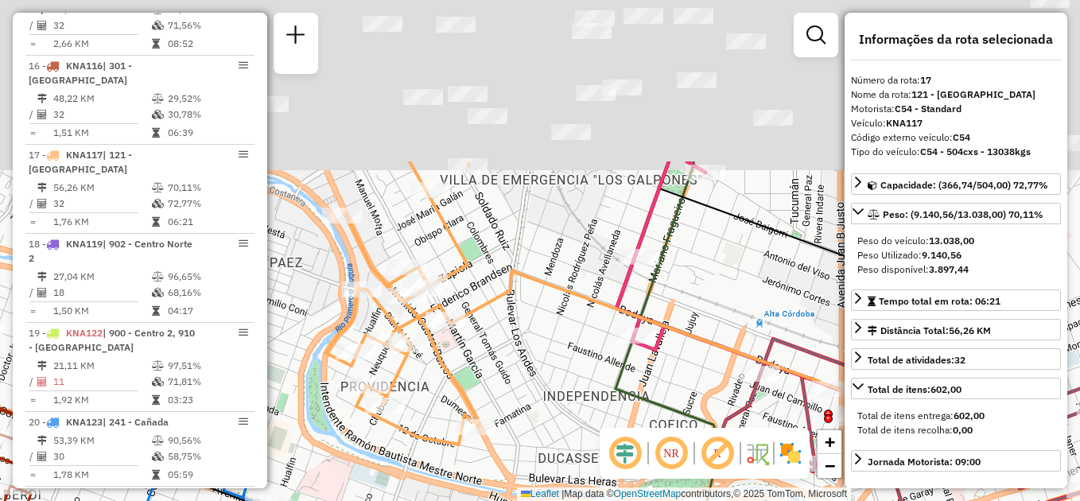
drag, startPoint x: 511, startPoint y: 161, endPoint x: 559, endPoint y: 375, distance: 219.4
click at [559, 375] on div "Janela de atendimento Grade de atendimento Capacidade Transportadoras Veículos …" at bounding box center [540, 250] width 1080 height 501
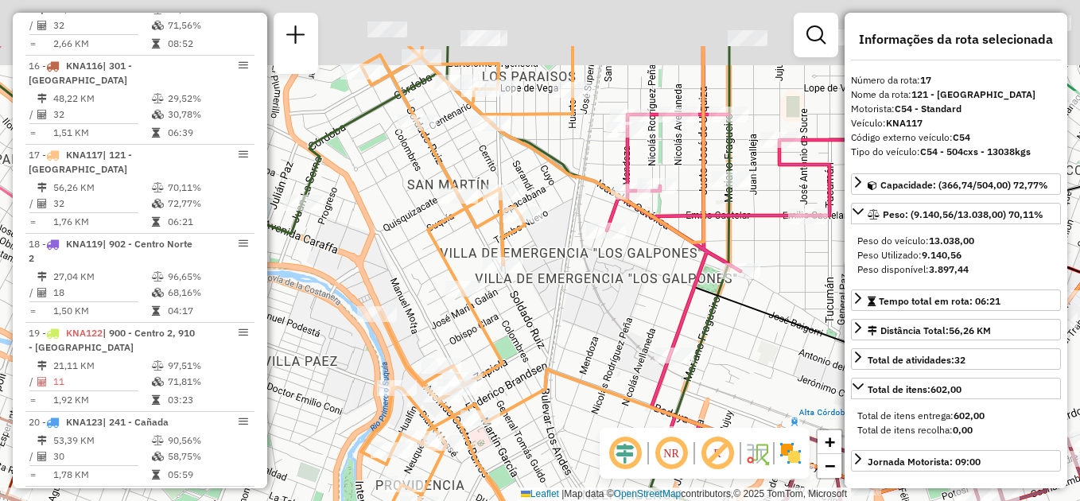
drag, startPoint x: 541, startPoint y: 226, endPoint x: 578, endPoint y: 355, distance: 134.2
click at [578, 355] on div "Janela de atendimento Grade de atendimento Capacidade Transportadoras Veículos …" at bounding box center [540, 250] width 1080 height 501
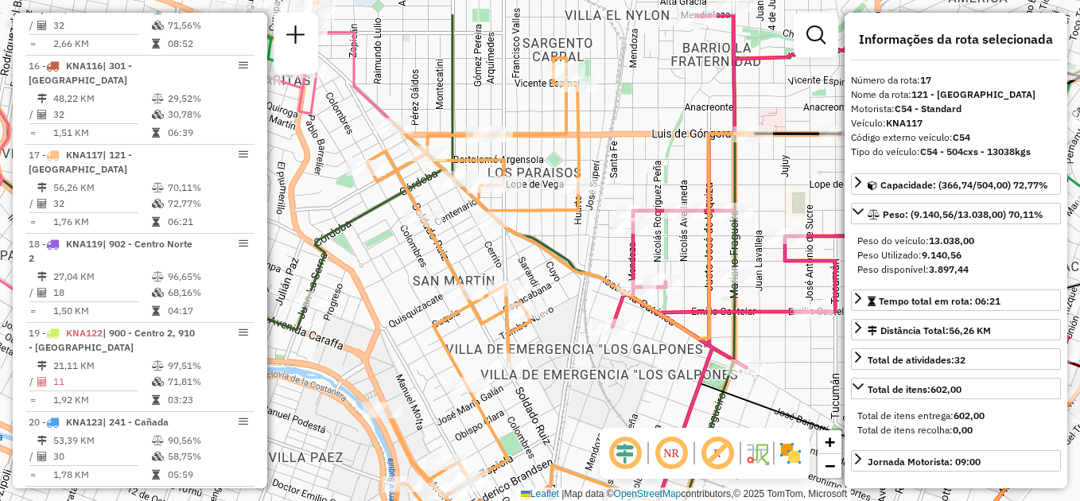
drag, startPoint x: 563, startPoint y: 290, endPoint x: 550, endPoint y: 344, distance: 55.8
click at [562, 354] on div "Janela de atendimento Grade de atendimento Capacidade Transportadoras Veículos …" at bounding box center [540, 250] width 1080 height 501
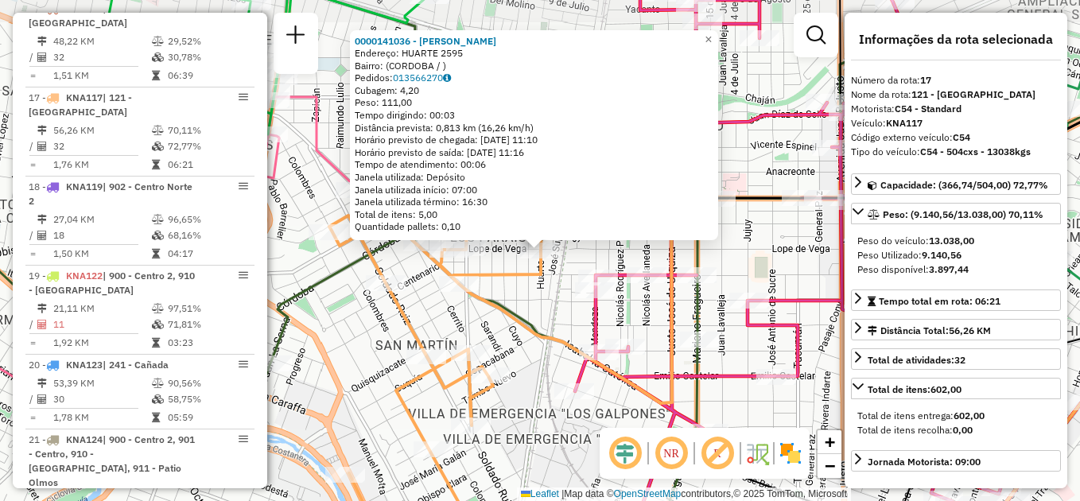
scroll to position [1949, 0]
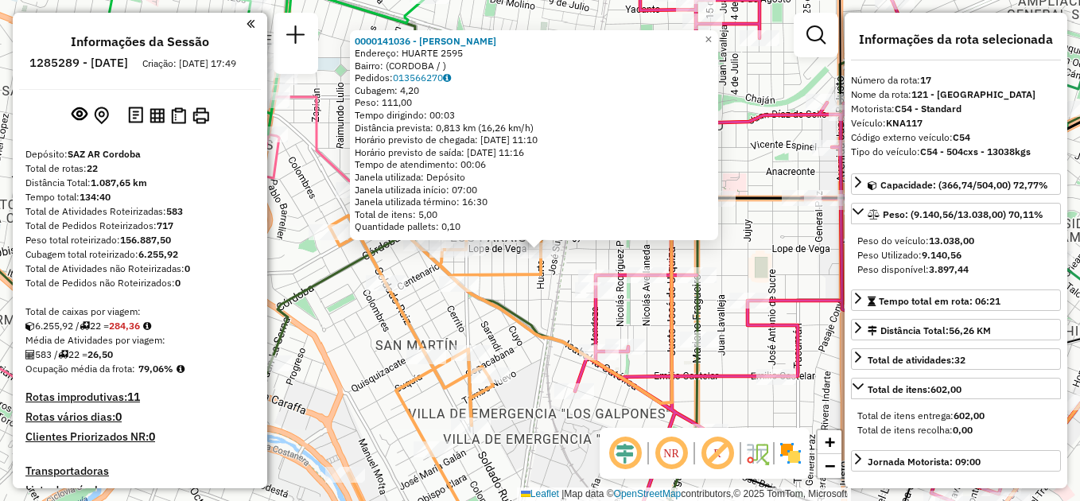
select select "**********"
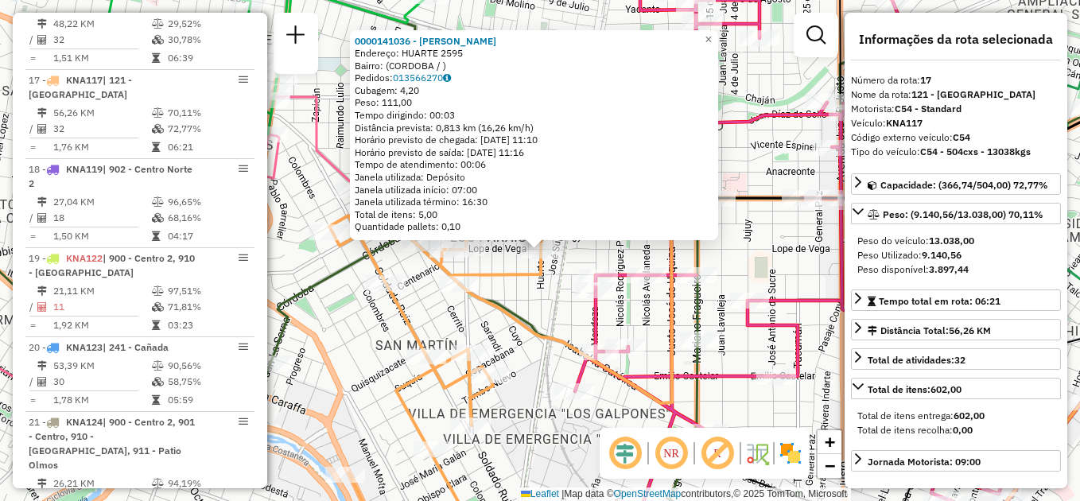
drag, startPoint x: 518, startPoint y: 326, endPoint x: 527, endPoint y: 337, distance: 14.7
click at [518, 325] on icon at bounding box center [522, 336] width 387 height 429
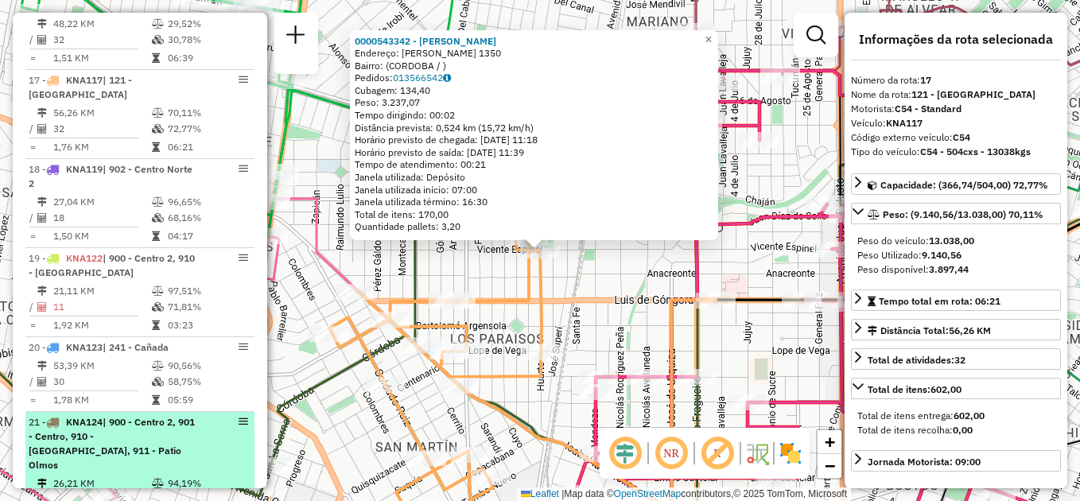
click at [144, 416] on span "| 900 - Centro 2, 901 - Centro, 910 - [GEOGRAPHIC_DATA], 911 - Patio Olmos" at bounding box center [112, 443] width 166 height 55
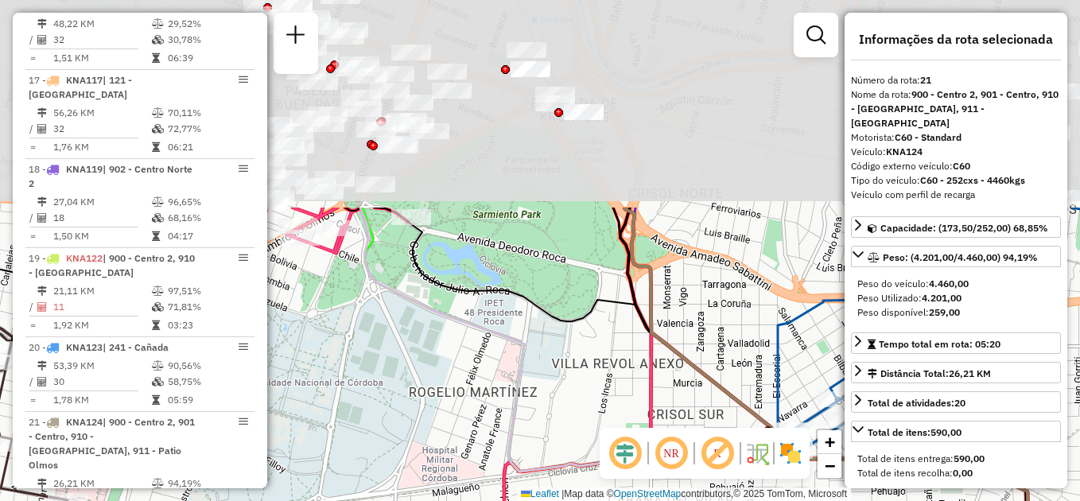
drag, startPoint x: 464, startPoint y: 252, endPoint x: 516, endPoint y: 454, distance: 208.7
click at [516, 454] on icon at bounding box center [697, 508] width 674 height 601
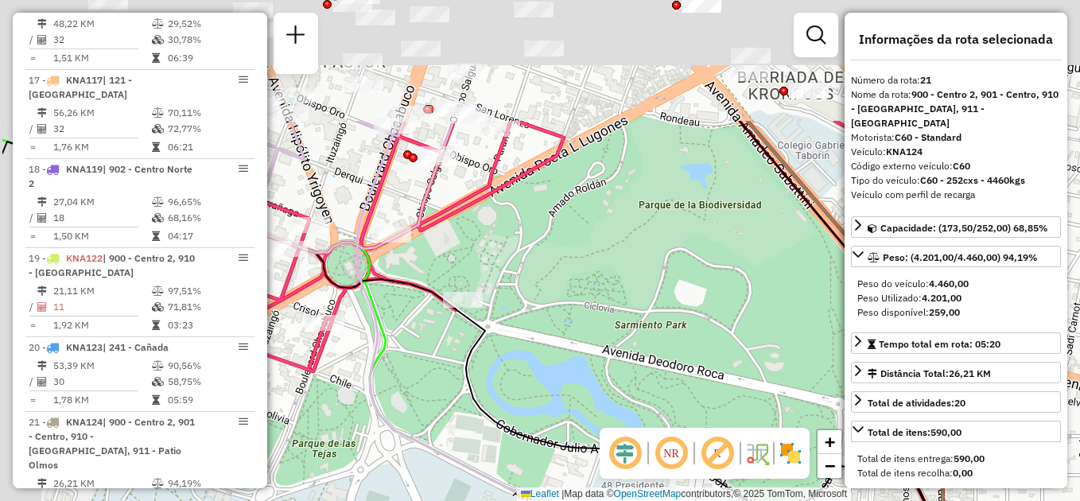
drag, startPoint x: 475, startPoint y: 235, endPoint x: 637, endPoint y: 522, distance: 329.1
click at [637, 500] on html "Aguarde... Pop-up bloqueado! Seu navegador bloqueou automáticamente a abertura …" at bounding box center [540, 250] width 1080 height 501
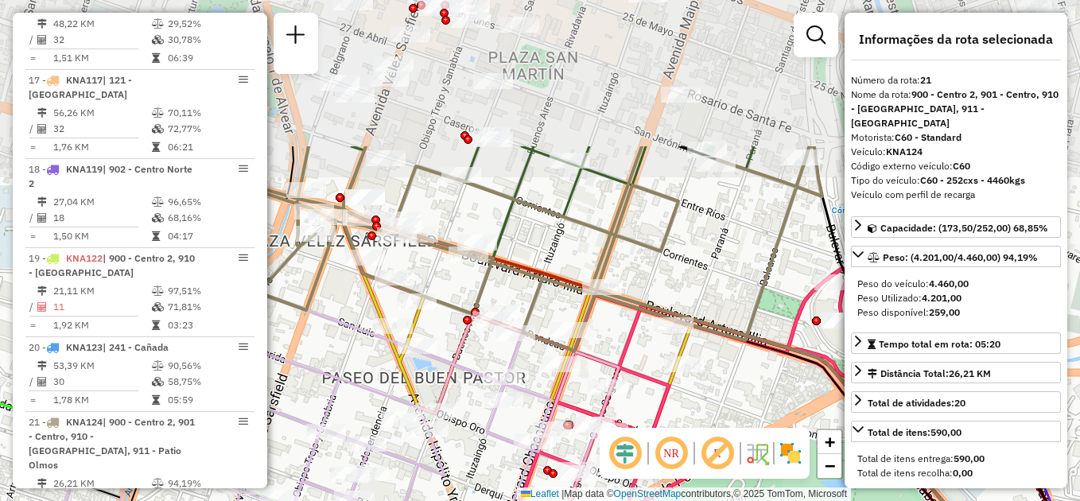
drag, startPoint x: 618, startPoint y: 267, endPoint x: 706, endPoint y: 464, distance: 215.1
click at [706, 464] on hb-router-mapa "Informações da Sessão 1285289 - [DATE] Criação: [DATE] 17:49 Depósito: SAZ AR C…" at bounding box center [540, 250] width 1080 height 501
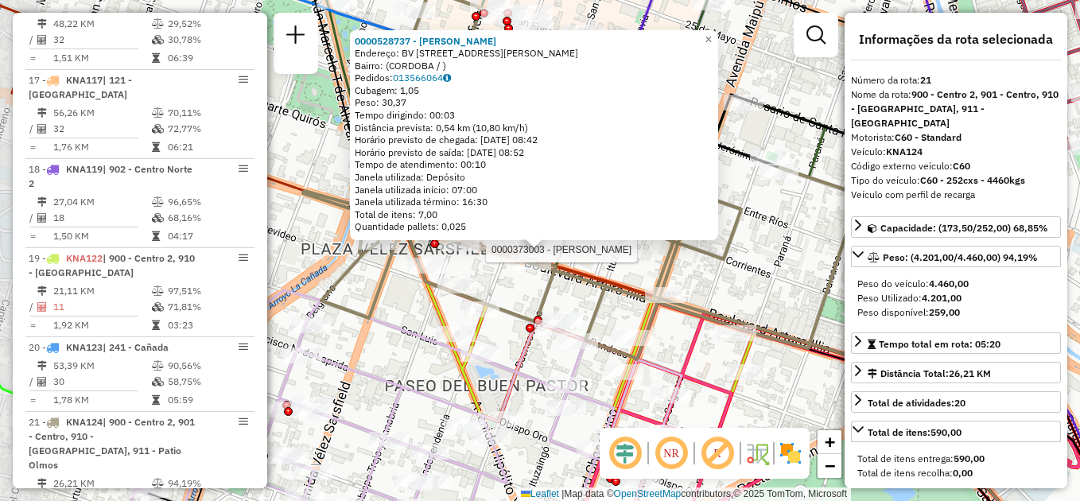
scroll to position [2020, 0]
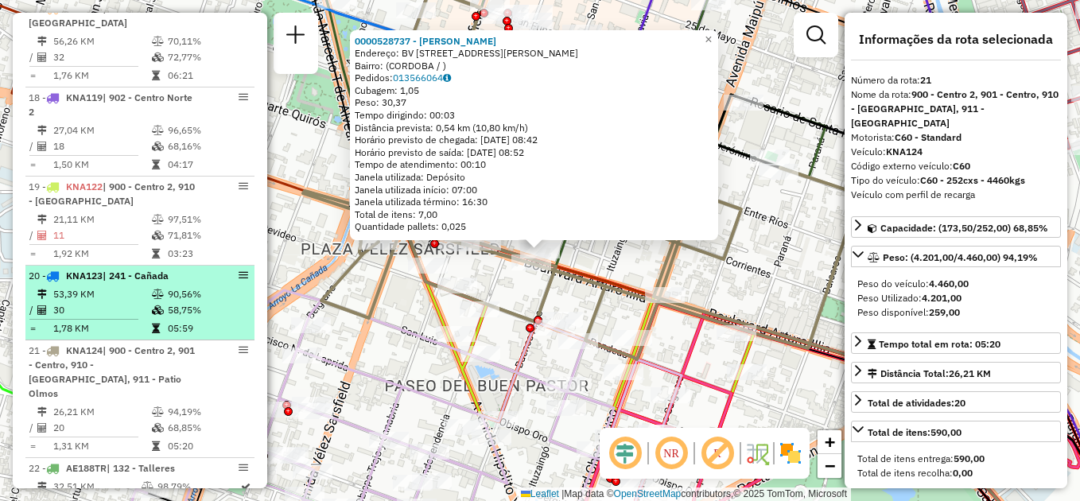
click at [130, 302] on td "30" at bounding box center [101, 310] width 99 height 16
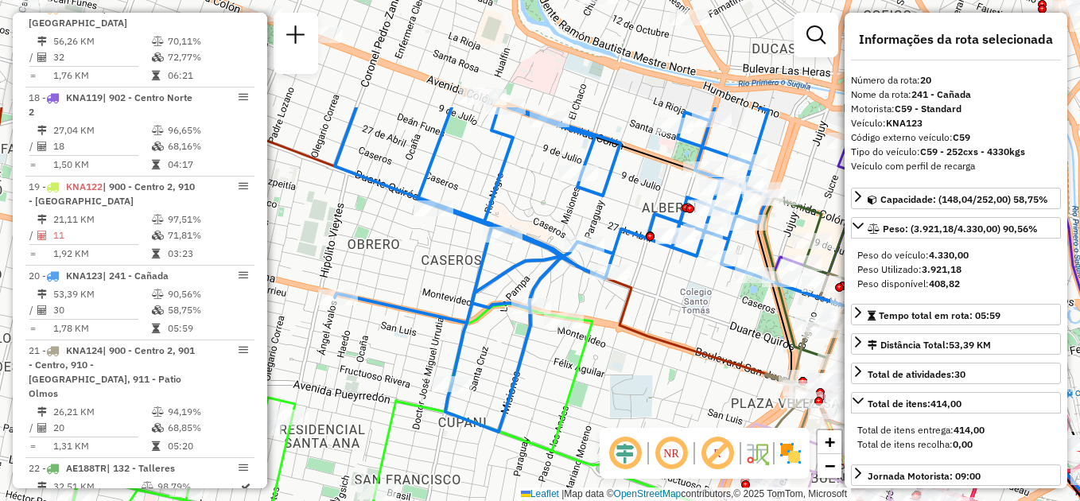
drag, startPoint x: 624, startPoint y: 179, endPoint x: 496, endPoint y: 317, distance: 187.4
click at [558, 336] on icon at bounding box center [707, 374] width 956 height 535
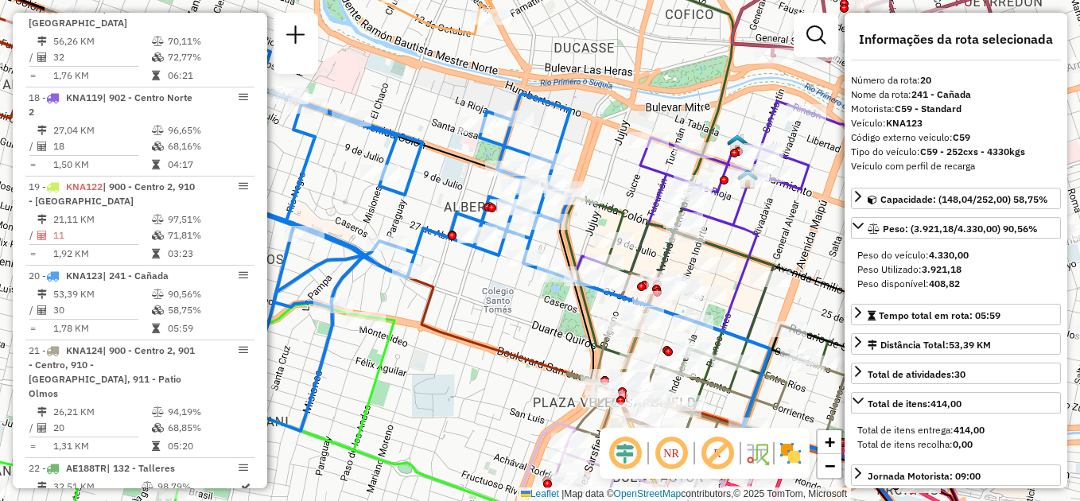
drag, startPoint x: 593, startPoint y: 294, endPoint x: 468, endPoint y: 289, distance: 125.0
click at [468, 289] on div "Janela de atendimento Grade de atendimento Capacidade Transportadoras Veículos …" at bounding box center [540, 250] width 1080 height 501
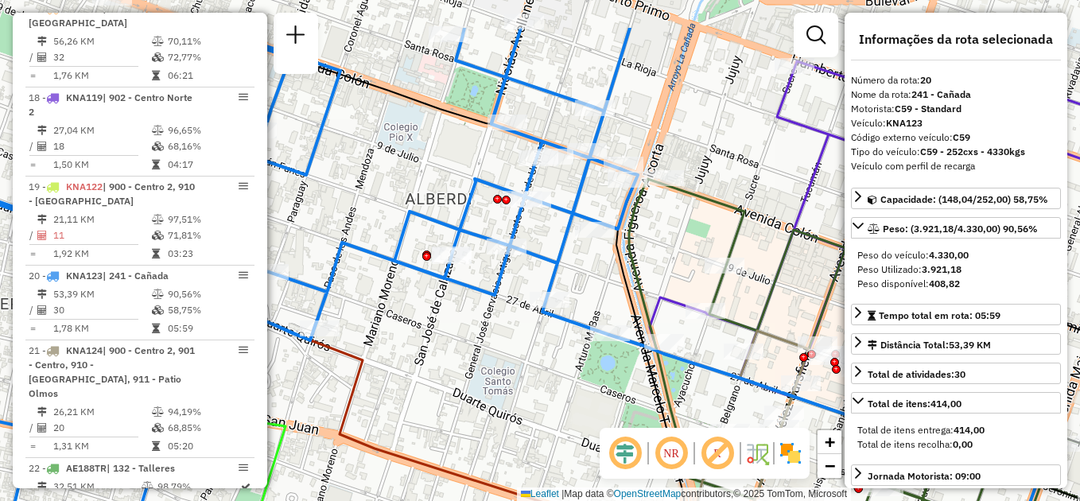
drag, startPoint x: 484, startPoint y: 260, endPoint x: 460, endPoint y: 338, distance: 81.5
click at [460, 338] on div "Janela de atendimento Grade de atendimento Capacidade Transportadoras Veículos …" at bounding box center [540, 250] width 1080 height 501
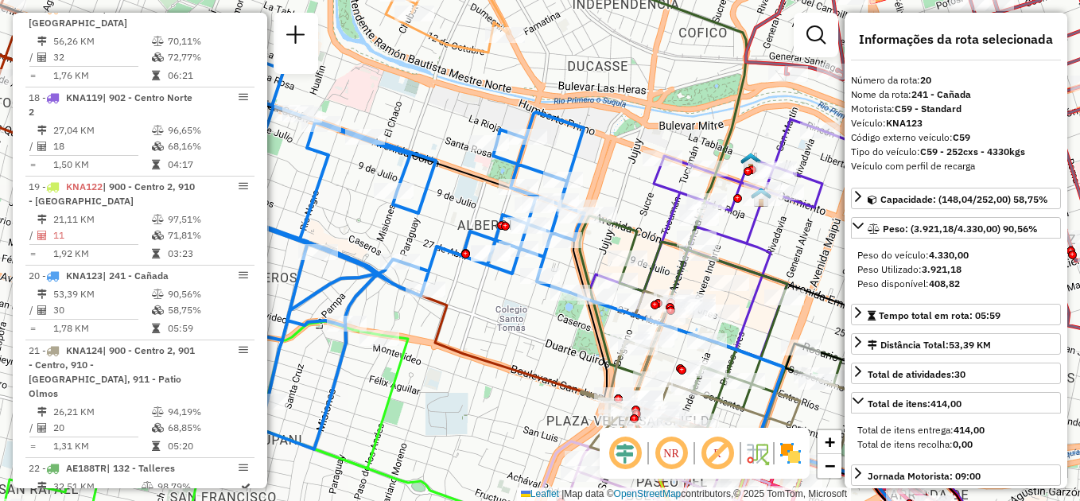
drag, startPoint x: 501, startPoint y: 353, endPoint x: 509, endPoint y: 320, distance: 34.3
click at [518, 313] on div "Janela de atendimento Grade de atendimento Capacidade Transportadoras Veículos …" at bounding box center [540, 250] width 1080 height 501
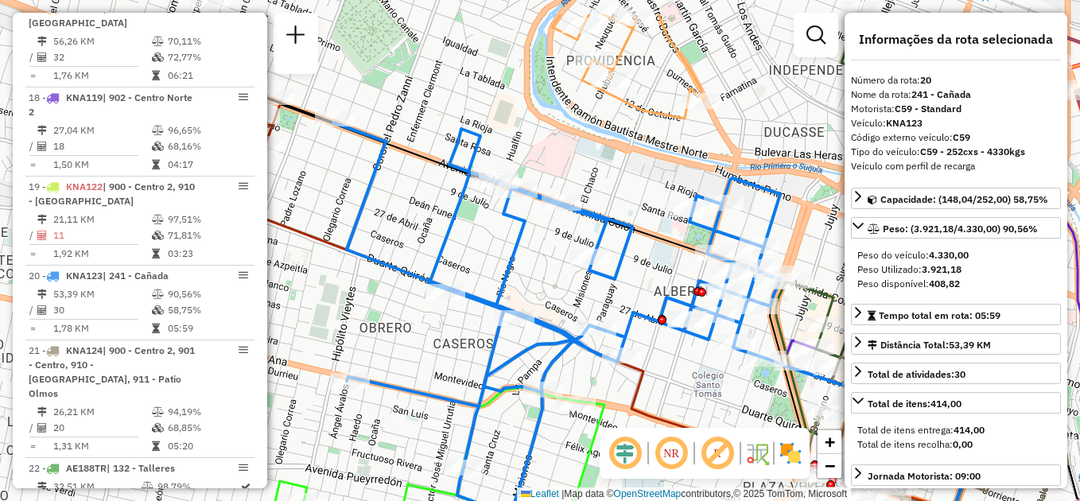
drag, startPoint x: 540, startPoint y: 336, endPoint x: 737, endPoint y: 400, distance: 207.3
click at [737, 400] on div "Janela de atendimento Grade de atendimento Capacidade Transportadoras Veículos …" at bounding box center [540, 250] width 1080 height 501
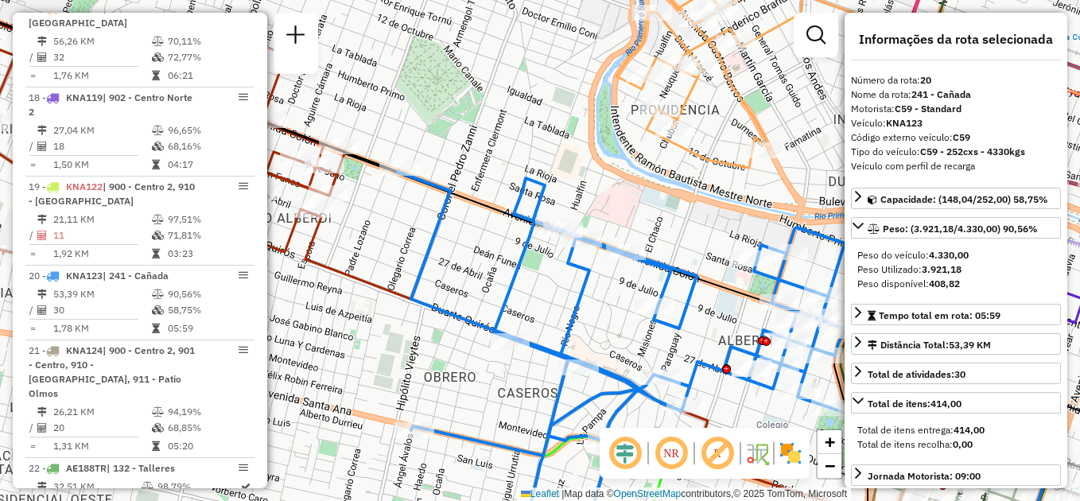
drag, startPoint x: 504, startPoint y: 286, endPoint x: 572, endPoint y: 329, distance: 79.7
click at [577, 340] on icon at bounding box center [622, 368] width 448 height 393
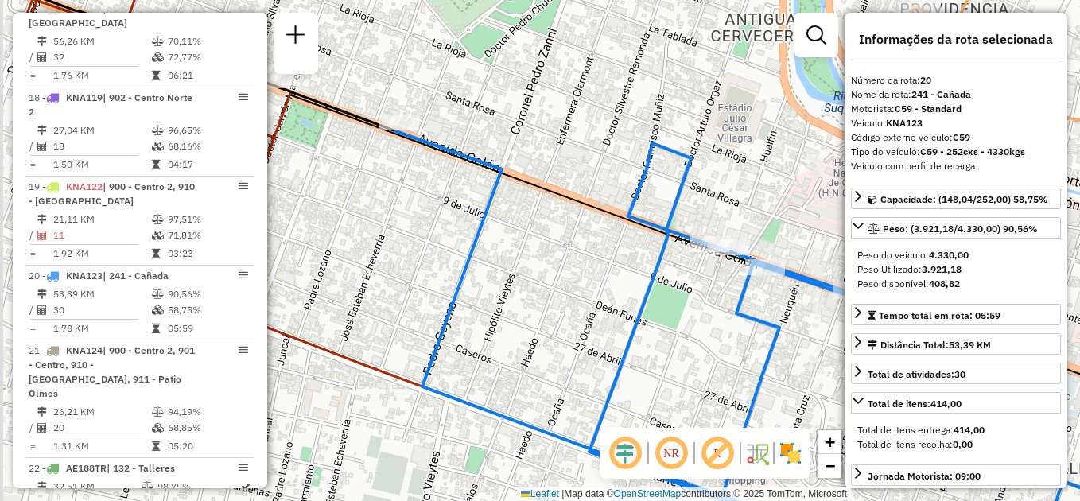
drag, startPoint x: 434, startPoint y: 275, endPoint x: 566, endPoint y: 317, distance: 138.6
click at [566, 317] on div "Janela de atendimento Grade de atendimento Capacidade Transportadoras Veículos …" at bounding box center [540, 250] width 1080 height 501
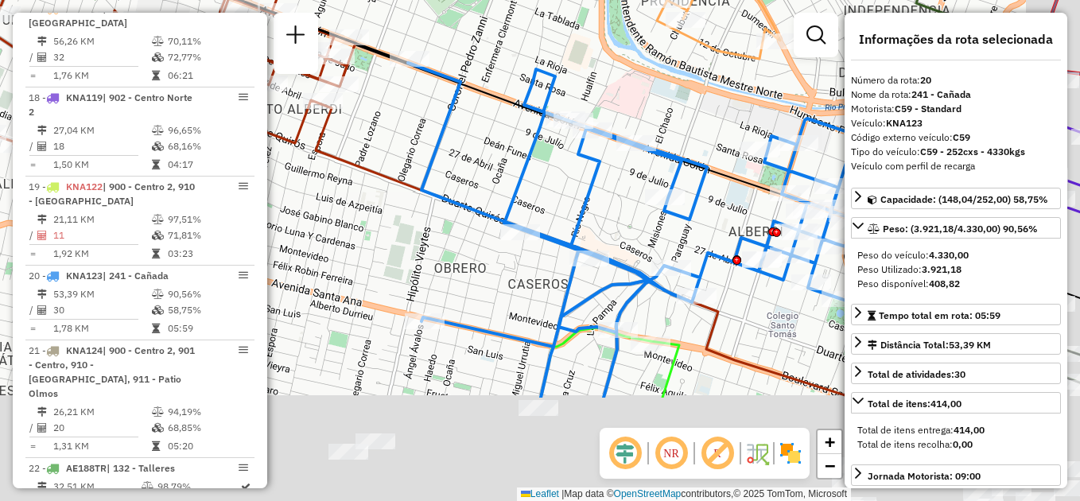
drag, startPoint x: 556, startPoint y: 339, endPoint x: 492, endPoint y: 174, distance: 176.5
click at [492, 174] on div "Janela de atendimento Grade de atendimento Capacidade Transportadoras Veículos …" at bounding box center [540, 250] width 1080 height 501
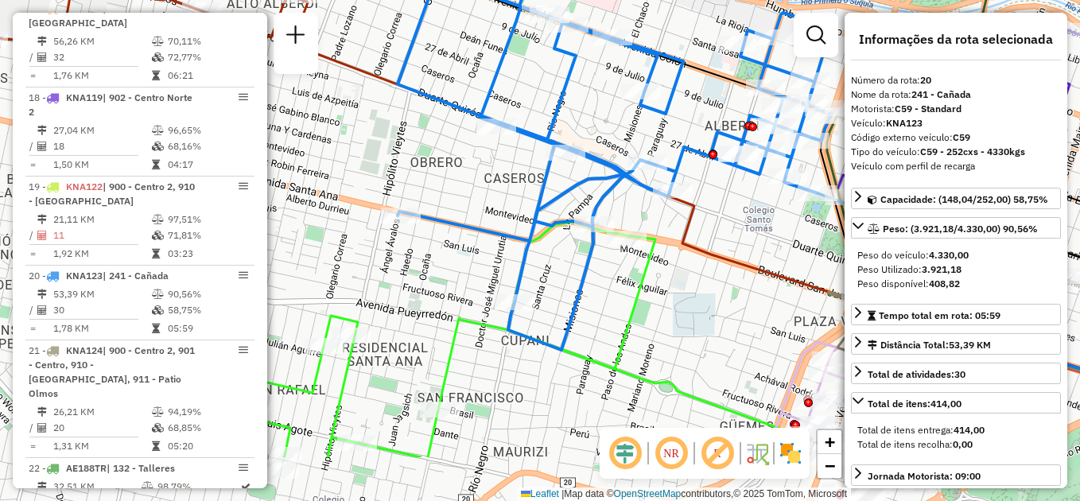
drag, startPoint x: 525, startPoint y: 329, endPoint x: 506, endPoint y: 237, distance: 93.4
click at [506, 237] on icon at bounding box center [608, 153] width 448 height 393
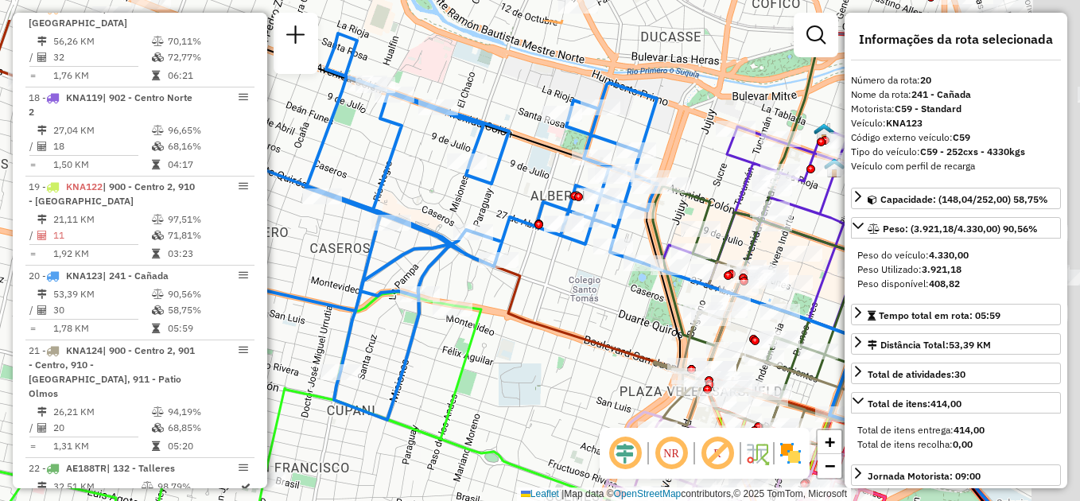
drag, startPoint x: 717, startPoint y: 222, endPoint x: 515, endPoint y: 311, distance: 220.8
click at [515, 311] on div "Janela de atendimento Grade de atendimento Capacidade Transportadoras Veículos …" at bounding box center [540, 250] width 1080 height 501
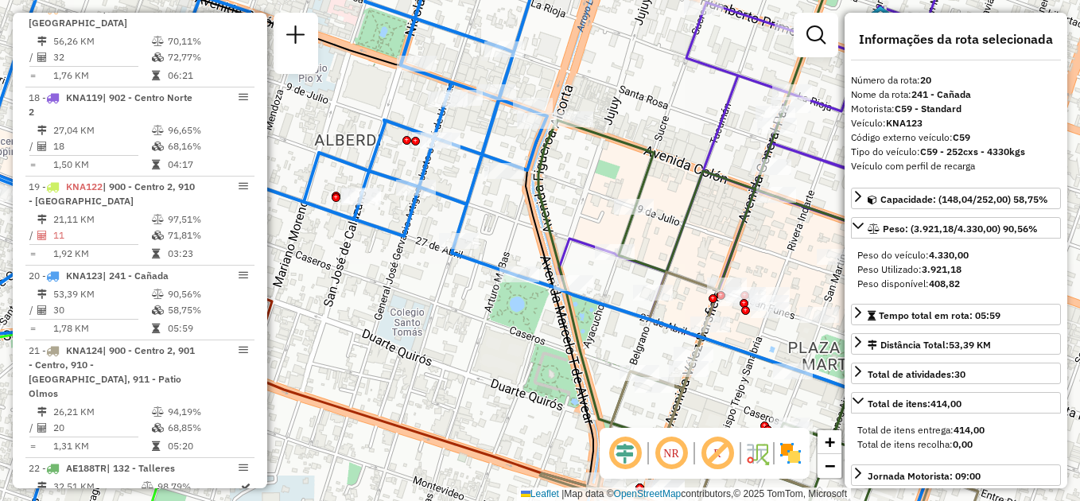
drag, startPoint x: 621, startPoint y: 299, endPoint x: 430, endPoint y: 301, distance: 191.7
click at [435, 301] on div "Janela de atendimento Grade de atendimento Capacidade Transportadoras Veículos …" at bounding box center [540, 250] width 1080 height 501
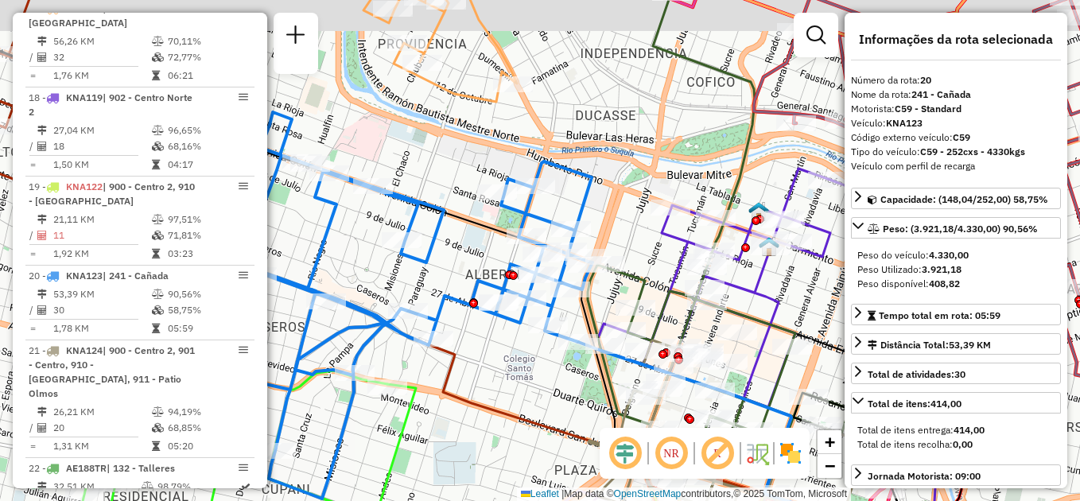
drag, startPoint x: 434, startPoint y: 322, endPoint x: 519, endPoint y: 351, distance: 90.6
click at [517, 357] on div "Janela de atendimento Grade de atendimento Capacidade Transportadoras Veículos …" at bounding box center [540, 250] width 1080 height 501
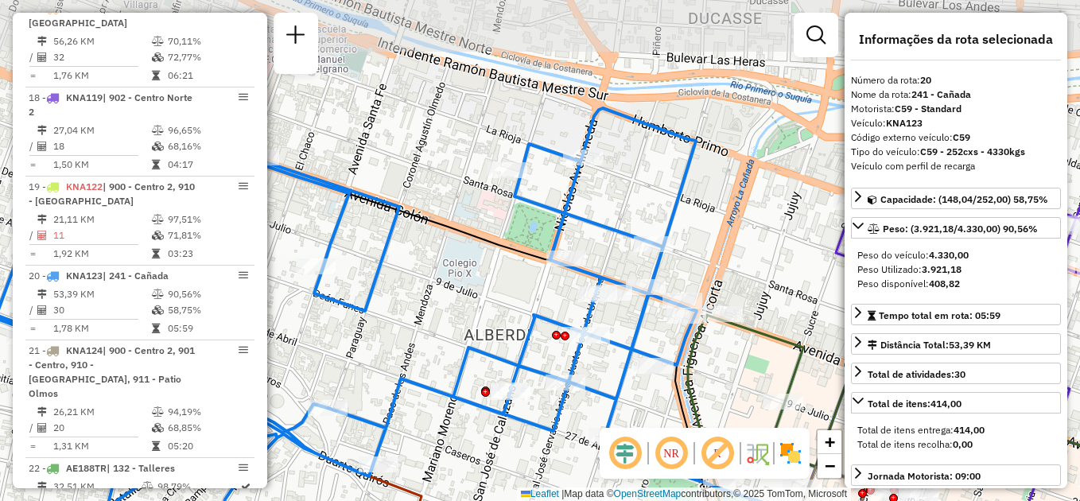
drag, startPoint x: 469, startPoint y: 166, endPoint x: 486, endPoint y: 309, distance: 143.4
click at [486, 309] on div "Janela de atendimento Grade de atendimento Capacidade Transportadoras Veículos …" at bounding box center [540, 250] width 1080 height 501
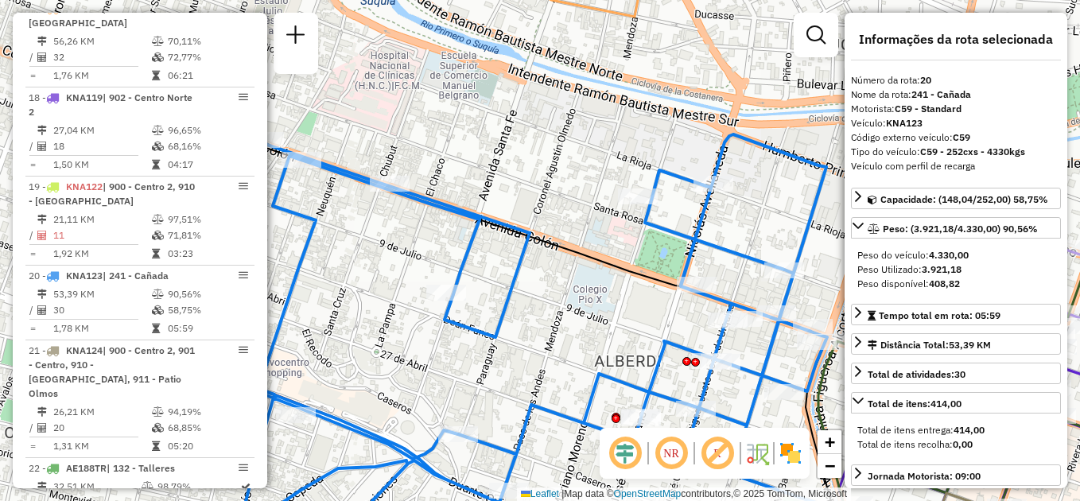
drag, startPoint x: 453, startPoint y: 293, endPoint x: 598, endPoint y: 328, distance: 148.9
click at [598, 329] on div "Janela de atendimento Grade de atendimento Capacidade Transportadoras Veículos …" at bounding box center [540, 250] width 1080 height 501
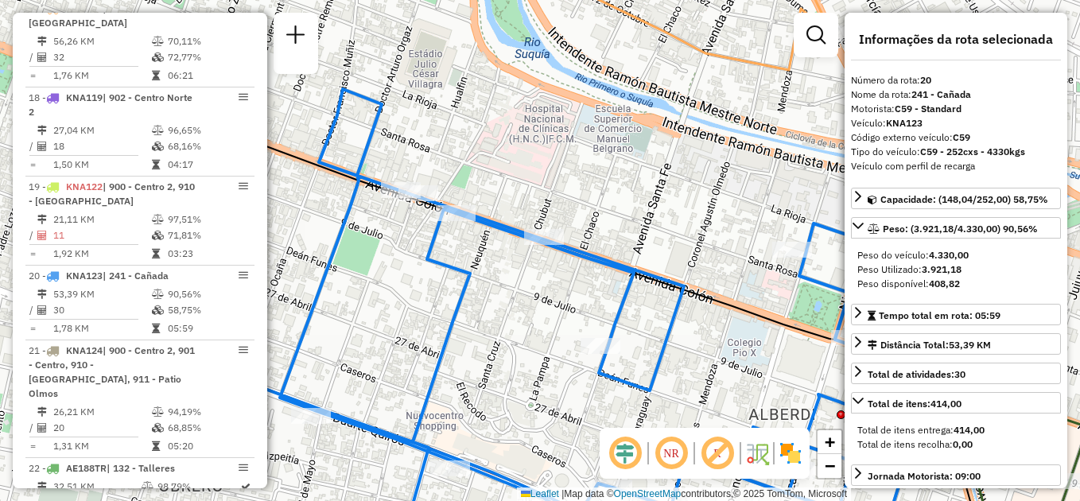
drag, startPoint x: 422, startPoint y: 247, endPoint x: 562, endPoint y: 290, distance: 146.4
click at [562, 290] on div "Janela de atendimento Grade de atendimento Capacidade Transportadoras Veículos …" at bounding box center [540, 250] width 1080 height 501
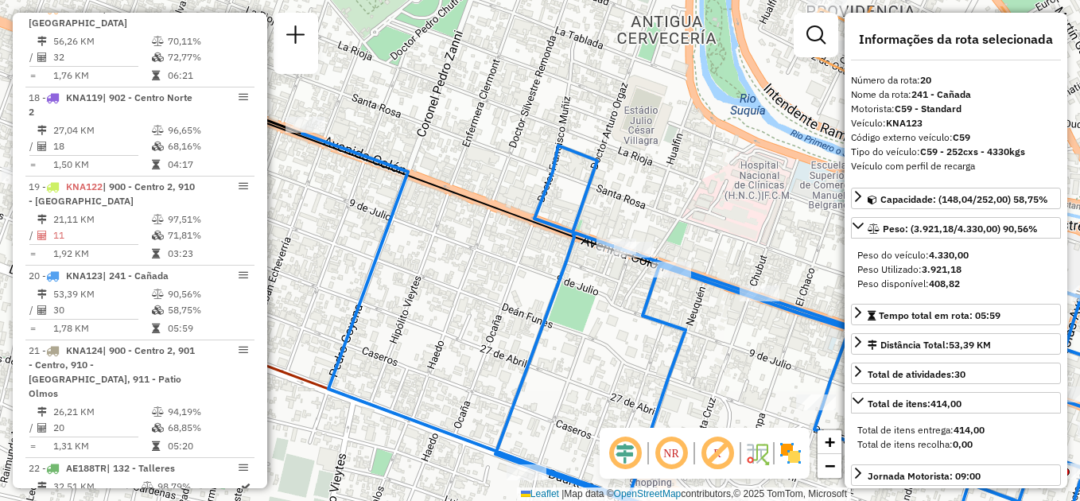
drag, startPoint x: 507, startPoint y: 316, endPoint x: 723, endPoint y: 372, distance: 222.8
click at [723, 372] on div "Janela de atendimento Grade de atendimento Capacidade Transportadoras Veículos …" at bounding box center [540, 250] width 1080 height 501
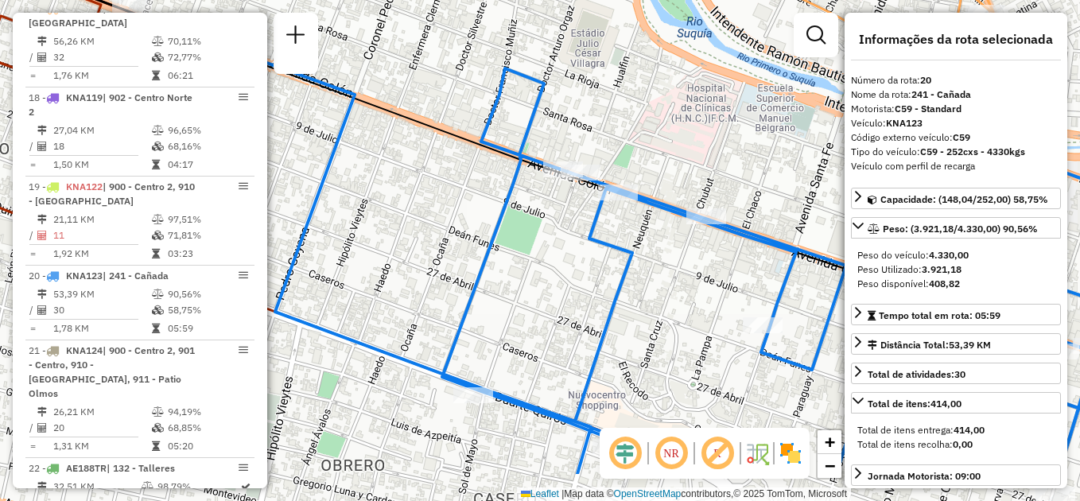
drag, startPoint x: 500, startPoint y: 292, endPoint x: 447, endPoint y: 215, distance: 93.8
click at [447, 215] on div "Janela de atendimento Grade de atendimento Capacidade Transportadoras Veículos …" at bounding box center [540, 250] width 1080 height 501
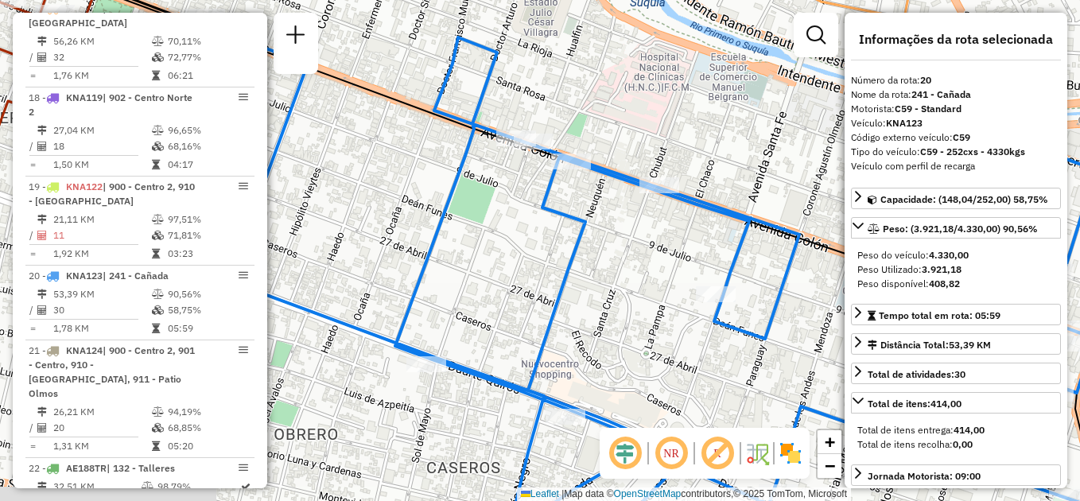
drag, startPoint x: 579, startPoint y: 297, endPoint x: 391, endPoint y: 193, distance: 214.3
click at [391, 193] on div "Janela de atendimento Grade de atendimento Capacidade Transportadoras Veículos …" at bounding box center [540, 250] width 1080 height 501
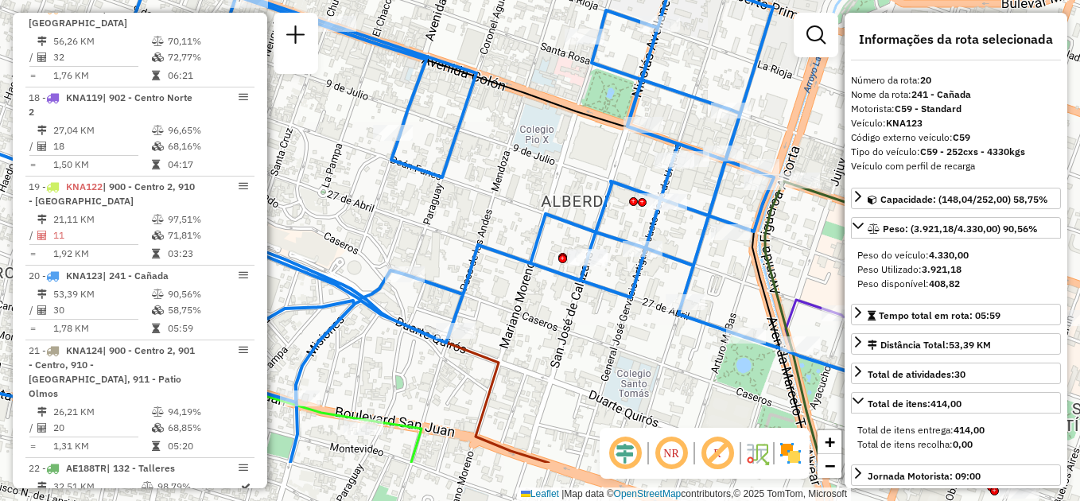
drag, startPoint x: 645, startPoint y: 332, endPoint x: 457, endPoint y: 243, distance: 207.8
click at [457, 243] on div "Janela de atendimento Grade de atendimento Capacidade Transportadoras Veículos …" at bounding box center [540, 250] width 1080 height 501
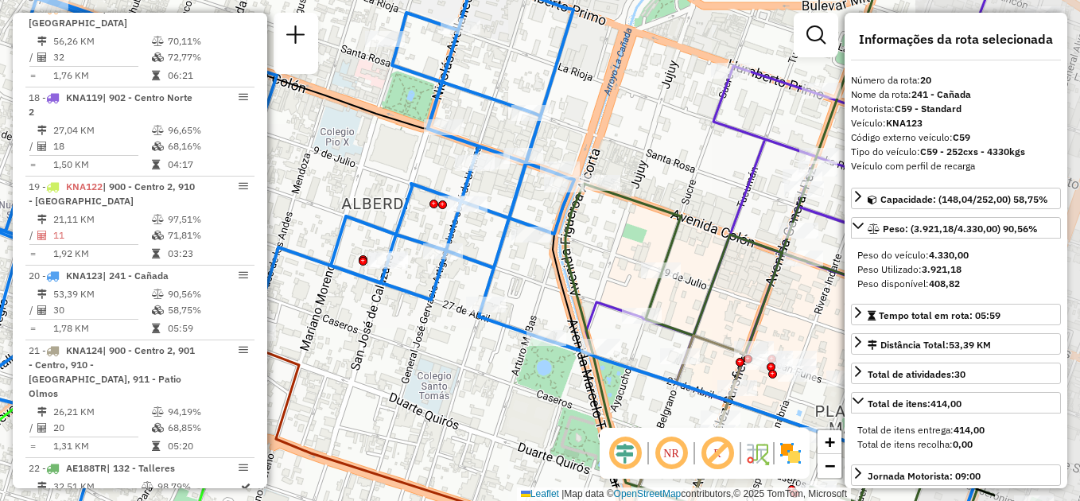
drag, startPoint x: 671, startPoint y: 329, endPoint x: 487, endPoint y: 340, distance: 184.1
click at [477, 335] on div "Janela de atendimento Grade de atendimento Capacidade Transportadoras Veículos …" at bounding box center [540, 250] width 1080 height 501
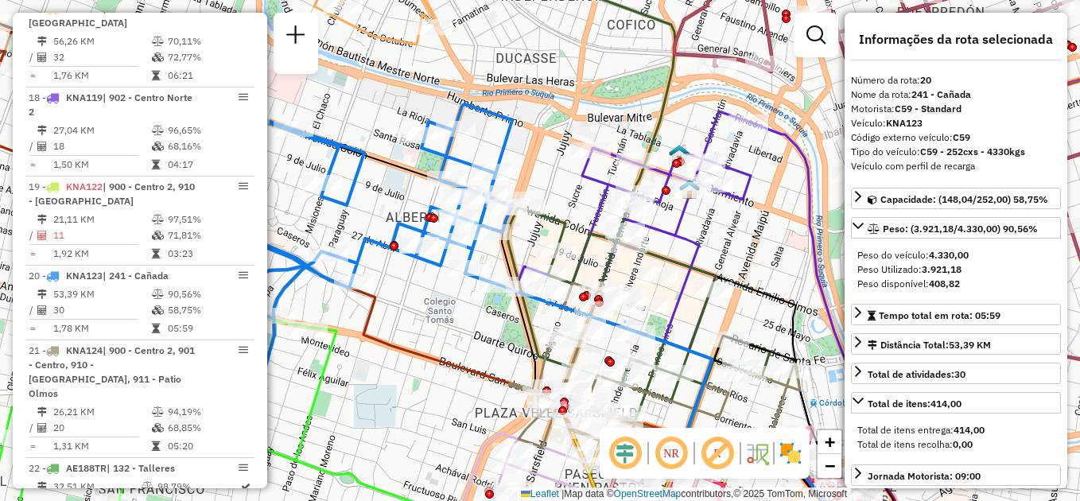
drag, startPoint x: 495, startPoint y: 377, endPoint x: 455, endPoint y: 331, distance: 60.9
click at [455, 331] on div "Janela de atendimento Grade de atendimento Capacidade Transportadoras Veículos …" at bounding box center [540, 250] width 1080 height 501
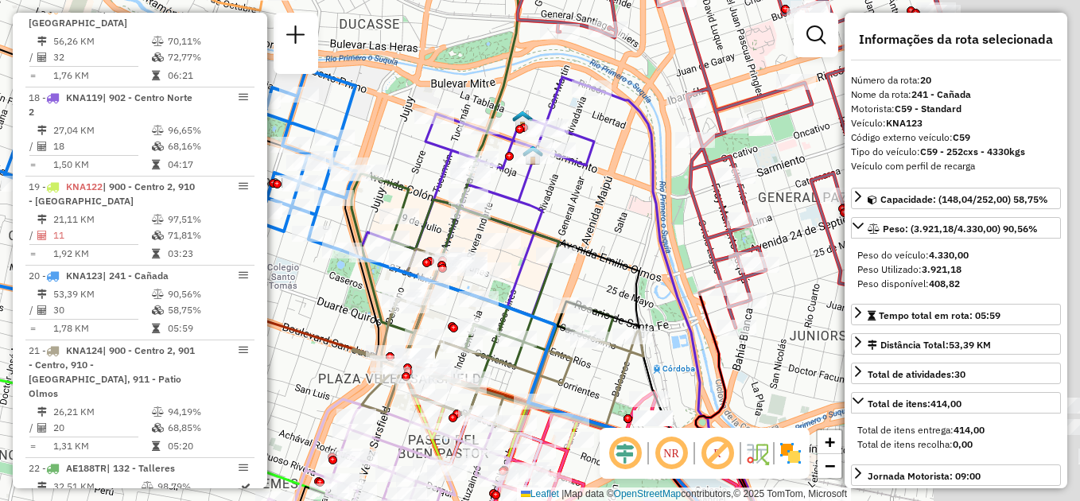
drag, startPoint x: 449, startPoint y: 317, endPoint x: 298, endPoint y: 276, distance: 156.5
click at [282, 273] on div "Janela de atendimento Grade de atendimento Capacidade Transportadoras Veículos …" at bounding box center [540, 250] width 1080 height 501
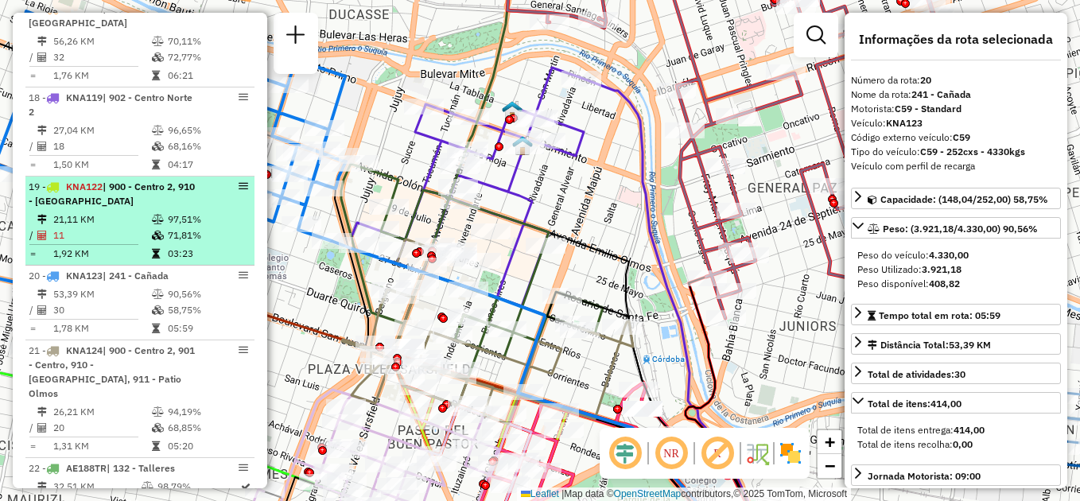
click at [129, 212] on td "21,11 KM" at bounding box center [101, 220] width 99 height 16
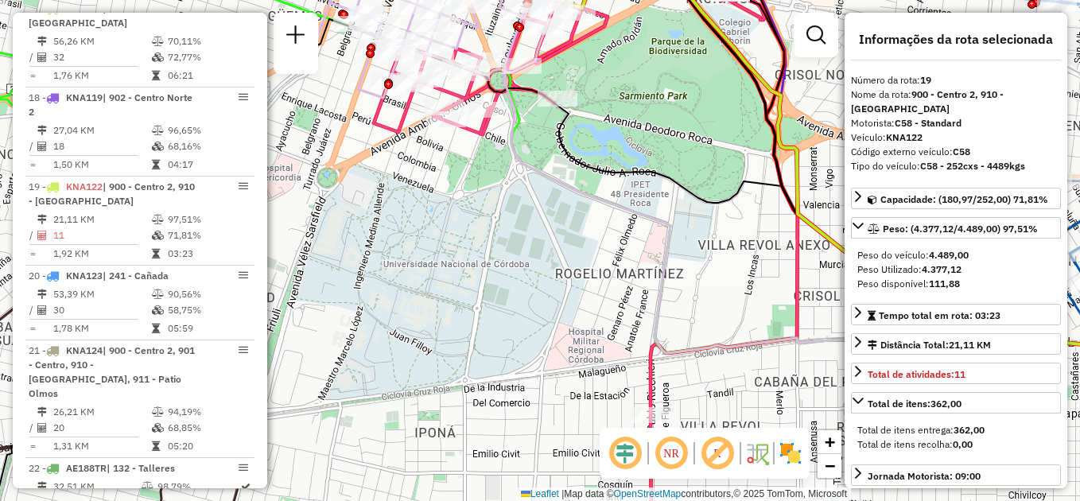
drag, startPoint x: 566, startPoint y: 114, endPoint x: 552, endPoint y: 291, distance: 177.9
click at [563, 297] on icon at bounding box center [737, 298] width 878 height 559
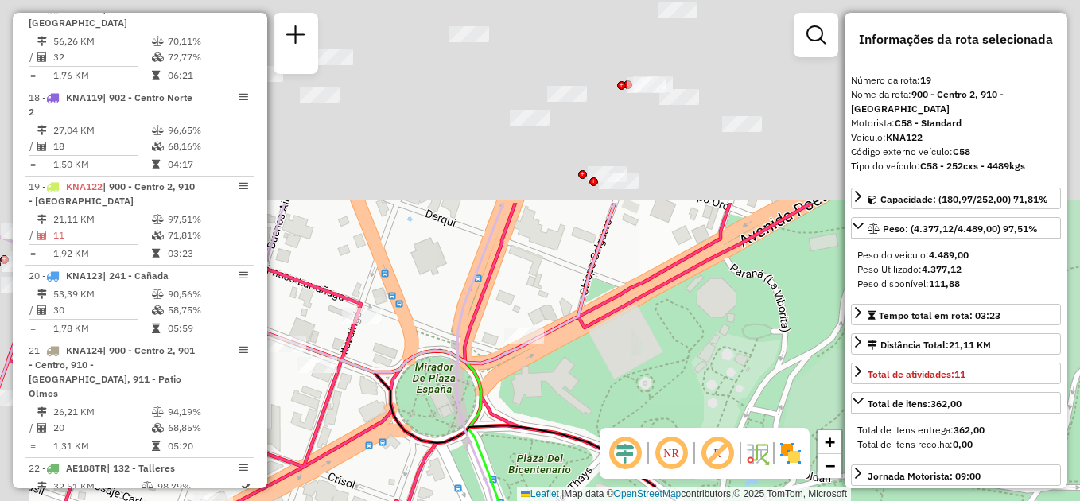
drag, startPoint x: 531, startPoint y: 126, endPoint x: 651, endPoint y: 395, distance: 295.2
click at [654, 424] on div "Janela de atendimento Grade de atendimento Capacidade Transportadoras Veículos …" at bounding box center [540, 250] width 1080 height 501
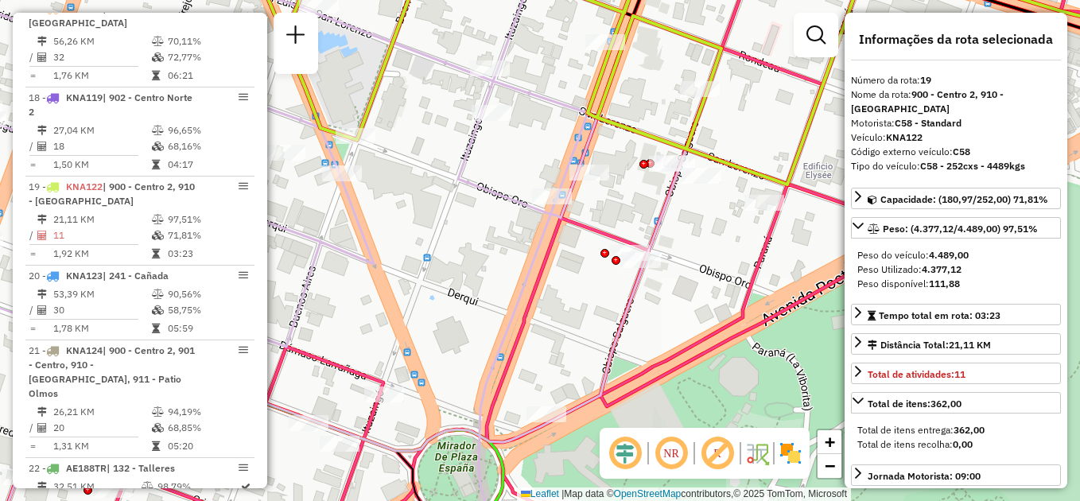
drag, startPoint x: 559, startPoint y: 250, endPoint x: 566, endPoint y: 441, distance: 191.8
click at [570, 445] on div "Janela de atendimento Grade de atendimento Capacidade Transportadoras Veículos …" at bounding box center [540, 250] width 1080 height 501
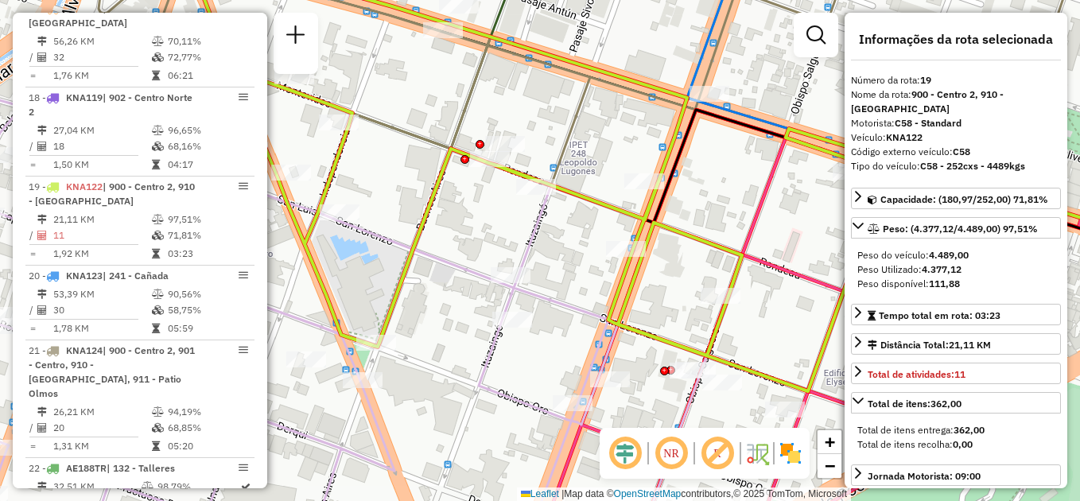
drag, startPoint x: 548, startPoint y: 247, endPoint x: 569, endPoint y: 296, distance: 52.7
click at [570, 297] on div "Janela de atendimento Grade de atendimento Capacidade Transportadoras Veículos …" at bounding box center [540, 250] width 1080 height 501
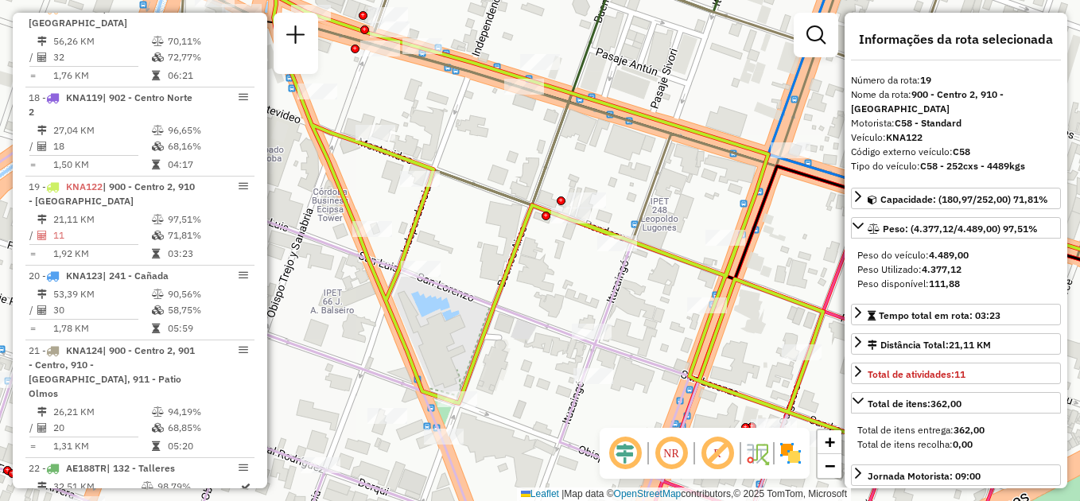
drag, startPoint x: 496, startPoint y: 247, endPoint x: 543, endPoint y: 274, distance: 54.5
click at [543, 274] on div "Janela de atendimento Grade de atendimento Capacidade Transportadoras Veículos …" at bounding box center [540, 250] width 1080 height 501
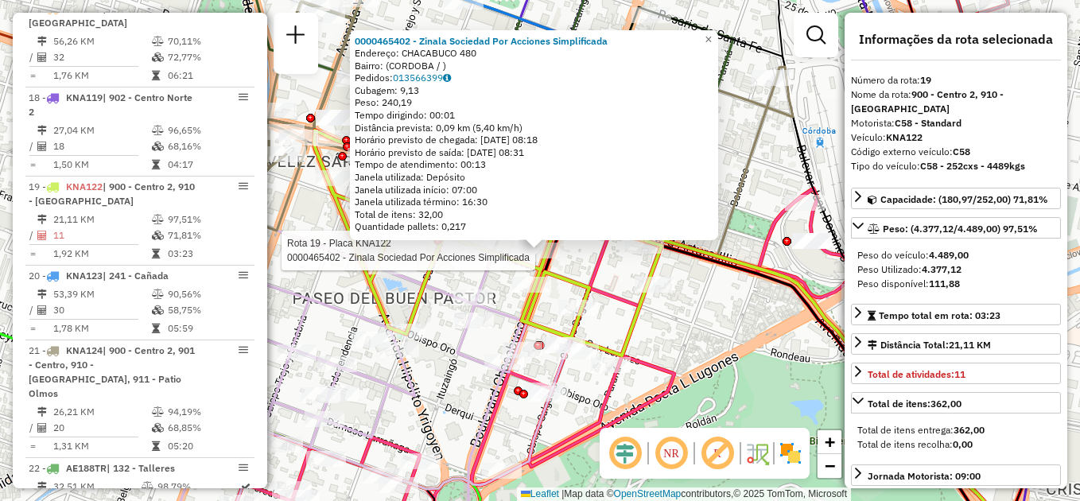
click at [736, 320] on div "Rota 19 - Placa KNA122 0000465402 - Zinala Sociedad Por Acciones Simplificada 0…" at bounding box center [540, 250] width 1080 height 501
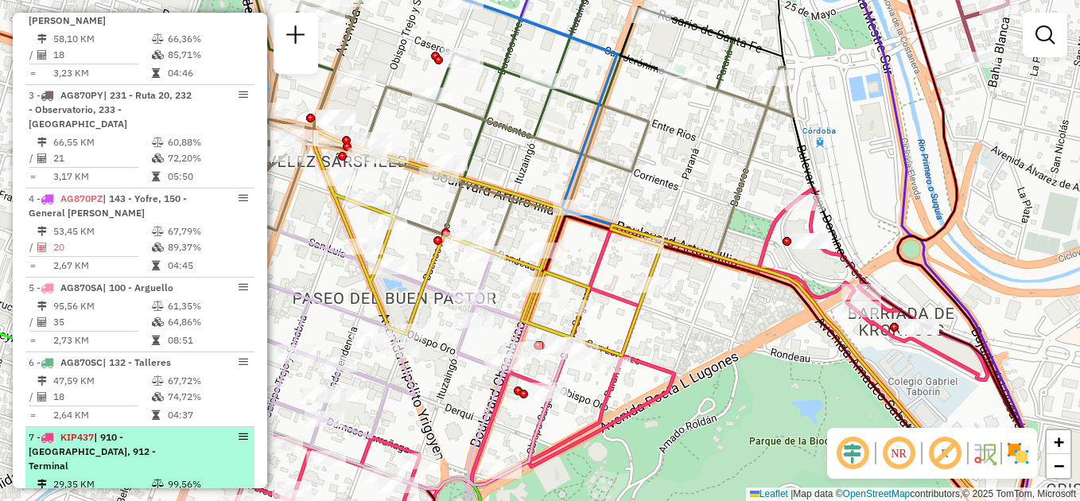
scroll to position [668, 0]
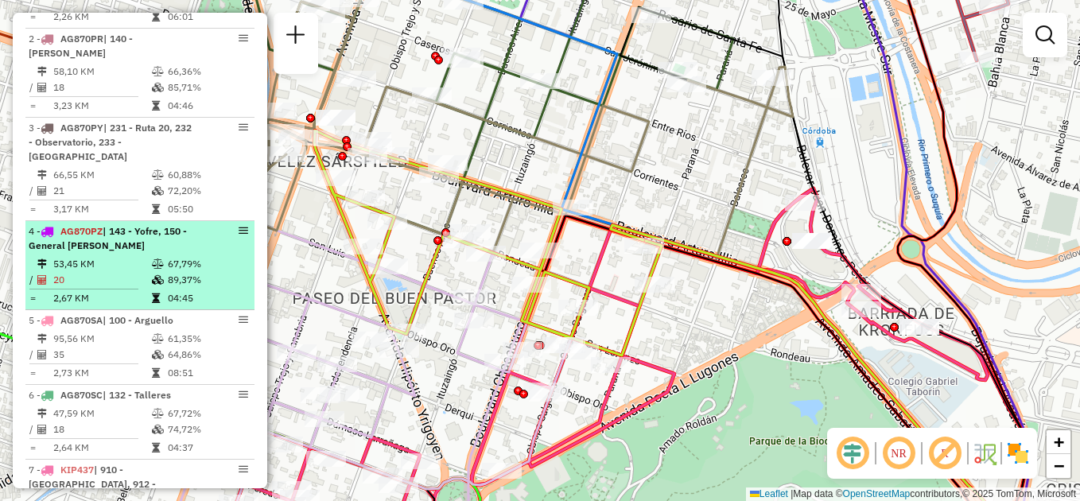
click at [138, 227] on span "| 143 - Yofre, 150 - General [PERSON_NAME]" at bounding box center [108, 238] width 158 height 26
select select "**********"
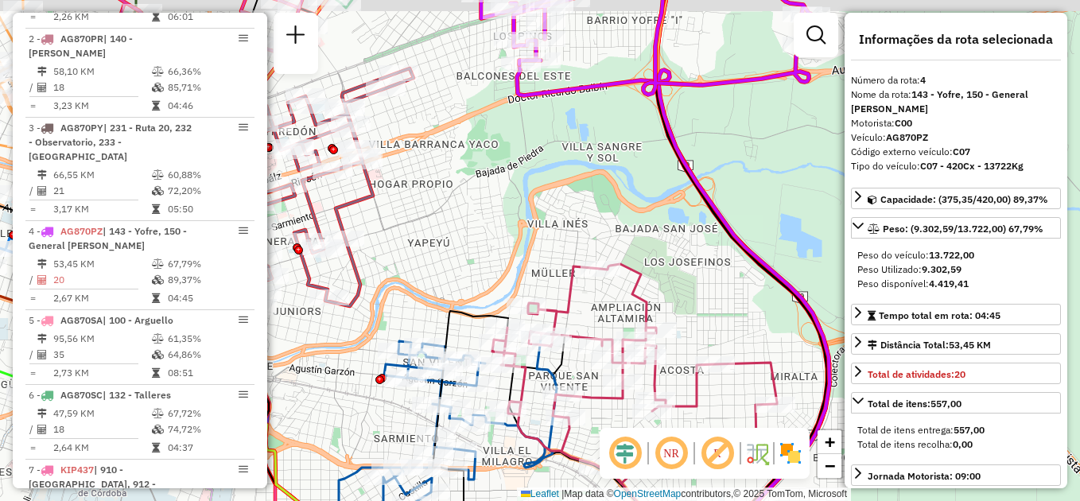
drag, startPoint x: 575, startPoint y: 172, endPoint x: 465, endPoint y: 330, distance: 193.1
click at [469, 330] on div "Janela de atendimento Grade de atendimento Capacidade Transportadoras Veículos …" at bounding box center [540, 250] width 1080 height 501
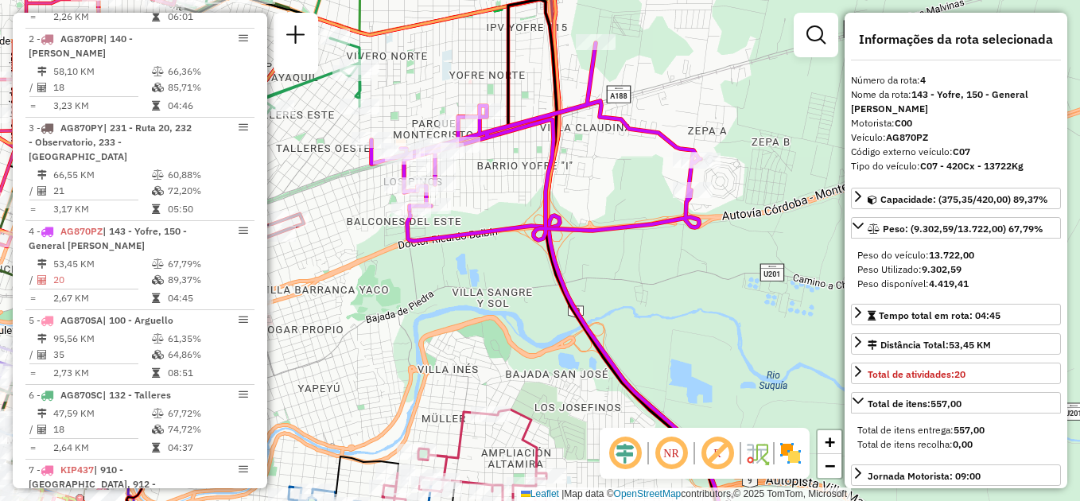
drag, startPoint x: 505, startPoint y: 261, endPoint x: 457, endPoint y: 360, distance: 110.6
click at [457, 360] on div "Janela de atendimento Grade de atendimento Capacidade Transportadoras Veículos …" at bounding box center [540, 250] width 1080 height 501
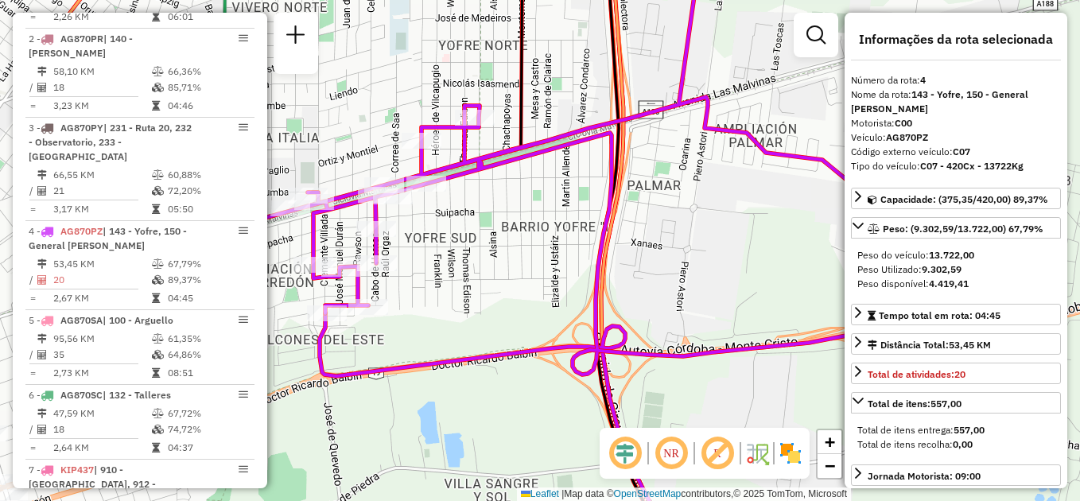
drag, startPoint x: 531, startPoint y: 262, endPoint x: 751, endPoint y: 231, distance: 222.4
click at [751, 231] on div "Janela de atendimento Grade de atendimento Capacidade Transportadoras Veículos …" at bounding box center [540, 250] width 1080 height 501
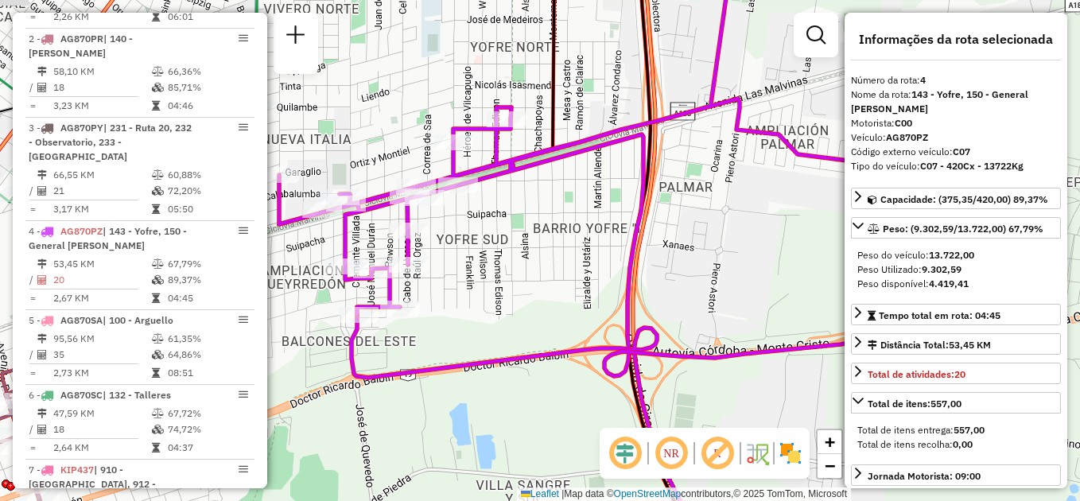
drag, startPoint x: 585, startPoint y: 239, endPoint x: 500, endPoint y: 280, distance: 95.0
click at [500, 280] on div "Janela de atendimento Grade de atendimento Capacidade Transportadoras Veículos …" at bounding box center [540, 250] width 1080 height 501
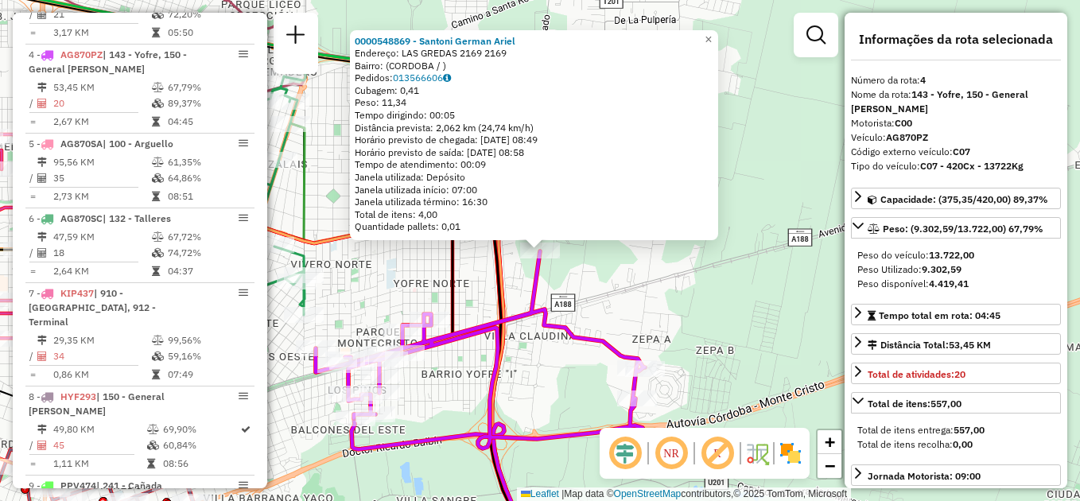
scroll to position [877, 0]
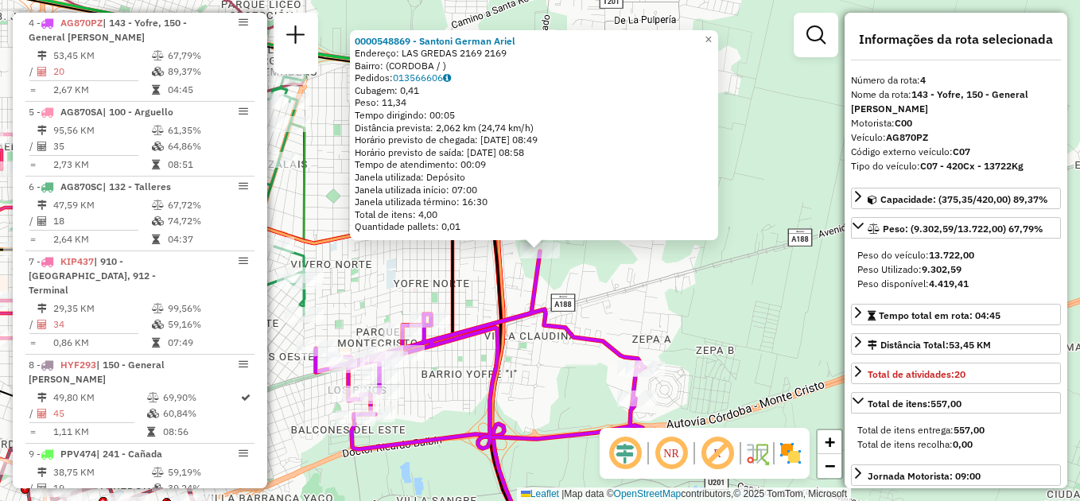
click at [453, 374] on div "0000548869 - Santoni German Ariel Endereço: LAS GREDAS 2169 2169 Bairro: (CORDO…" at bounding box center [540, 250] width 1080 height 501
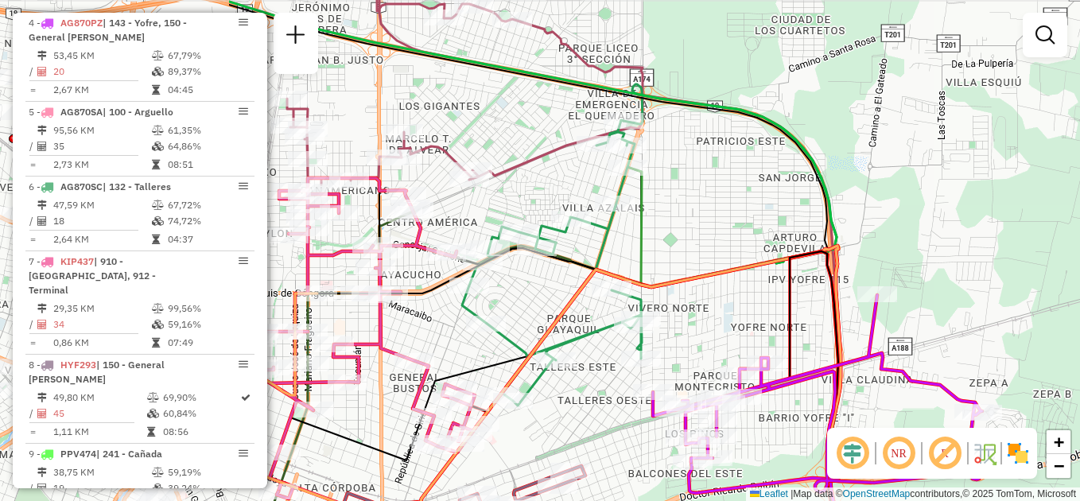
drag, startPoint x: 405, startPoint y: 252, endPoint x: 742, endPoint y: 296, distance: 340.1
click at [742, 296] on div "Janela de atendimento Grade de atendimento Capacidade Transportadoras Veículos …" at bounding box center [540, 250] width 1080 height 501
select select "**********"
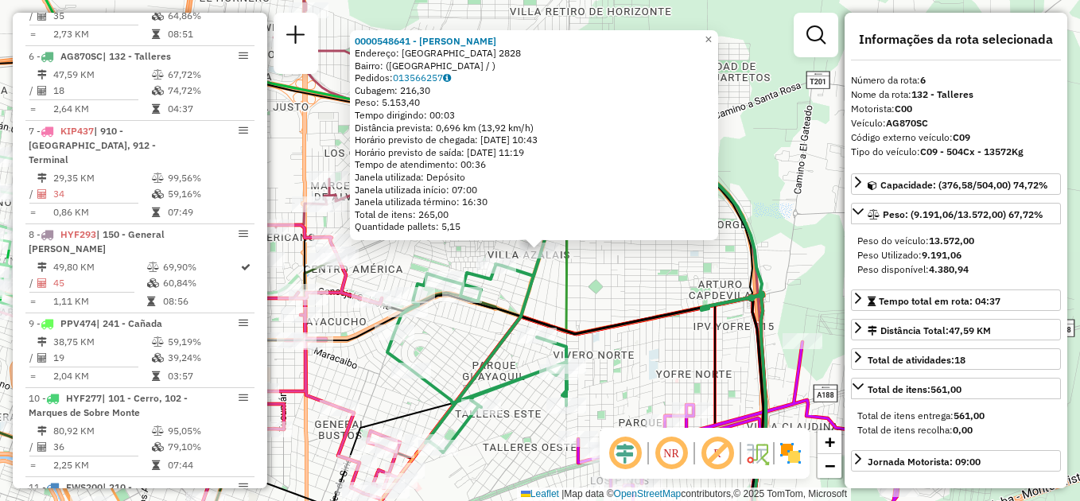
scroll to position [1040, 0]
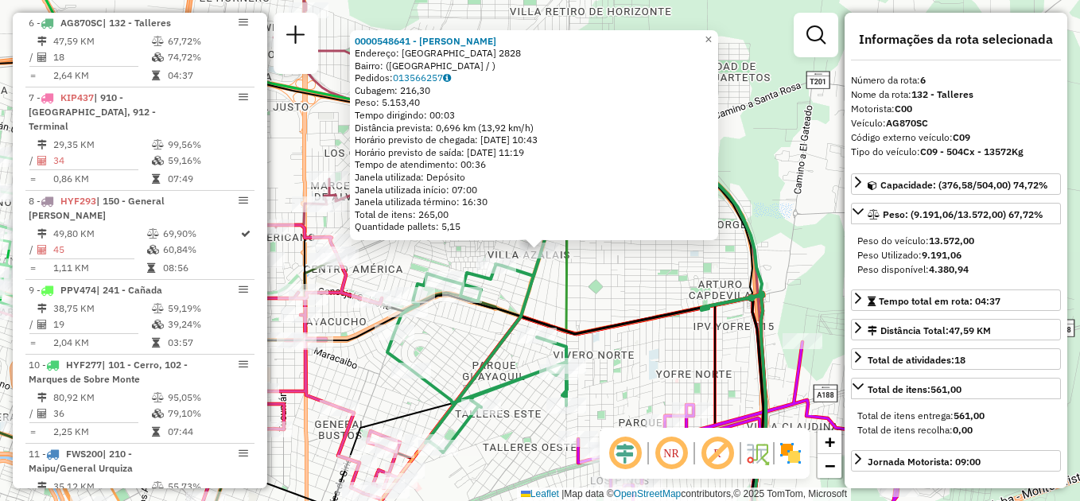
click at [640, 325] on icon at bounding box center [642, 401] width 243 height 301
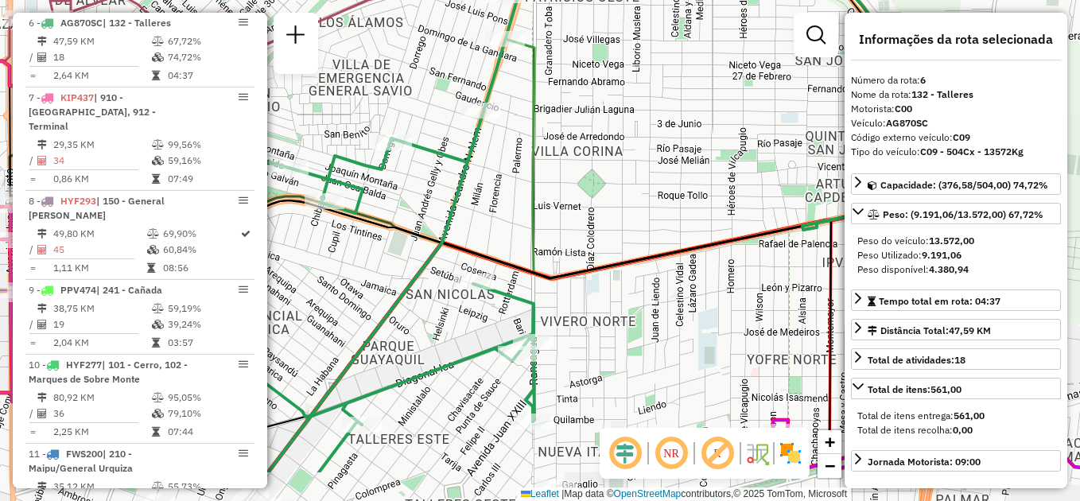
drag, startPoint x: 605, startPoint y: 294, endPoint x: 613, endPoint y: 288, distance: 10.2
click at [613, 288] on div "Janela de atendimento Grade de atendimento Capacidade Transportadoras Veículos …" at bounding box center [540, 250] width 1080 height 501
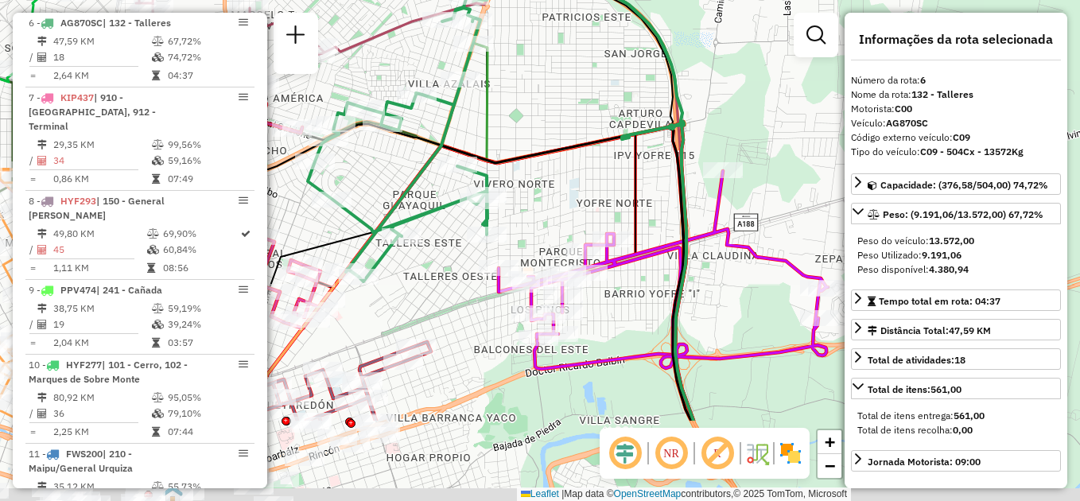
drag, startPoint x: 638, startPoint y: 251, endPoint x: 593, endPoint y: 147, distance: 113.6
click at [593, 147] on icon at bounding box center [566, 250] width 250 height 341
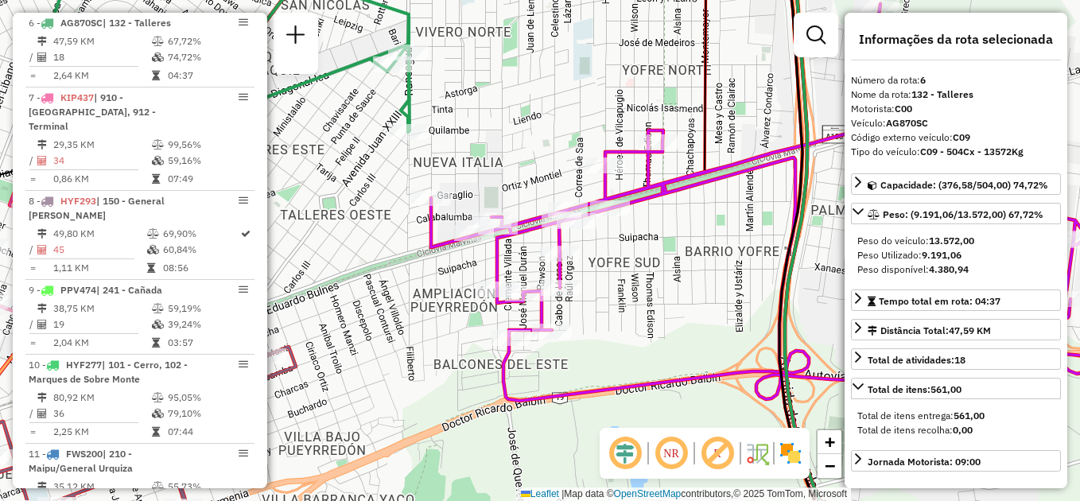
drag, startPoint x: 605, startPoint y: 333, endPoint x: 630, endPoint y: 282, distance: 56.9
click at [630, 282] on div "Janela de atendimento Grade de atendimento Capacidade Transportadoras Veículos …" at bounding box center [540, 250] width 1080 height 501
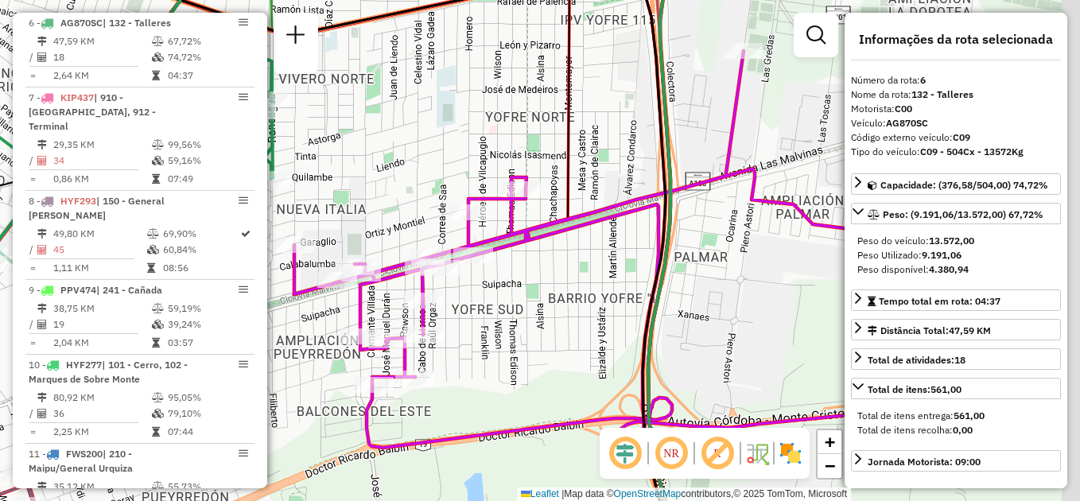
drag, startPoint x: 655, startPoint y: 283, endPoint x: 523, endPoint y: 329, distance: 139.6
click at [515, 331] on div "Janela de atendimento Grade de atendimento Capacidade Transportadoras Veículos …" at bounding box center [540, 250] width 1080 height 501
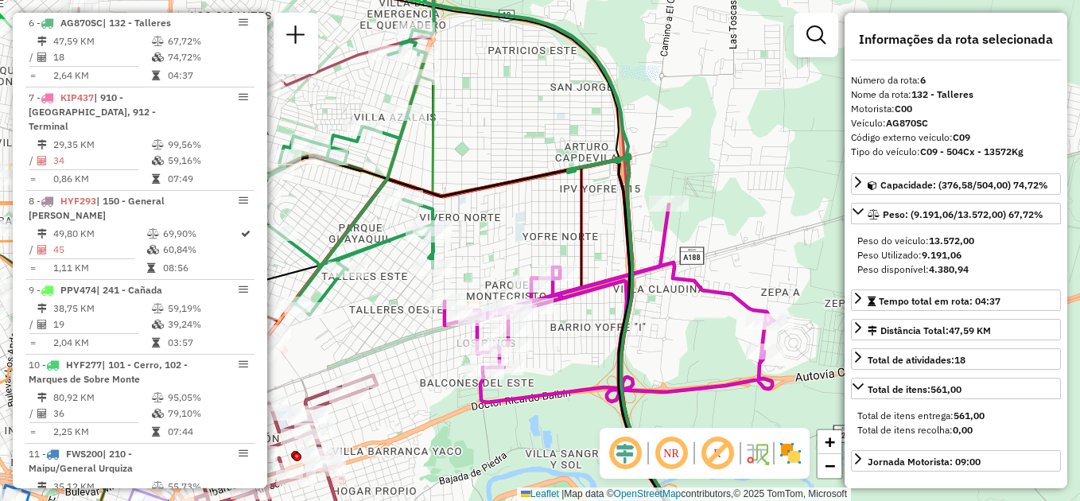
drag, startPoint x: 601, startPoint y: 305, endPoint x: 609, endPoint y: 325, distance: 21.4
click at [609, 325] on div "Janela de atendimento Grade de atendimento Capacidade Transportadoras Veículos …" at bounding box center [540, 250] width 1080 height 501
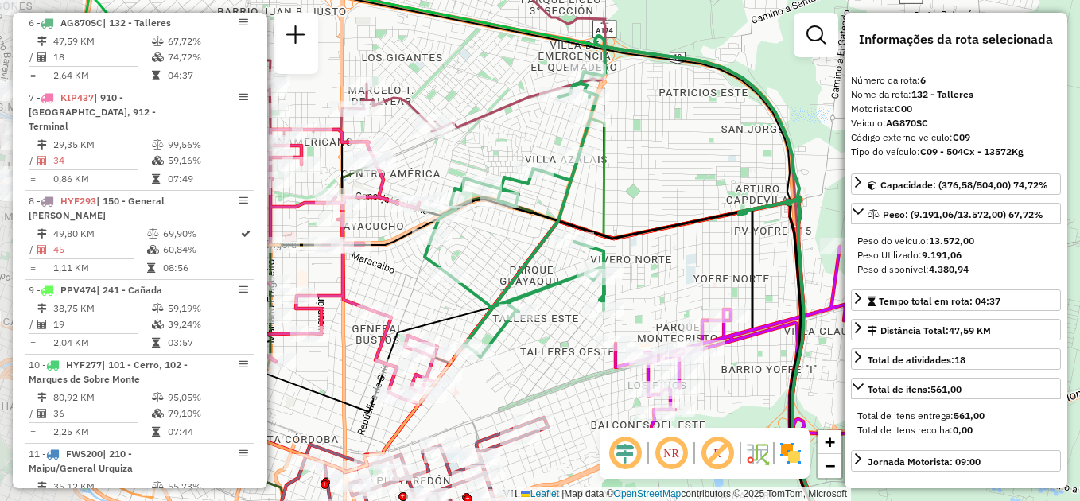
drag, startPoint x: 565, startPoint y: 236, endPoint x: 736, endPoint y: 278, distance: 176.1
click at [736, 278] on div "Janela de atendimento Grade de atendimento Capacidade Transportadoras Veículos …" at bounding box center [540, 250] width 1080 height 501
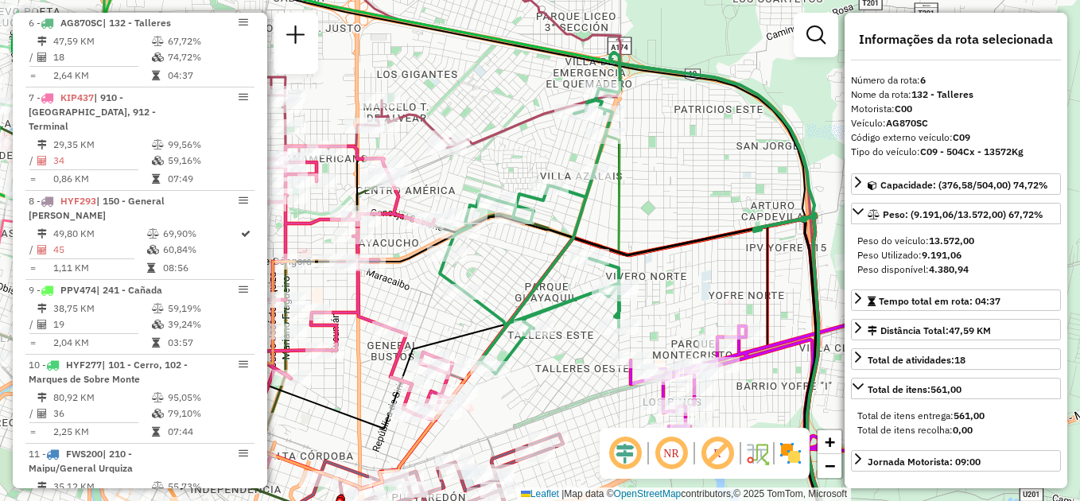
drag, startPoint x: 651, startPoint y: 222, endPoint x: 675, endPoint y: 254, distance: 39.3
click at [675, 254] on icon at bounding box center [714, 370] width 283 height 396
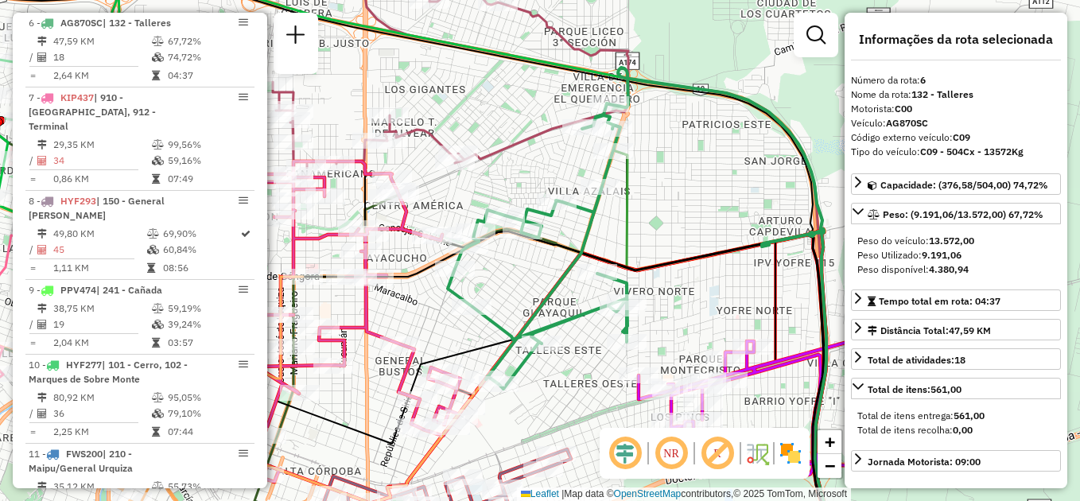
click at [638, 220] on div "Rota 22 - Placa AE188TR 0000468171 - ESB S.A.S. Rota 6 - Placa AG870SC 00005486…" at bounding box center [540, 250] width 1080 height 501
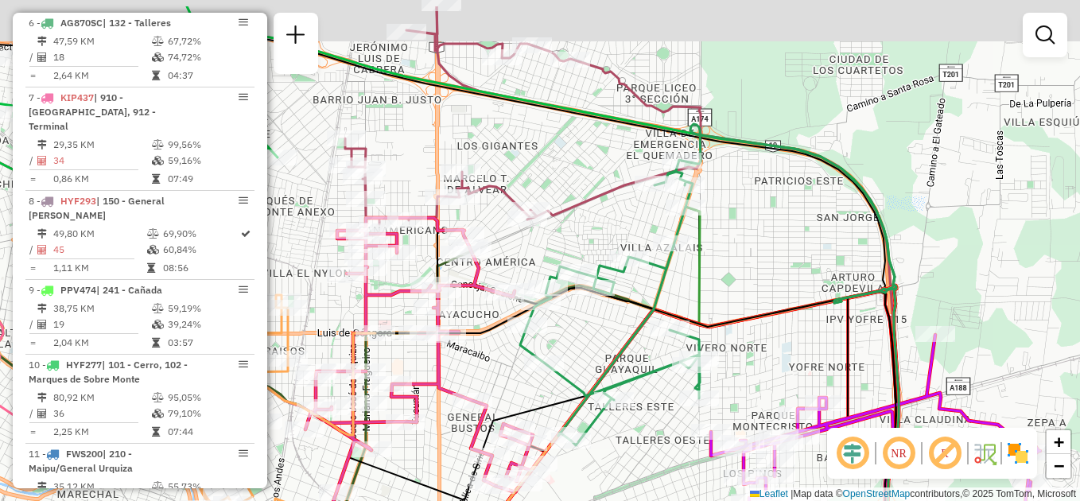
drag, startPoint x: 504, startPoint y: 111, endPoint x: 593, endPoint y: 195, distance: 121.5
click at [593, 194] on div "Janela de atendimento Grade de atendimento Capacidade Transportadoras Veículos …" at bounding box center [540, 250] width 1080 height 501
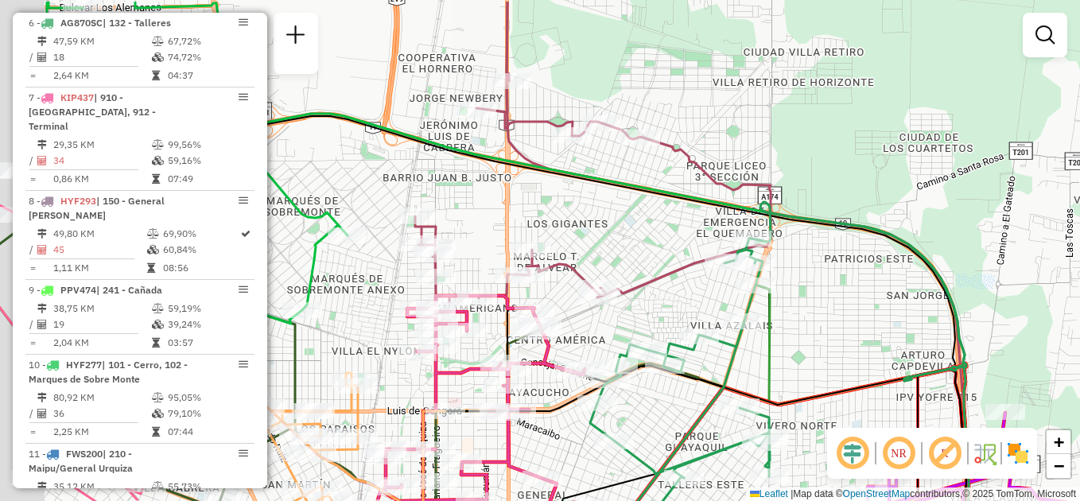
drag, startPoint x: 534, startPoint y: 174, endPoint x: 591, endPoint y: 229, distance: 79.3
click at [591, 229] on div "Janela de atendimento Grade de atendimento Capacidade Transportadoras Veículos …" at bounding box center [540, 250] width 1080 height 501
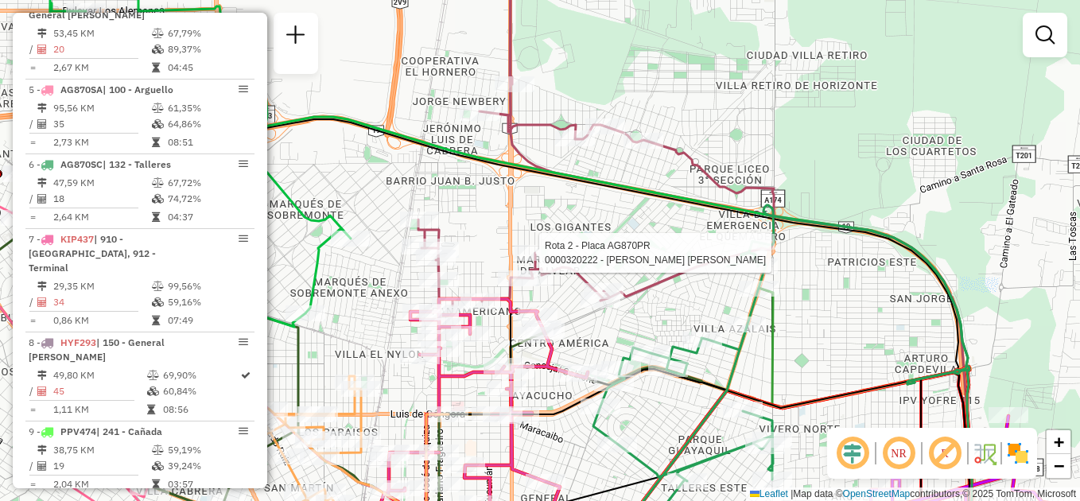
select select "**********"
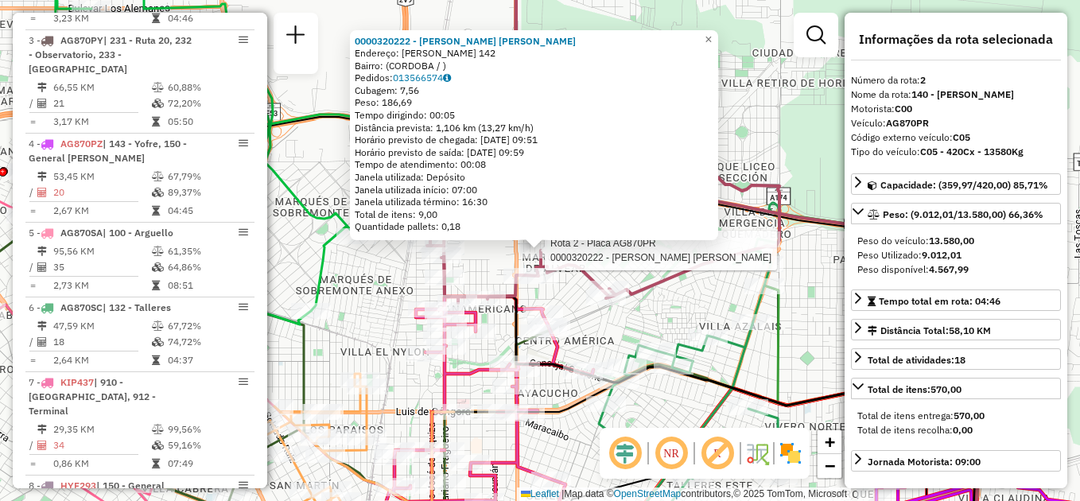
scroll to position [684, 0]
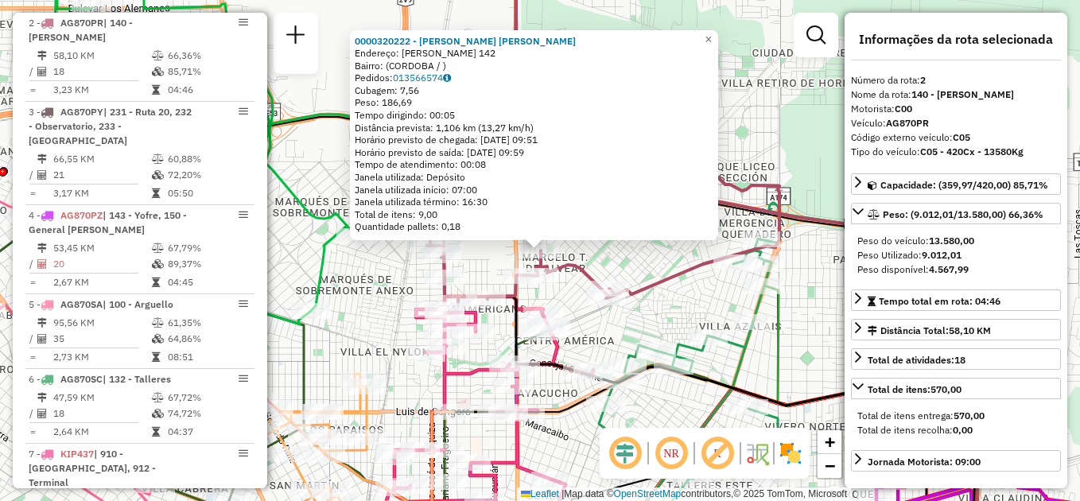
click at [648, 264] on div "0000320222 - Villagra Ferreyra Patricia Lorena Endereço: CARLOS CALVO 142 Bairr…" at bounding box center [540, 250] width 1080 height 501
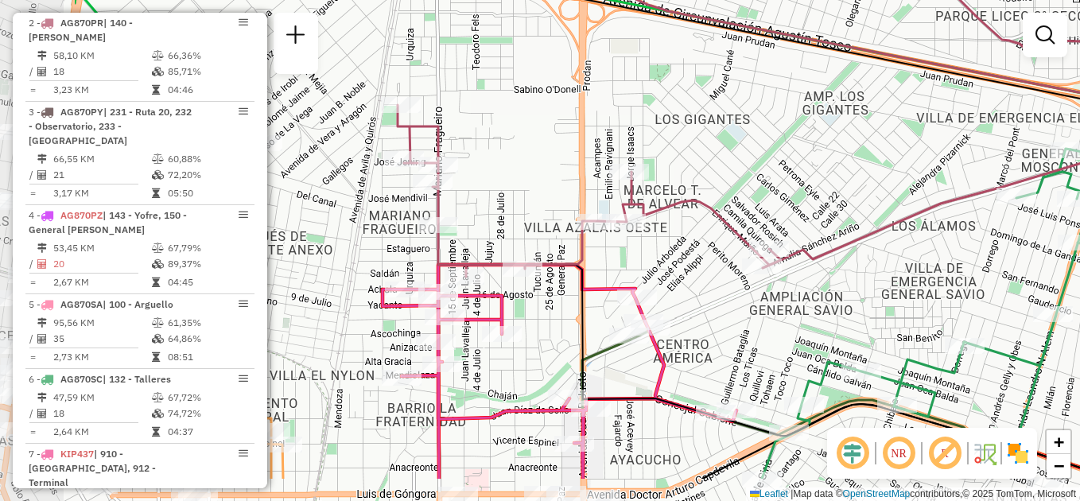
drag, startPoint x: 604, startPoint y: 247, endPoint x: 791, endPoint y: 181, distance: 199.0
click at [795, 177] on div "Janela de atendimento Grade de atendimento Capacidade Transportadoras Veículos …" at bounding box center [540, 250] width 1080 height 501
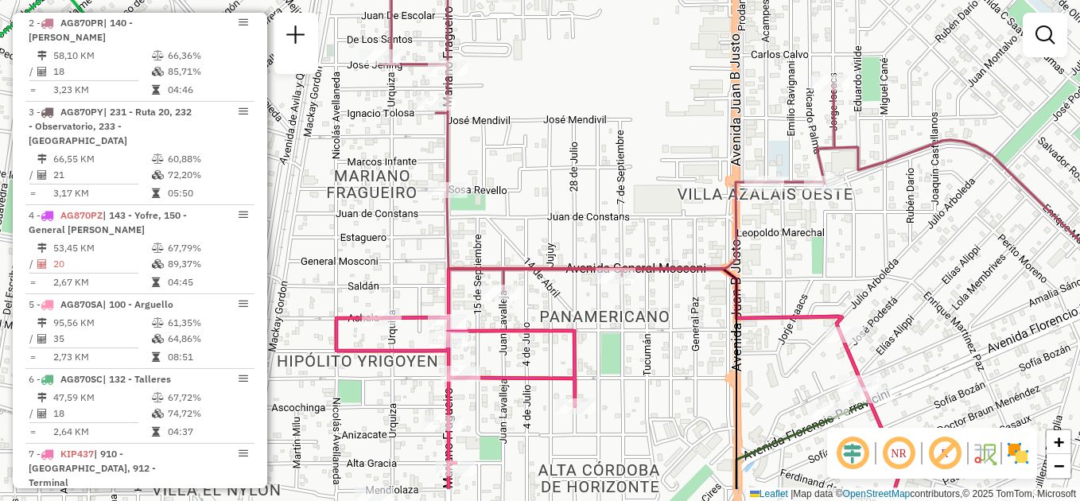
drag, startPoint x: 502, startPoint y: 222, endPoint x: 598, endPoint y: 160, distance: 114.5
click at [598, 160] on div "Janela de atendimento Grade de atendimento Capacidade Transportadoras Veículos …" at bounding box center [540, 250] width 1080 height 501
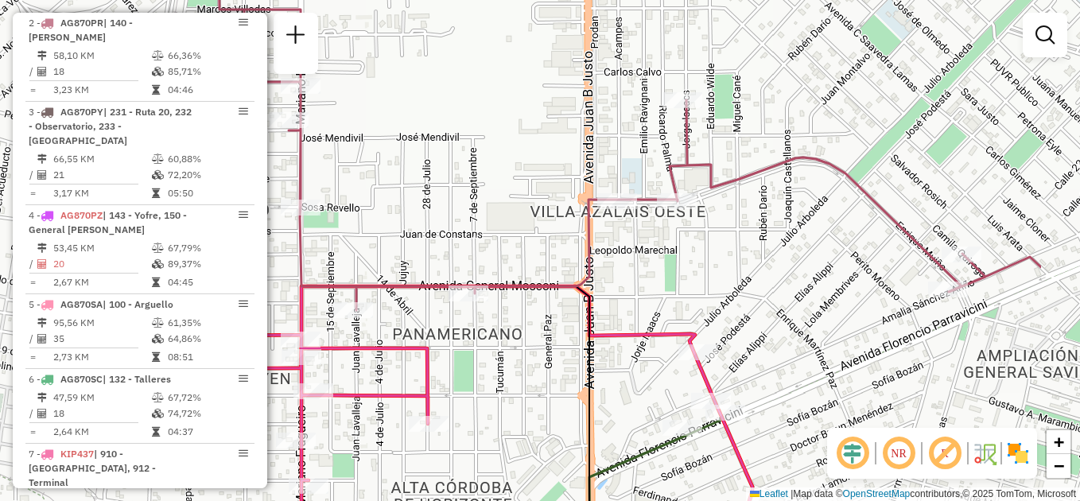
drag, startPoint x: 681, startPoint y: 191, endPoint x: 532, endPoint y: 257, distance: 162.7
click at [532, 257] on div "Janela de atendimento Grade de atendimento Capacidade Transportadoras Veículos …" at bounding box center [540, 250] width 1080 height 501
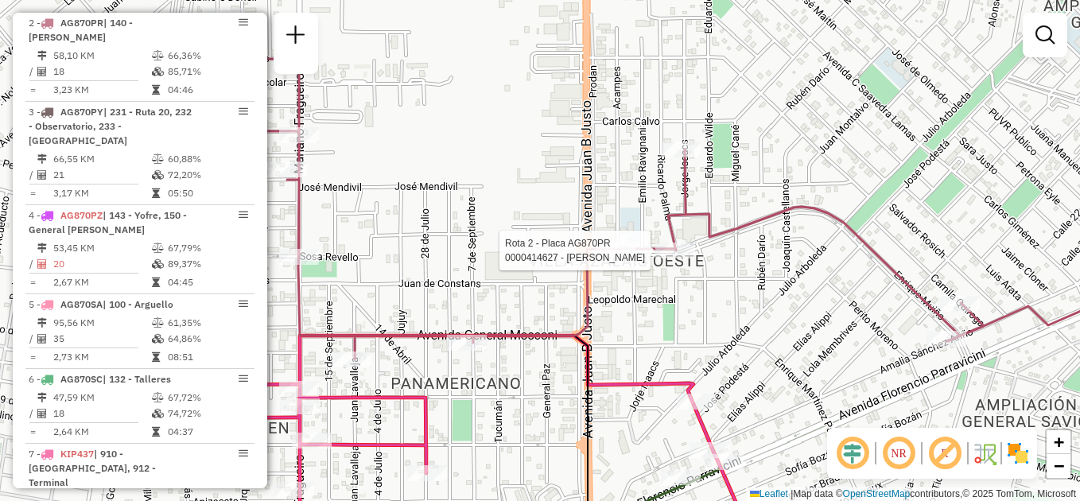
select select "**********"
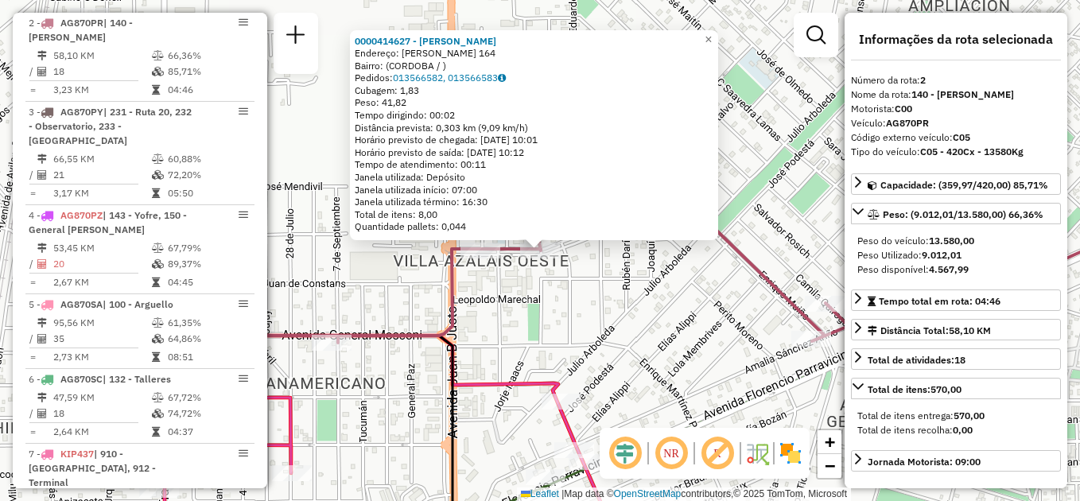
click at [745, 157] on div "0000414627 - Prieto Marcelo Pascual Endereço: PABLO NERUDA 164 Bairro: (CORDOBA…" at bounding box center [540, 250] width 1080 height 501
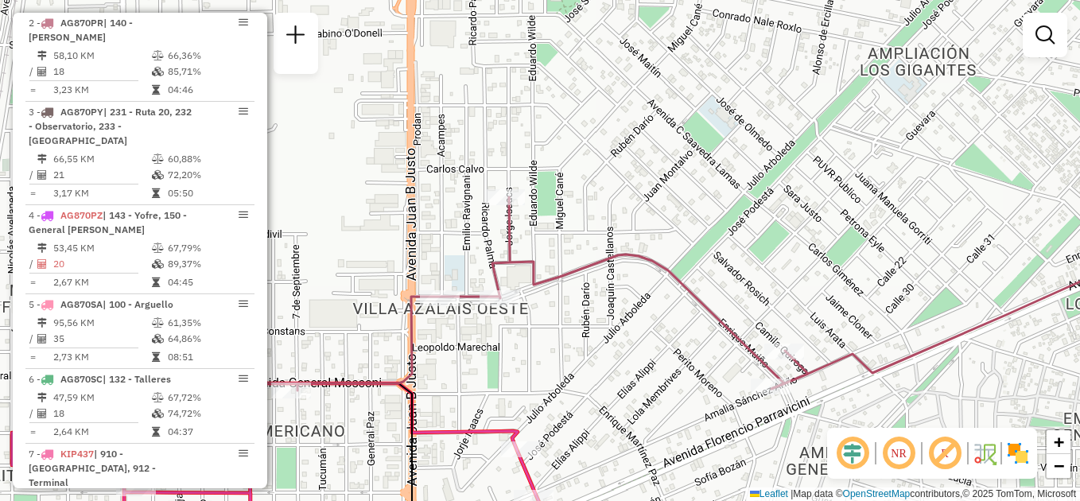
drag, startPoint x: 785, startPoint y: 137, endPoint x: 638, endPoint y: 236, distance: 177.6
click at [636, 234] on div "Janela de atendimento Grade de atendimento Capacidade Transportadoras Veículos …" at bounding box center [540, 250] width 1080 height 501
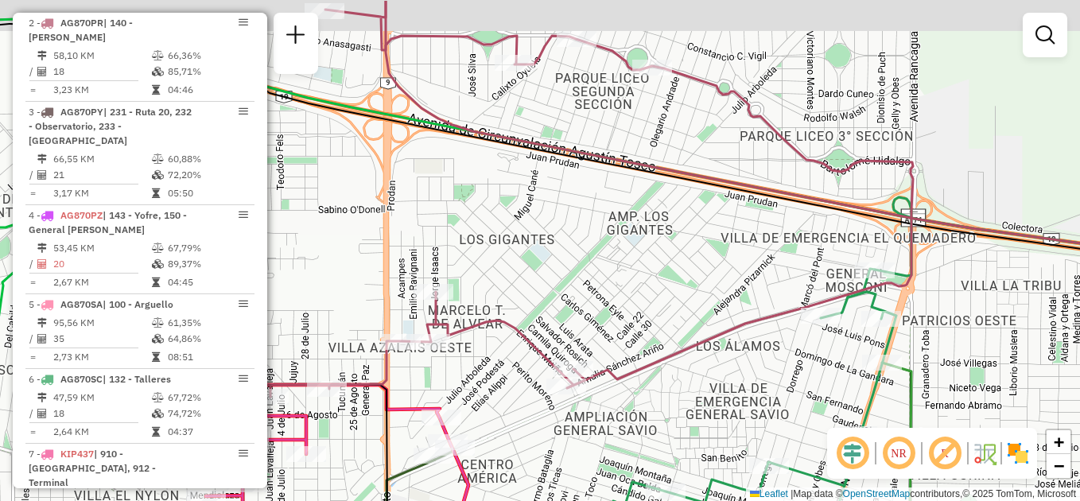
drag, startPoint x: 774, startPoint y: 219, endPoint x: 655, endPoint y: 327, distance: 160.5
click at [655, 326] on div "Janela de atendimento Grade de atendimento Capacidade Transportadoras Veículos …" at bounding box center [540, 250] width 1080 height 501
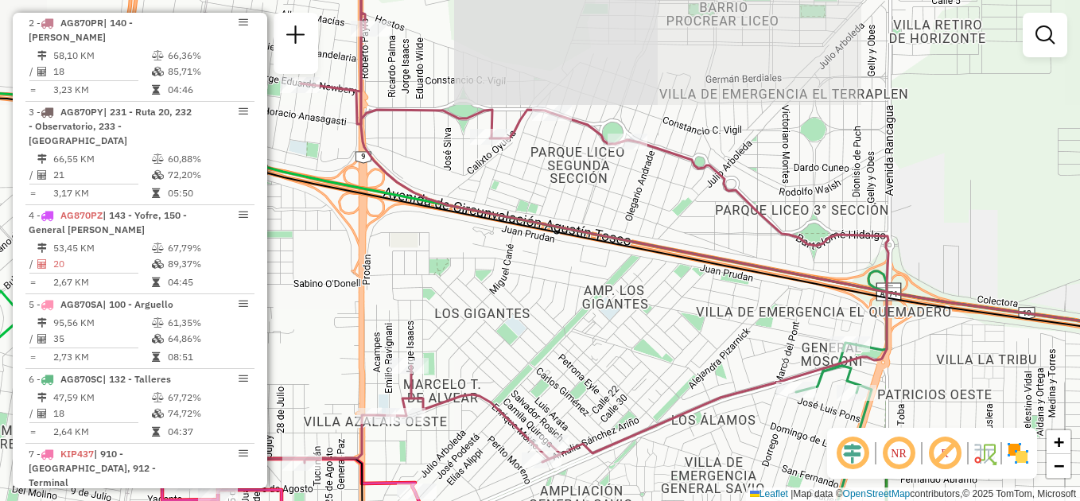
drag, startPoint x: 628, startPoint y: 300, endPoint x: 688, endPoint y: 375, distance: 95.7
click at [687, 374] on div "Janela de atendimento Grade de atendimento Capacidade Transportadoras Veículos …" at bounding box center [540, 250] width 1080 height 501
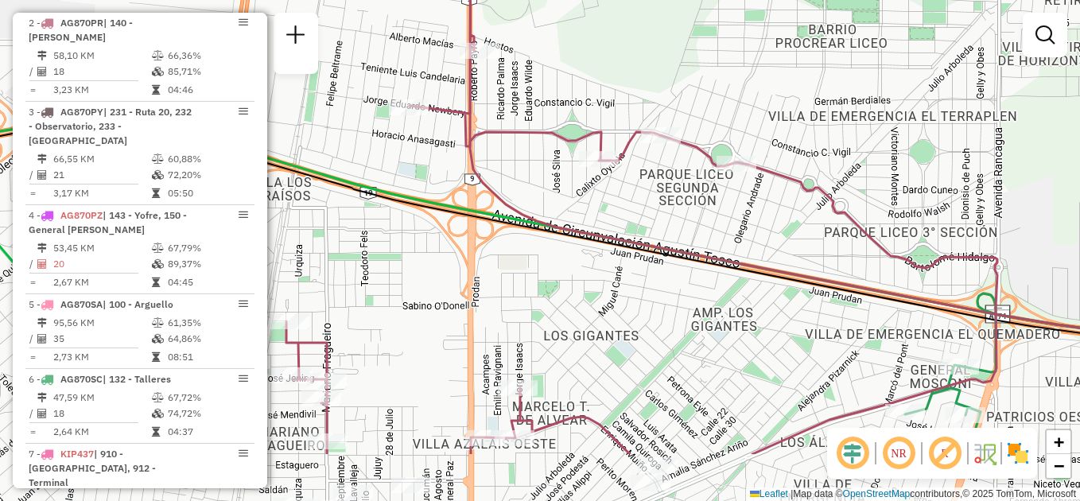
drag, startPoint x: 608, startPoint y: 375, endPoint x: 636, endPoint y: 280, distance: 98.4
click at [636, 280] on div "Janela de atendimento Grade de atendimento Capacidade Transportadoras Veículos …" at bounding box center [540, 250] width 1080 height 501
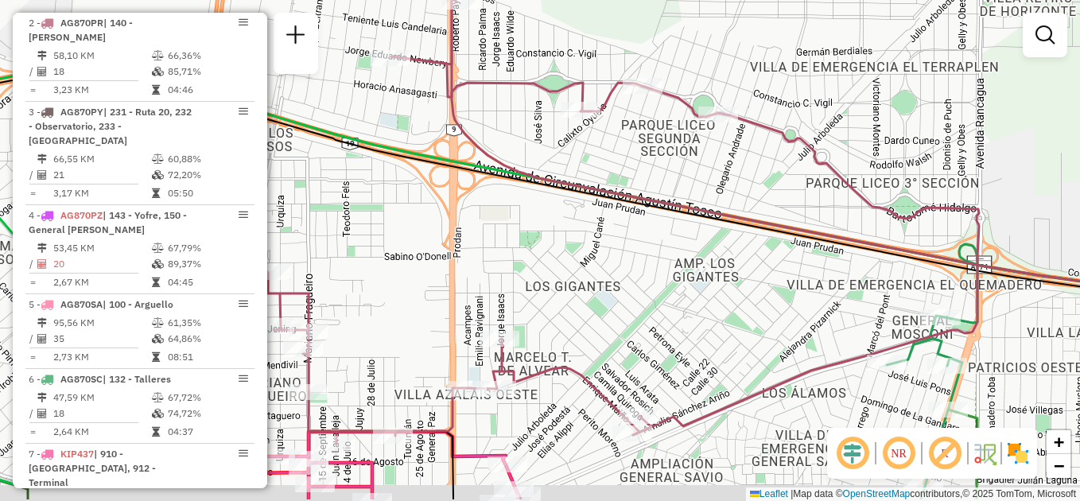
drag, startPoint x: 630, startPoint y: 396, endPoint x: 610, endPoint y: 344, distance: 55.4
click at [610, 344] on div "Janela de atendimento Grade de atendimento Capacidade Transportadoras Veículos …" at bounding box center [540, 250] width 1080 height 501
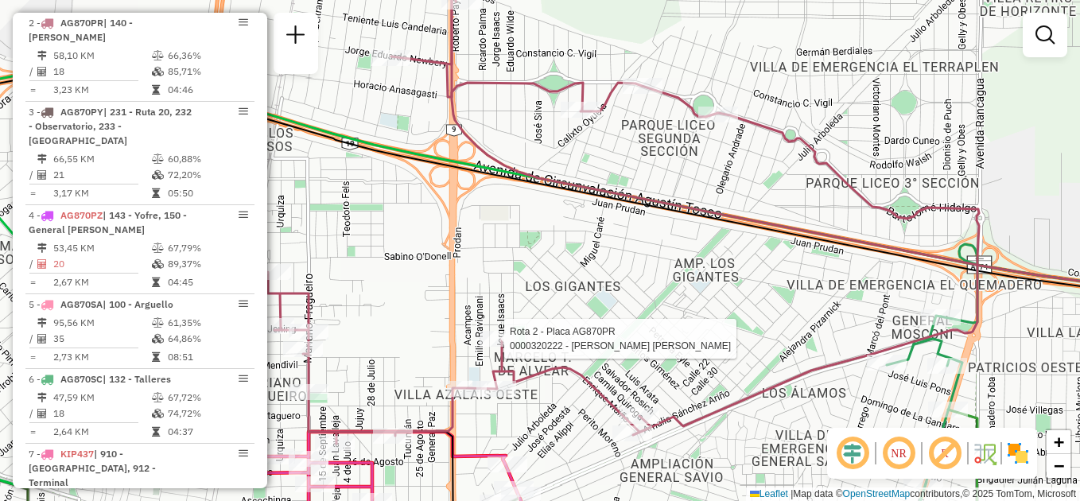
select select "**********"
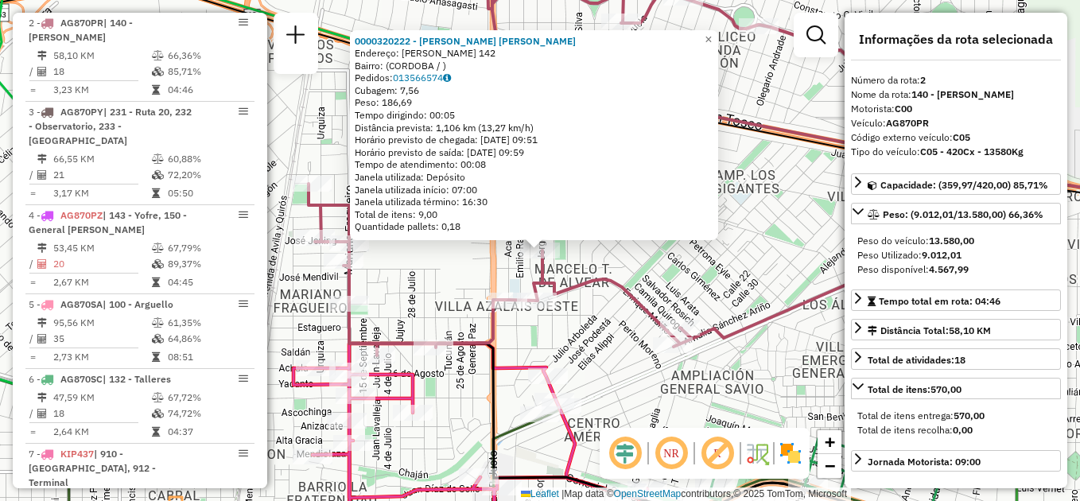
click at [725, 278] on div "0000320222 - Villagra Ferreyra Patricia Lorena Endereço: CARLOS CALVO 142 Bairr…" at bounding box center [540, 250] width 1080 height 501
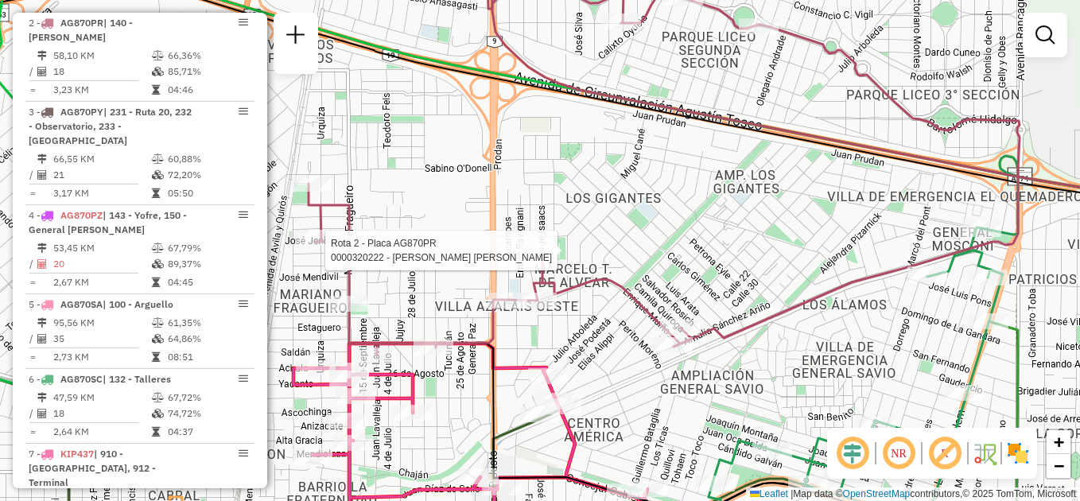
select select "**********"
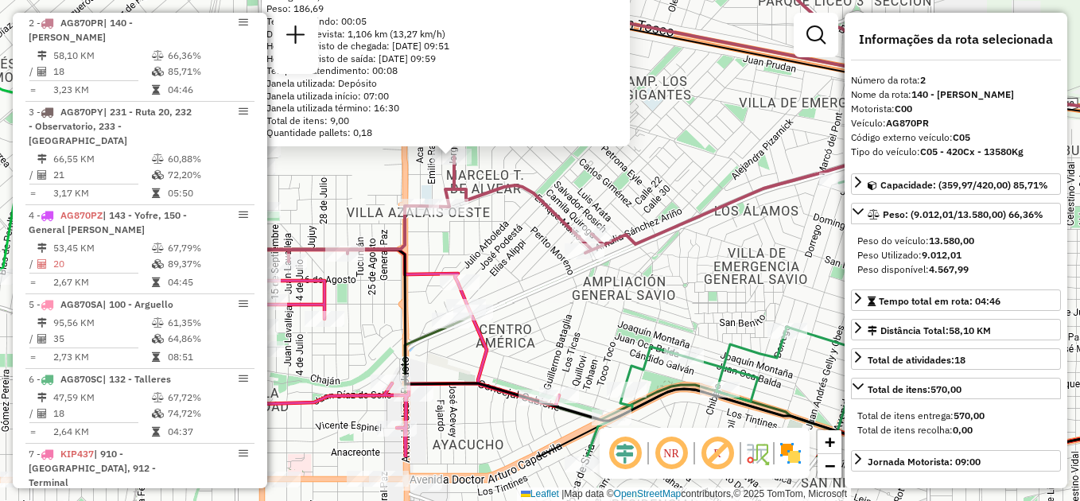
drag, startPoint x: 754, startPoint y: 319, endPoint x: 640, endPoint y: 210, distance: 158.1
click at [640, 210] on icon at bounding box center [575, 59] width 711 height 406
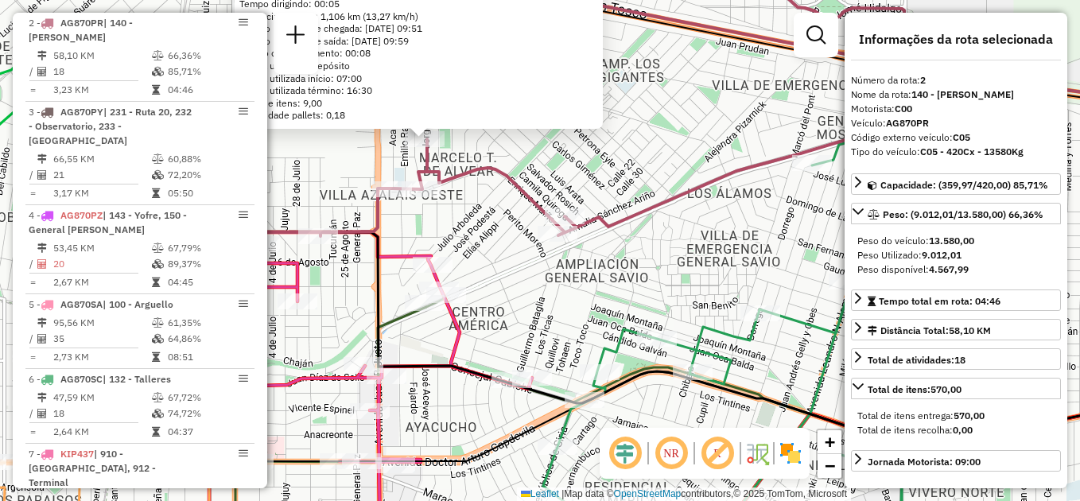
click at [722, 238] on div "0000320222 - Villagra Ferreyra Patricia Lorena Endereço: CARLOS CALVO 142 Bairr…" at bounding box center [540, 250] width 1080 height 501
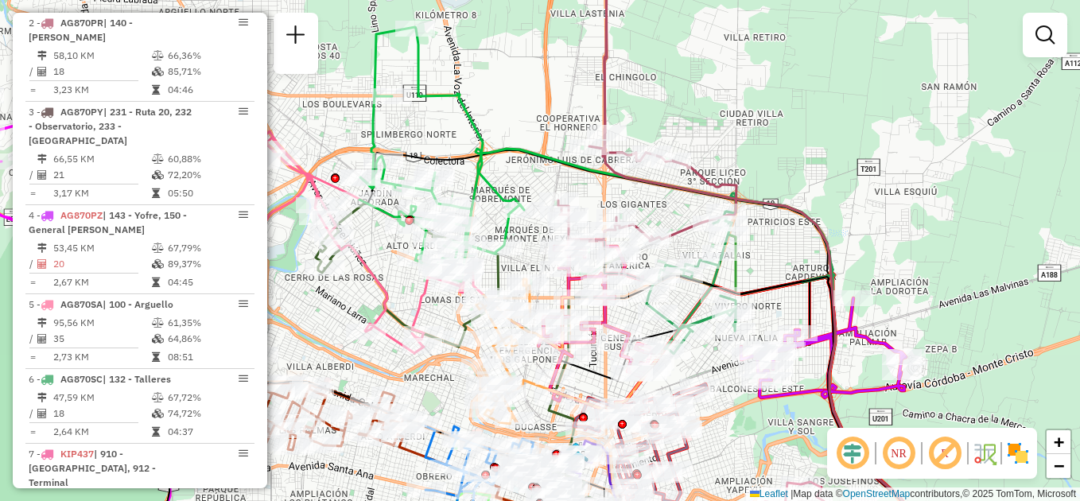
drag, startPoint x: 783, startPoint y: 294, endPoint x: 602, endPoint y: 241, distance: 188.8
click at [598, 243] on icon at bounding box center [744, 392] width 339 height 305
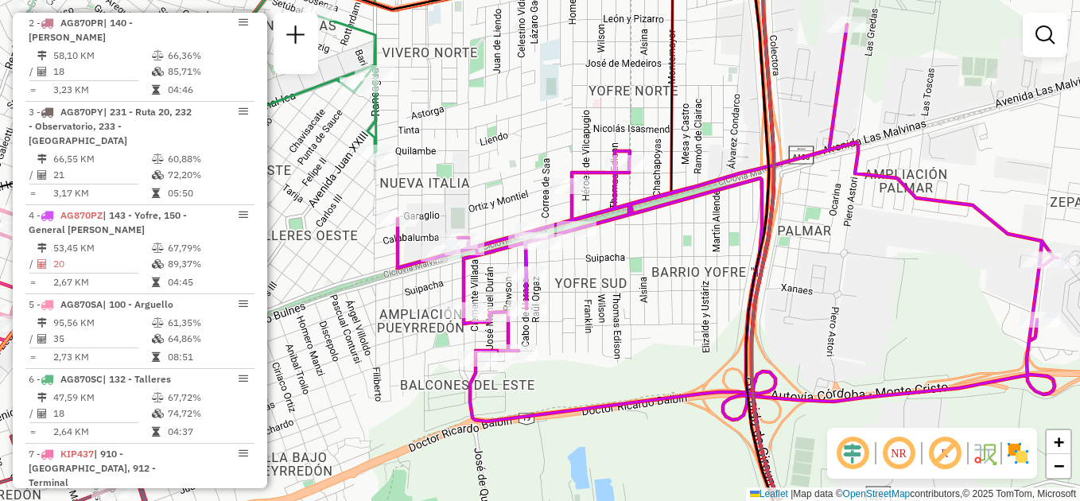
drag, startPoint x: 585, startPoint y: 333, endPoint x: 665, endPoint y: 284, distance: 94.3
click at [665, 283] on div "Janela de atendimento Grade de atendimento Capacidade Transportadoras Veículos …" at bounding box center [540, 250] width 1080 height 501
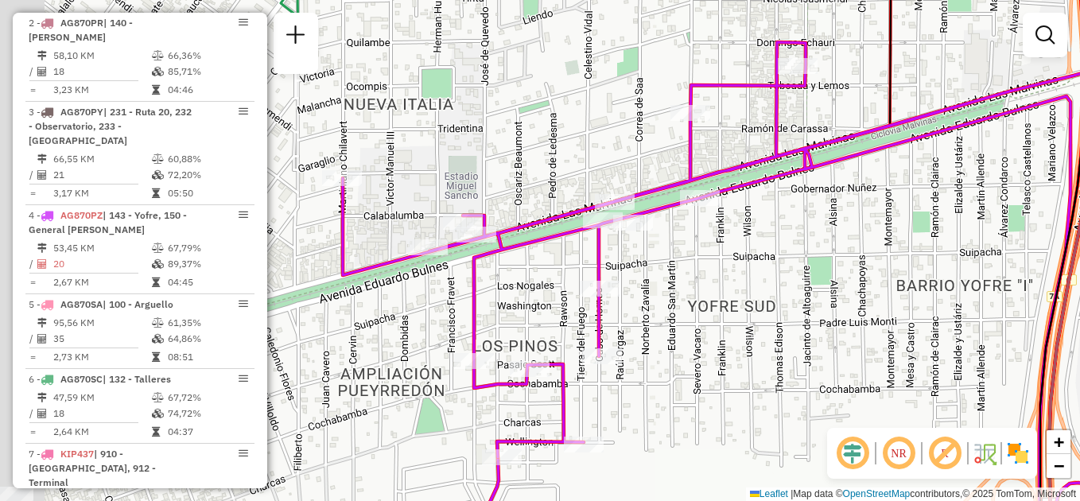
drag, startPoint x: 625, startPoint y: 278, endPoint x: 798, endPoint y: 301, distance: 174.2
click at [823, 314] on div "Janela de atendimento Grade de atendimento Capacidade Transportadoras Veículos …" at bounding box center [540, 250] width 1080 height 501
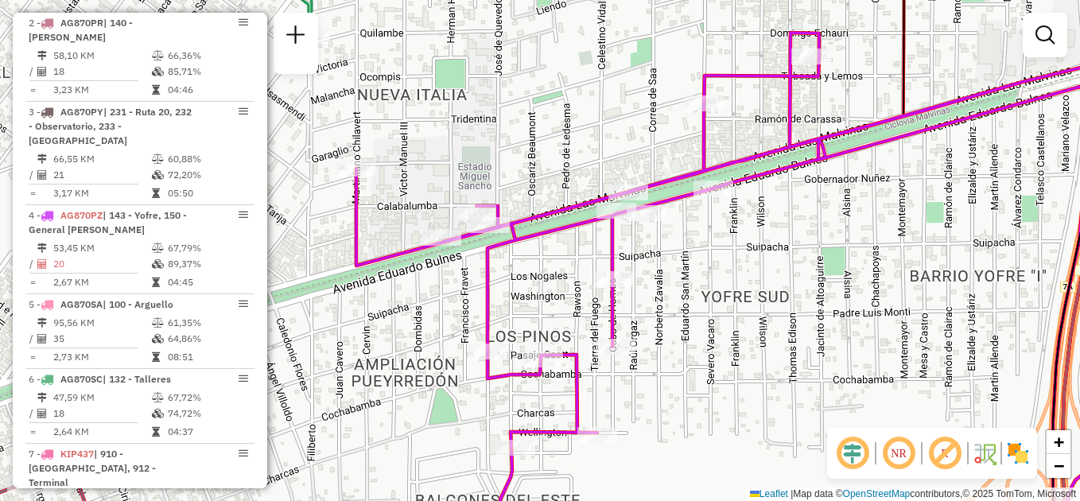
drag, startPoint x: 651, startPoint y: 362, endPoint x: 651, endPoint y: 347, distance: 15.1
click at [663, 359] on div "Janela de atendimento Grade de atendimento Capacidade Transportadoras Veículos …" at bounding box center [540, 250] width 1080 height 501
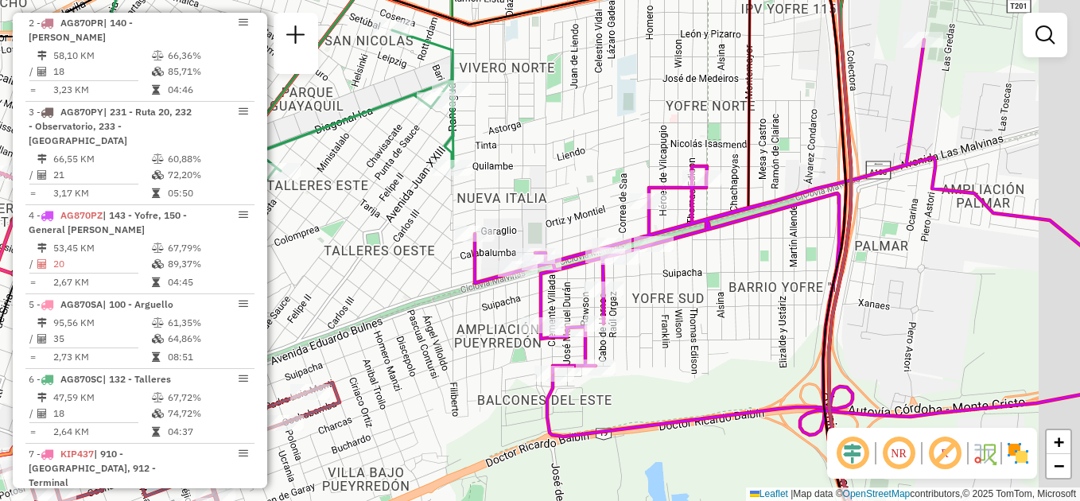
drag, startPoint x: 762, startPoint y: 293, endPoint x: 553, endPoint y: 303, distance: 209.5
click at [553, 303] on div "Janela de atendimento Grade de atendimento Capacidade Transportadoras Veículos …" at bounding box center [540, 250] width 1080 height 501
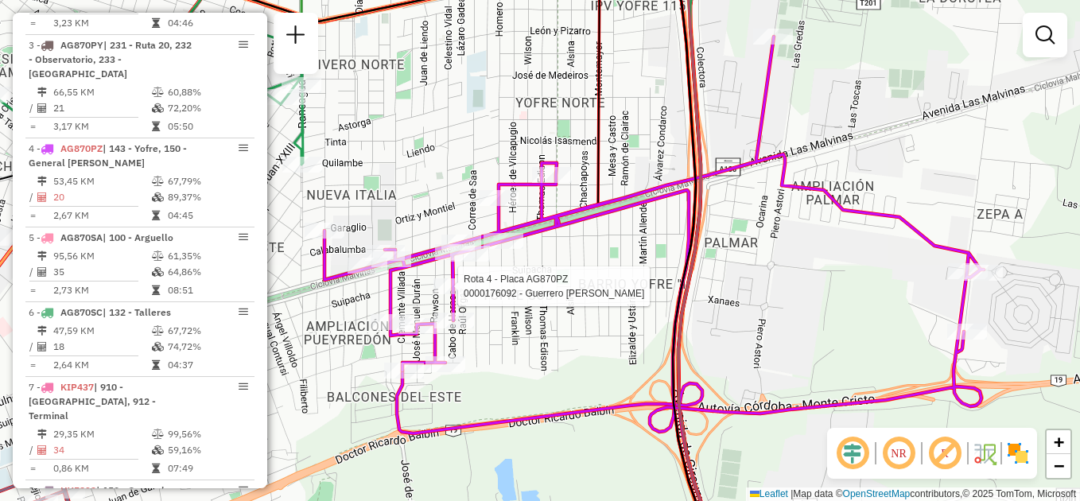
select select "**********"
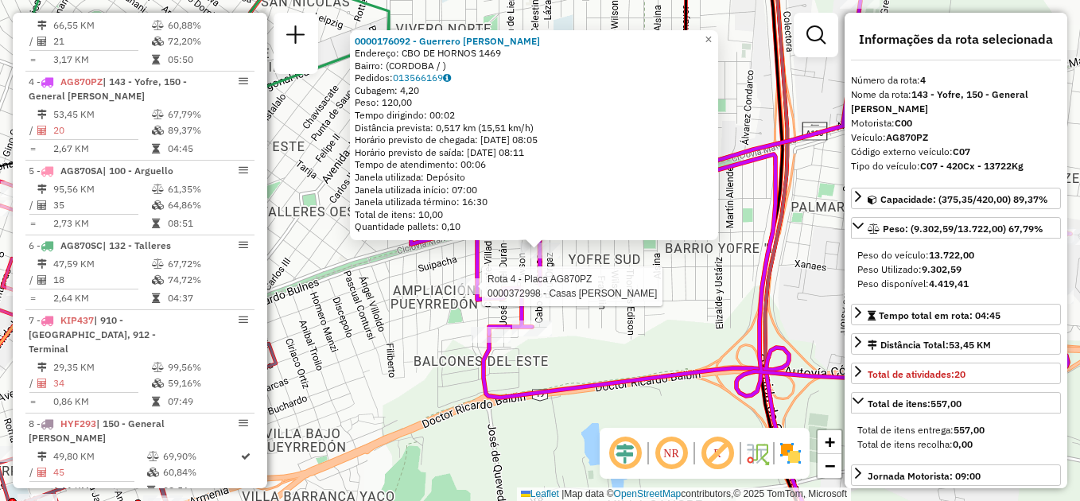
scroll to position [877, 0]
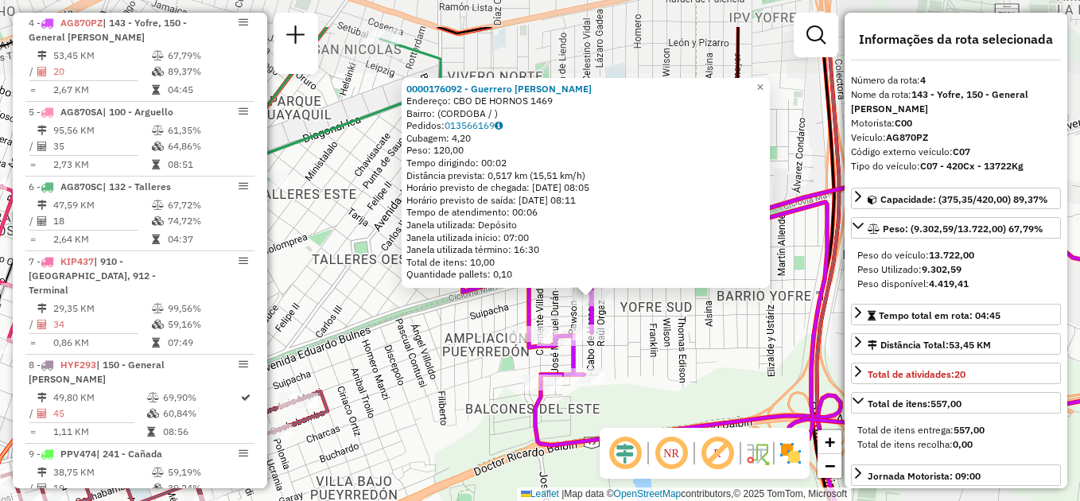
drag, startPoint x: 678, startPoint y: 254, endPoint x: 682, endPoint y: 331, distance: 77.2
click at [682, 331] on div "0000176092 - Guerrero Ana Carolina Endereço: CBO DE HORNOS 1469 Bairro: (CORDOB…" at bounding box center [540, 250] width 1080 height 501
click at [736, 318] on div "0000176092 - Guerrero Ana Carolina Endereço: CBO DE HORNOS 1469 Bairro: (CORDOB…" at bounding box center [540, 250] width 1080 height 501
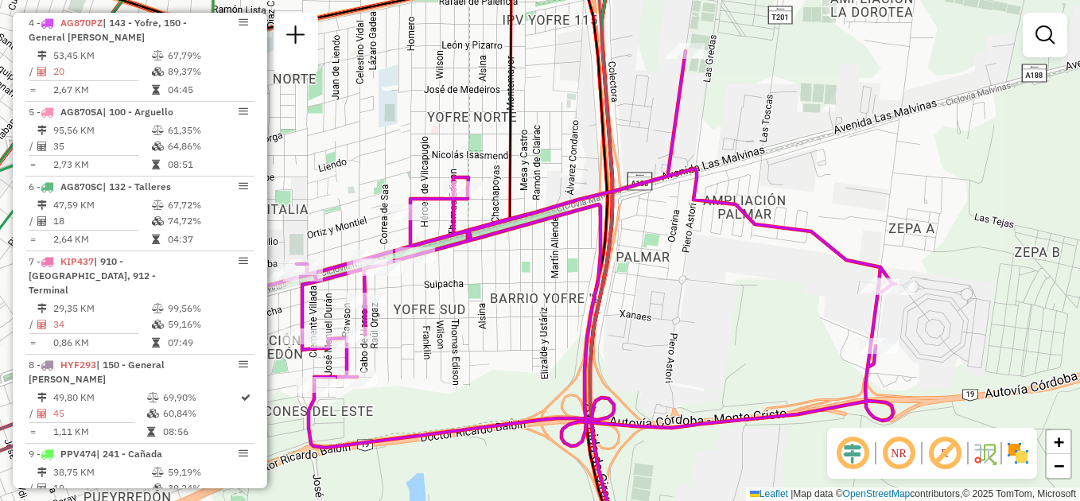
drag, startPoint x: 760, startPoint y: 294, endPoint x: 534, endPoint y: 296, distance: 226.7
click at [534, 296] on div "Janela de atendimento Grade de atendimento Capacidade Transportadoras Veículos …" at bounding box center [540, 250] width 1080 height 501
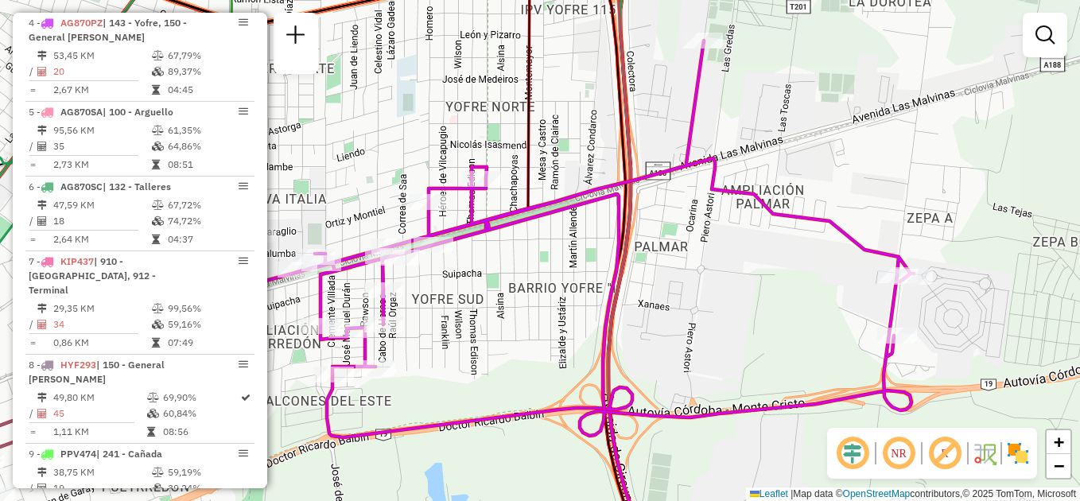
drag, startPoint x: 536, startPoint y: 313, endPoint x: 519, endPoint y: 255, distance: 61.4
click at [519, 255] on div "Janela de atendimento Grade de atendimento Capacidade Transportadoras Veículos …" at bounding box center [540, 250] width 1080 height 501
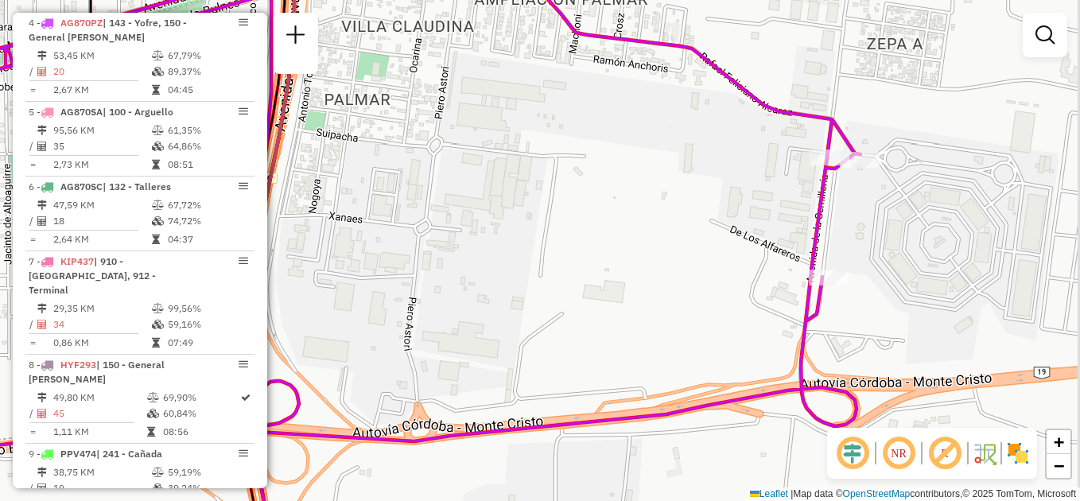
drag, startPoint x: 998, startPoint y: 262, endPoint x: 875, endPoint y: 245, distance: 124.5
click at [875, 245] on div "Janela de atendimento Grade de atendimento Capacidade Transportadoras Veículos …" at bounding box center [540, 250] width 1080 height 501
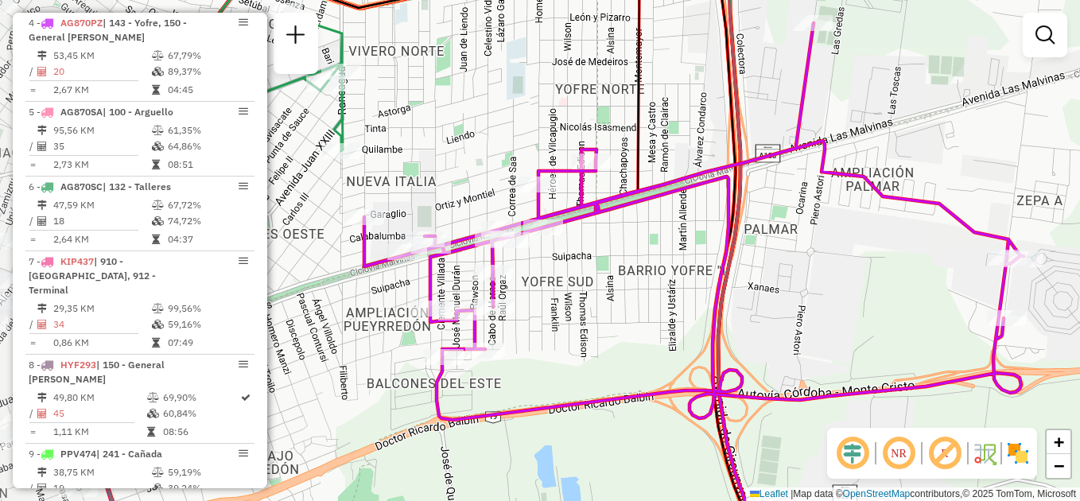
drag, startPoint x: 631, startPoint y: 290, endPoint x: 828, endPoint y: 309, distance: 198.3
click at [845, 322] on div "Janela de atendimento Grade de atendimento Capacidade Transportadoras Veículos …" at bounding box center [540, 250] width 1080 height 501
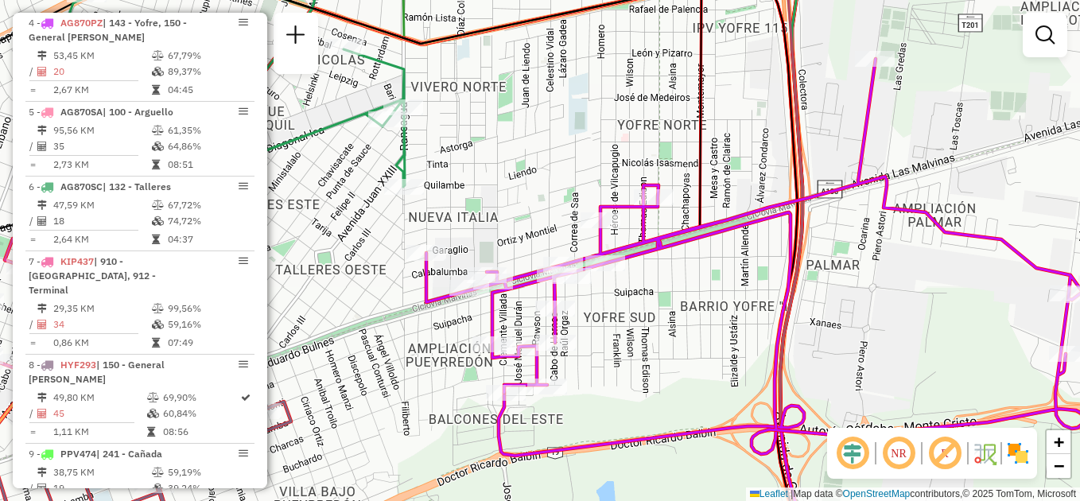
drag, startPoint x: 653, startPoint y: 310, endPoint x: 711, endPoint y: 313, distance: 58.2
click at [737, 357] on div "Janela de atendimento Grade de atendimento Capacidade Transportadoras Veículos …" at bounding box center [540, 250] width 1080 height 501
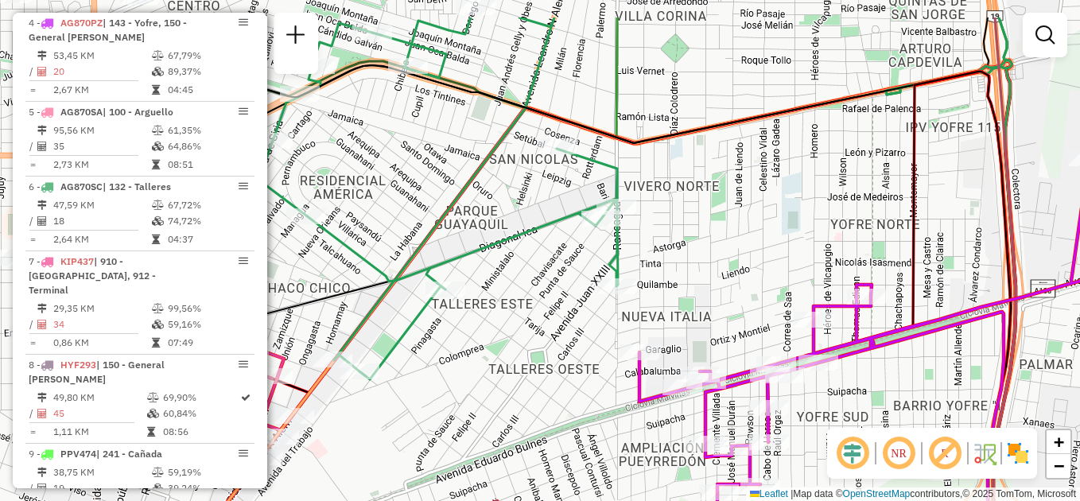
drag, startPoint x: 576, startPoint y: 189, endPoint x: 788, endPoint y: 244, distance: 219.6
click at [785, 247] on div "Janela de atendimento Grade de atendimento Capacidade Transportadoras Veículos …" at bounding box center [540, 250] width 1080 height 501
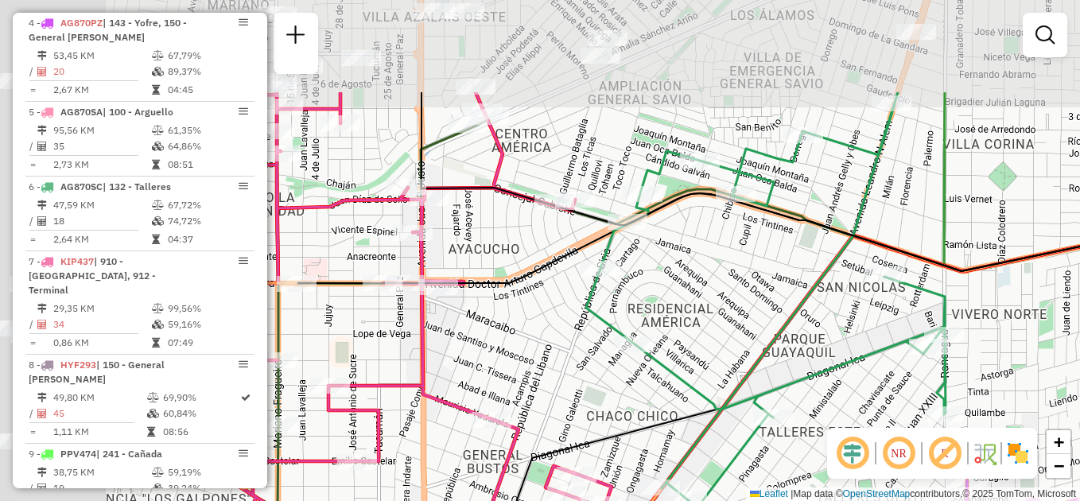
drag, startPoint x: 527, startPoint y: 242, endPoint x: 805, endPoint y: 357, distance: 301.3
click at [815, 375] on icon at bounding box center [766, 299] width 360 height 415
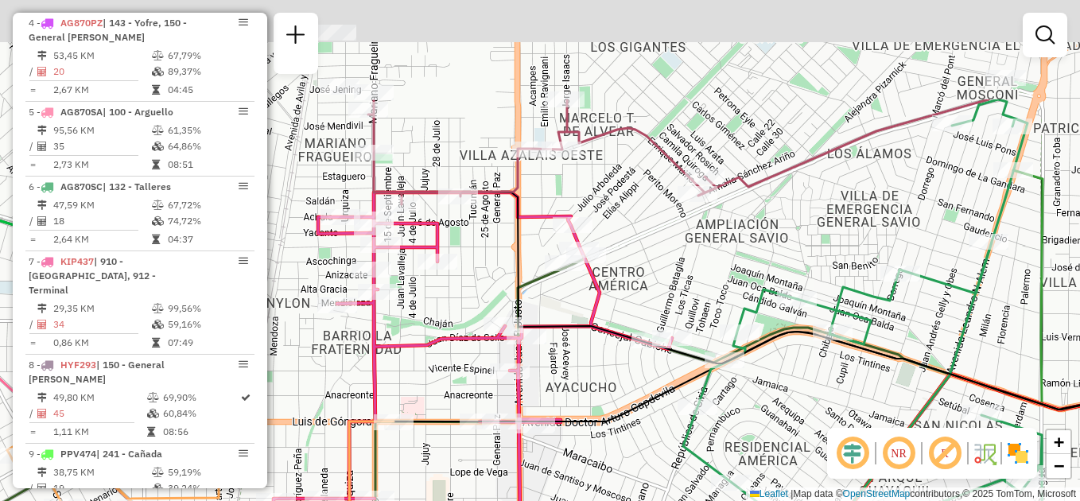
drag, startPoint x: 719, startPoint y: 240, endPoint x: 781, endPoint y: 379, distance: 152.4
click at [804, 421] on div "Janela de atendimento Grade de atendimento Capacidade Transportadoras Veículos …" at bounding box center [540, 250] width 1080 height 501
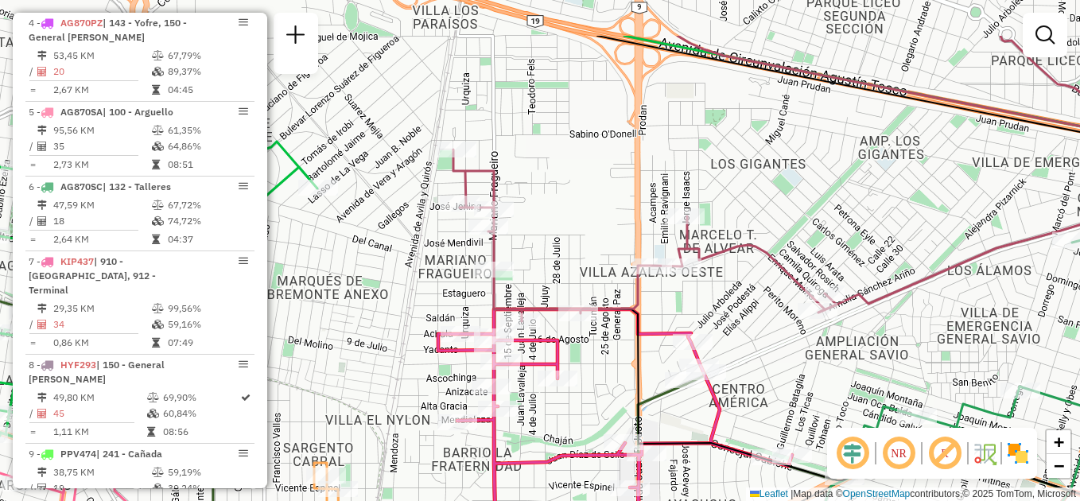
drag, startPoint x: 619, startPoint y: 273, endPoint x: 763, endPoint y: 387, distance: 183.5
click at [763, 387] on div "Janela de atendimento Grade de atendimento Capacidade Transportadoras Veículos …" at bounding box center [540, 250] width 1080 height 501
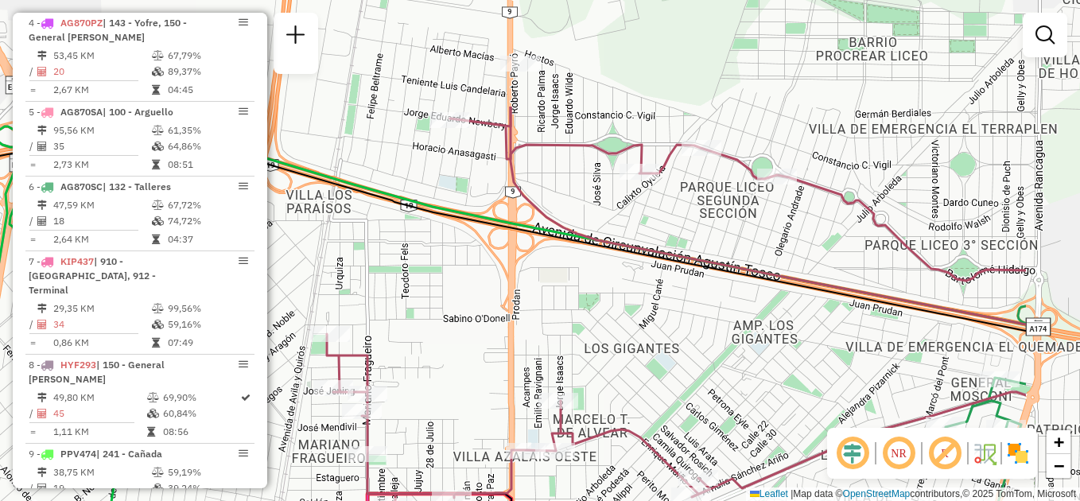
drag, startPoint x: 632, startPoint y: 248, endPoint x: 453, endPoint y: 400, distance: 234.8
click at [462, 405] on div "Janela de atendimento Grade de atendimento Capacidade Transportadoras Veículos …" at bounding box center [540, 250] width 1080 height 501
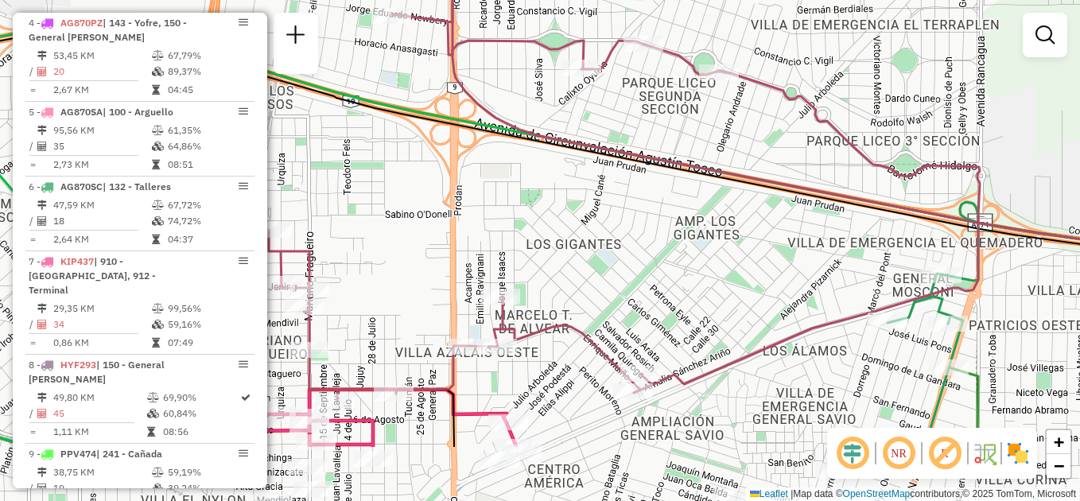
drag, startPoint x: 660, startPoint y: 385, endPoint x: 611, endPoint y: 281, distance: 115.3
click at [611, 281] on div "Janela de atendimento Grade de atendimento Capacidade Transportadoras Veículos …" at bounding box center [540, 250] width 1080 height 501
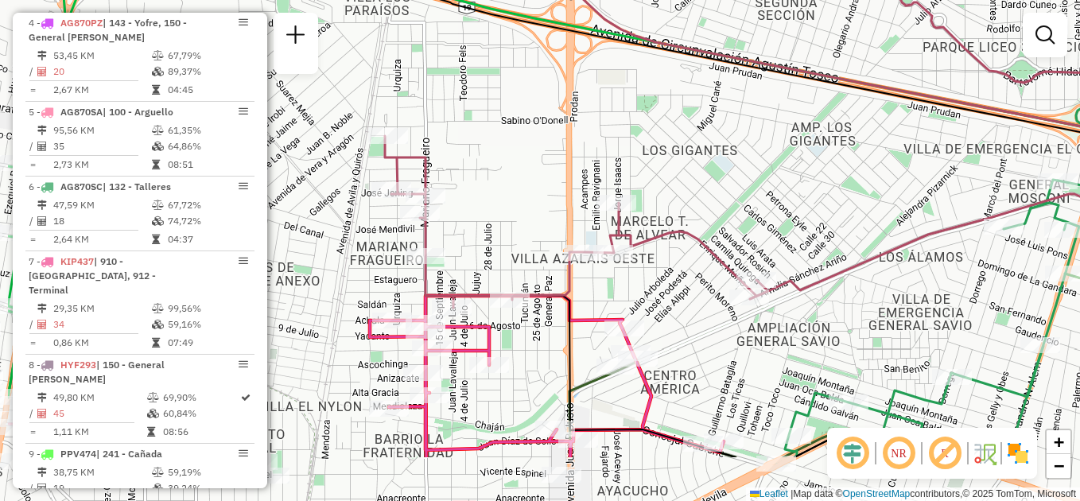
drag, startPoint x: 589, startPoint y: 262, endPoint x: 776, endPoint y: 169, distance: 209.9
click at [770, 165] on div "Janela de atendimento Grade de atendimento Capacidade Transportadoras Veículos …" at bounding box center [540, 250] width 1080 height 501
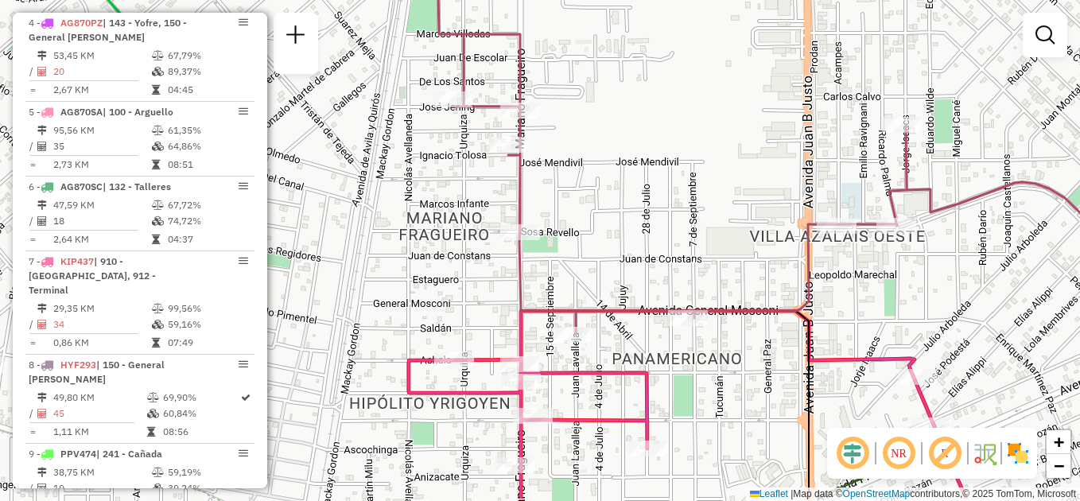
drag, startPoint x: 520, startPoint y: 250, endPoint x: 717, endPoint y: 199, distance: 203.7
click at [717, 199] on div "Janela de atendimento Grade de atendimento Capacidade Transportadoras Veículos …" at bounding box center [540, 250] width 1080 height 501
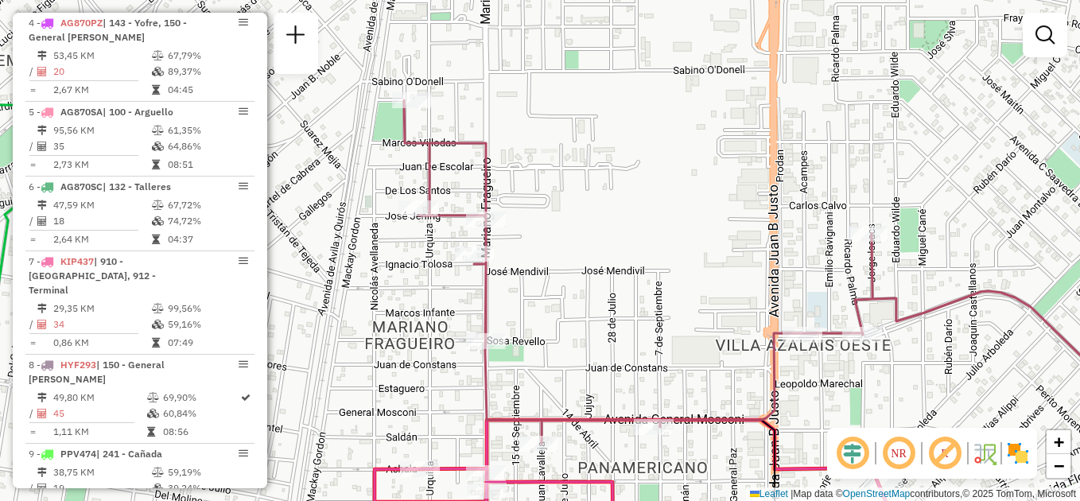
drag, startPoint x: 593, startPoint y: 185, endPoint x: 519, endPoint y: 134, distance: 89.1
click at [520, 137] on div "Janela de atendimento Grade de atendimento Capacidade Transportadoras Veículos …" at bounding box center [540, 250] width 1080 height 501
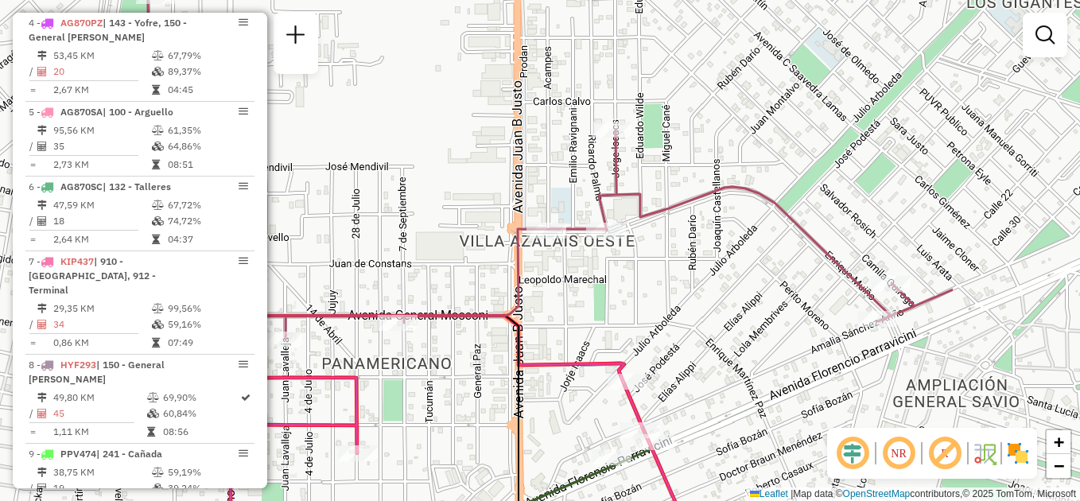
drag, startPoint x: 678, startPoint y: 268, endPoint x: 470, endPoint y: 224, distance: 212.9
click at [445, 240] on div "Janela de atendimento Grade de atendimento Capacidade Transportadoras Veículos …" at bounding box center [540, 250] width 1080 height 501
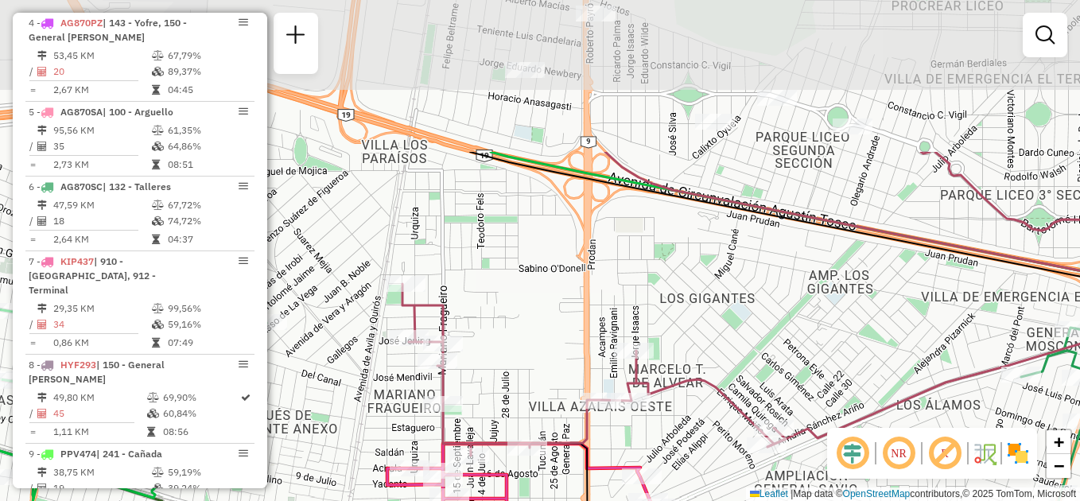
drag, startPoint x: 768, startPoint y: 140, endPoint x: 741, endPoint y: 329, distance: 191.3
click at [741, 329] on div "Janela de atendimento Grade de atendimento Capacidade Transportadoras Veículos …" at bounding box center [540, 250] width 1080 height 501
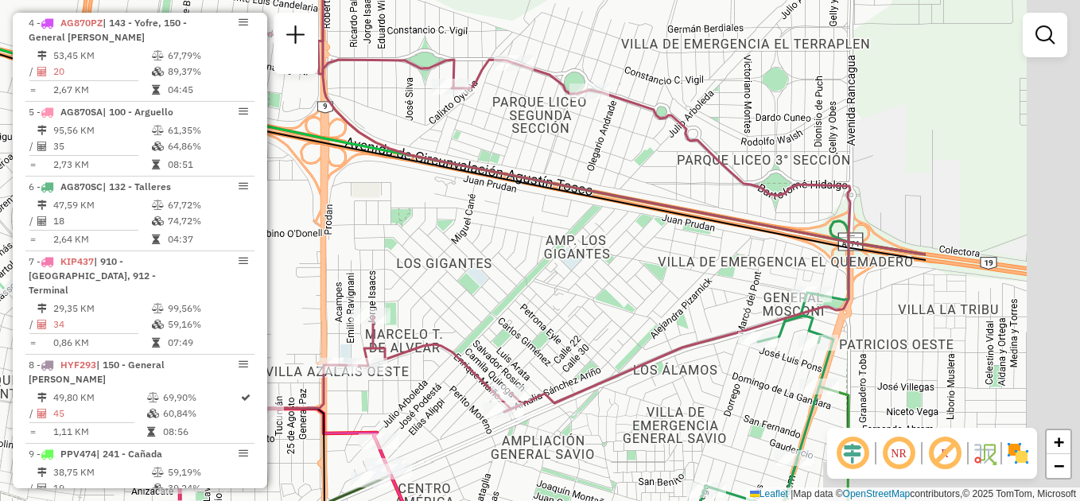
drag, startPoint x: 707, startPoint y: 236, endPoint x: 461, endPoint y: 192, distance: 250.4
click at [437, 185] on div "Janela de atendimento Grade de atendimento Capacidade Transportadoras Veículos …" at bounding box center [540, 250] width 1080 height 501
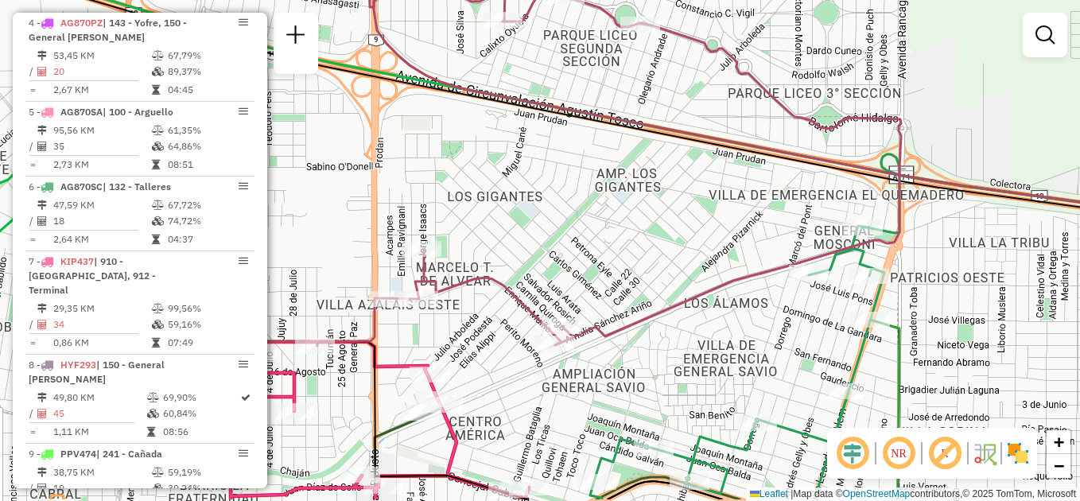
drag, startPoint x: 620, startPoint y: 286, endPoint x: 779, endPoint y: 255, distance: 162.2
click at [779, 255] on div "Janela de atendimento Grade de atendimento Capacidade Transportadoras Veículos …" at bounding box center [540, 250] width 1080 height 501
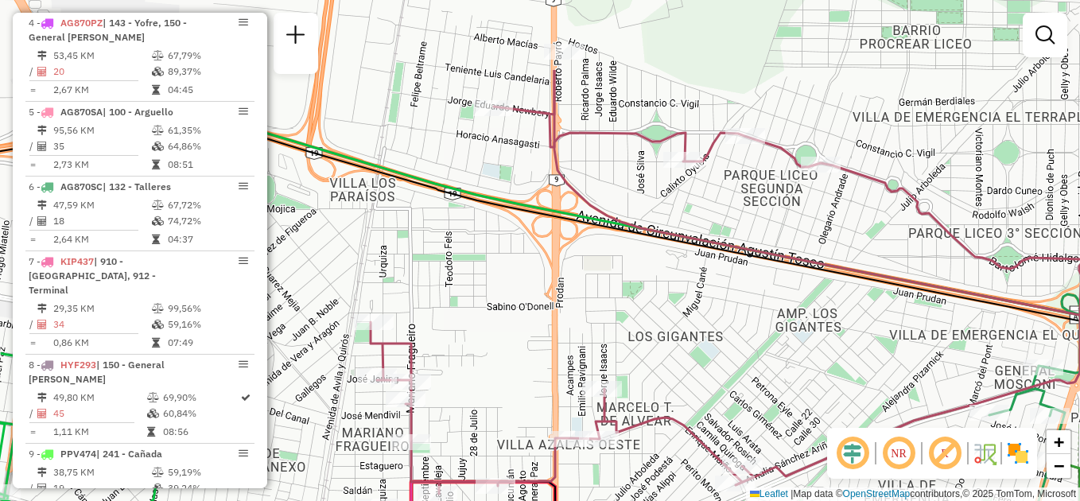
drag, startPoint x: 614, startPoint y: 196, endPoint x: 714, endPoint y: 336, distance: 172.2
click at [714, 336] on div "Janela de atendimento Grade de atendimento Capacidade Transportadoras Veículos …" at bounding box center [540, 250] width 1080 height 501
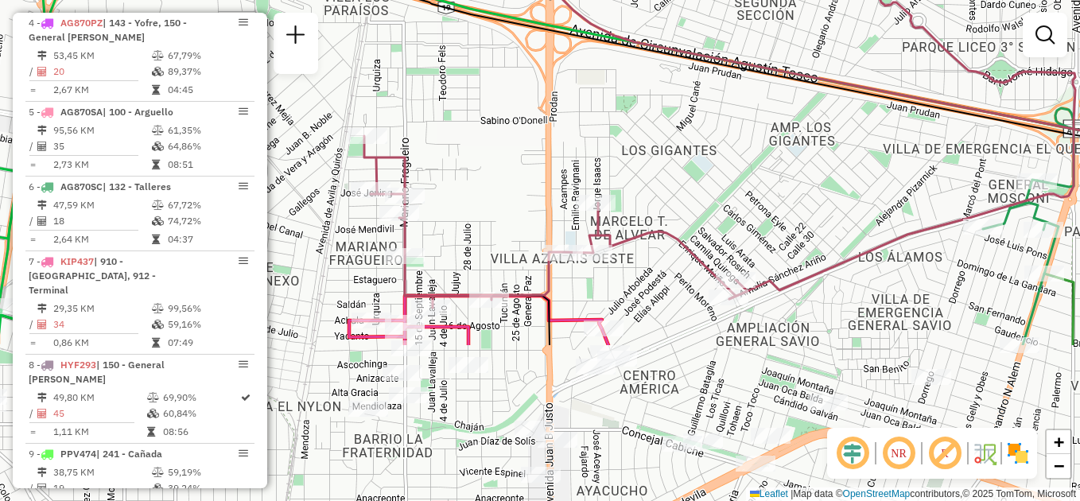
drag, startPoint x: 640, startPoint y: 335, endPoint x: 614, endPoint y: 129, distance: 207.7
click at [614, 129] on div "Janela de atendimento Grade de atendimento Capacidade Transportadoras Veículos …" at bounding box center [540, 250] width 1080 height 501
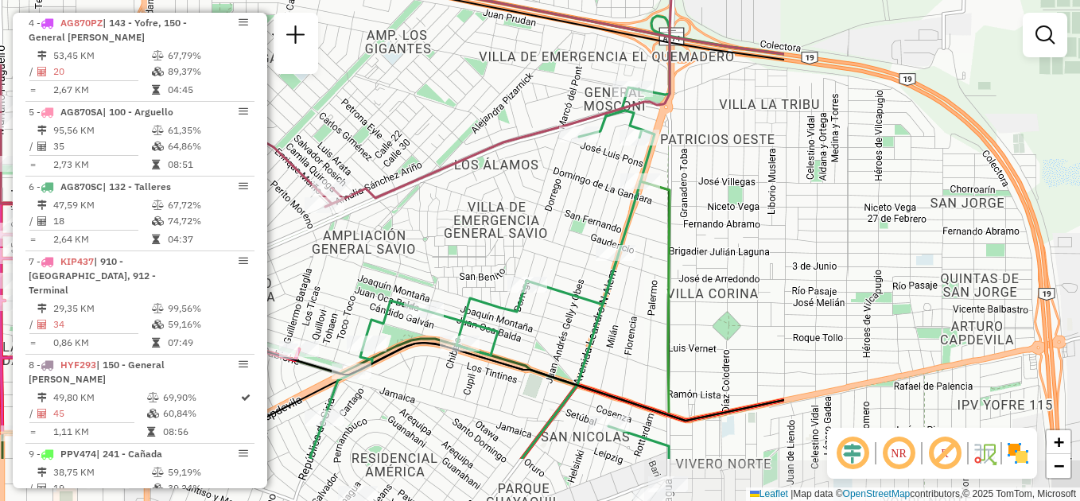
drag, startPoint x: 903, startPoint y: 324, endPoint x: 495, endPoint y: 231, distance: 418.5
click at [495, 231] on div "Janela de atendimento Grade de atendimento Capacidade Transportadoras Veículos …" at bounding box center [540, 250] width 1080 height 501
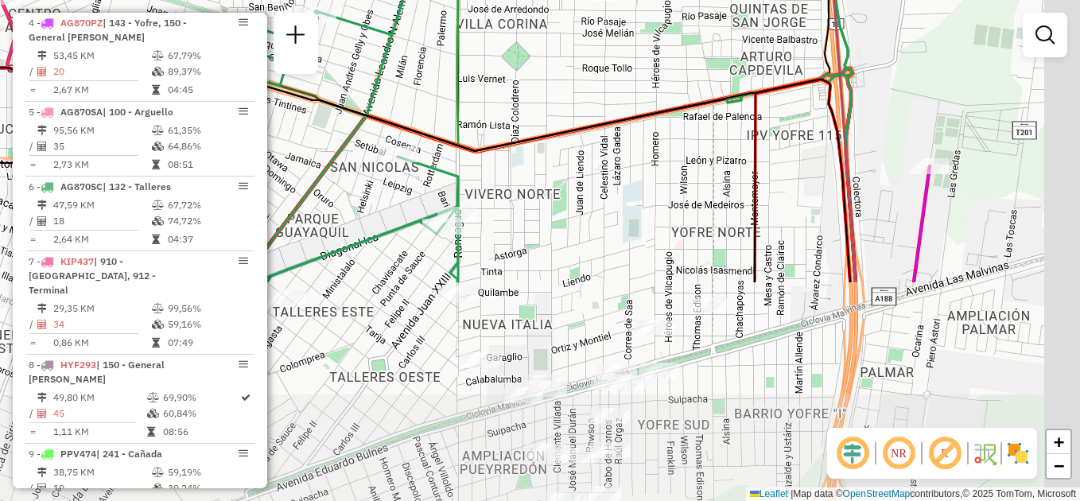
drag, startPoint x: 881, startPoint y: 340, endPoint x: 688, endPoint y: 95, distance: 311.4
click at [688, 95] on div "Janela de atendimento Grade de atendimento Capacidade Transportadoras Veículos …" at bounding box center [540, 250] width 1080 height 501
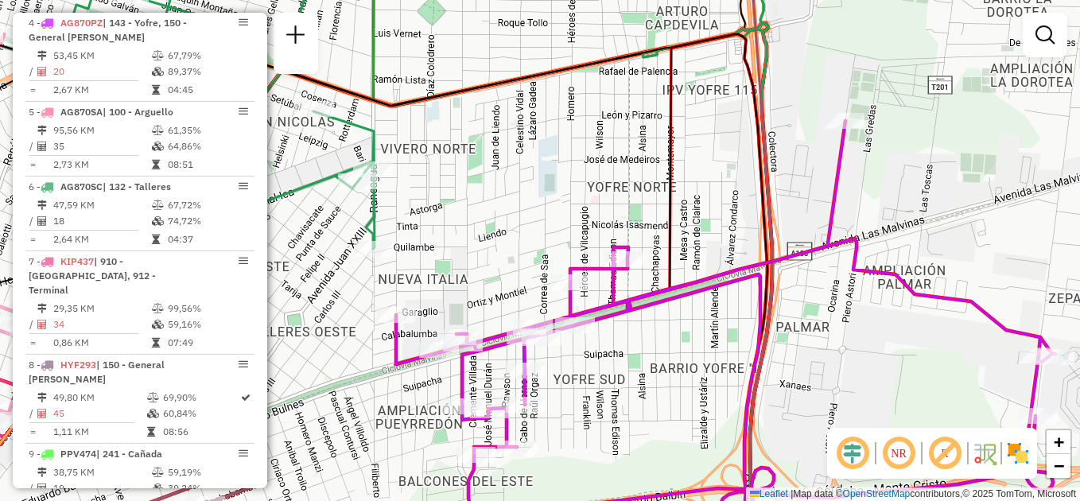
drag, startPoint x: 799, startPoint y: 340, endPoint x: 681, endPoint y: 237, distance: 156.2
click at [718, 298] on icon at bounding box center [725, 313] width 659 height 385
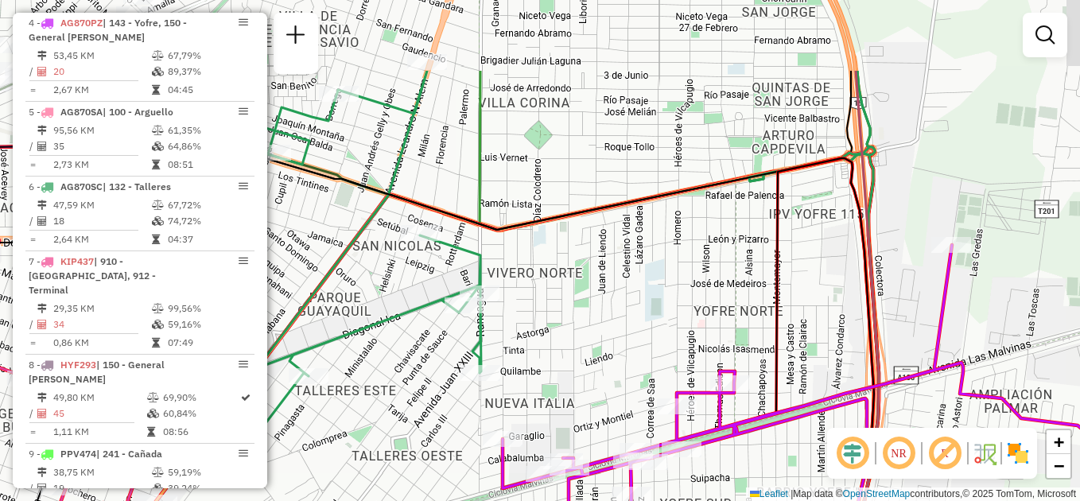
drag, startPoint x: 722, startPoint y: 297, endPoint x: 832, endPoint y: 414, distance: 161.0
click at [831, 414] on div "Janela de atendimento Grade de atendimento Capacidade Transportadoras Veículos …" at bounding box center [540, 250] width 1080 height 501
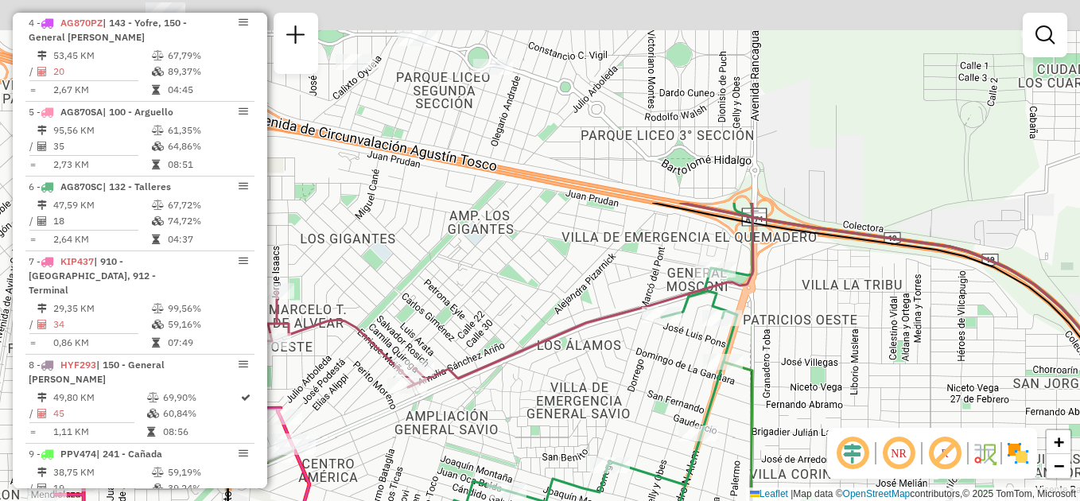
drag
click at [838, 453] on hb-router-mapa "Informações da Sessão 1285289 - [DATE] Criação: [DATE] 17:49 Depósito: SAZ AR C…" at bounding box center [540, 250] width 1080 height 501
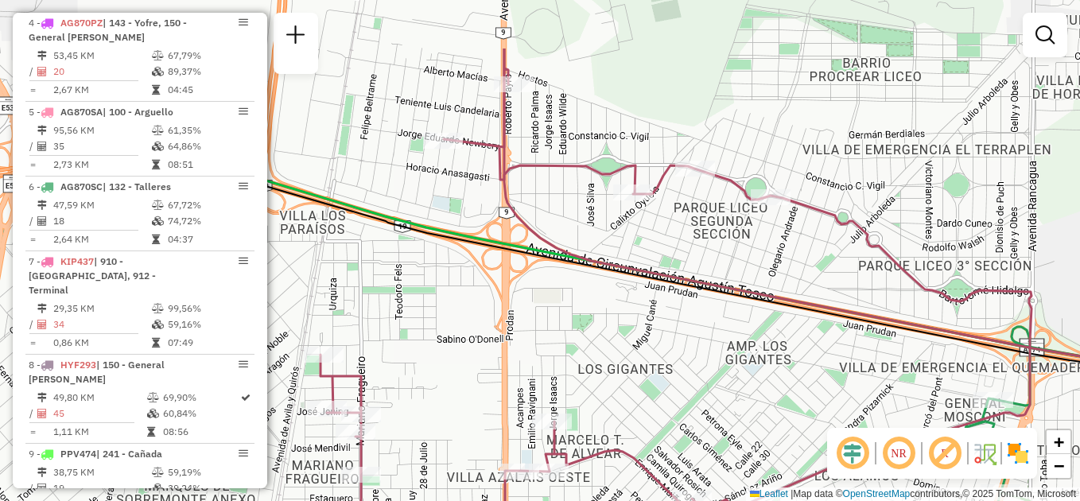
click at [764, 335] on div "Janela de atendimento Grade de atendimento Capacidade Transportadoras Veículos …" at bounding box center [540, 250] width 1080 height 501
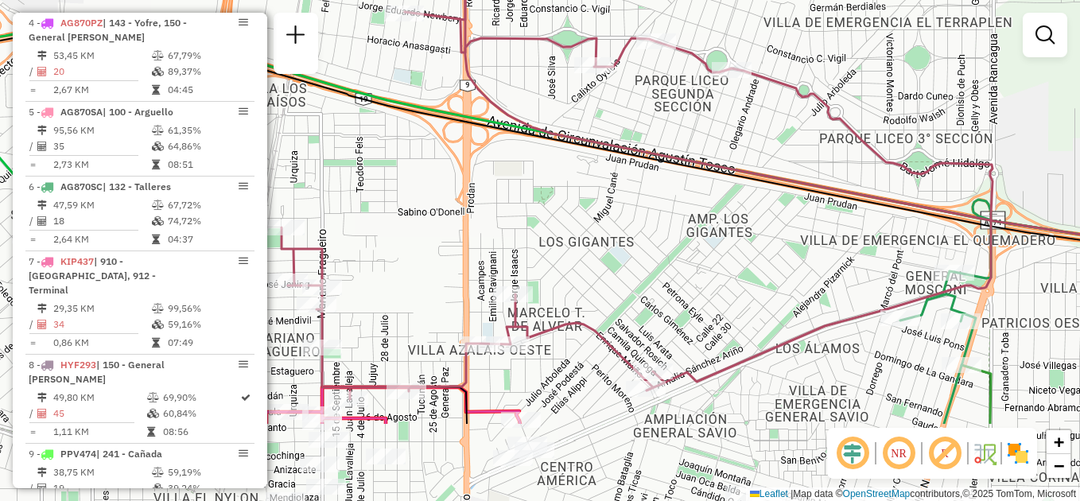
click at [568, 209] on div "Janela de atendimento Grade de atendimento Capacidade Transportadoras Veículos …" at bounding box center [540, 250] width 1080 height 501
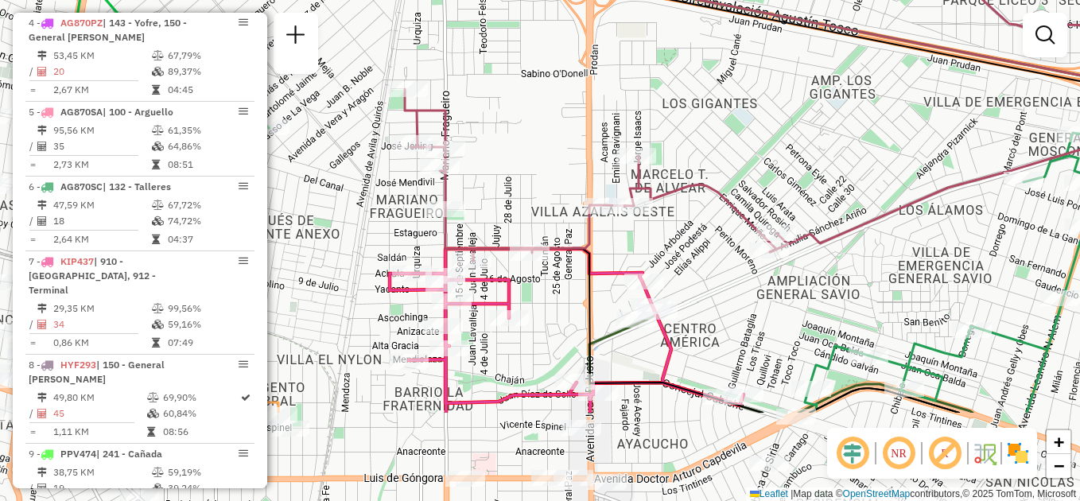
click at [646, 88] on div "Janela de atendimento Grade de atendimento Capacidade Transportadoras Veículos …" at bounding box center [540, 250] width 1080 height 501
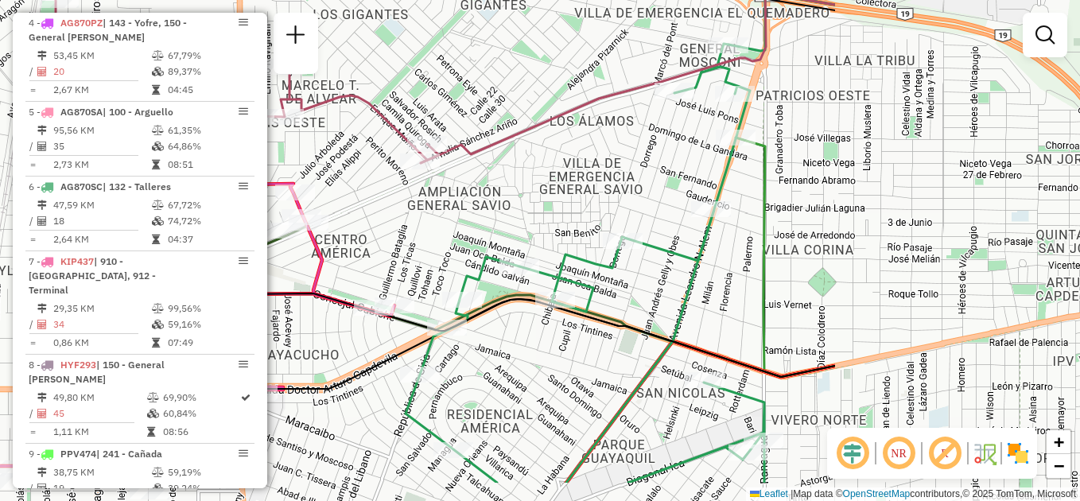
click at [507, 134] on icon at bounding box center [411, 26] width 711 height 290
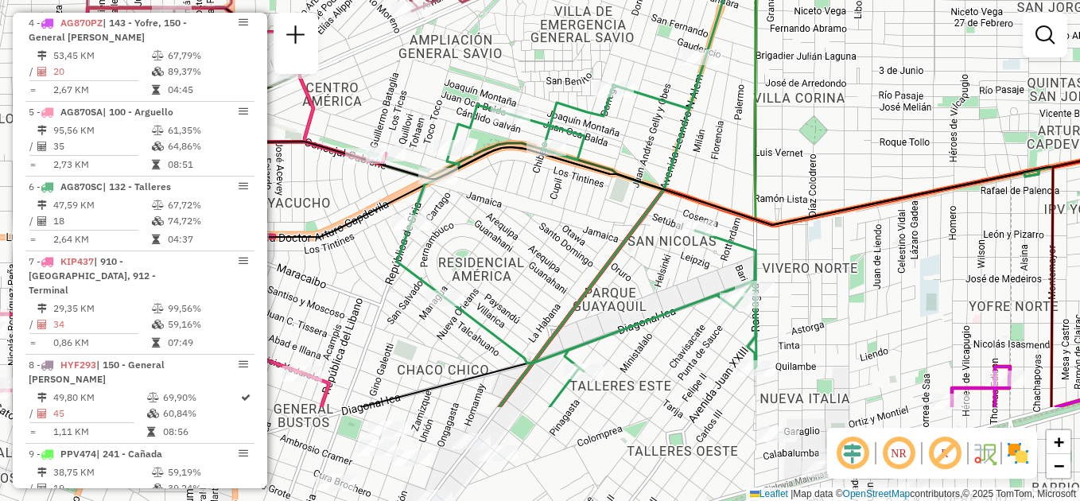
click at [597, 155] on icon at bounding box center [717, 240] width 874 height 333
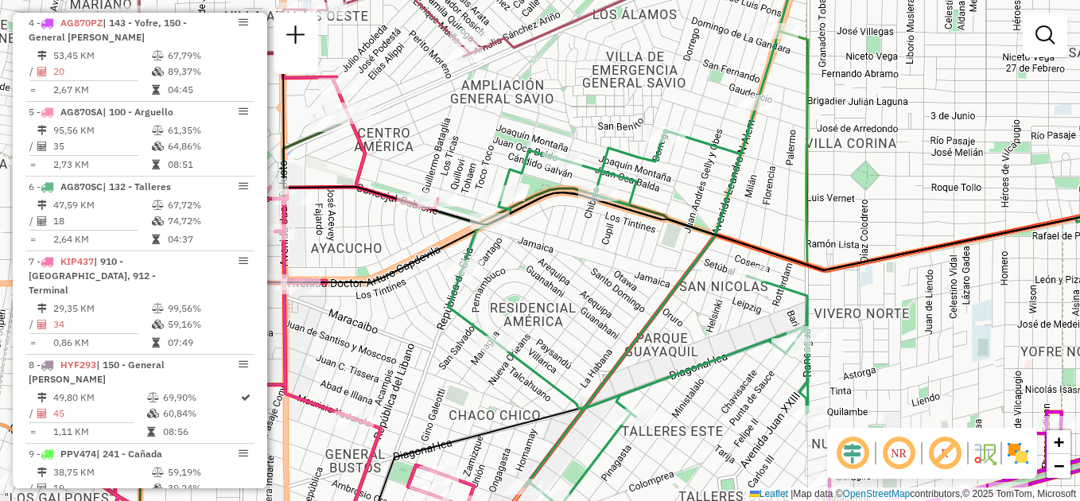
click at [709, 360] on icon at bounding box center [629, 250] width 360 height 511
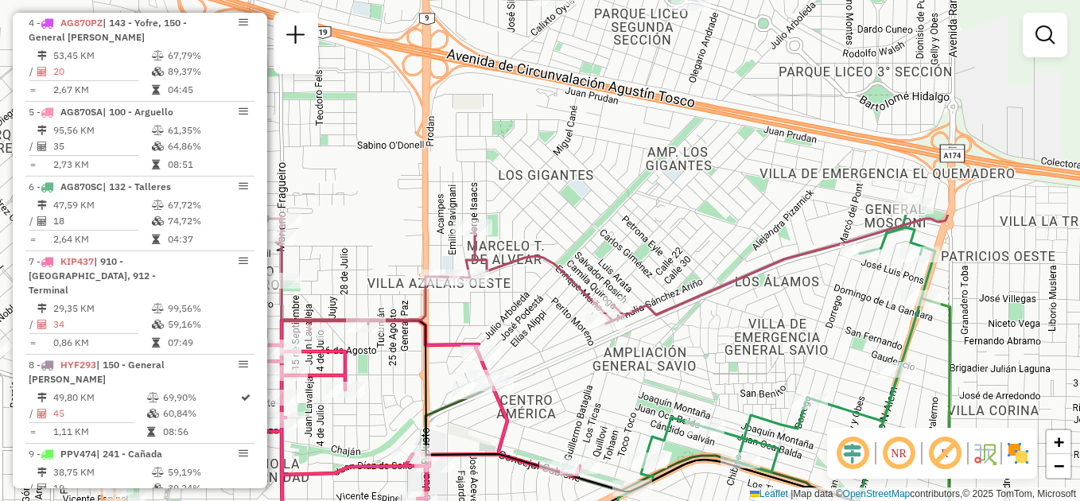
click at [771, 379] on div "Janela de atendimento Grade de atendimento Capacidade Transportadoras Veículos …" at bounding box center [540, 250] width 1080 height 501
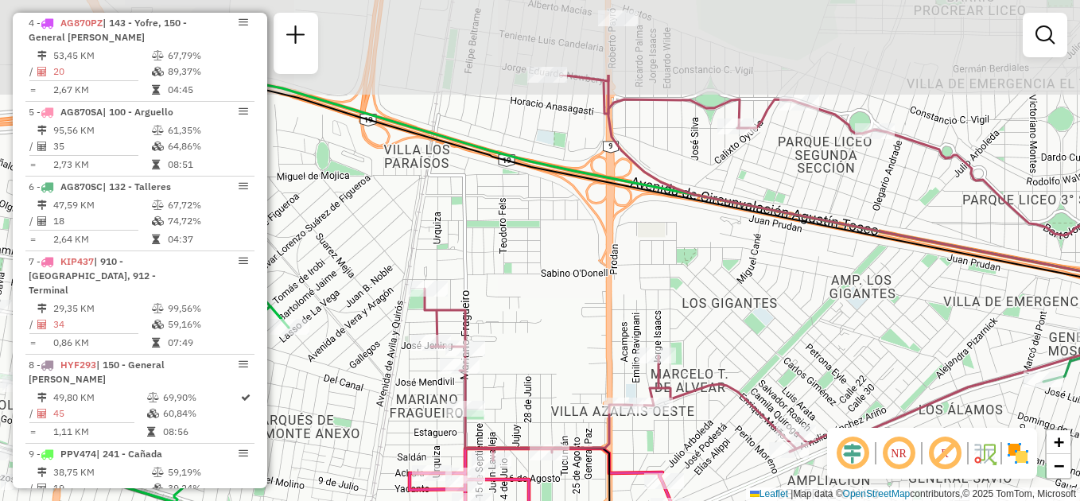
click at [877, 371] on div "Rota 6 - Placa AG870SC 0000469591 - Salcedo Maria Marta Janela de atendimento G…" at bounding box center [540, 250] width 1080 height 501
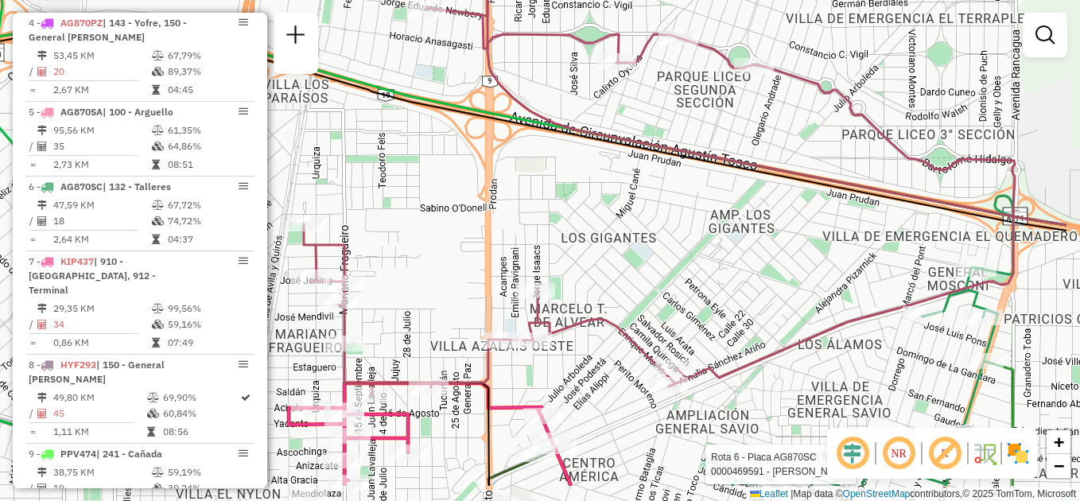
click at [620, 208] on div "Rota 6 - Placa AG870SC 0000469591 - Salcedo Maria Marta Janela de atendimento G…" at bounding box center [540, 250] width 1080 height 501
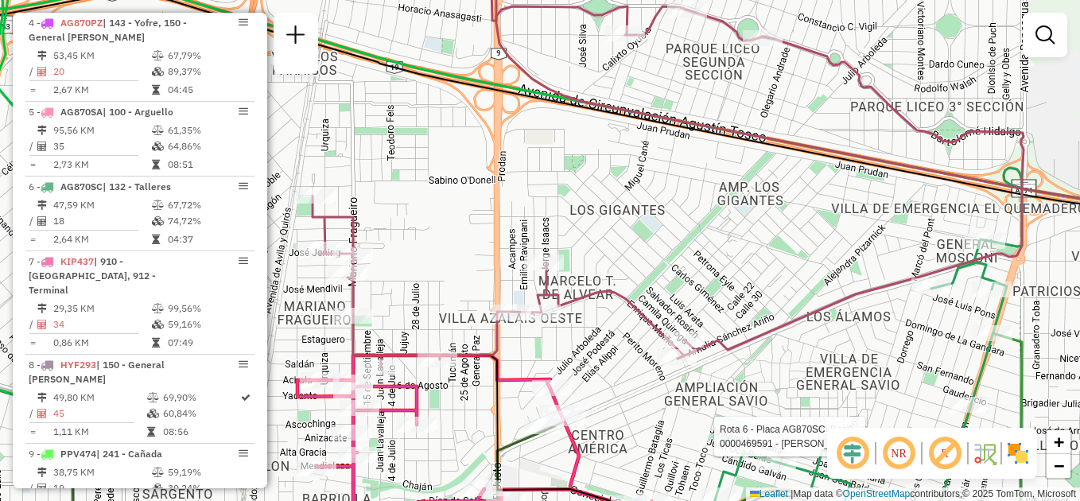
click at [667, 261] on div "Rota 6 - Placa AG870SC 0000469591 - Salcedo Maria Marta Janela de atendimento G…" at bounding box center [540, 250] width 1080 height 501
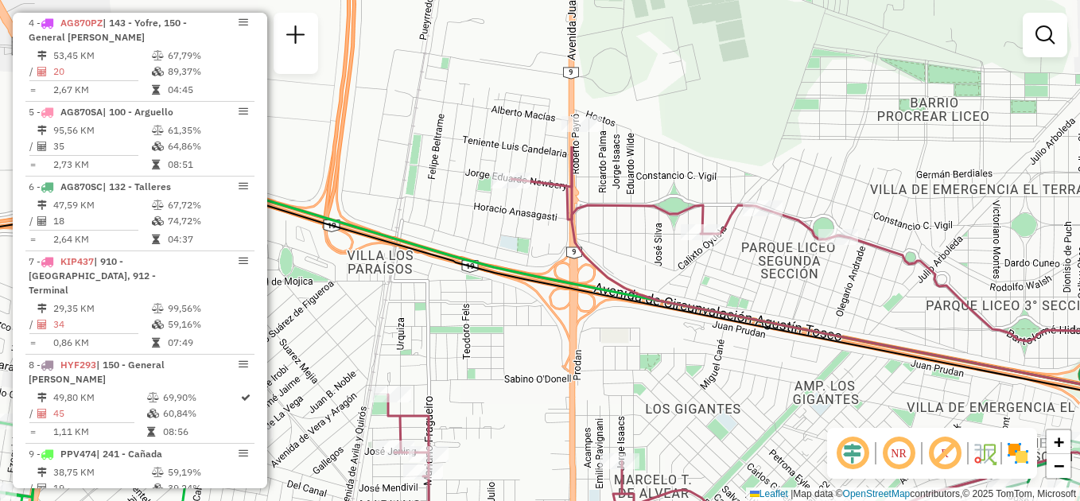
click at [846, 426] on div "Rota 6 - Placa AG870SC 0000469591 - Salcedo Maria Marta Janela de atendimento G…" at bounding box center [540, 250] width 1080 height 501
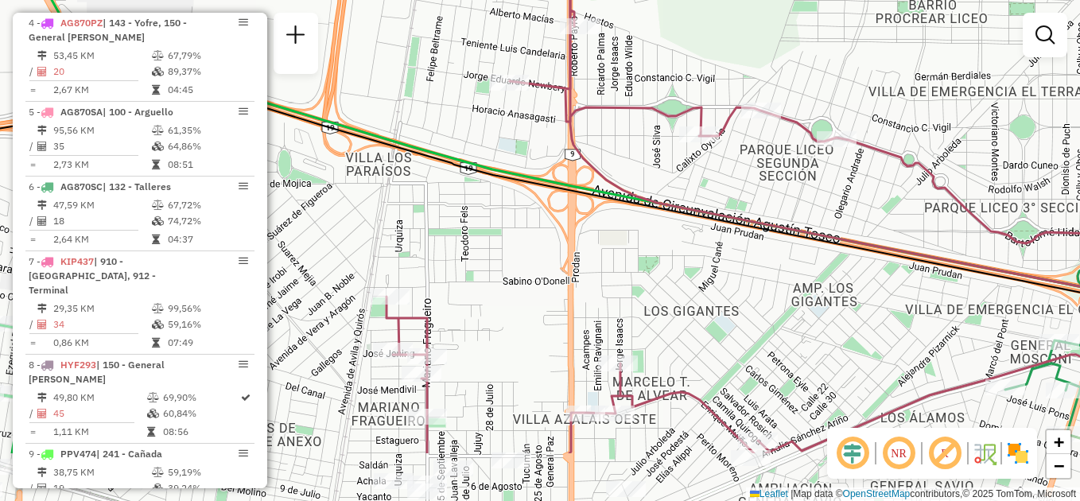
click at [703, 265] on div "Rota 6 - Placa AG870SC 0000469591 - Salcedo Maria Marta Janela de atendimento G…" at bounding box center [540, 250] width 1080 height 501
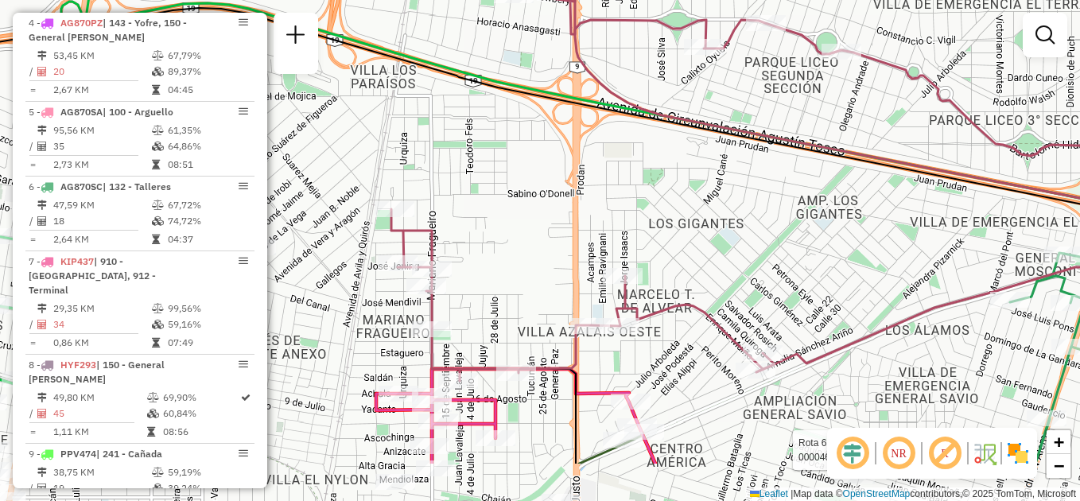
click at [702, 210] on div "Rota 6 - Placa AG870SC 0000469591 - Salcedo Maria Marta Janela de atendimento G…" at bounding box center [540, 250] width 1080 height 501
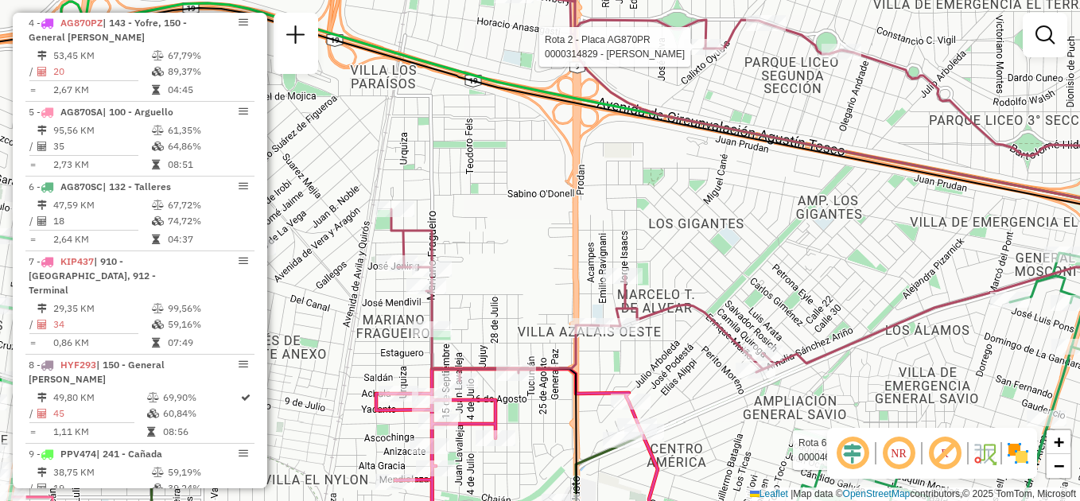
select select "**********"
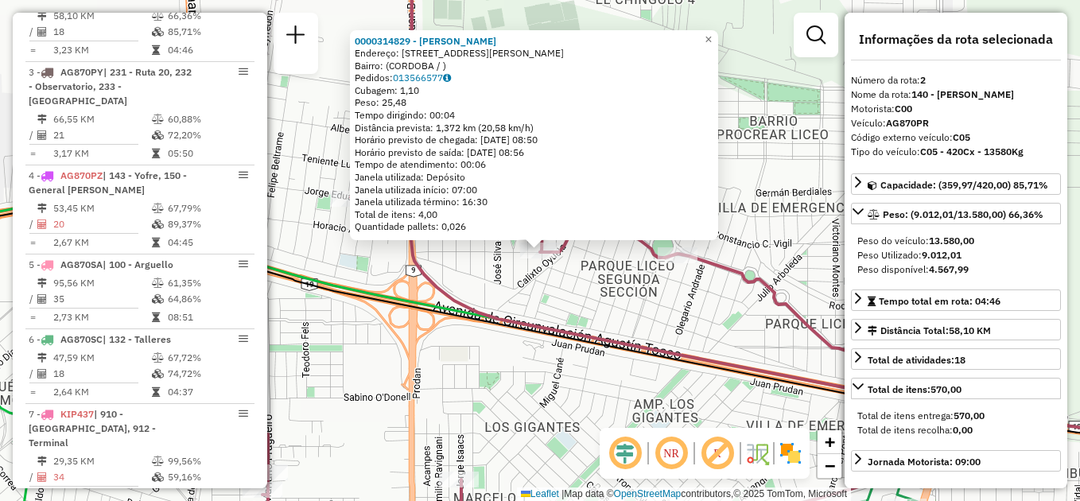
scroll to position [684, 0]
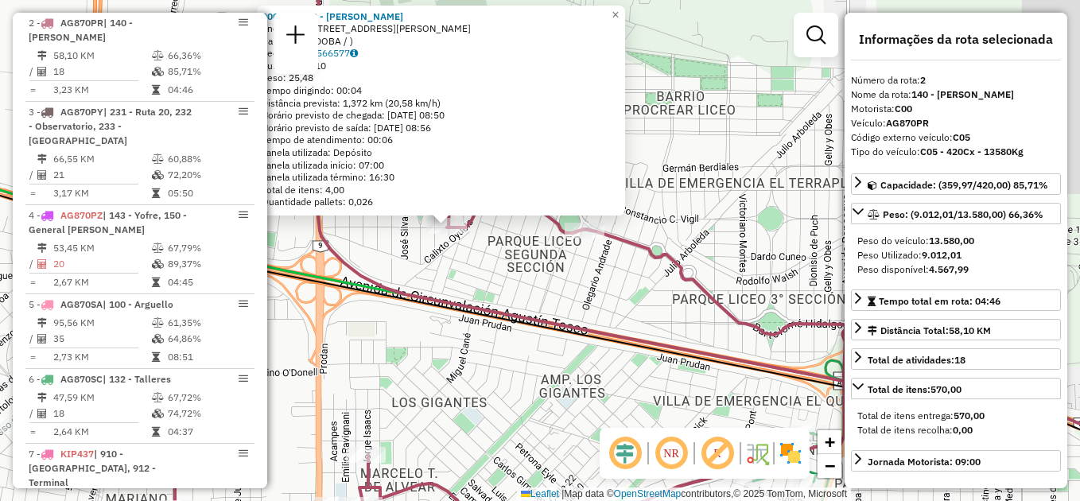
drag, startPoint x: 677, startPoint y: 312, endPoint x: 266, endPoint y: 214, distance: 422.7
click at [267, 216] on div "Rota 2 - Placa AG870PR 0000314829 - Piozzi Franco Adrian 0000314829 - Piozzi Fr…" at bounding box center [540, 250] width 1080 height 501
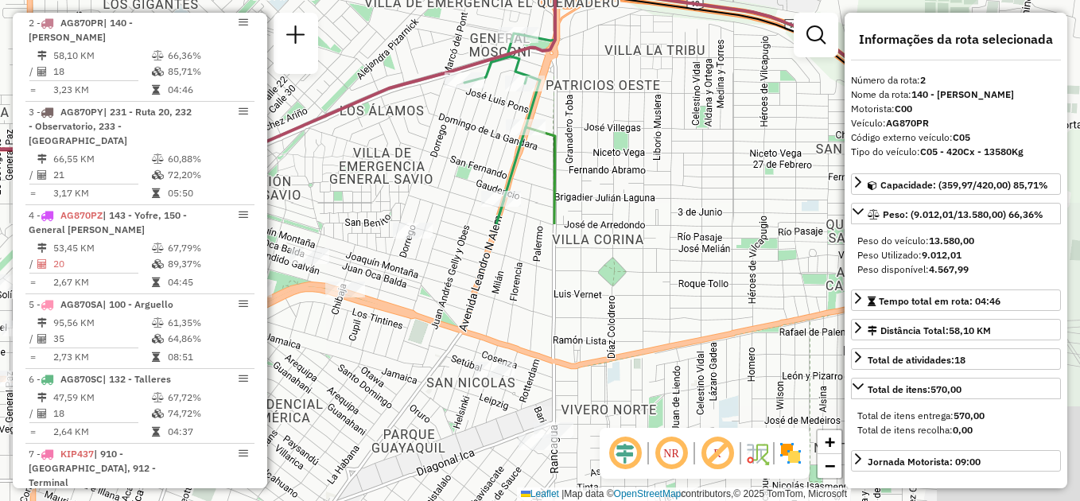
drag, startPoint x: 467, startPoint y: 360, endPoint x: 507, endPoint y: 83, distance: 280.5
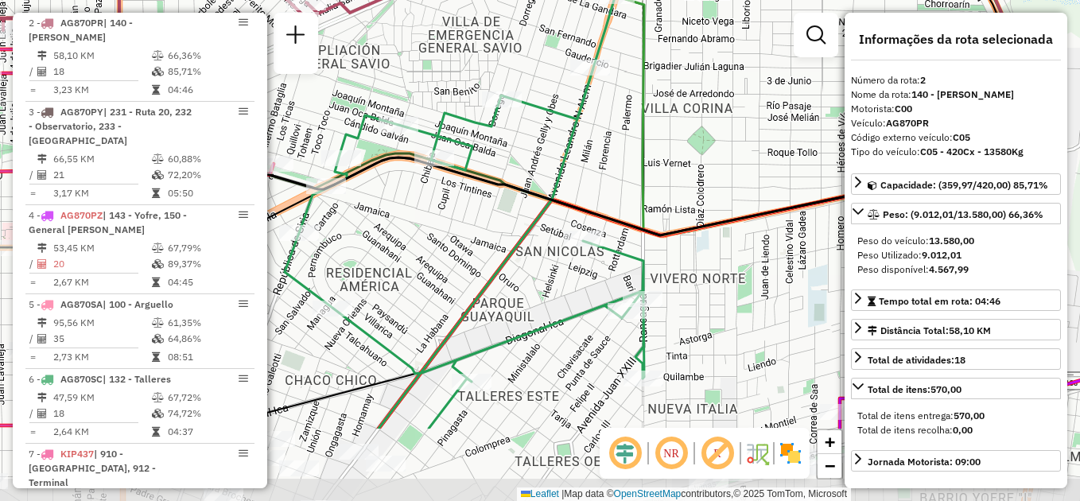
drag, startPoint x: 521, startPoint y: 258, endPoint x: 617, endPoint y: 220, distance: 103.5
click at [611, 136] on div "Rota 6 - Placa AG870SC 0000434016 - Carlettini Hernan Enrique 0000314829 - Pioz…" at bounding box center [540, 250] width 1080 height 501
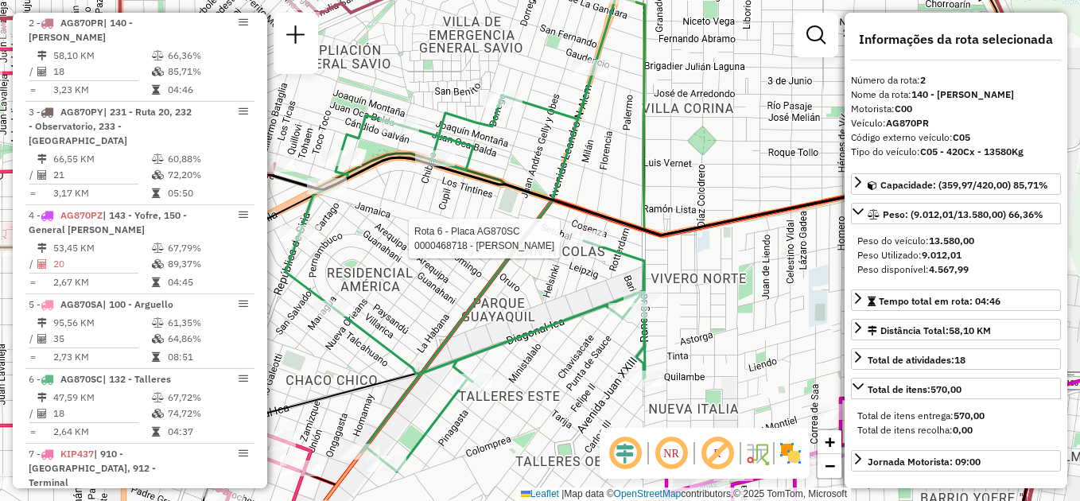
click at [585, 247] on div at bounding box center [585, 239] width 40 height 16
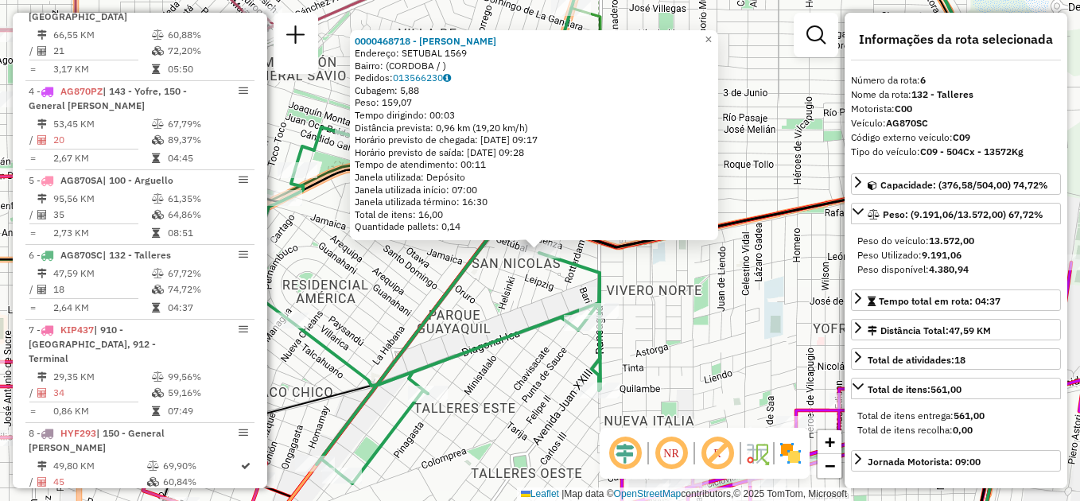
scroll to position [1040, 0]
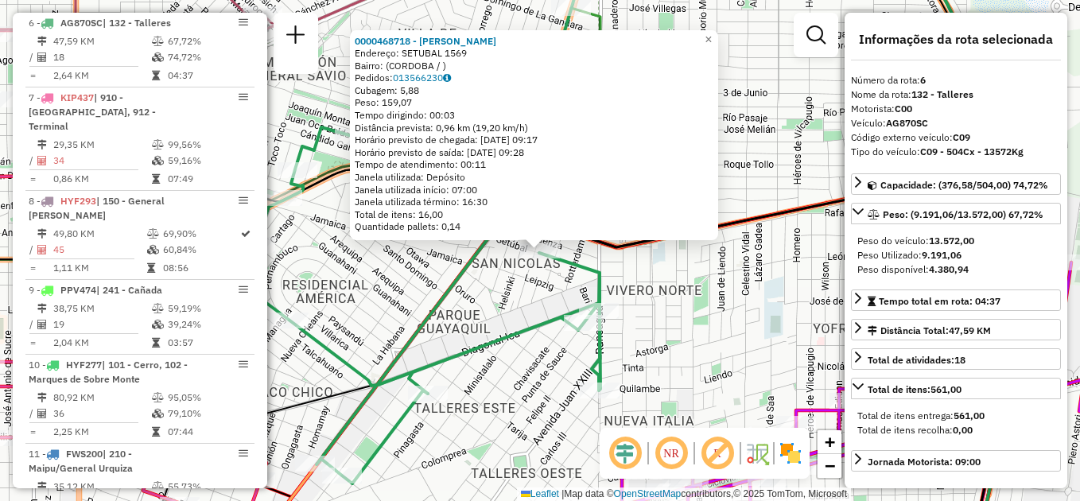
click at [477, 310] on div "0000468718 - Gomez Natalia Desiree Endereço: SETUBAL 1569 Bairro: (CORDOBA / ) …" at bounding box center [540, 250] width 1080 height 501
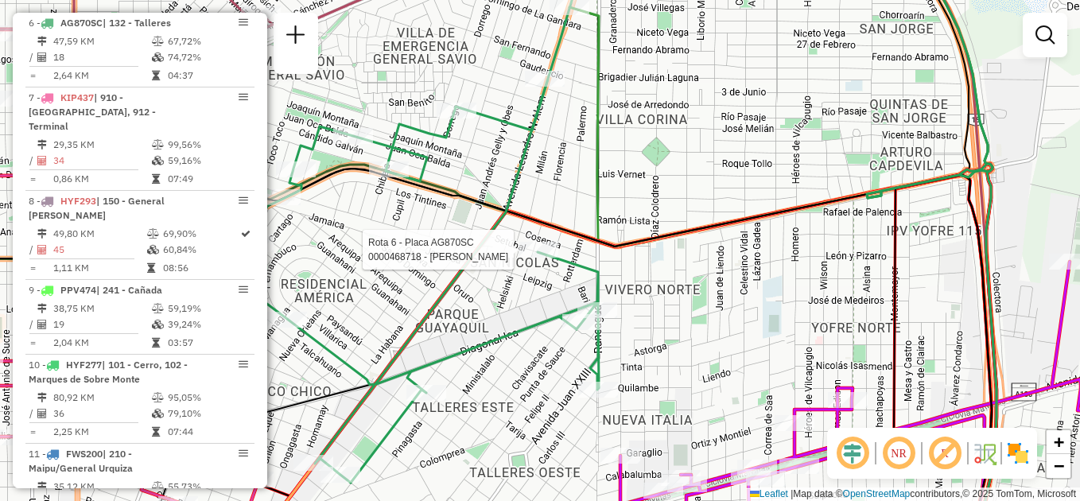
select select "**********"
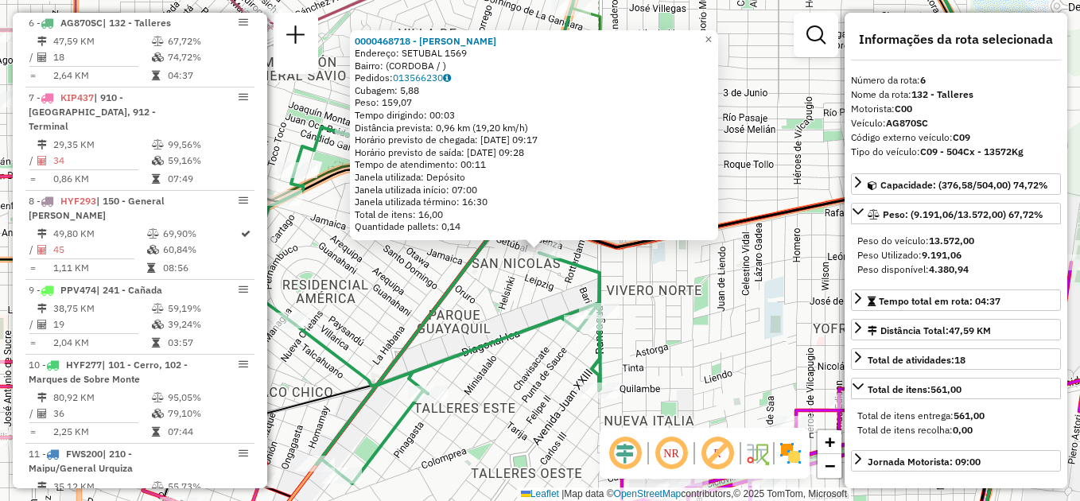
click at [523, 377] on div "0000468718 - Gomez Natalia Desiree Endereço: SETUBAL 1569 Bairro: (CORDOBA / ) …" at bounding box center [540, 250] width 1080 height 501
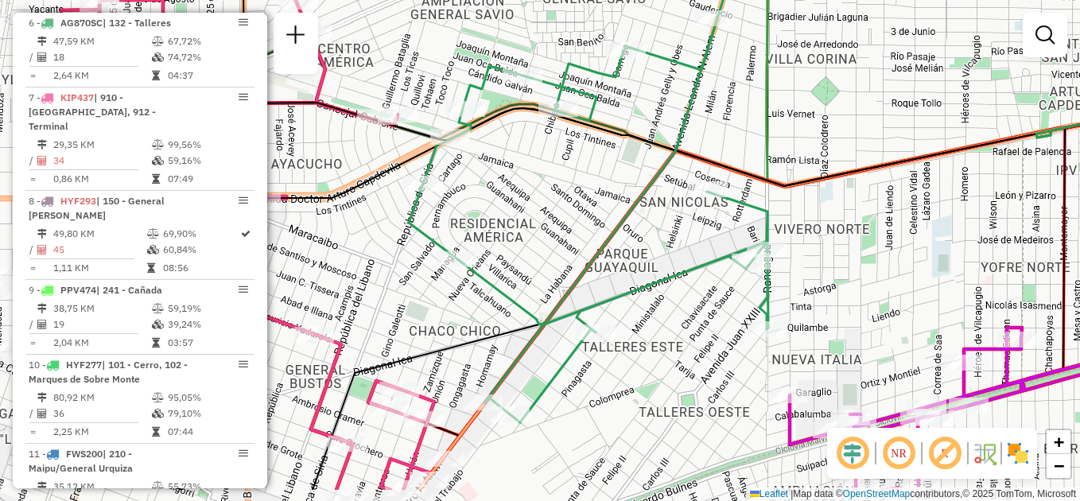
drag, startPoint x: 504, startPoint y: 402, endPoint x: 672, endPoint y: 341, distance: 178.7
click at [672, 341] on div "Janela de atendimento Grade de atendimento Capacidade Transportadoras Veículos …" at bounding box center [540, 250] width 1080 height 501
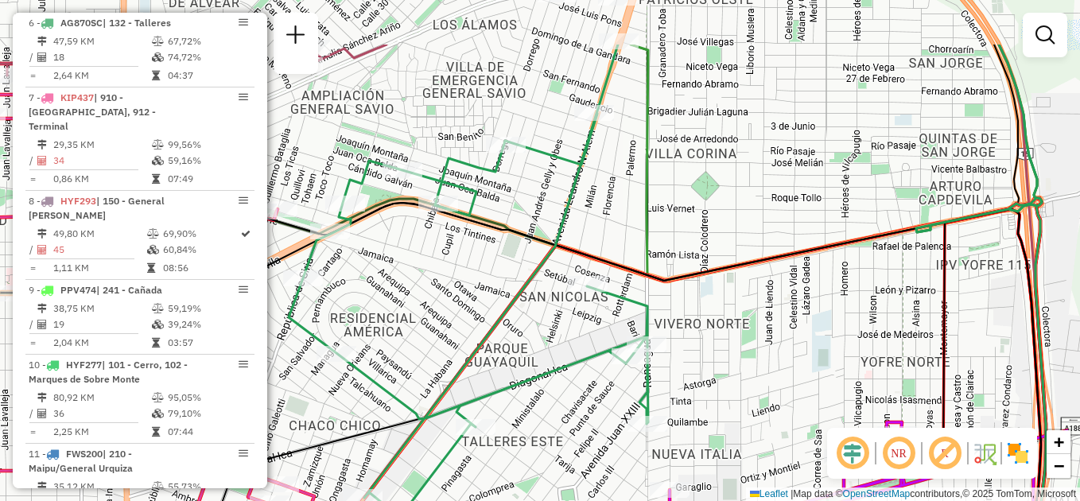
drag, startPoint x: 680, startPoint y: 301, endPoint x: 560, endPoint y: 391, distance: 150.0
click at [560, 391] on div "Janela de atendimento Grade de atendimento Capacidade Transportadoras Veículos …" at bounding box center [540, 250] width 1080 height 501
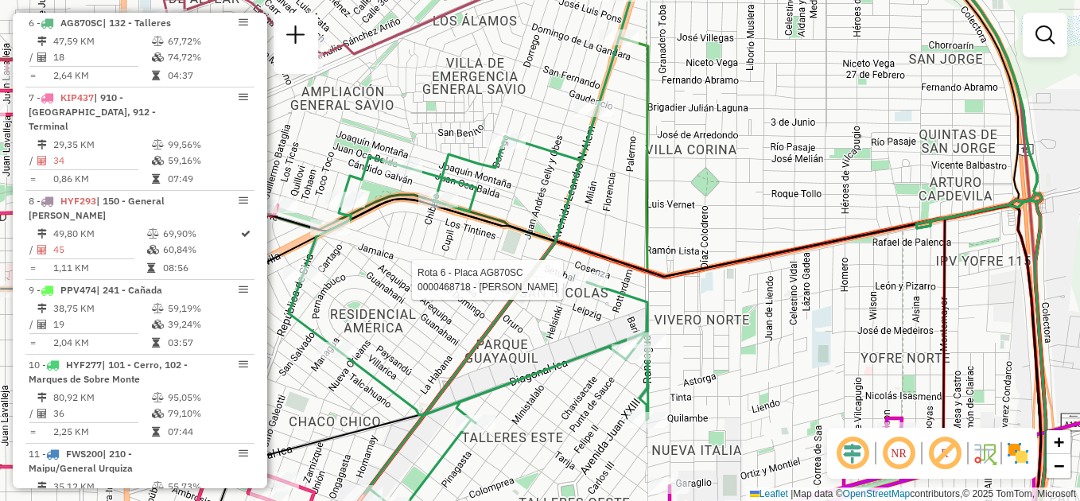
select select "**********"
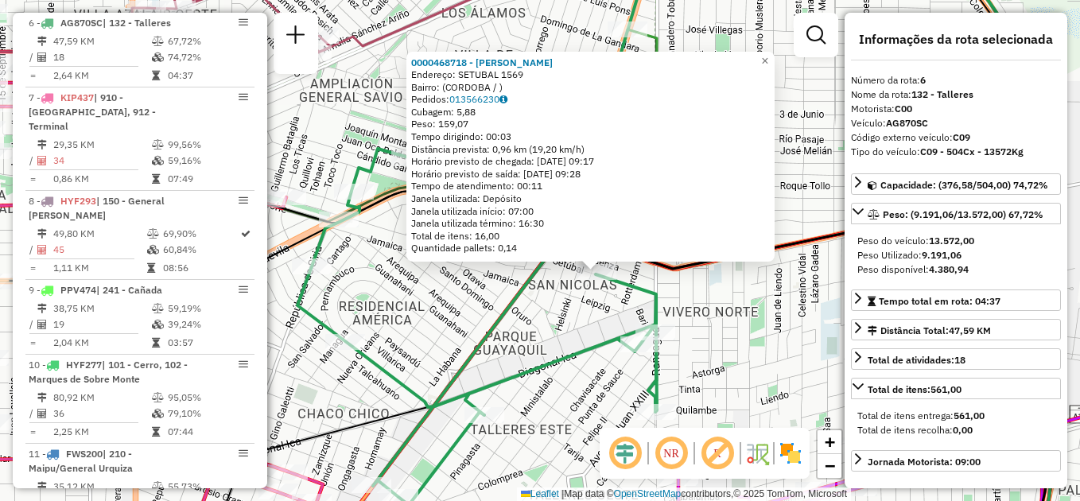
drag, startPoint x: 446, startPoint y: 284, endPoint x: 503, endPoint y: 305, distance: 60.4
click at [503, 305] on icon at bounding box center [477, 238] width 360 height 534
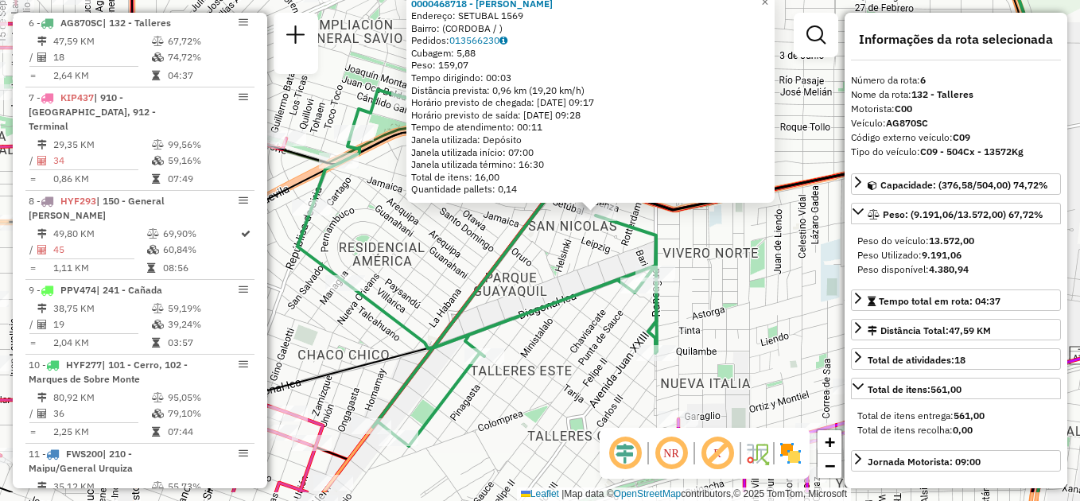
drag, startPoint x: 429, startPoint y: 344, endPoint x: 423, endPoint y: 255, distance: 89.3
click at [423, 255] on div "0000468718 - Gomez Natalia Desiree Endereço: SETUBAL 1569 Bairro: (CORDOBA / ) …" at bounding box center [540, 250] width 1080 height 501
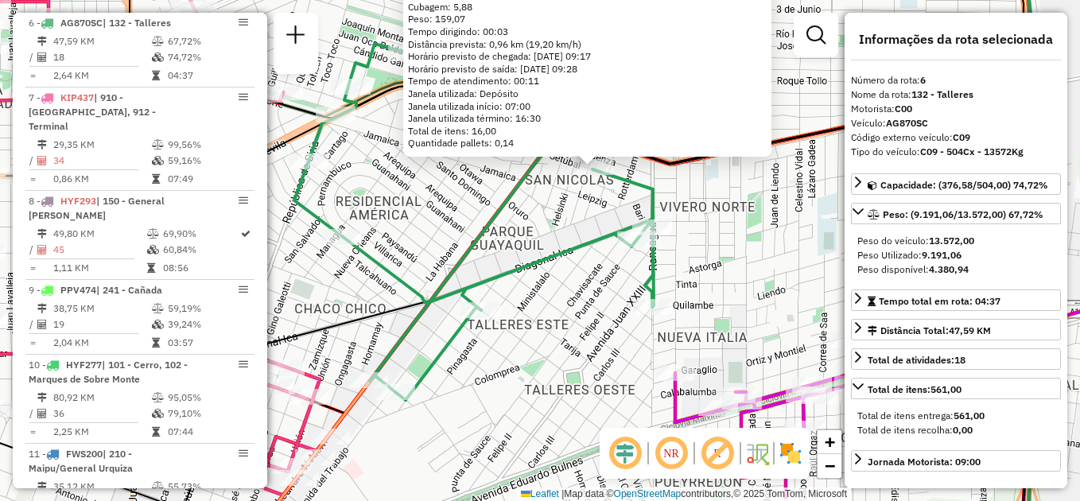
click at [546, 337] on div "0000468718 - Gomez Natalia Desiree Endereço: SETUBAL 1569 Bairro: (CORDOBA / ) …" at bounding box center [540, 250] width 1080 height 501
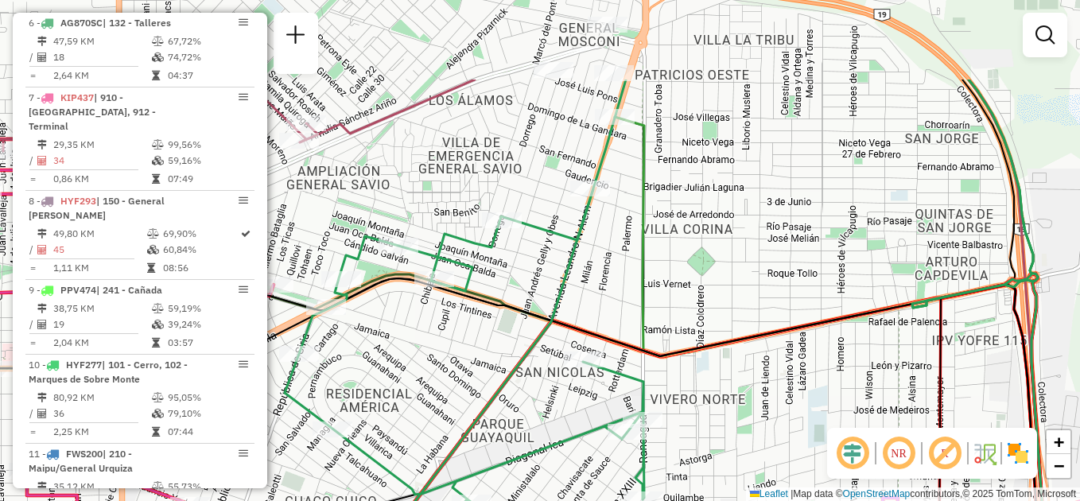
drag, startPoint x: 570, startPoint y: 202, endPoint x: 521, endPoint y: 308, distance: 116.4
click at [535, 328] on icon at bounding box center [465, 336] width 360 height 513
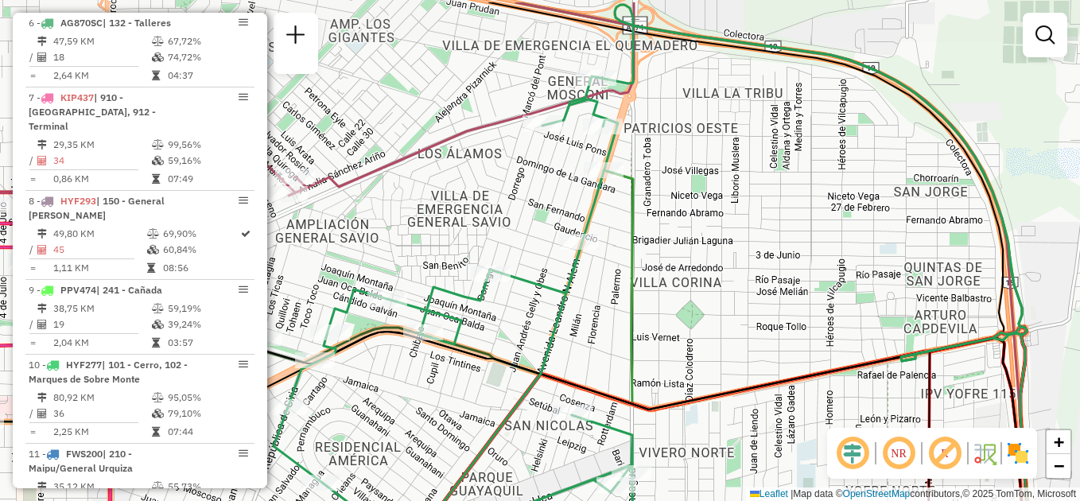
drag, startPoint x: 557, startPoint y: 240, endPoint x: 550, endPoint y: 276, distance: 36.4
click at [550, 276] on div "Janela de atendimento Grade de atendimento Capacidade Transportadoras Veículos …" at bounding box center [540, 250] width 1080 height 501
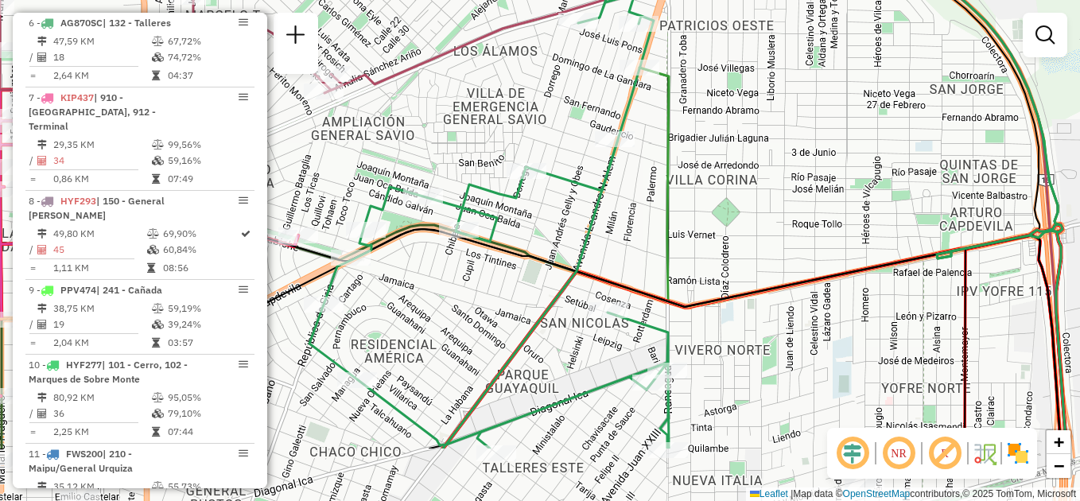
drag, startPoint x: 530, startPoint y: 340, endPoint x: 589, endPoint y: 189, distance: 161.7
click at [589, 191] on div "Janela de atendimento Grade de atendimento Capacidade Transportadoras Veículos …" at bounding box center [540, 250] width 1080 height 501
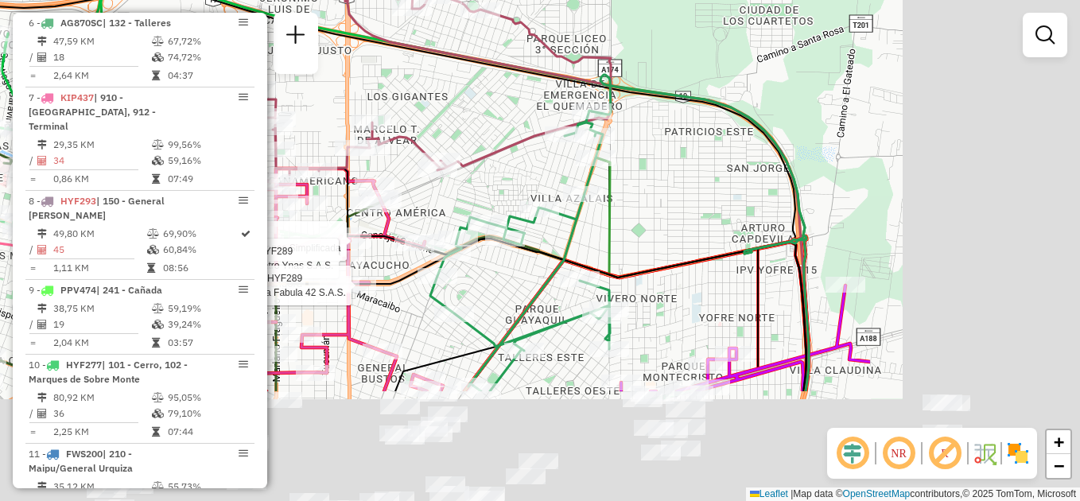
drag, startPoint x: 763, startPoint y: 259, endPoint x: 442, endPoint y: 90, distance: 362.6
click at [442, 92] on div "Rota 14 - Placa HYF289 0000519232 - Panifelca Sociedad Por Acciones Simplificad…" at bounding box center [540, 250] width 1080 height 501
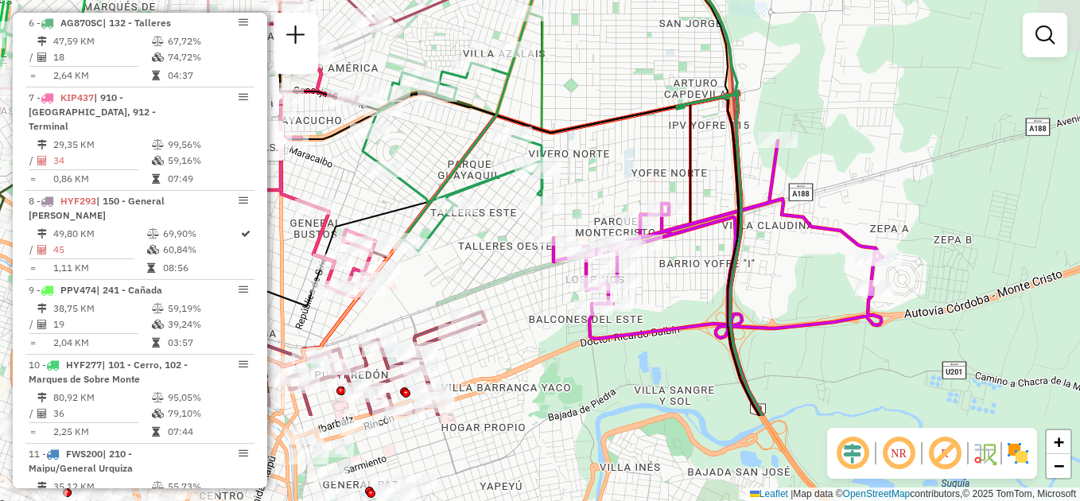
drag, startPoint x: 743, startPoint y: 278, endPoint x: 699, endPoint y: 192, distance: 97.1
click at [699, 192] on icon at bounding box center [671, 256] width 177 height 319
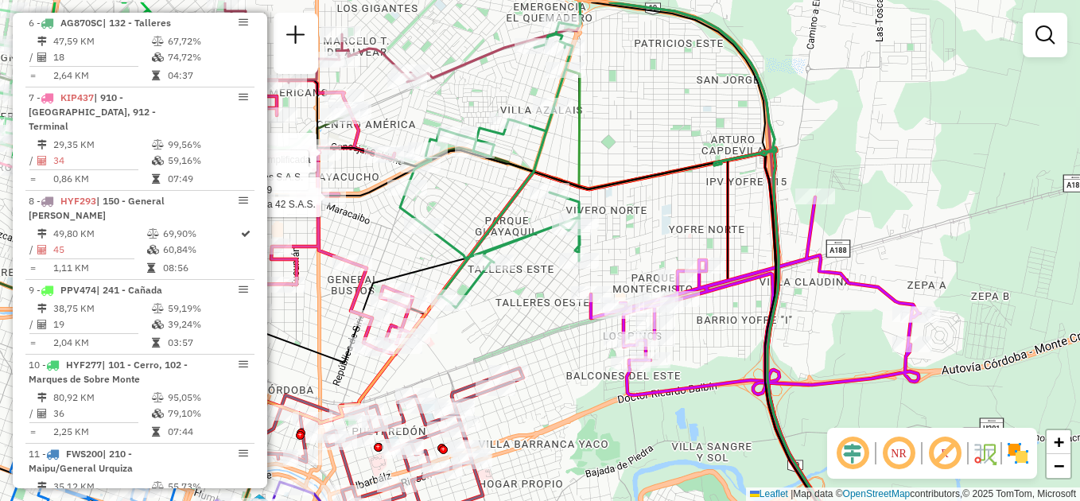
drag, startPoint x: 653, startPoint y: 83, endPoint x: 705, endPoint y: 160, distance: 92.9
click at [705, 160] on div "Rota 14 - Placa HYF289 0000519232 - Panifelca Sociedad Por Acciones Simplificad…" at bounding box center [540, 250] width 1080 height 501
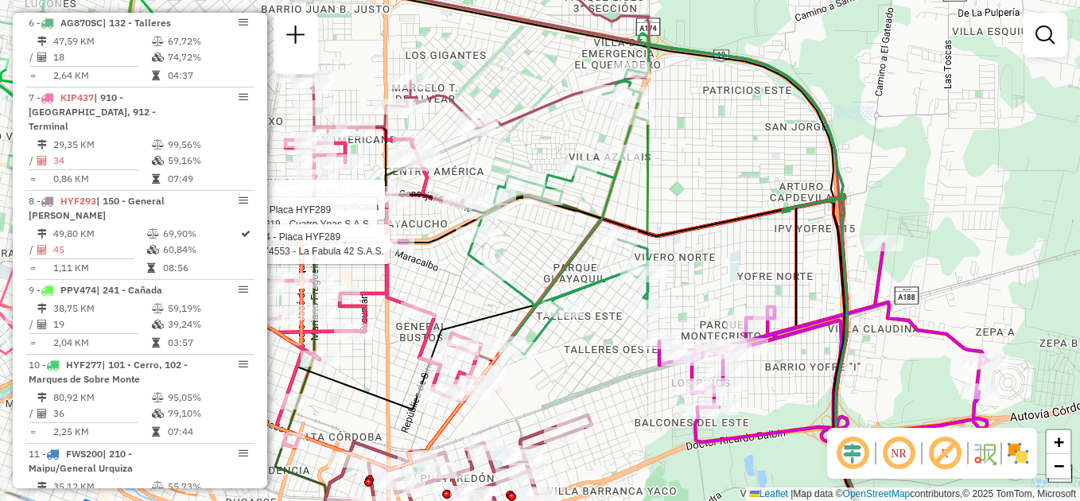
drag, startPoint x: 643, startPoint y: 118, endPoint x: 798, endPoint y: 259, distance: 209.4
click at [694, 139] on div "Rota 14 - Placa HYF289 0000519232 - Panifelca Sociedad Por Acciones Simplificad…" at bounding box center [540, 250] width 1080 height 501
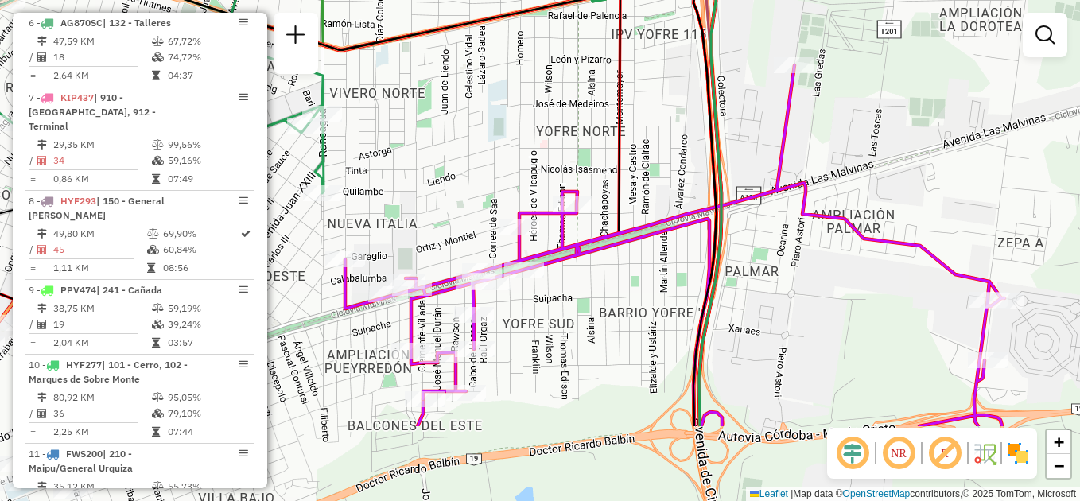
drag, startPoint x: 772, startPoint y: 304, endPoint x: 595, endPoint y: 179, distance: 216.9
click at [595, 179] on div "Rota 14 - Placa HYF289 0000519232 - Panifelca Sociedad Por Acciones Simplificad…" at bounding box center [540, 250] width 1080 height 501
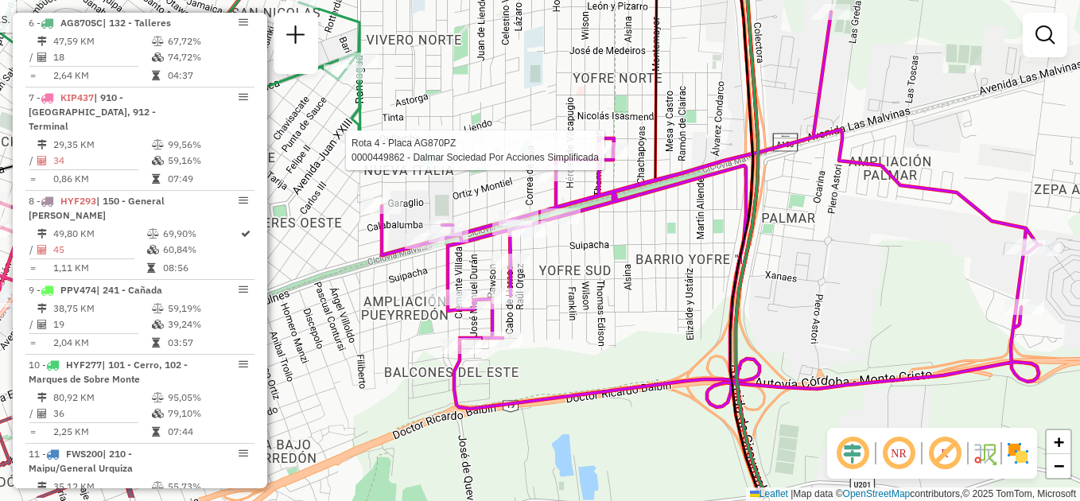
drag, startPoint x: 737, startPoint y: 255, endPoint x: 784, endPoint y: 239, distance: 49.8
click at [784, 239] on div "Rota 14 - Placa HYF289 0000519232 - Panifelca Sociedad Por Acciones Simplificad…" at bounding box center [540, 250] width 1080 height 501
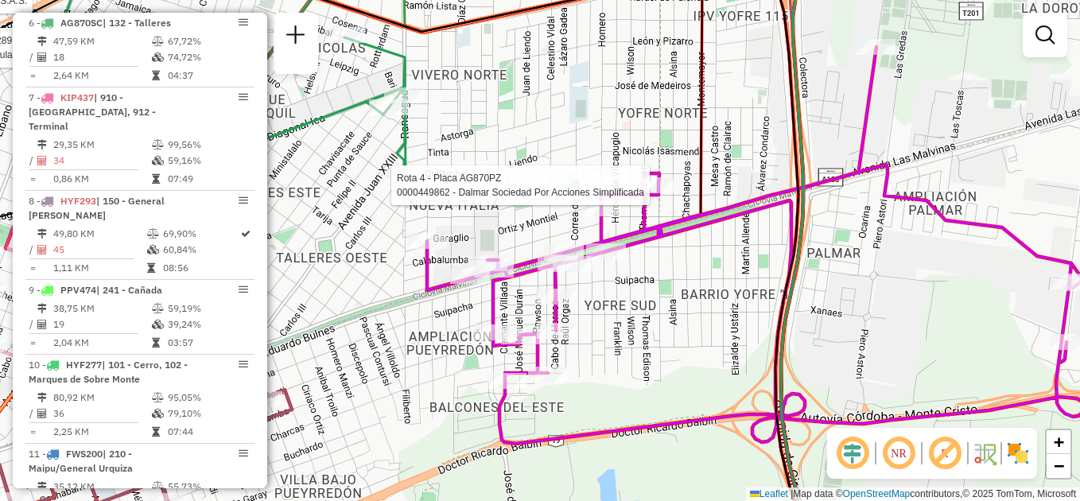
drag, startPoint x: 678, startPoint y: 236, endPoint x: 750, endPoint y: 281, distance: 84.3
click at [750, 281] on div "Rota 14 - Placa HYF289 0000519232 - Panifelca Sociedad Por Acciones Simplificad…" at bounding box center [540, 250] width 1080 height 501
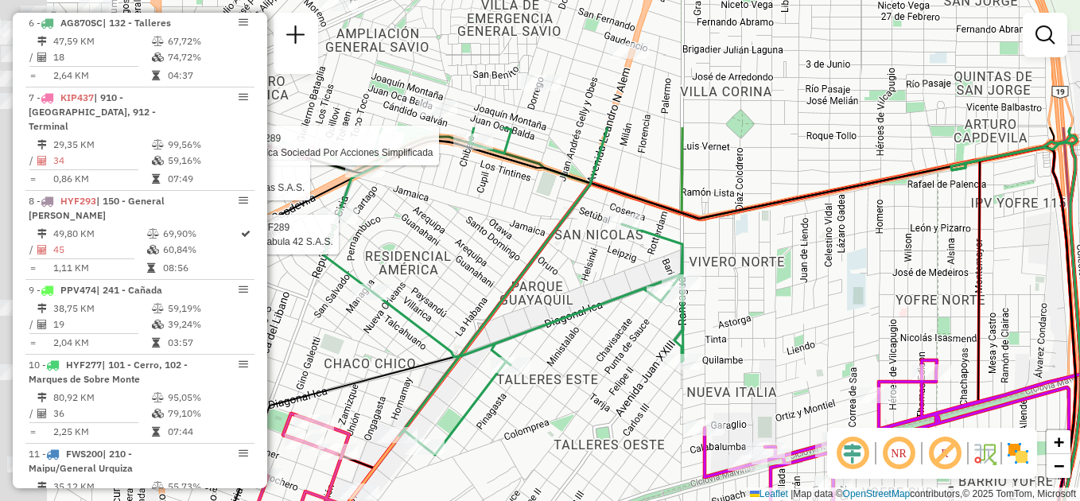
drag, startPoint x: 611, startPoint y: 117, endPoint x: 871, endPoint y: 282, distance: 307.8
click at [874, 294] on div "Rota 14 - Placa HYF289 0000519232 - Panifelca Sociedad Por Acciones Simplificad…" at bounding box center [540, 250] width 1080 height 501
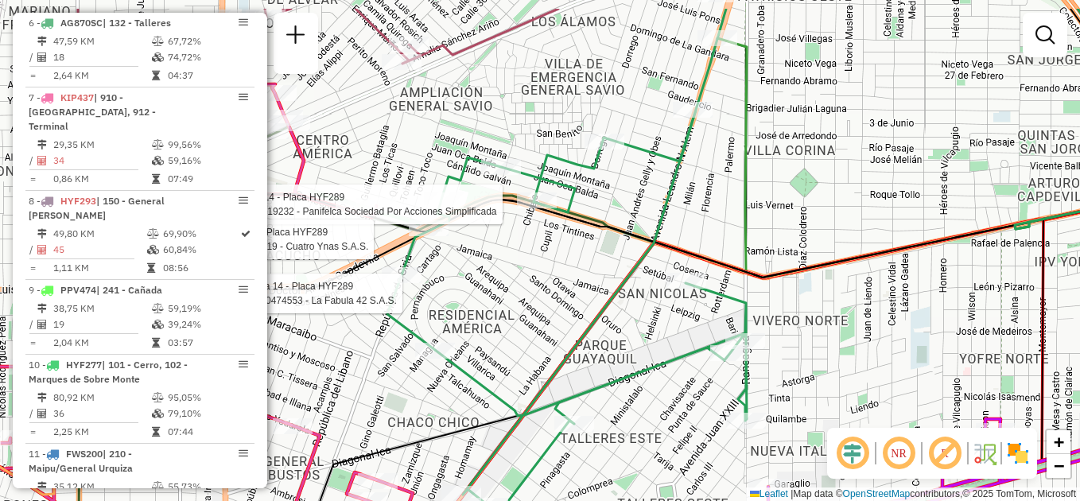
drag, startPoint x: 541, startPoint y: 167, endPoint x: 830, endPoint y: 379, distance: 358.0
click at [830, 385] on icon at bounding box center [623, 335] width 1034 height 550
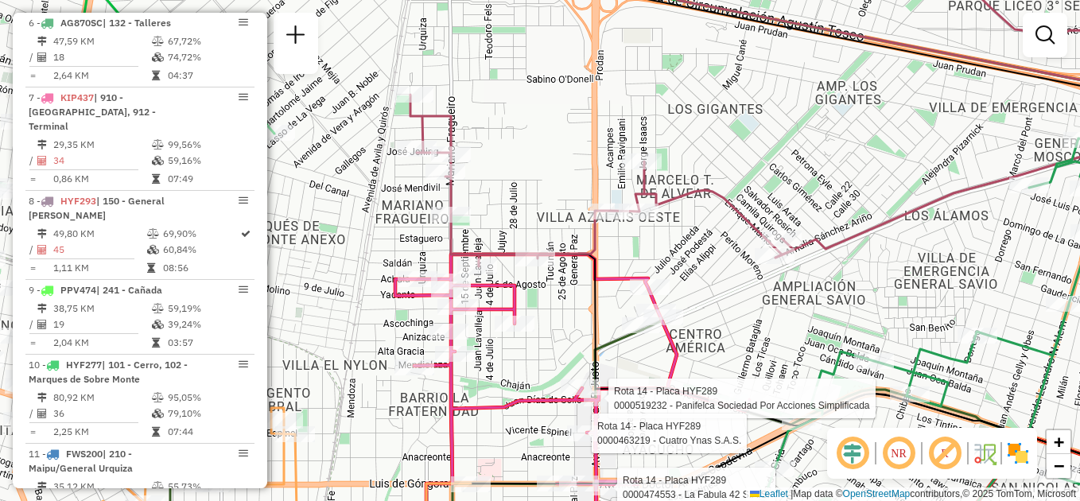
drag, startPoint x: 597, startPoint y: 202, endPoint x: 733, endPoint y: 237, distance: 139.7
click at [733, 237] on div "Rota 14 - Placa HYF289 0000519232 - Panifelca Sociedad Por Acciones Simplificad…" at bounding box center [540, 250] width 1080 height 501
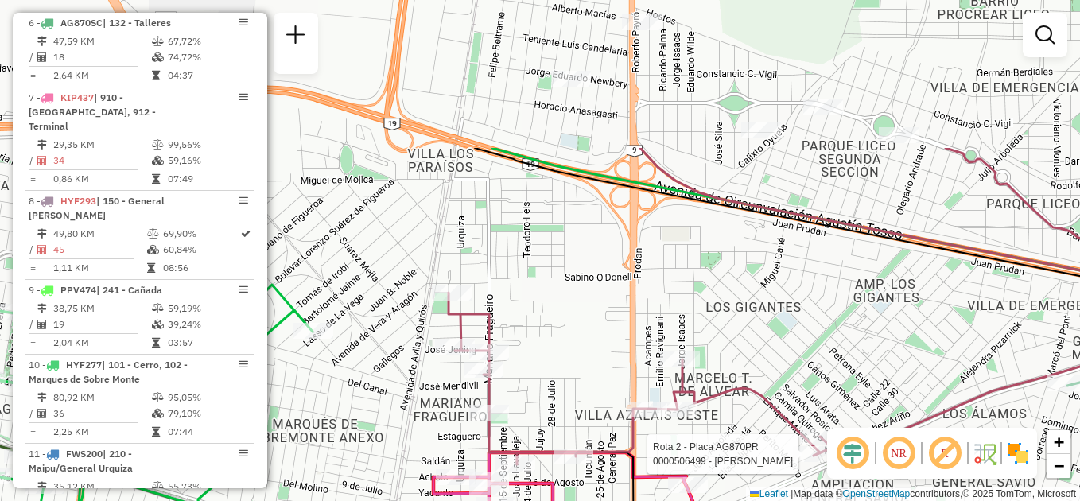
drag, startPoint x: 767, startPoint y: 154, endPoint x: 805, endPoint y: 358, distance: 207.2
click at [805, 358] on div "Rota 14 - Placa HYF289 0000519232 - Panifelca Sociedad Por Acciones Simplificad…" at bounding box center [540, 250] width 1080 height 501
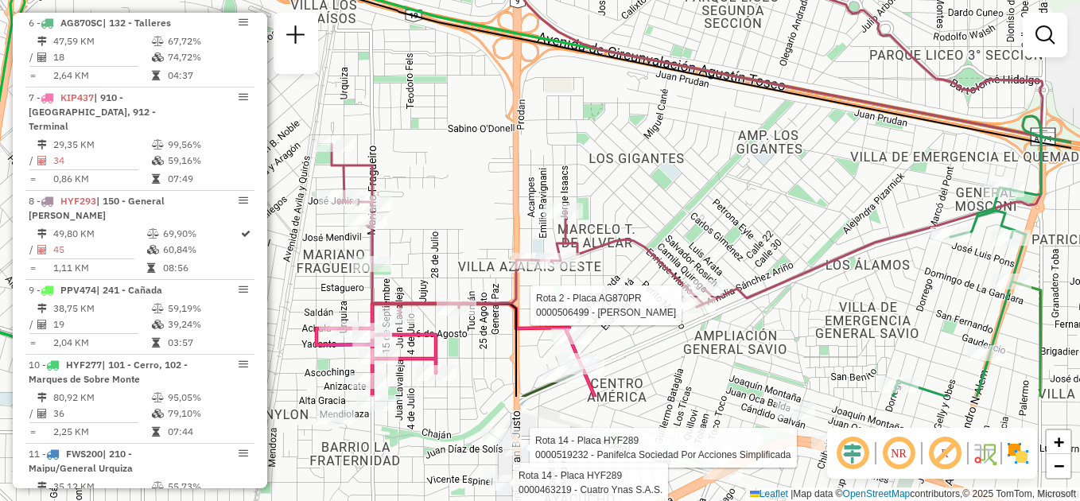
drag, startPoint x: 797, startPoint y: 325, endPoint x: 652, endPoint y: 125, distance: 247.3
click at [652, 125] on div "Rota 14 - Placa HYF289 0000519232 - Panifelca Sociedad Por Acciones Simplificad…" at bounding box center [540, 250] width 1080 height 501
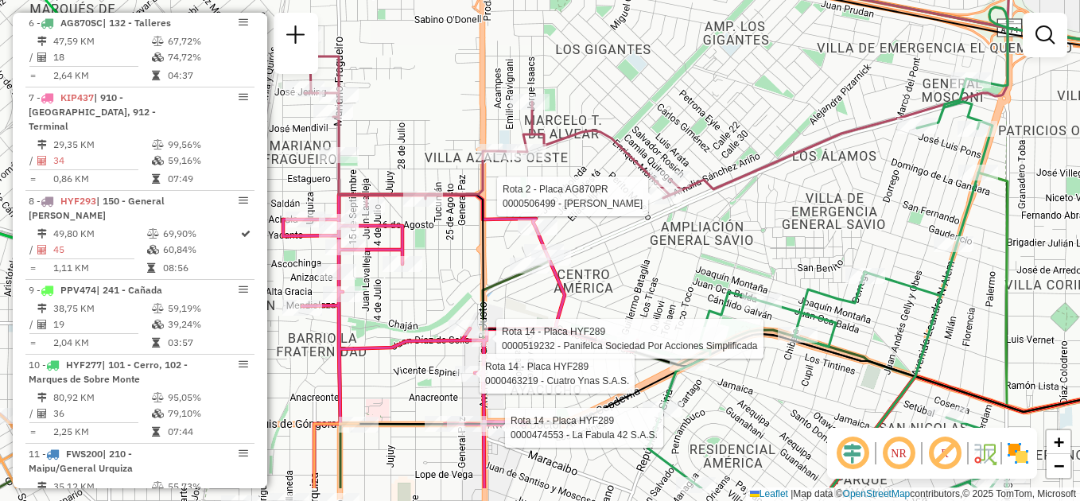
drag, startPoint x: 639, startPoint y: 255, endPoint x: 526, endPoint y: 30, distance: 251.1
click at [527, 31] on div "Rota 14 - Placa HYF289 0000519232 - Panifelca Sociedad Por Acciones Simplificad…" at bounding box center [540, 250] width 1080 height 501
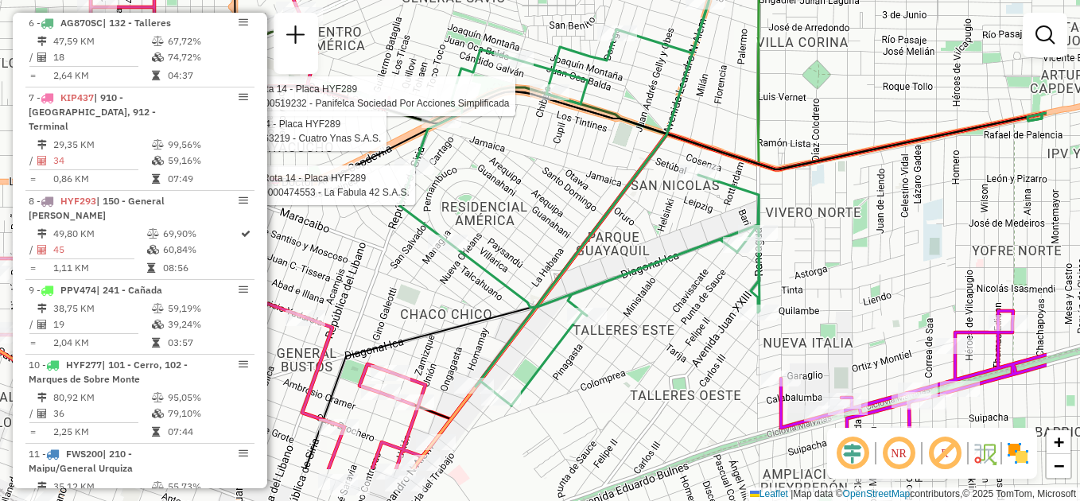
drag, startPoint x: 952, startPoint y: 323, endPoint x: 550, endPoint y: 146, distance: 439.1
click at [558, 148] on div "Rota 14 - Placa HYF289 0000519232 - Panifelca Sociedad Por Acciones Simplificad…" at bounding box center [540, 250] width 1080 height 501
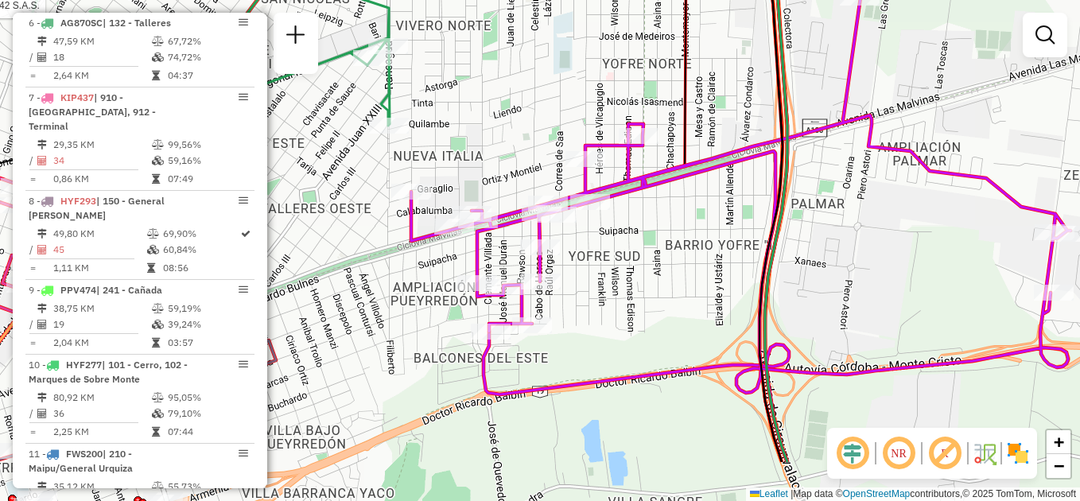
drag, startPoint x: 845, startPoint y: 280, endPoint x: 741, endPoint y: 209, distance: 125.3
click at [764, 206] on icon at bounding box center [740, 195] width 659 height 395
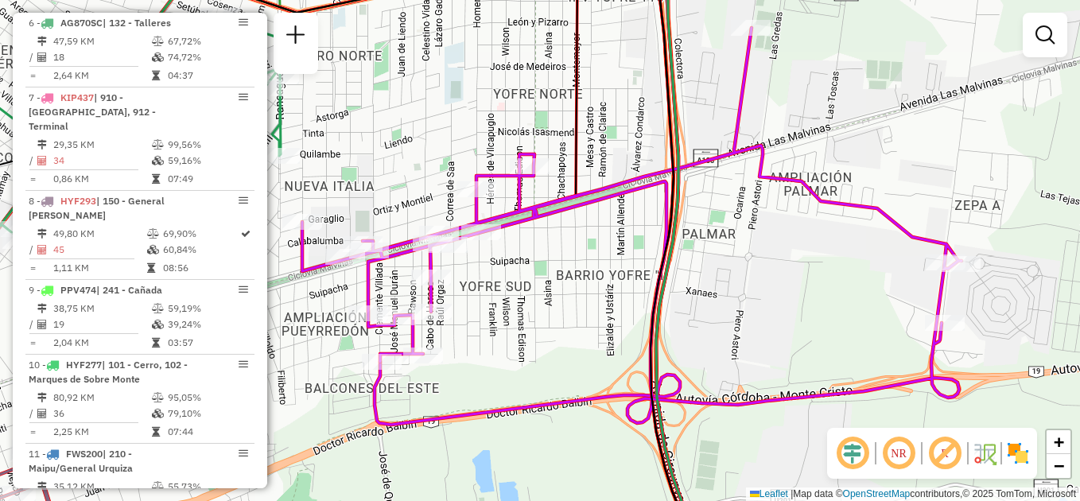
drag, startPoint x: 753, startPoint y: 258, endPoint x: 671, endPoint y: 305, distance: 94.8
click at [671, 305] on div "Rota 14 - Placa HYF289 0000519232 - Panifelca Sociedad Por Acciones Simplificad…" at bounding box center [540, 250] width 1080 height 501
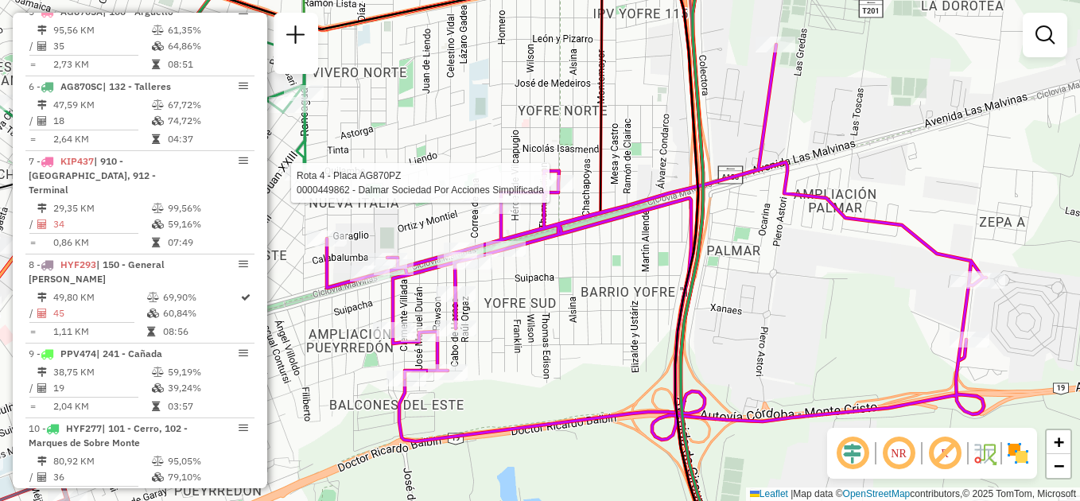
select select "**********"
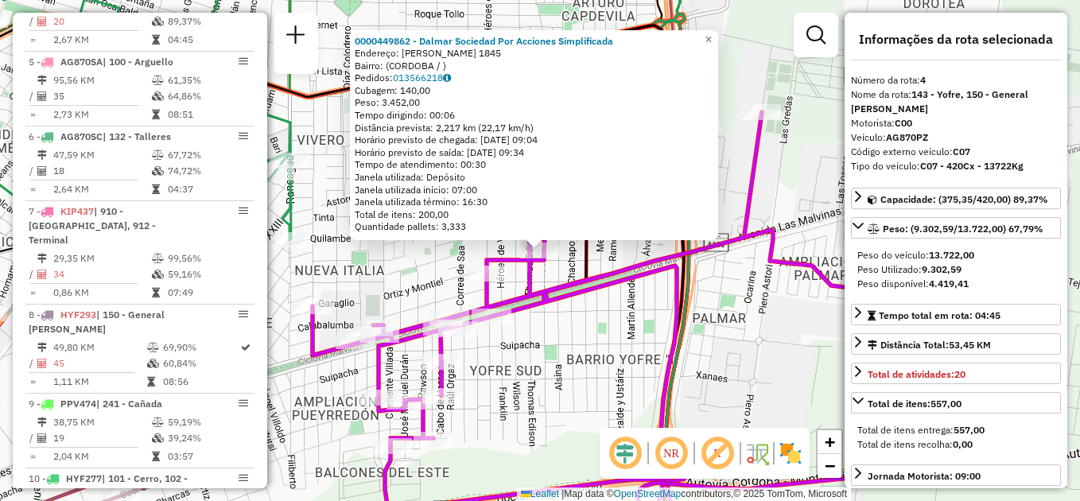
scroll to position [877, 0]
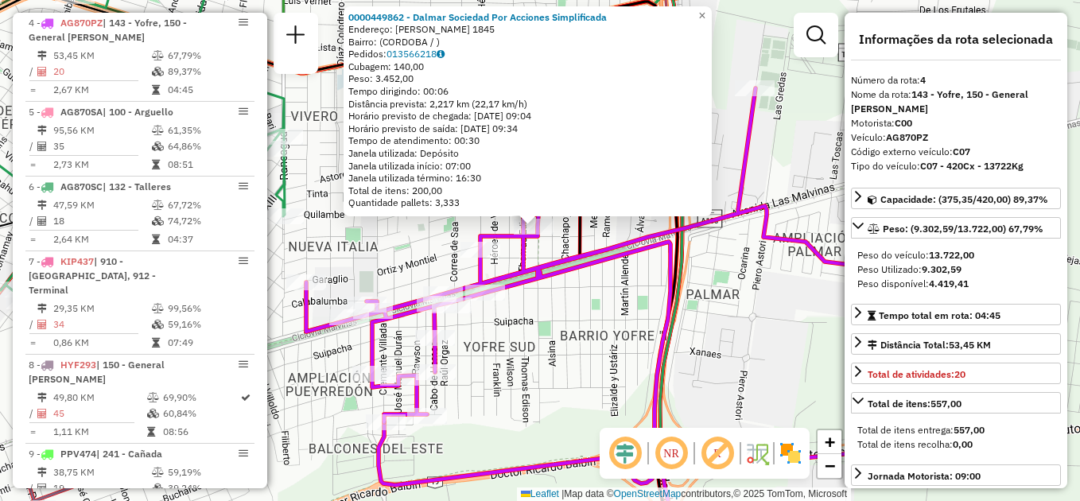
drag, startPoint x: 566, startPoint y: 379, endPoint x: 569, endPoint y: 298, distance: 81.2
click at [569, 298] on div "0000449862 - Dalmar Sociedad Por Acciones Simplificada Endereço: JACINTO ALTOLA…" at bounding box center [540, 250] width 1080 height 501
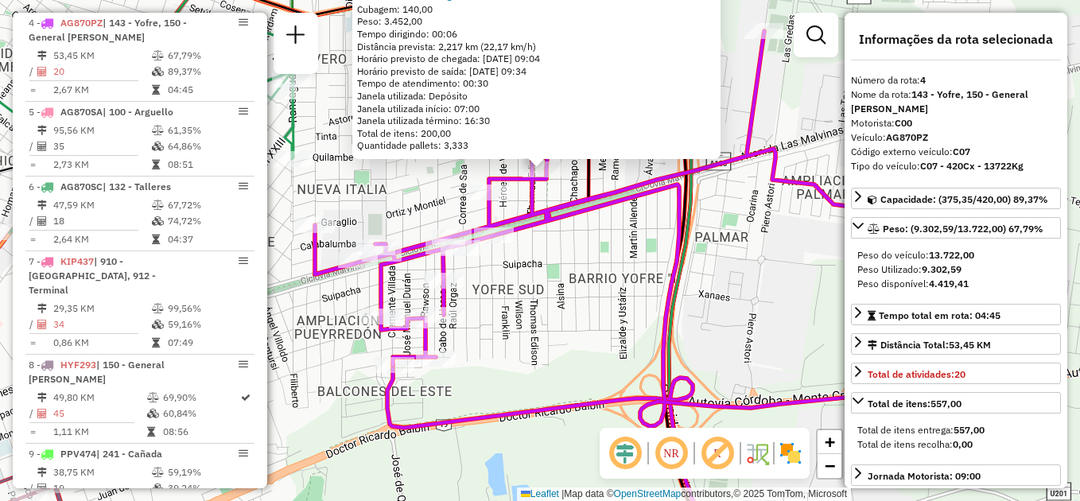
click at [570, 300] on div "0000449862 - Dalmar Sociedad Por Acciones Simplificada Endereço: JACINTO ALTOLA…" at bounding box center [540, 250] width 1080 height 501
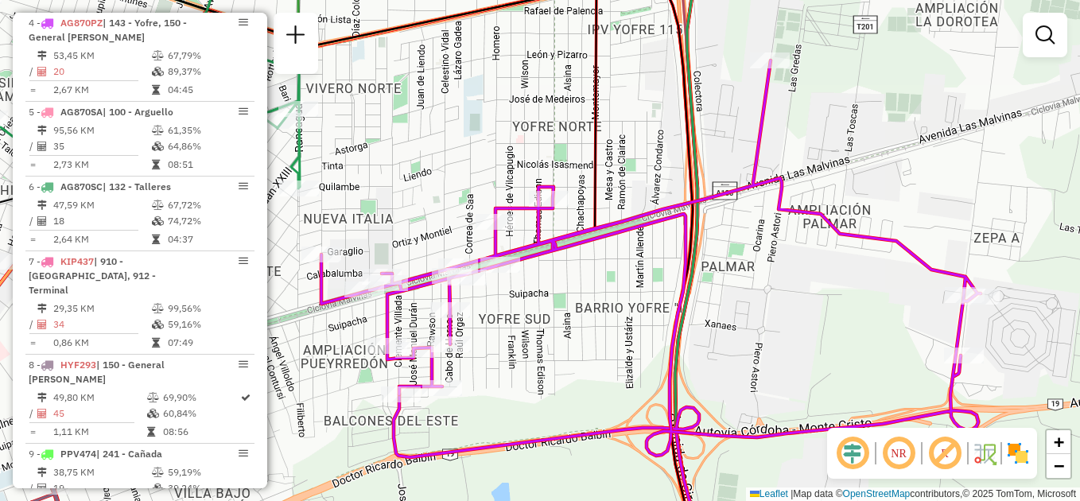
drag, startPoint x: 599, startPoint y: 264, endPoint x: 605, endPoint y: 294, distance: 30.1
click at [605, 294] on div "Janela de atendimento Grade de atendimento Capacidade Transportadoras Veículos …" at bounding box center [540, 250] width 1080 height 501
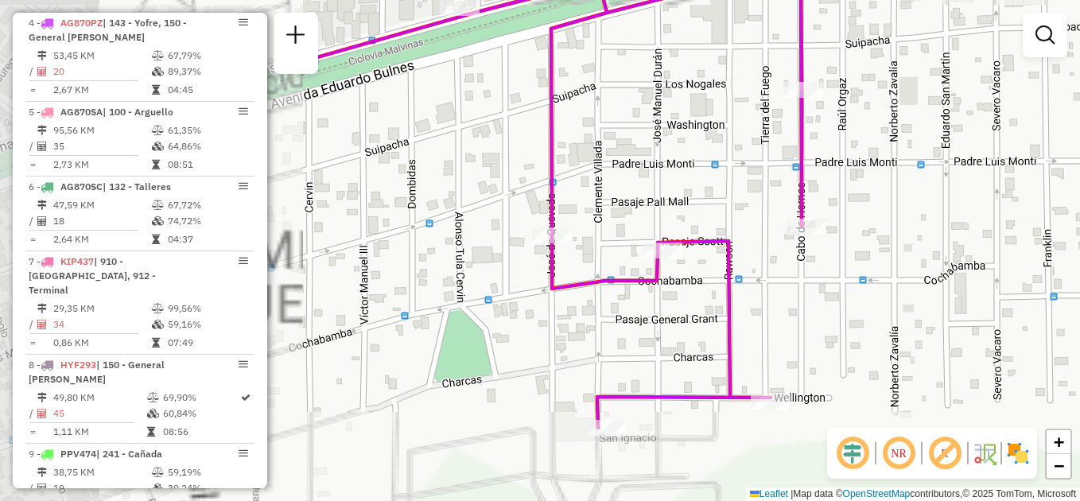
drag, startPoint x: 507, startPoint y: 321, endPoint x: 955, endPoint y: 170, distance: 472.6
click at [955, 170] on div "Janela de atendimento Grade de atendimento Capacidade Transportadoras Veículos …" at bounding box center [540, 250] width 1080 height 501
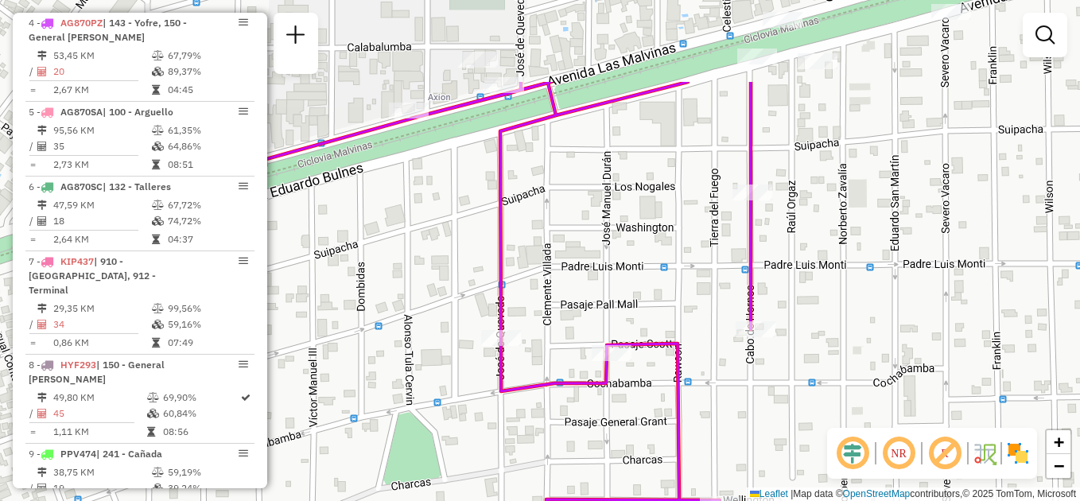
drag, startPoint x: 940, startPoint y: 138, endPoint x: 827, endPoint y: 284, distance: 184.9
click at [832, 286] on div "Janela de atendimento Grade de atendimento Capacidade Transportadoras Veículos …" at bounding box center [540, 250] width 1080 height 501
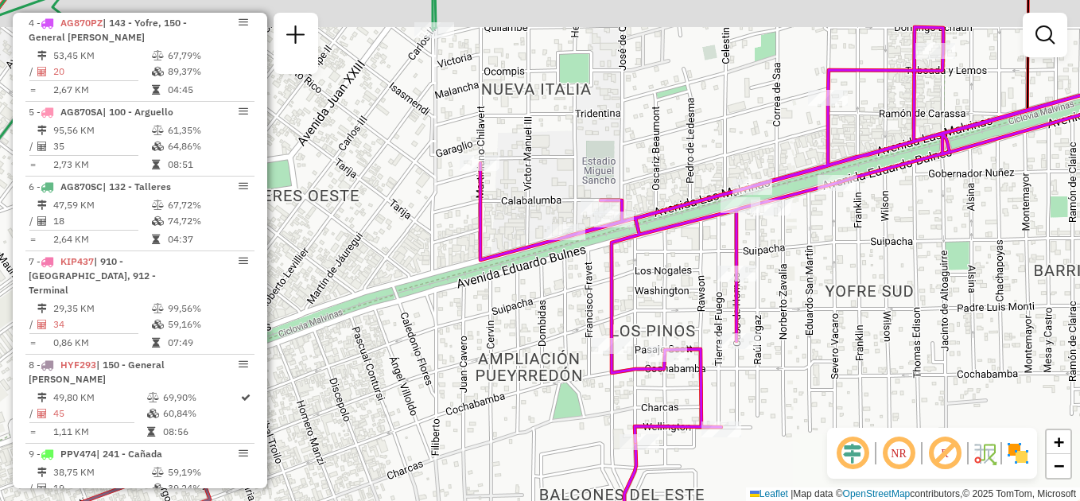
drag, startPoint x: 896, startPoint y: 270, endPoint x: 787, endPoint y: 342, distance: 130.4
click at [787, 342] on div "Janela de atendimento Grade de atendimento Capacidade Transportadoras Veículos …" at bounding box center [540, 250] width 1080 height 501
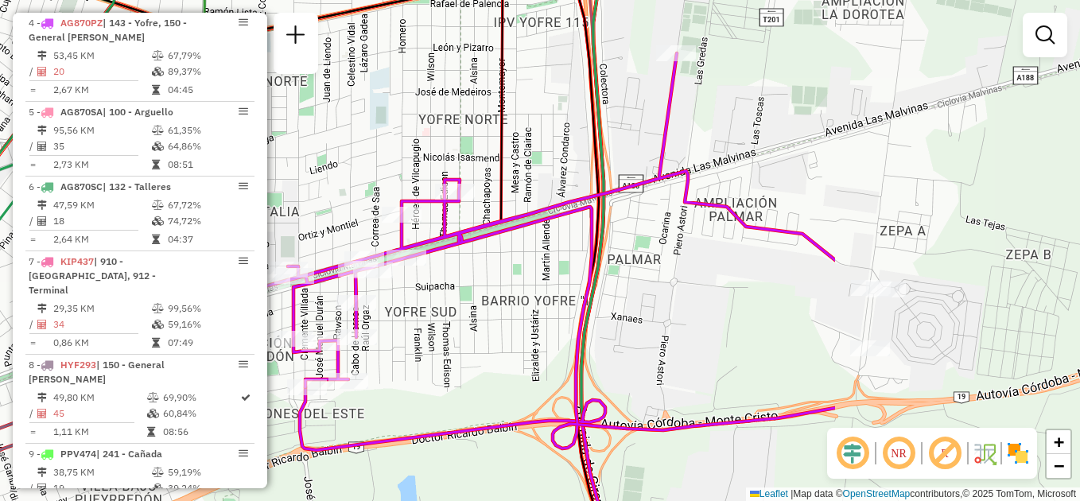
drag, startPoint x: 880, startPoint y: 336, endPoint x: 532, endPoint y: 304, distance: 349.1
click at [532, 304] on div "Janela de atendimento Grade de atendimento Capacidade Transportadoras Veículos …" at bounding box center [540, 250] width 1080 height 501
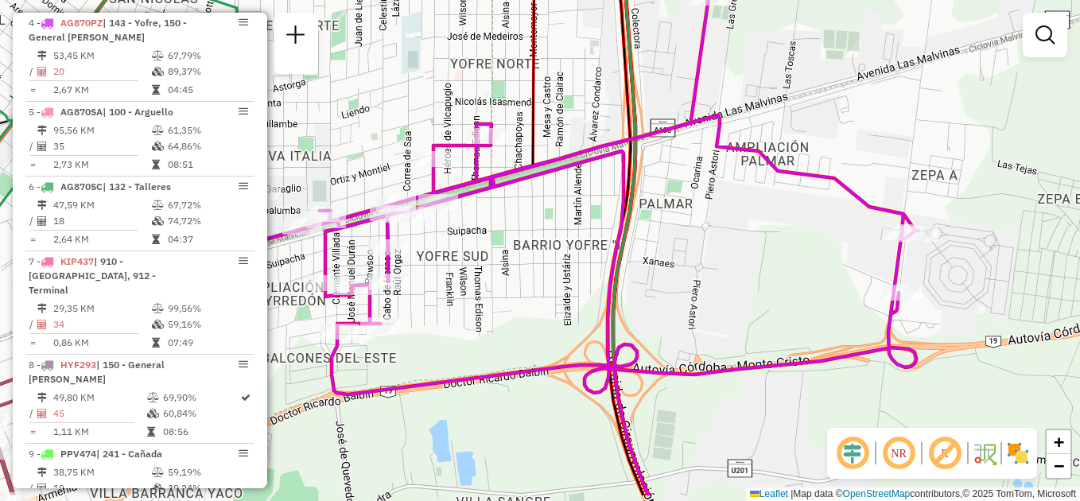
drag, startPoint x: 680, startPoint y: 321, endPoint x: 676, endPoint y: 262, distance: 59.8
click at [676, 262] on div "Janela de atendimento Grade de atendimento Capacidade Transportadoras Veículos …" at bounding box center [540, 250] width 1080 height 501
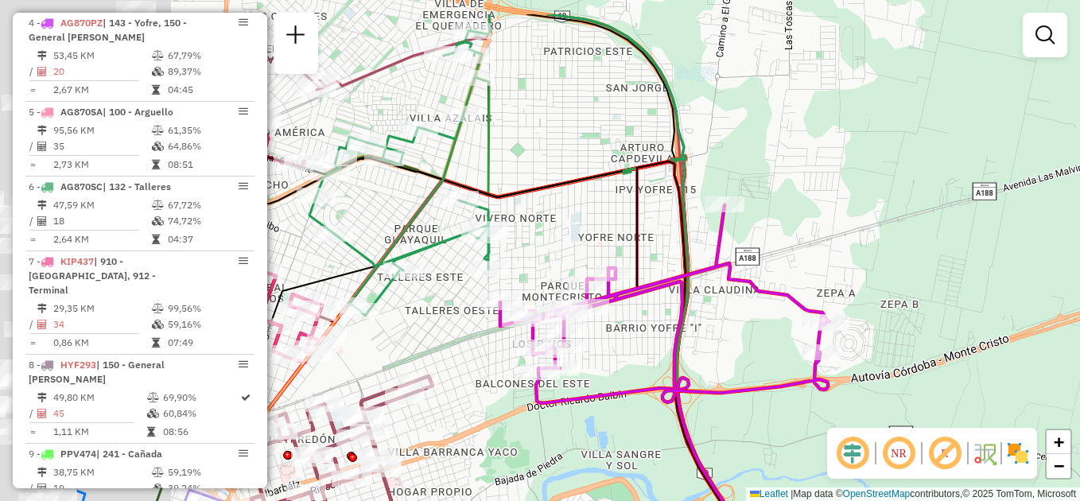
drag, startPoint x: 432, startPoint y: 284, endPoint x: 730, endPoint y: 351, distance: 305.7
click at [731, 362] on div "Janela de atendimento Grade de atendimento Capacidade Transportadoras Veículos …" at bounding box center [540, 250] width 1080 height 501
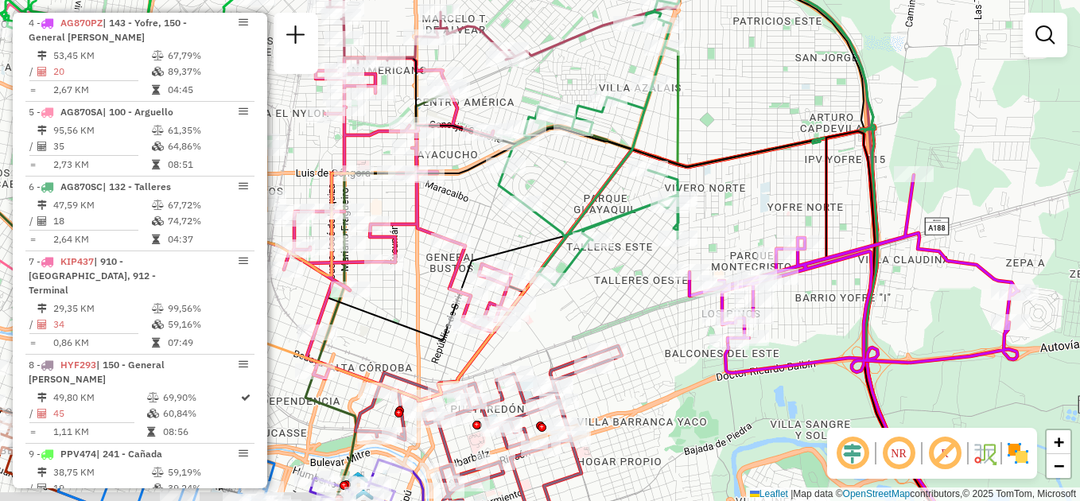
drag, startPoint x: 730, startPoint y: 354, endPoint x: 815, endPoint y: 308, distance: 96.8
click at [815, 308] on div "Janela de atendimento Grade de atendimento Capacidade Transportadoras Veículos …" at bounding box center [540, 250] width 1080 height 501
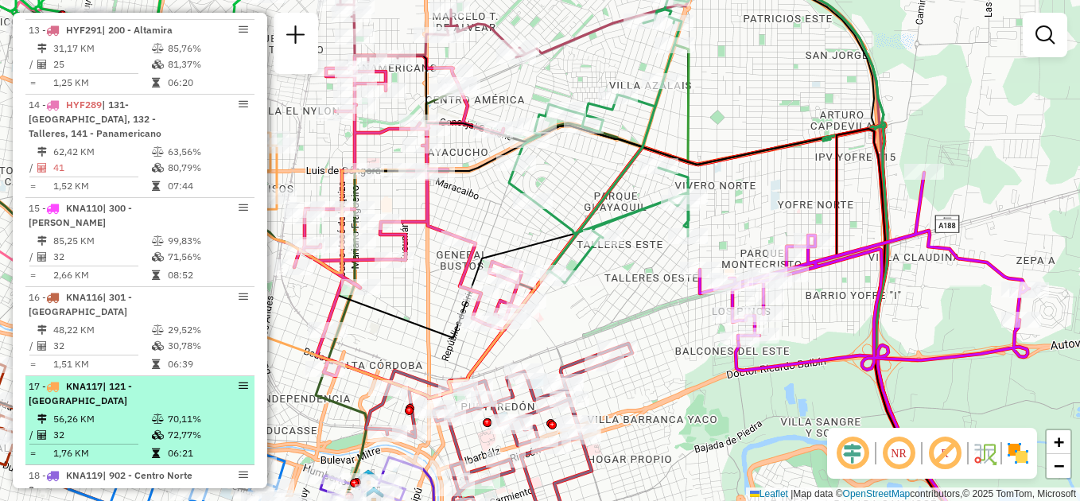
scroll to position [1672, 0]
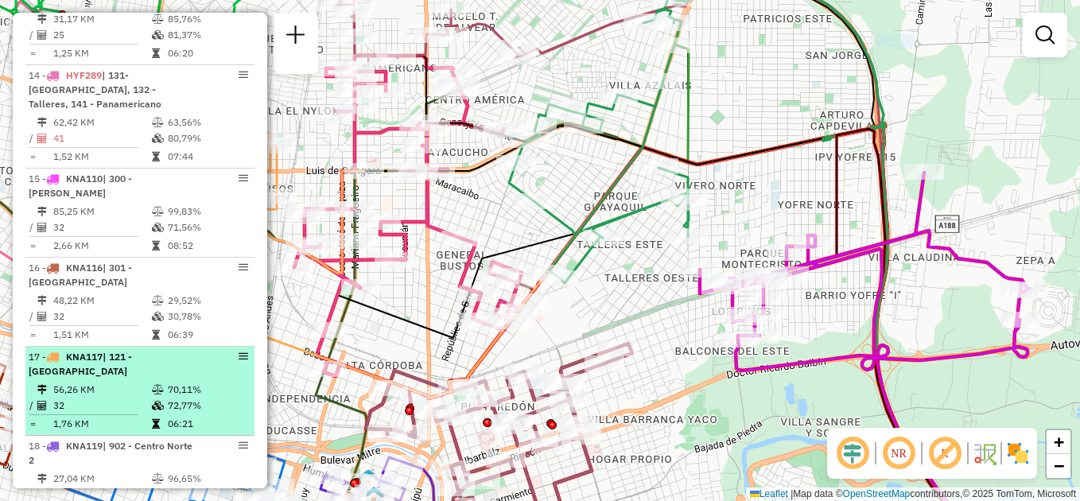
click at [128, 382] on td "56,26 KM" at bounding box center [101, 390] width 99 height 16
select select "**********"
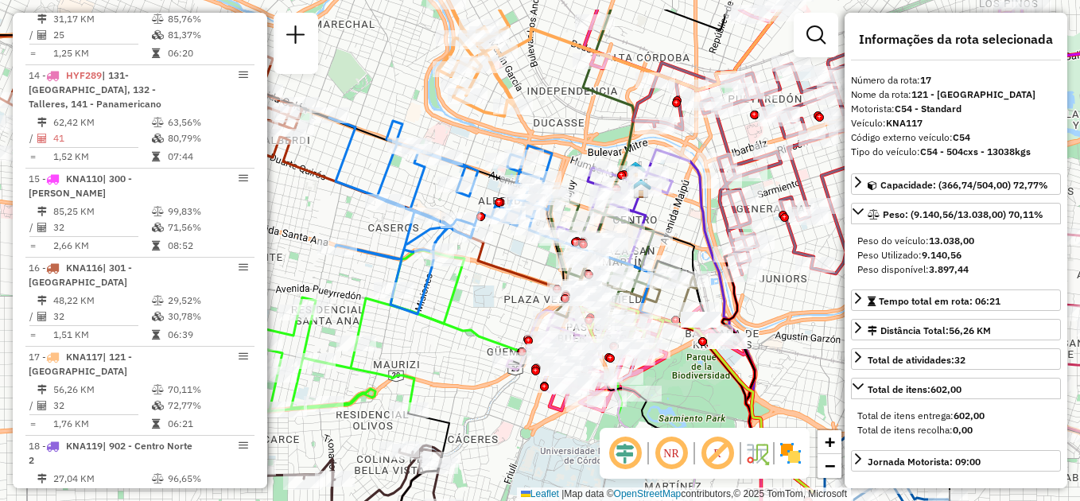
drag, startPoint x: 503, startPoint y: 270, endPoint x: 470, endPoint y: 390, distance: 124.5
click at [470, 390] on icon at bounding box center [617, 374] width 668 height 472
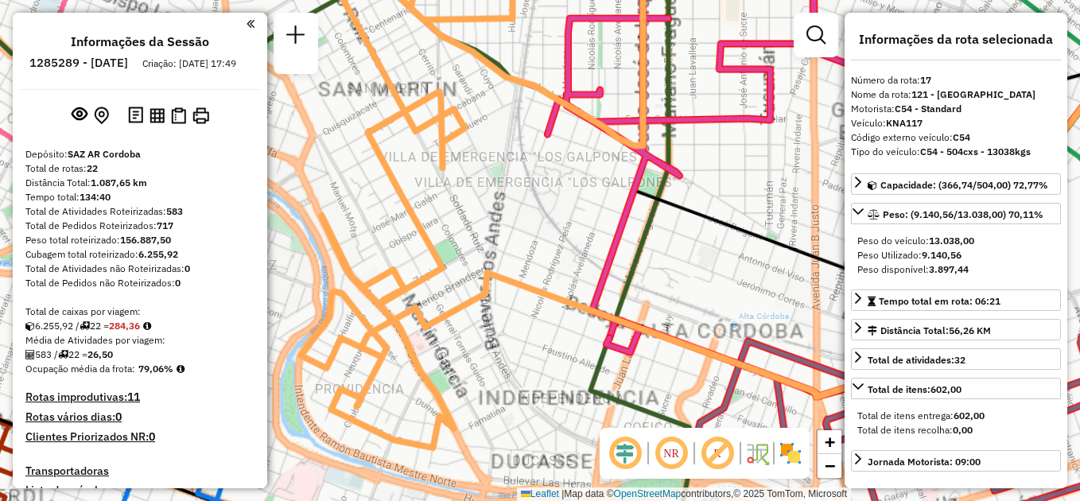
select select "**********"
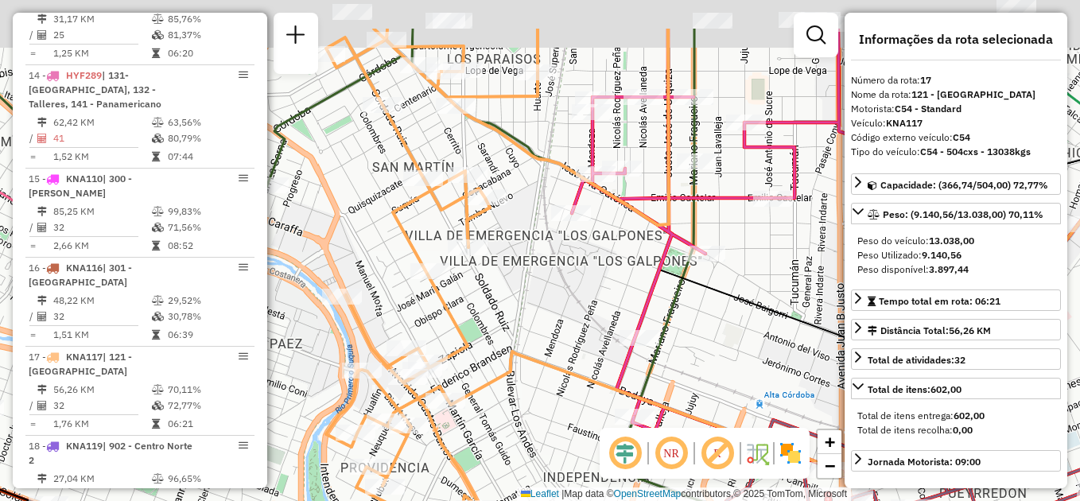
drag, startPoint x: 508, startPoint y: 247, endPoint x: 537, endPoint y: 335, distance: 92.8
click at [537, 335] on div "Janela de atendimento Grade de atendimento Capacidade Transportadoras Veículos …" at bounding box center [540, 250] width 1080 height 501
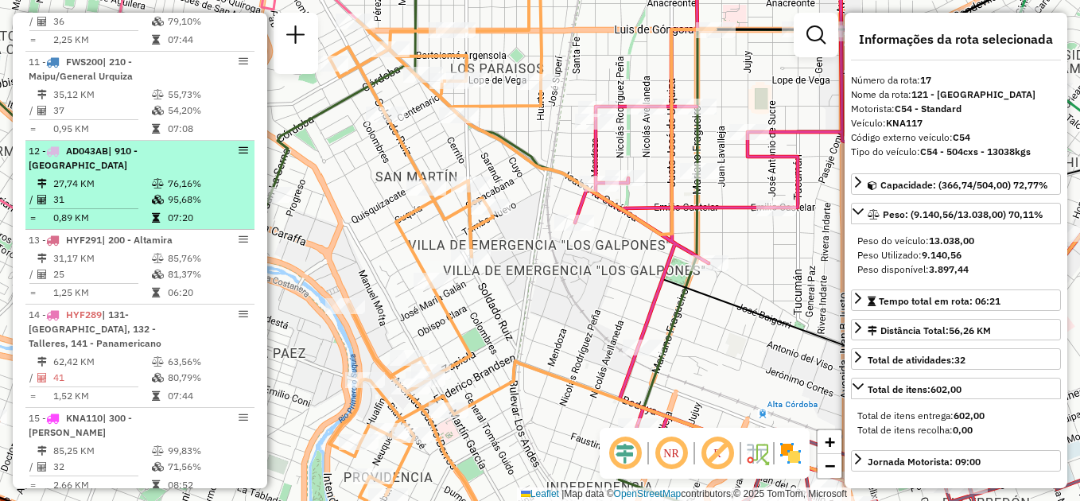
scroll to position [1433, 0]
click at [138, 175] on td "27,74 KM" at bounding box center [101, 183] width 99 height 16
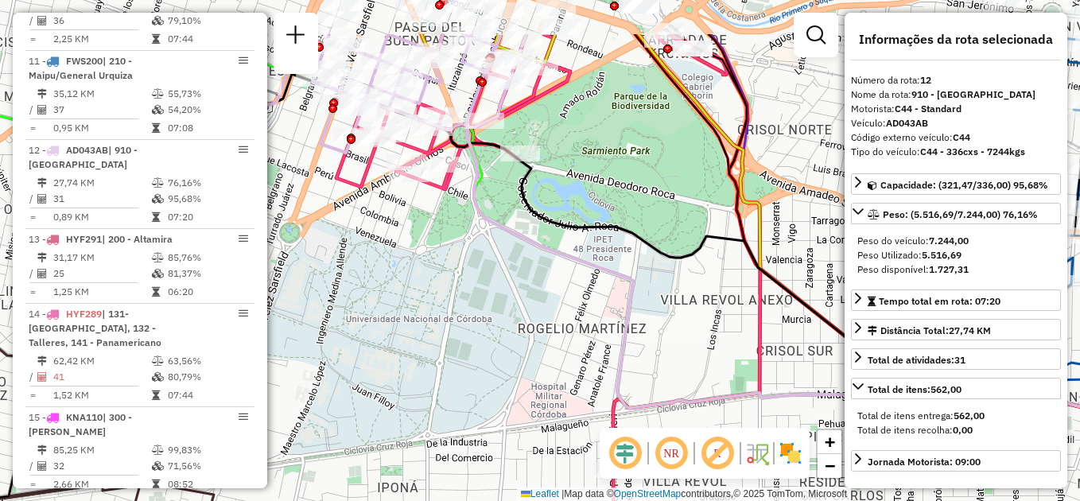
drag, startPoint x: 503, startPoint y: 165, endPoint x: 461, endPoint y: 365, distance: 204.1
click at [464, 368] on div "Janela de atendimento Grade de atendimento Capacidade Transportadoras Veículos …" at bounding box center [540, 250] width 1080 height 501
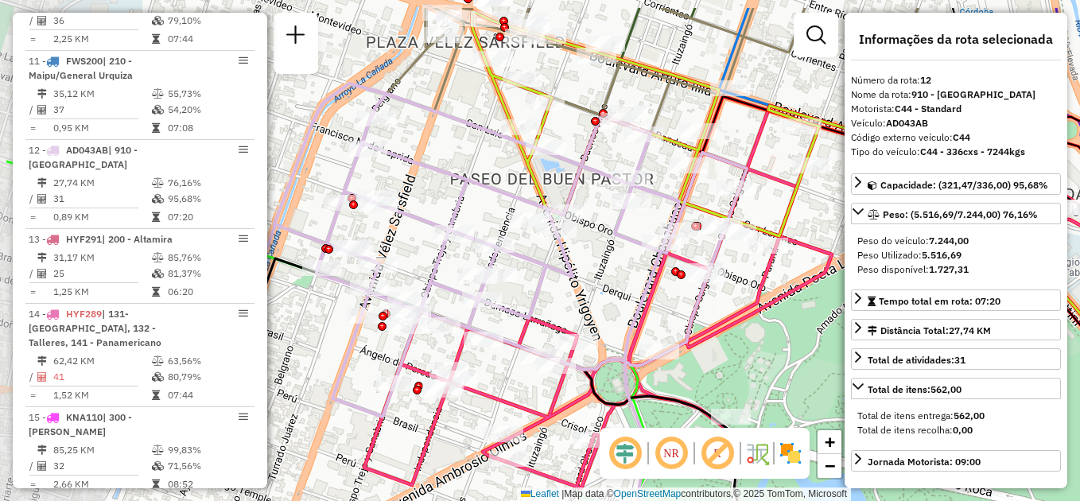
drag, startPoint x: 508, startPoint y: 258, endPoint x: 542, endPoint y: 271, distance: 36.0
click at [542, 271] on icon at bounding box center [469, 250] width 554 height 333
